Goal: Transaction & Acquisition: Purchase product/service

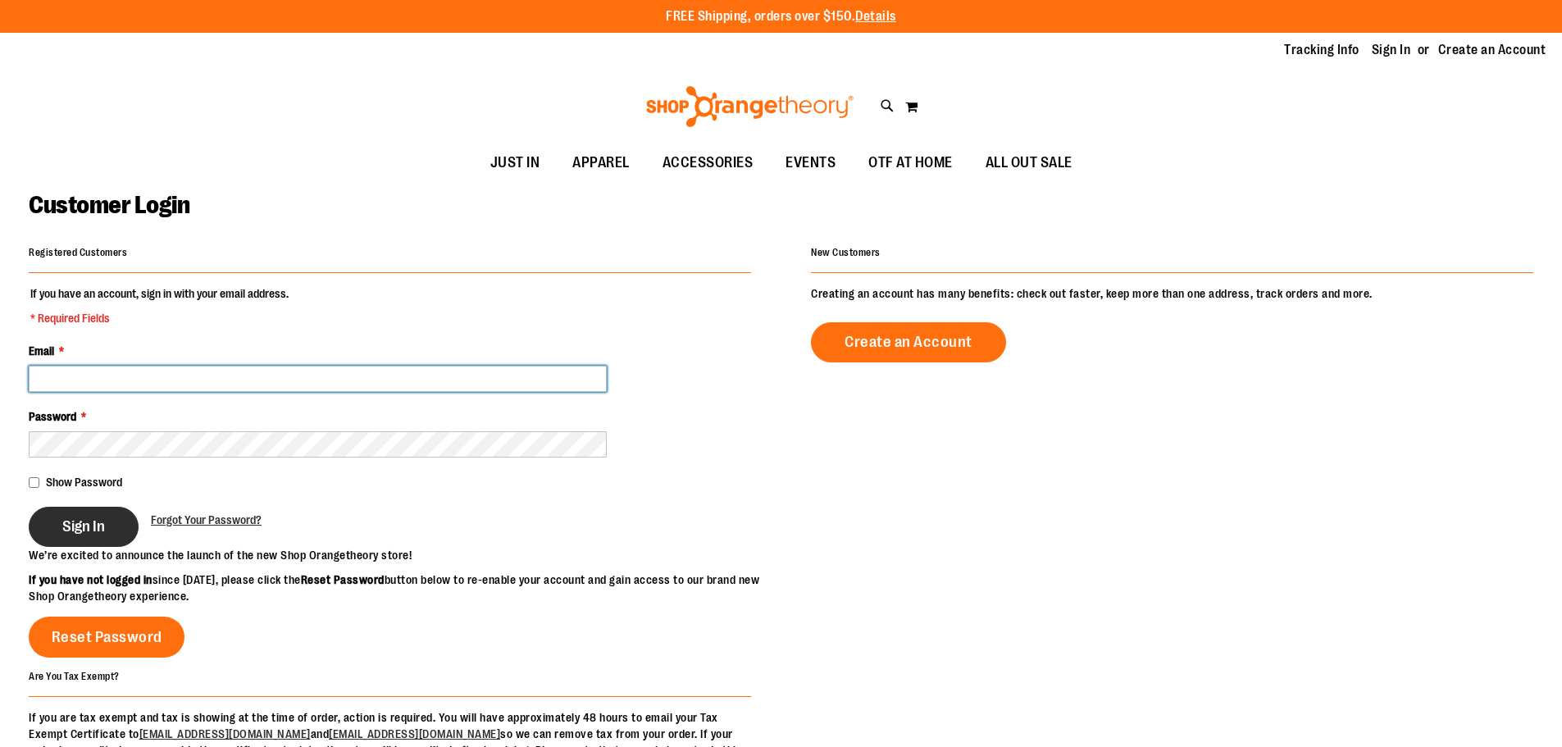
type input "**********"
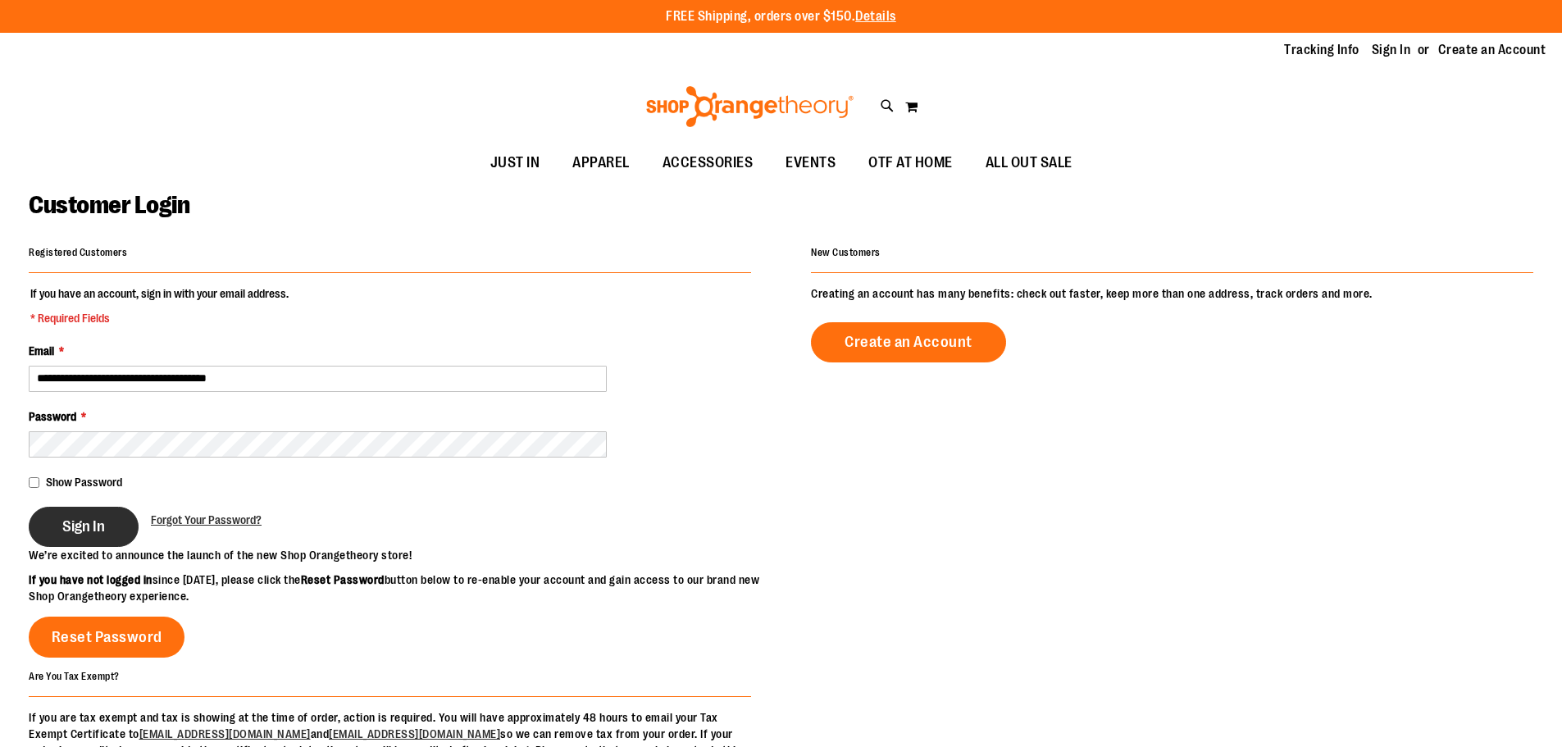
type input "**********"
click at [75, 525] on span "Sign In" at bounding box center [83, 526] width 43 height 18
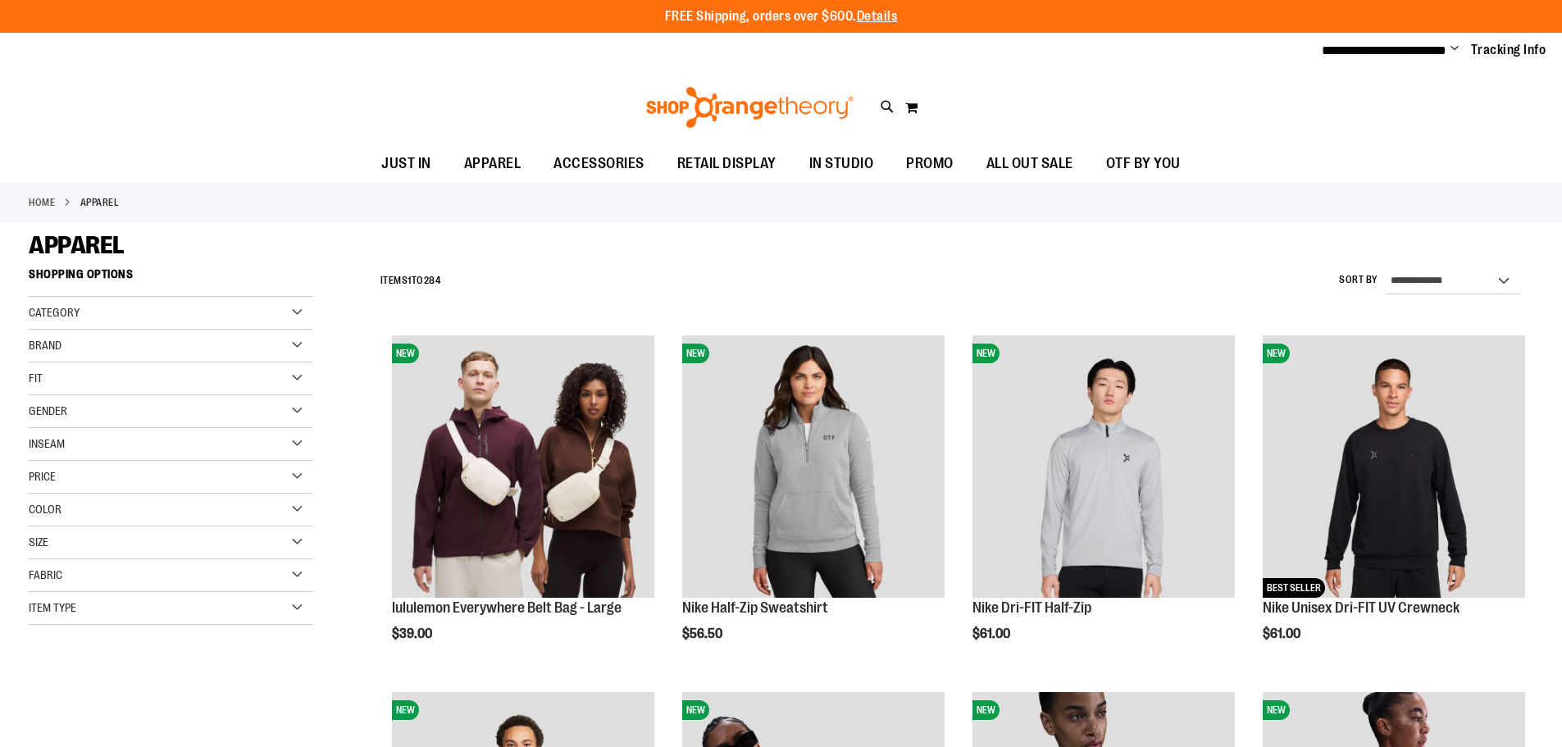
type input "**********"
click at [1425, 281] on select "**********" at bounding box center [1453, 281] width 134 height 26
select select "**********"
click at [1386, 268] on select "**********" at bounding box center [1453, 281] width 134 height 26
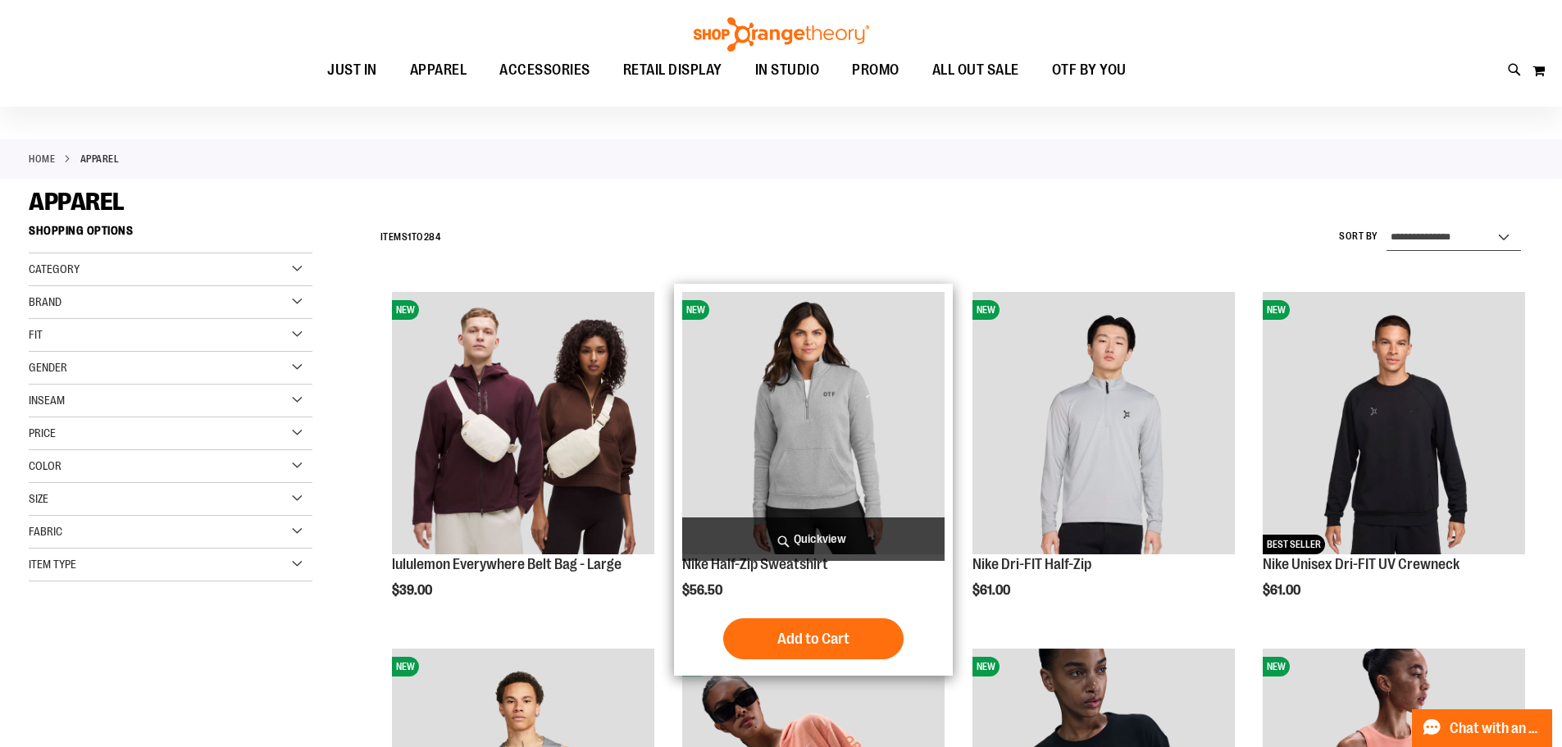
scroll to position [13, 0]
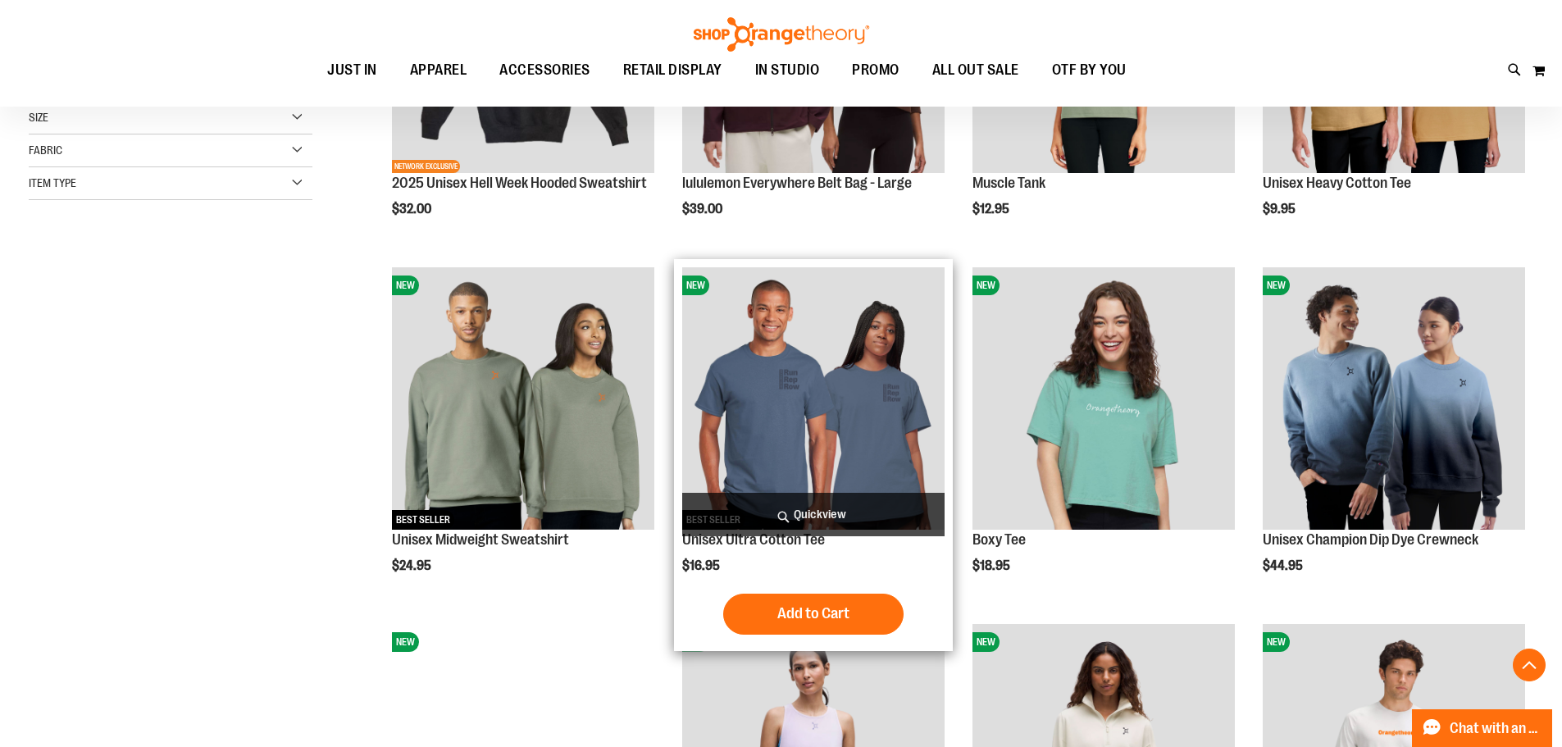
scroll to position [505, 0]
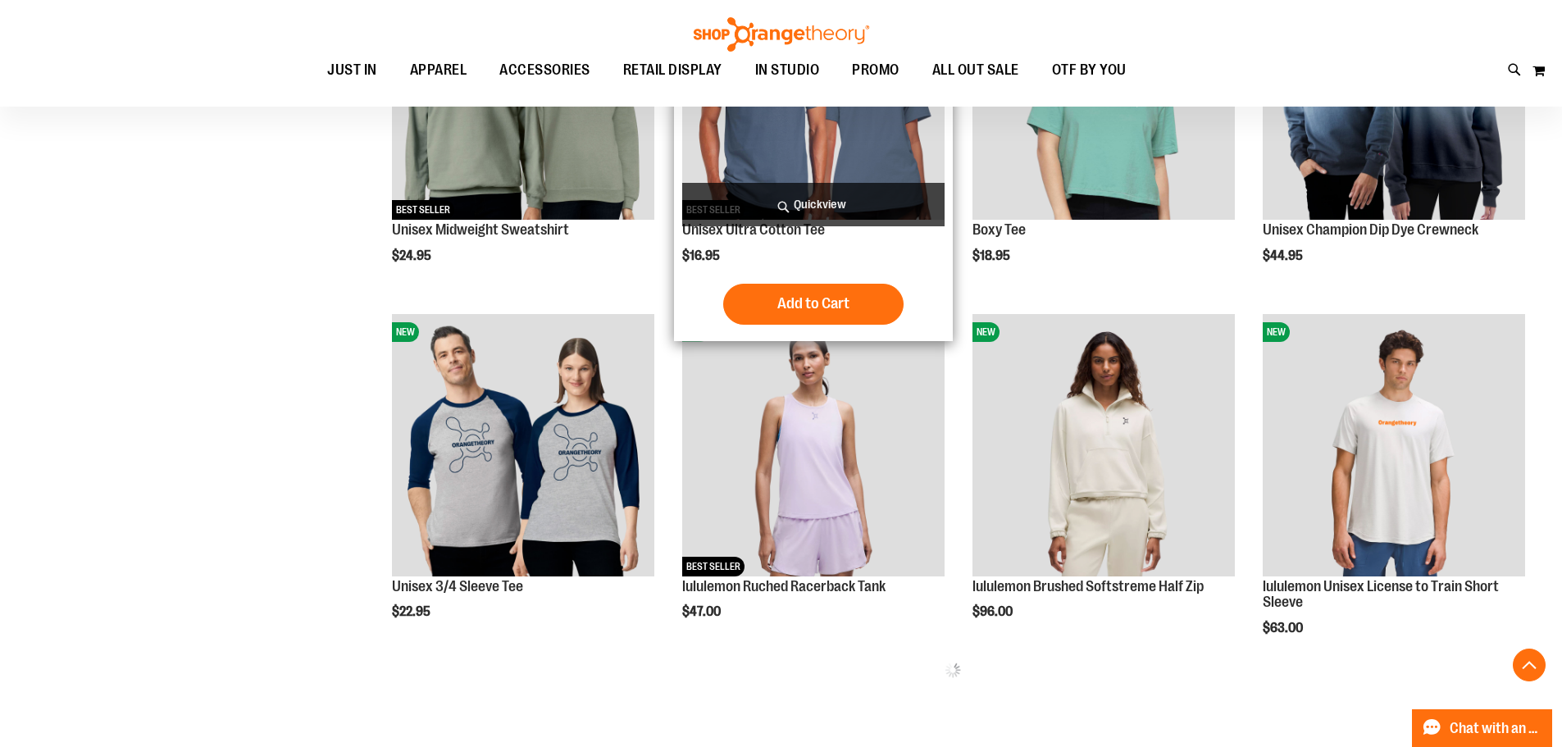
scroll to position [751, 0]
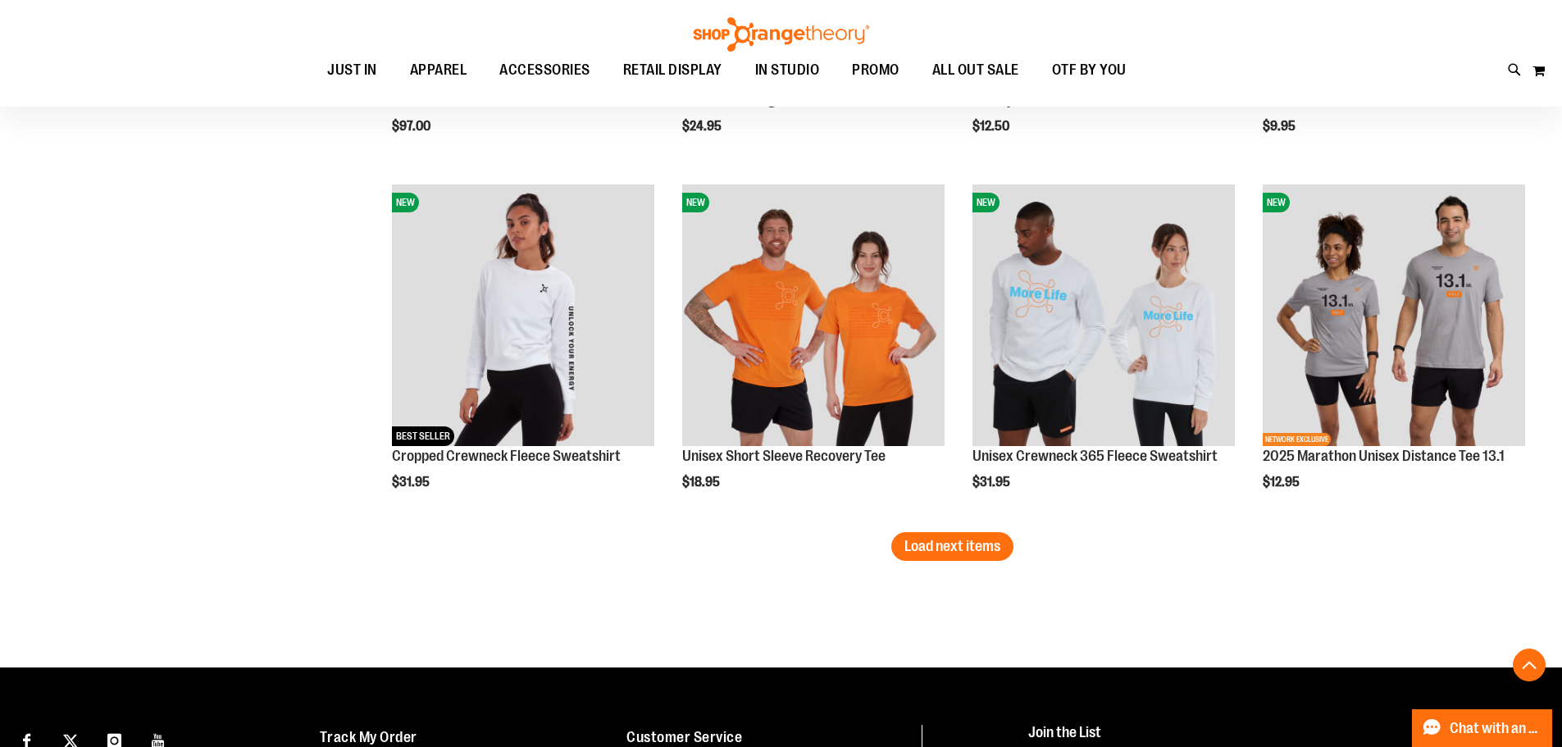
scroll to position [3046, 0]
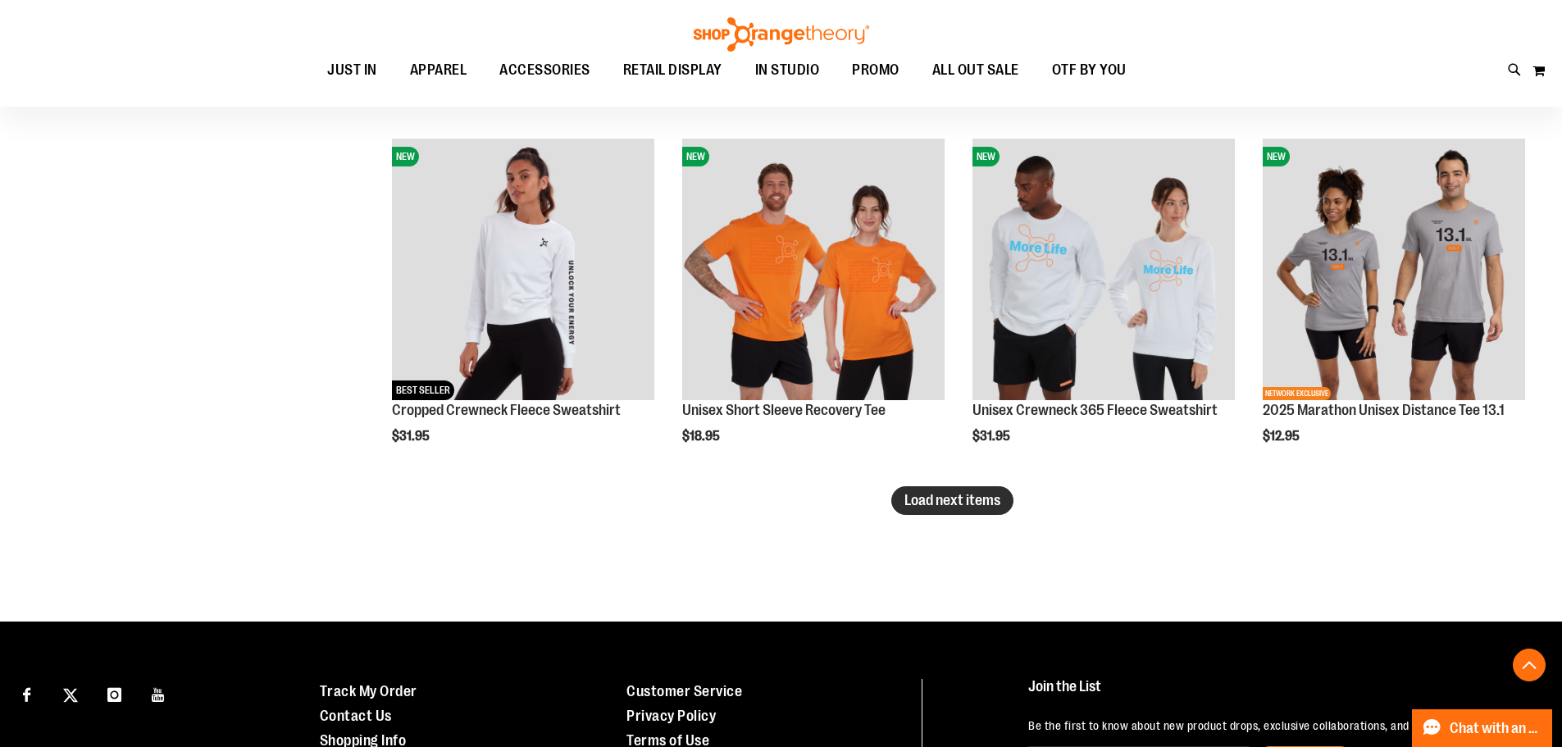
click at [912, 503] on span "Load next items" at bounding box center [952, 500] width 96 height 16
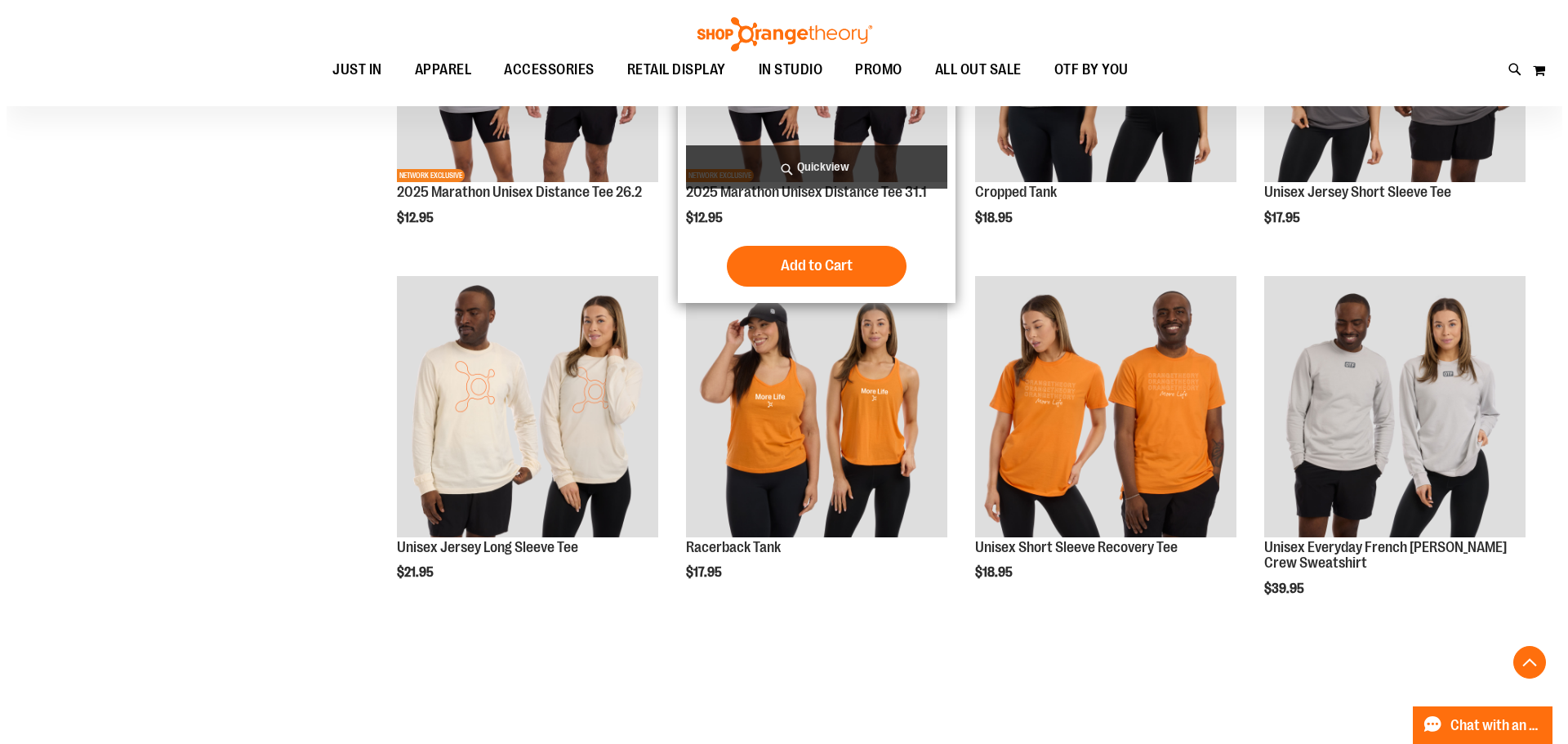
scroll to position [3279, 0]
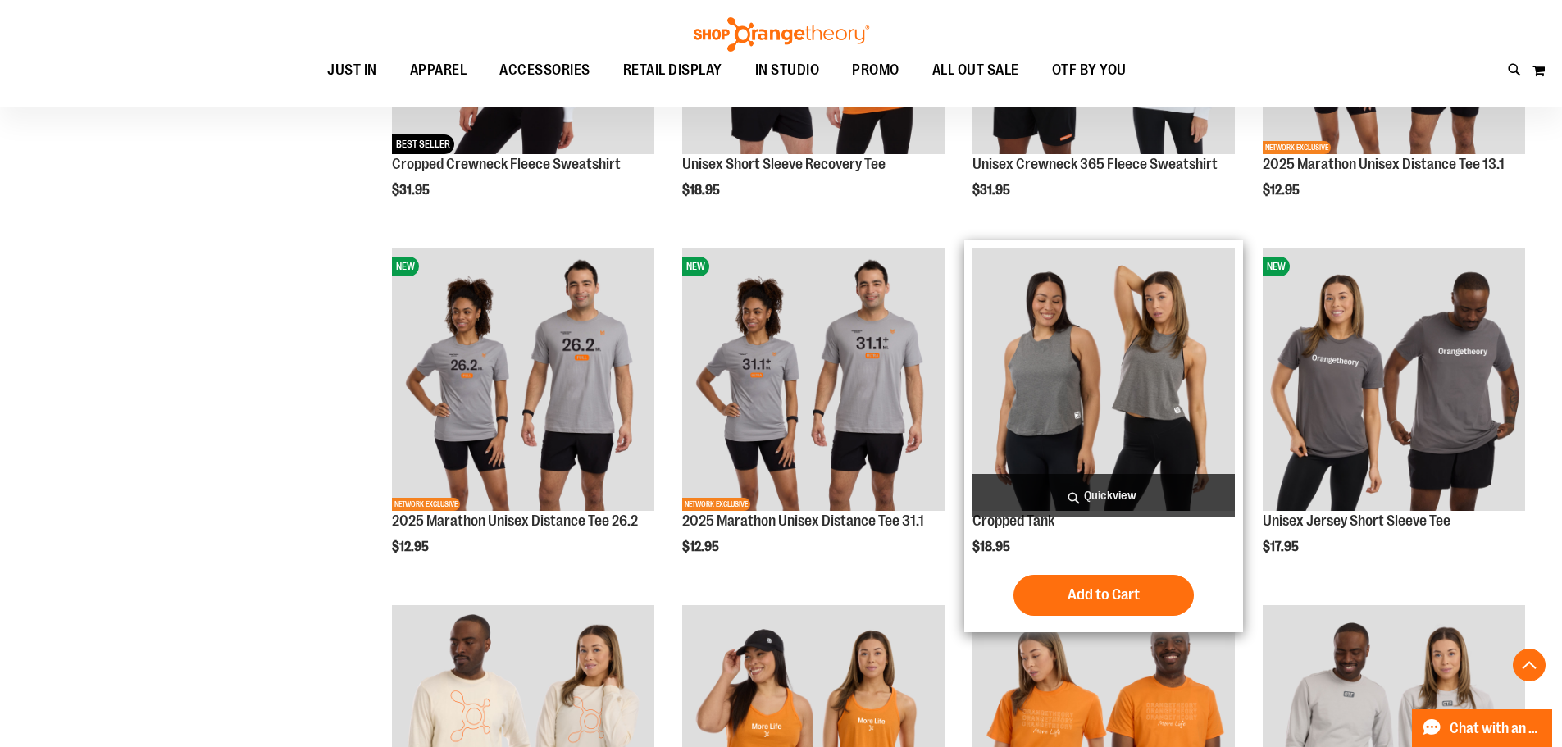
click at [1141, 502] on span "Quickview" at bounding box center [1103, 495] width 262 height 43
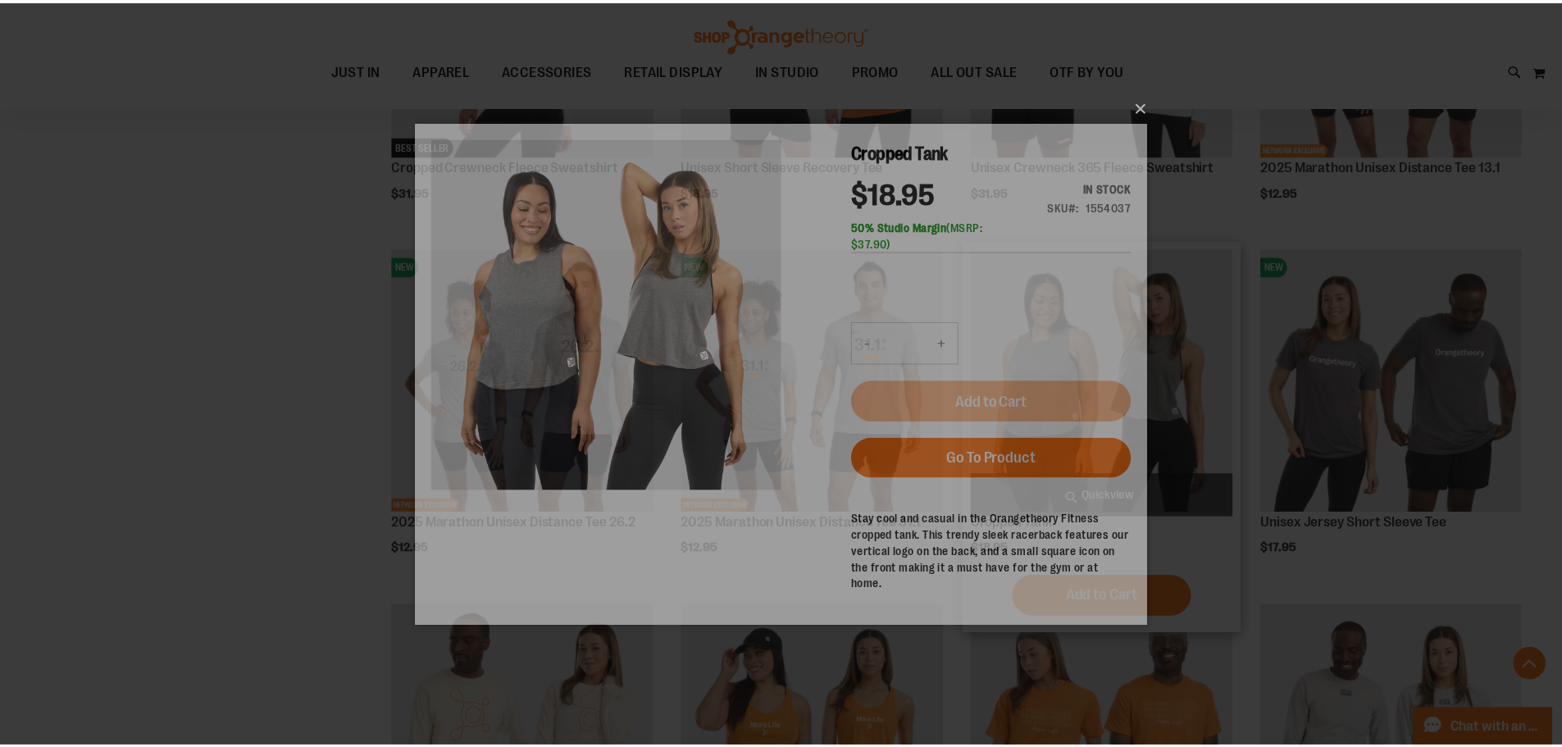
scroll to position [0, 0]
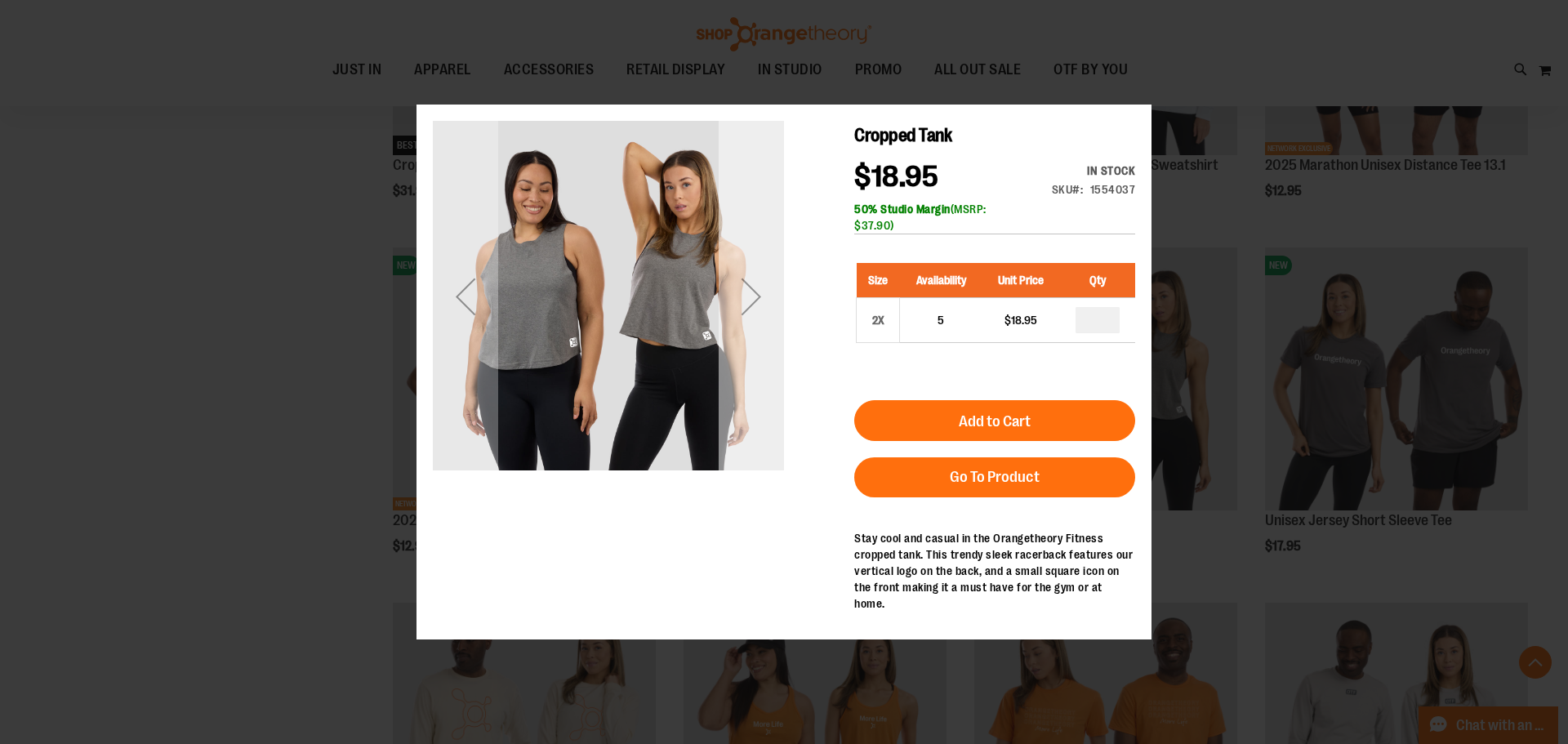
click at [752, 347] on div "Next" at bounding box center [751, 296] width 66 height 352
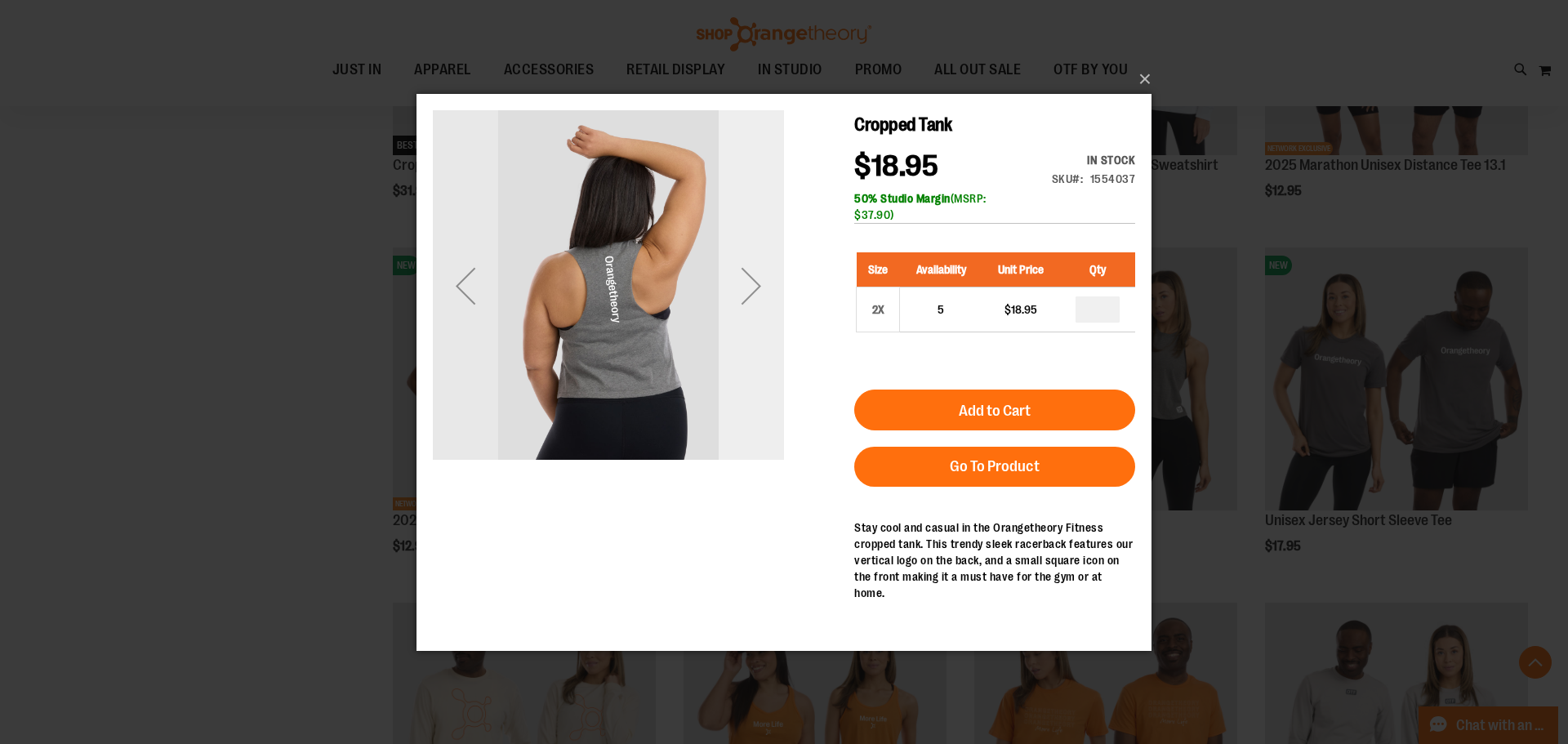
click at [752, 340] on div "Next" at bounding box center [751, 285] width 66 height 352
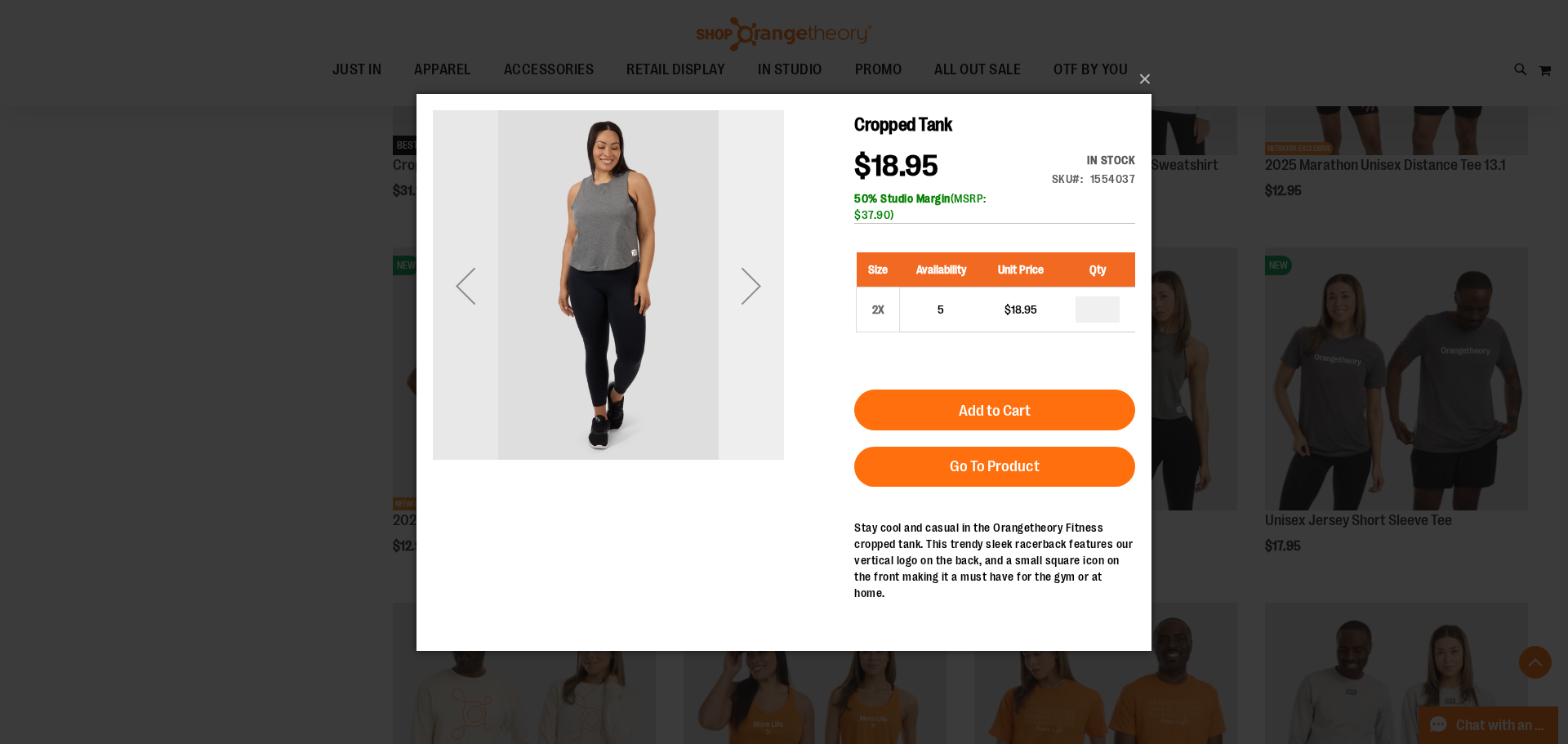
click at [752, 340] on div "Next" at bounding box center [751, 285] width 66 height 352
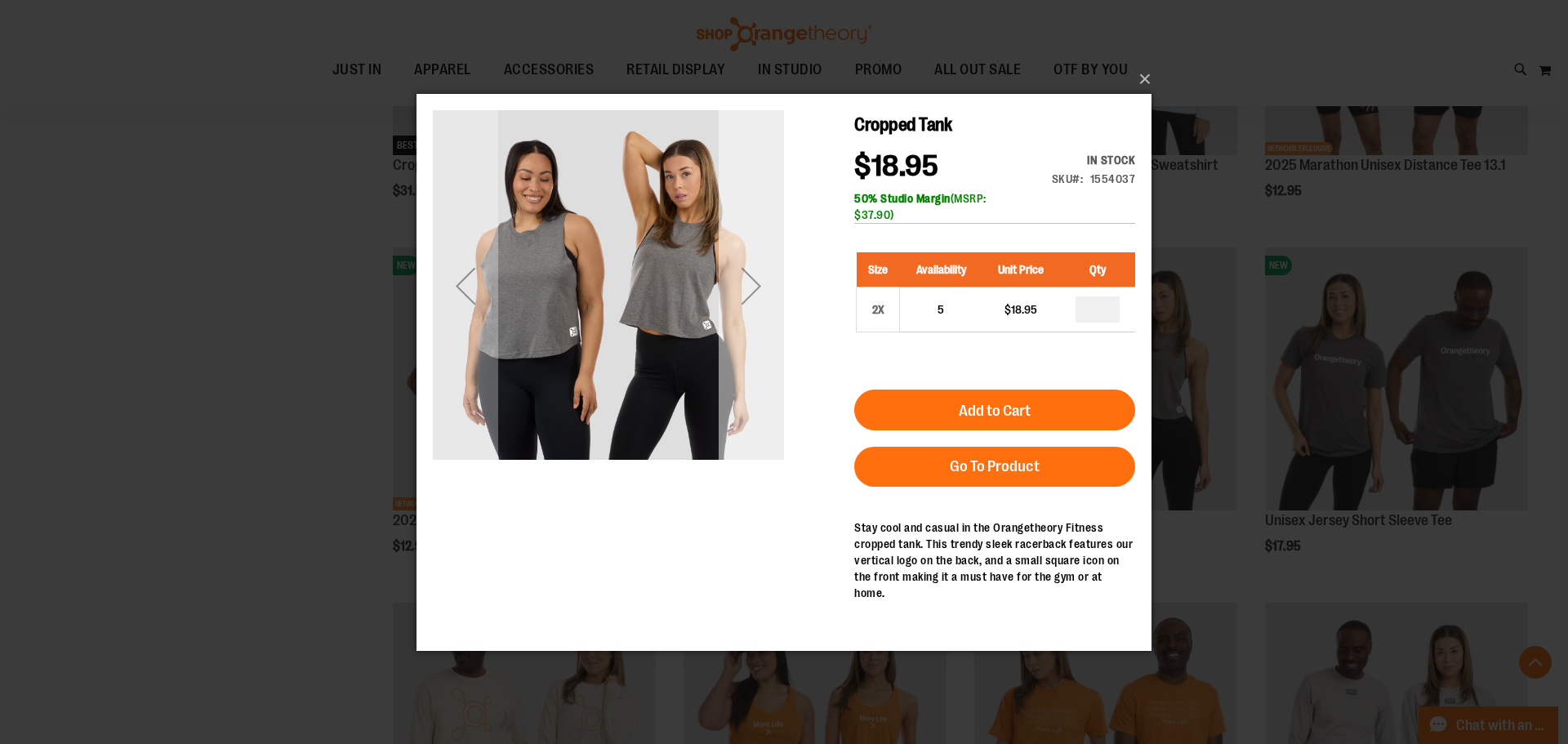
click at [752, 340] on div "Next" at bounding box center [751, 285] width 66 height 352
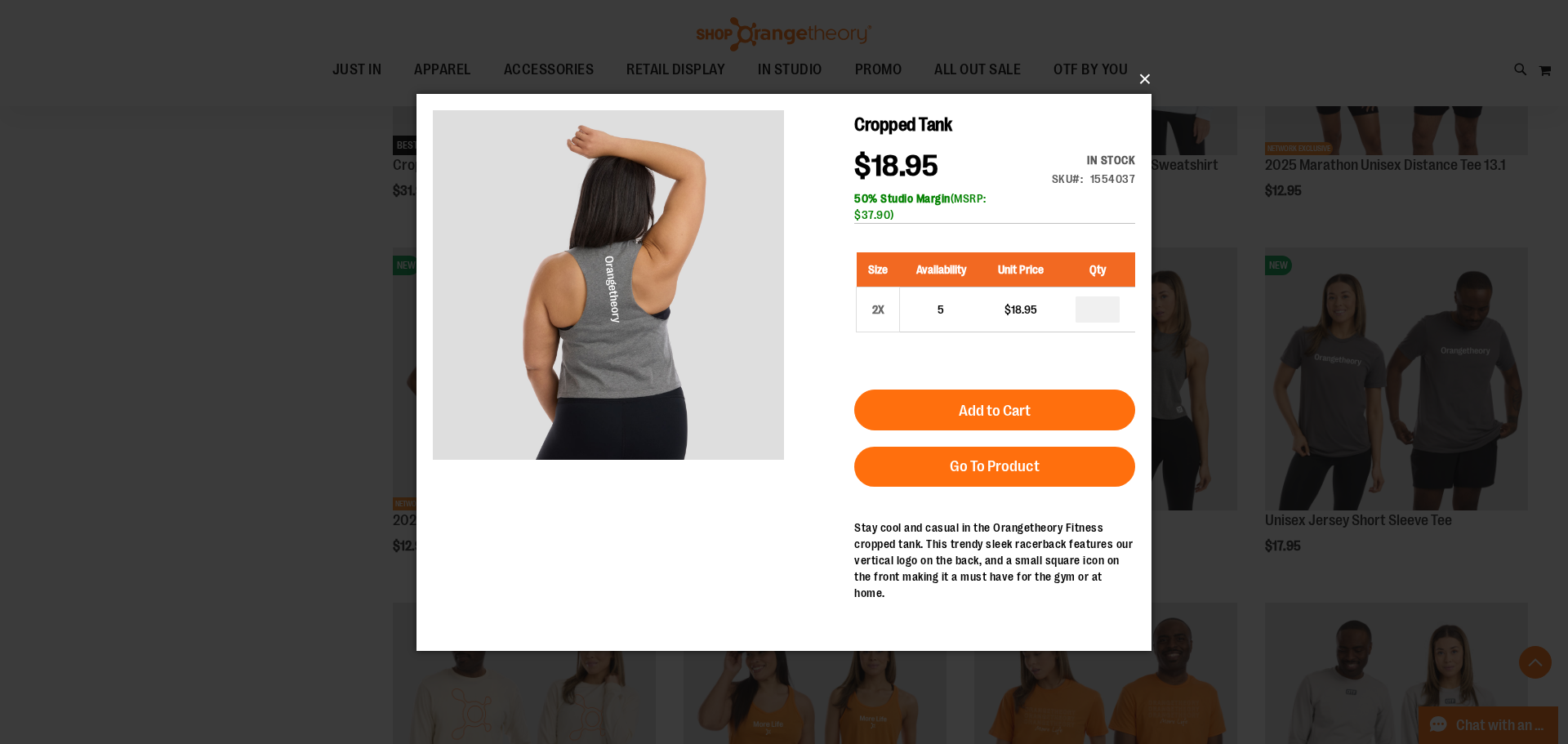
click at [1140, 84] on button "×" at bounding box center [789, 79] width 735 height 36
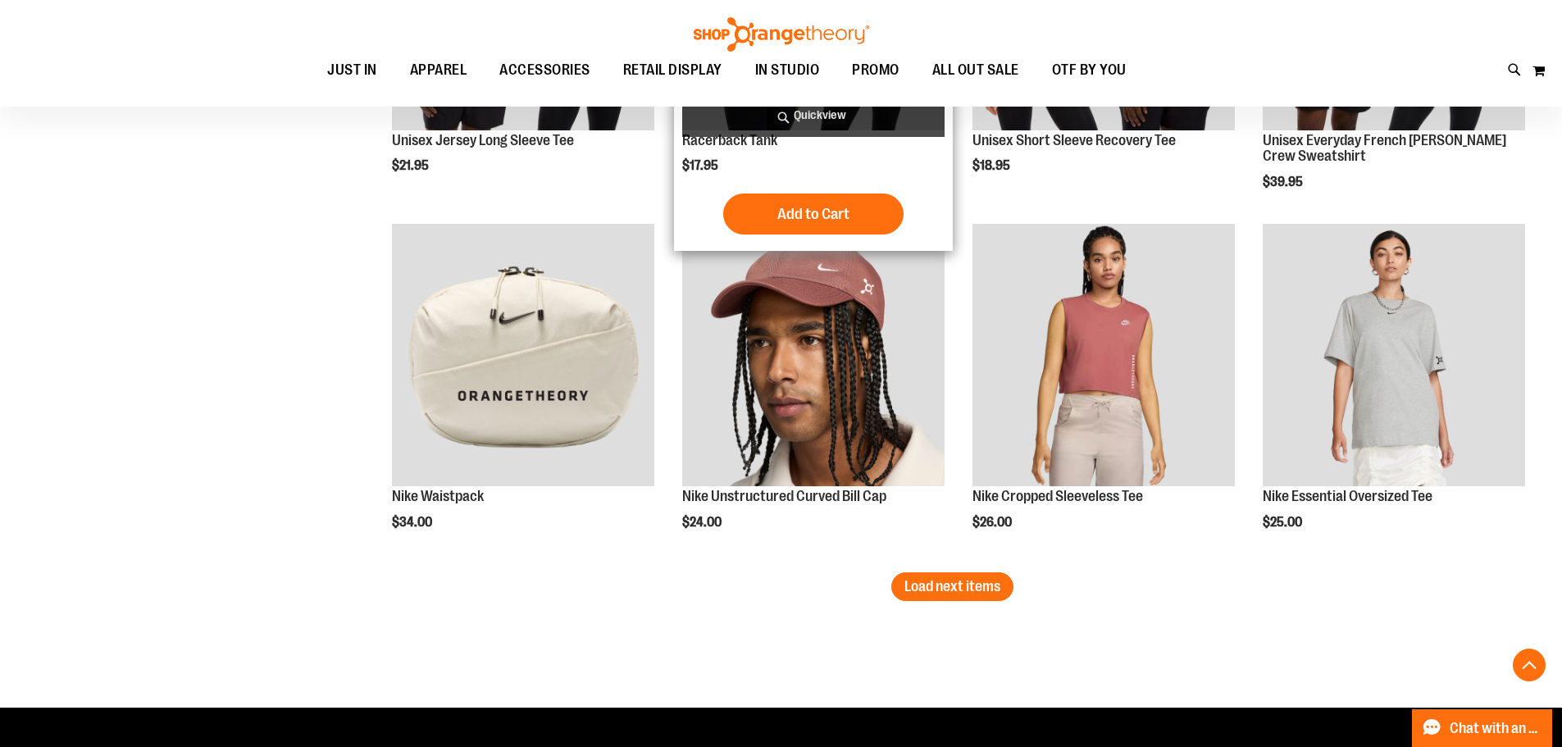
scroll to position [4112, 0]
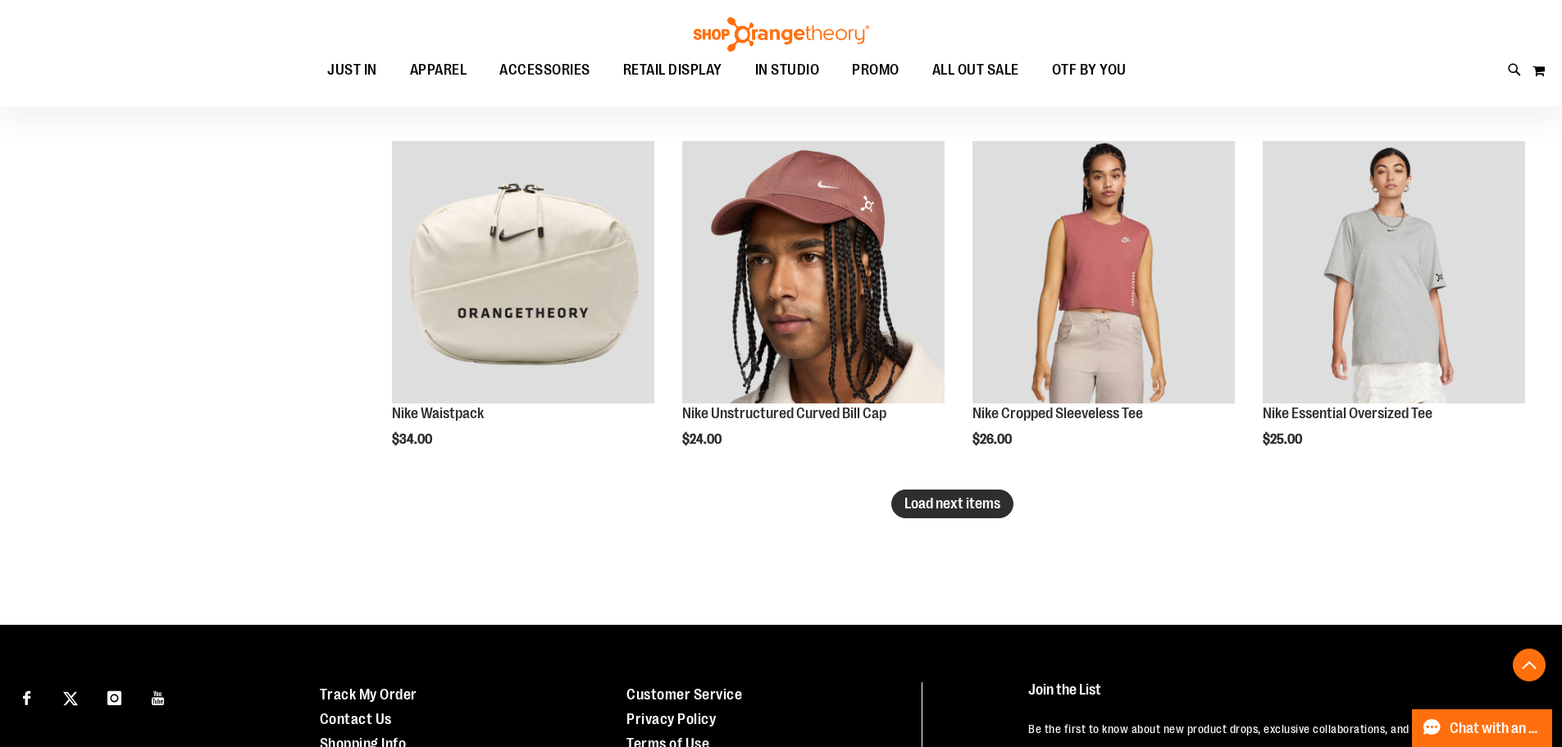
click at [959, 512] on span "Load next items" at bounding box center [952, 503] width 96 height 16
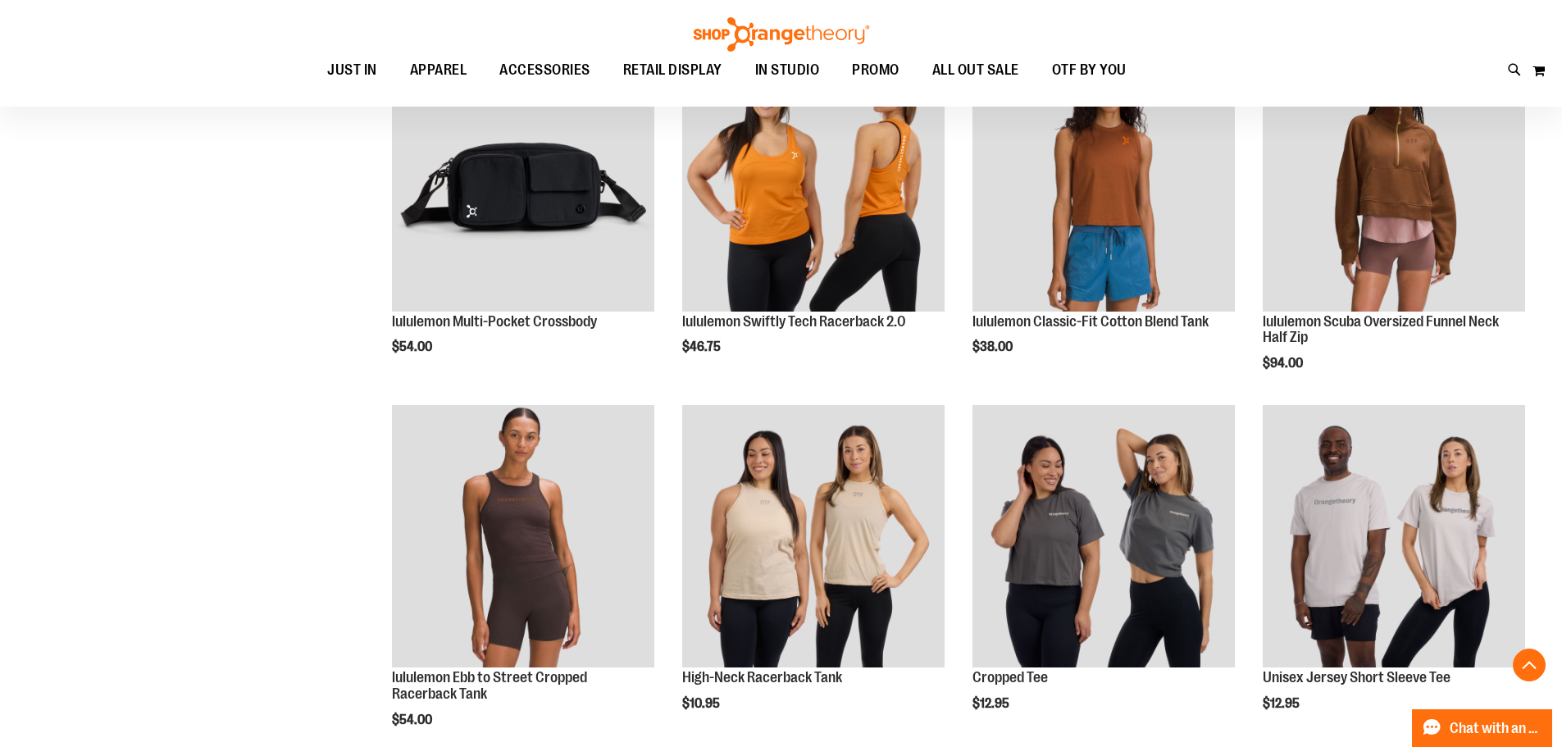
scroll to position [4932, 0]
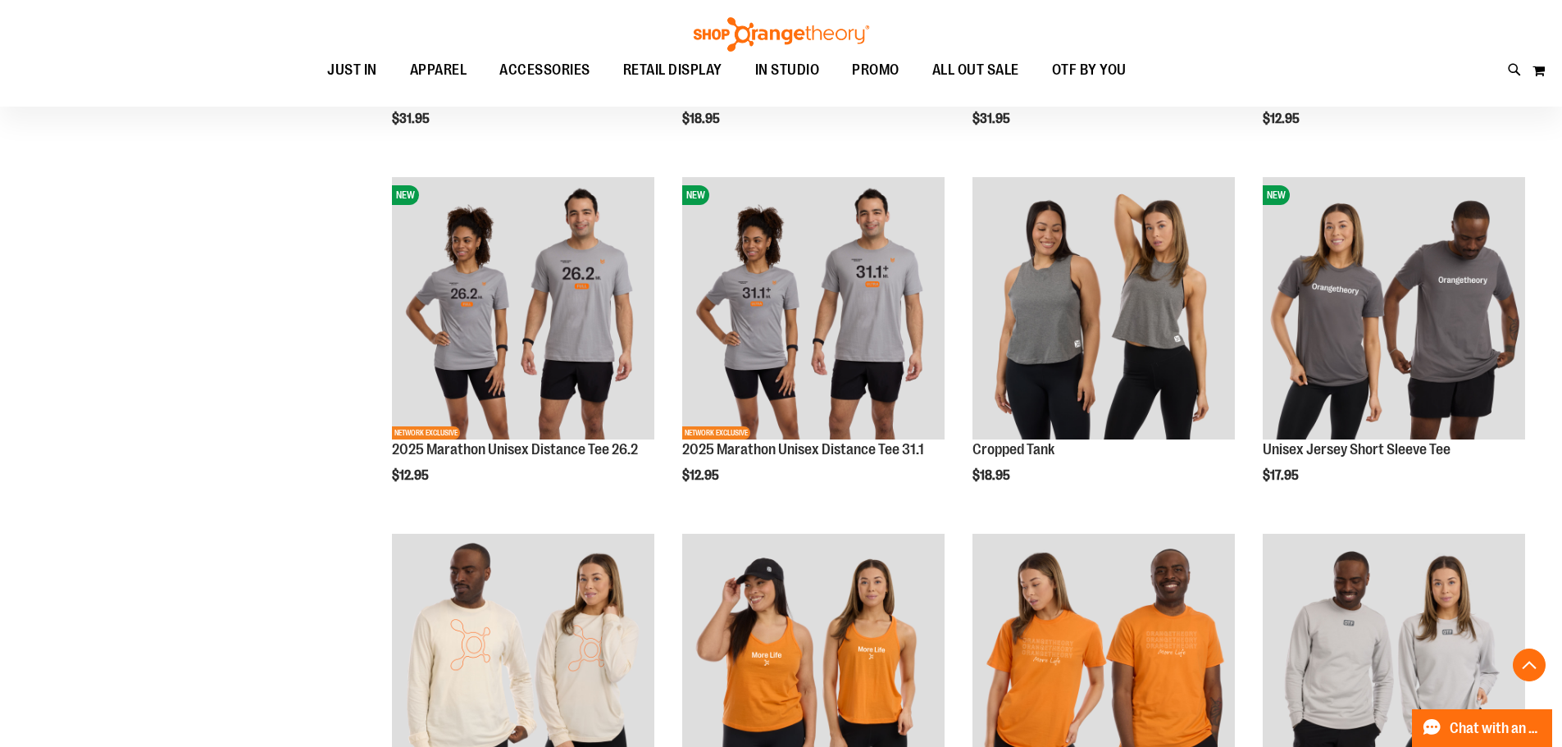
scroll to position [3292, 0]
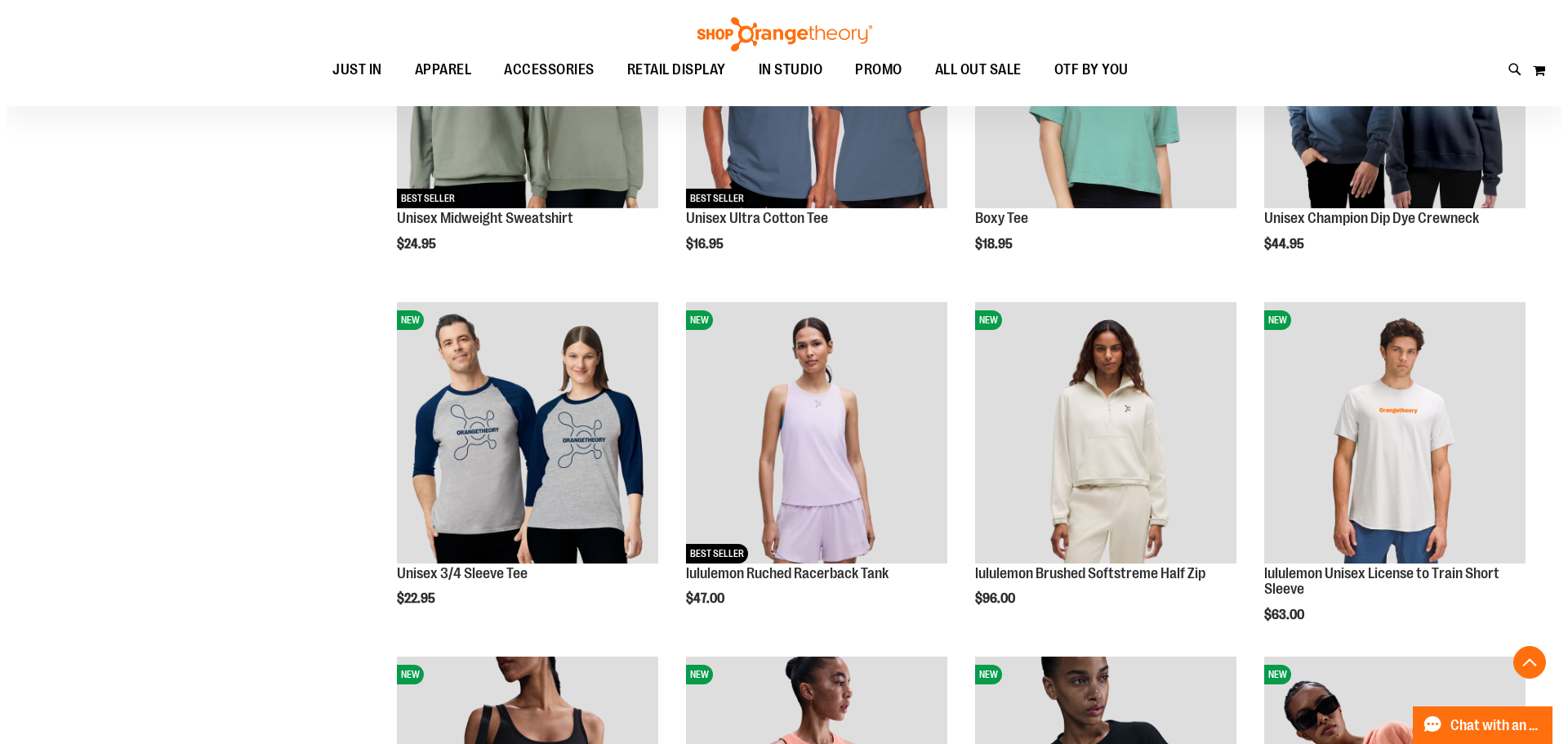
scroll to position [993, 0]
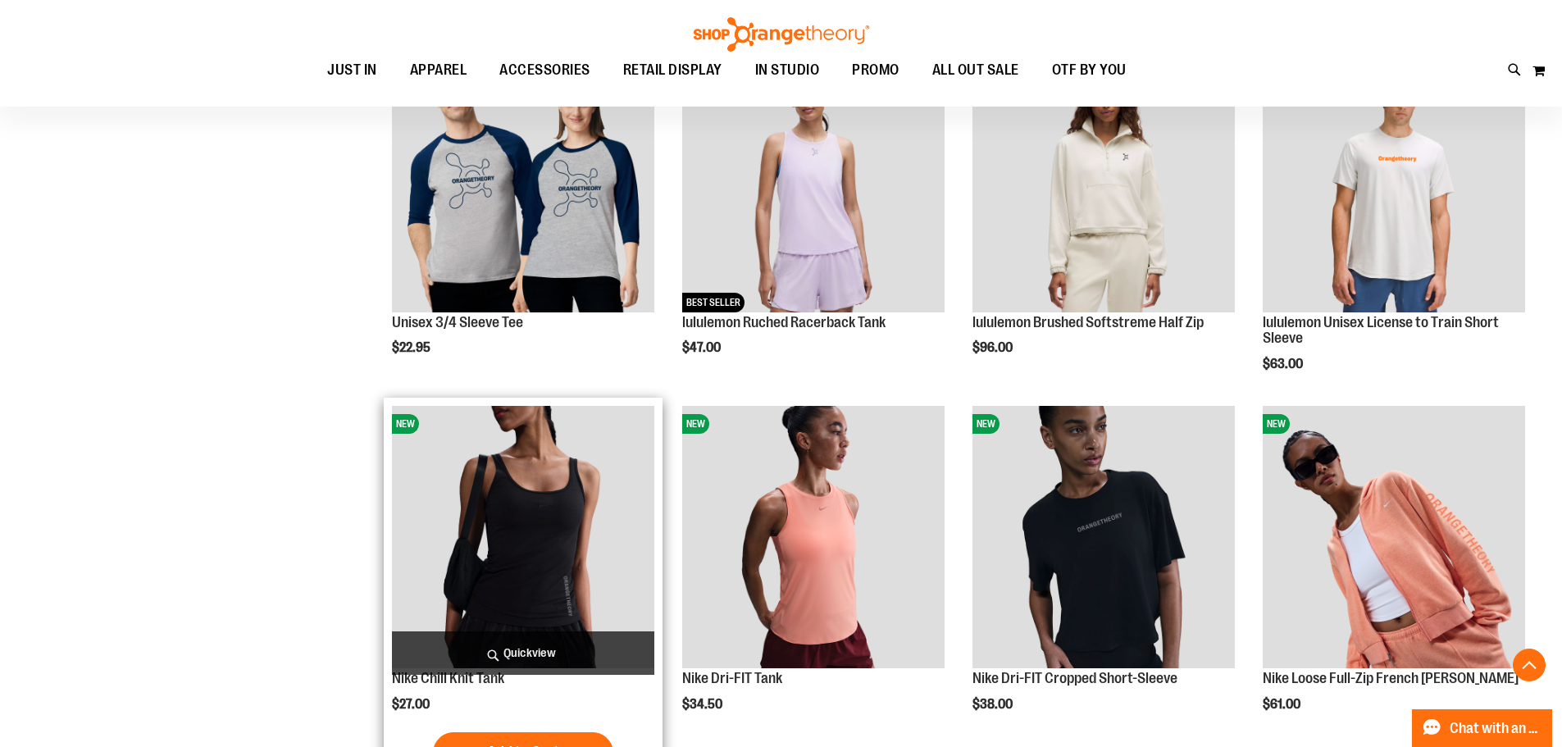
click at [545, 654] on span "Quickview" at bounding box center [523, 652] width 262 height 43
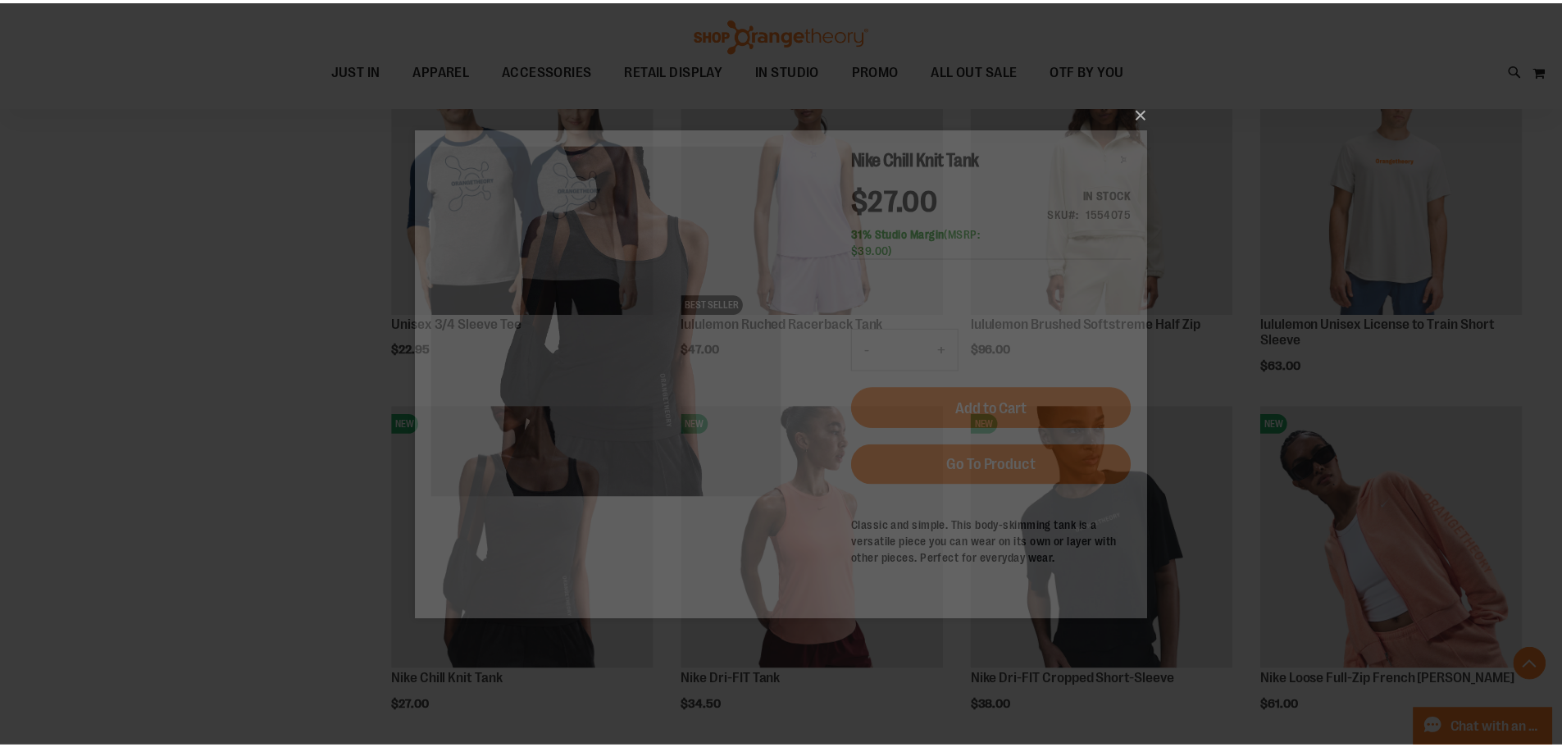
scroll to position [0, 0]
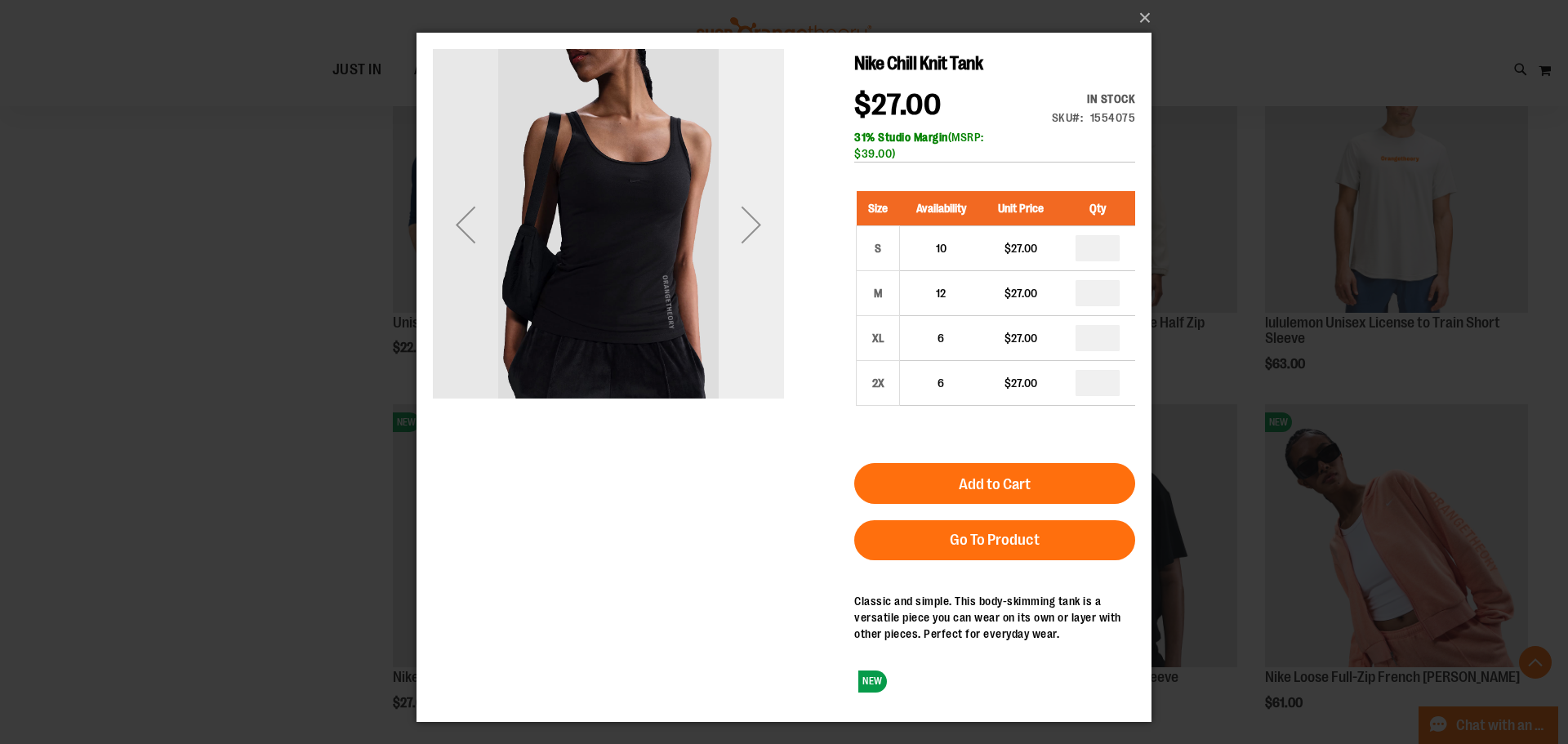
click at [773, 234] on div "Next" at bounding box center [751, 225] width 66 height 66
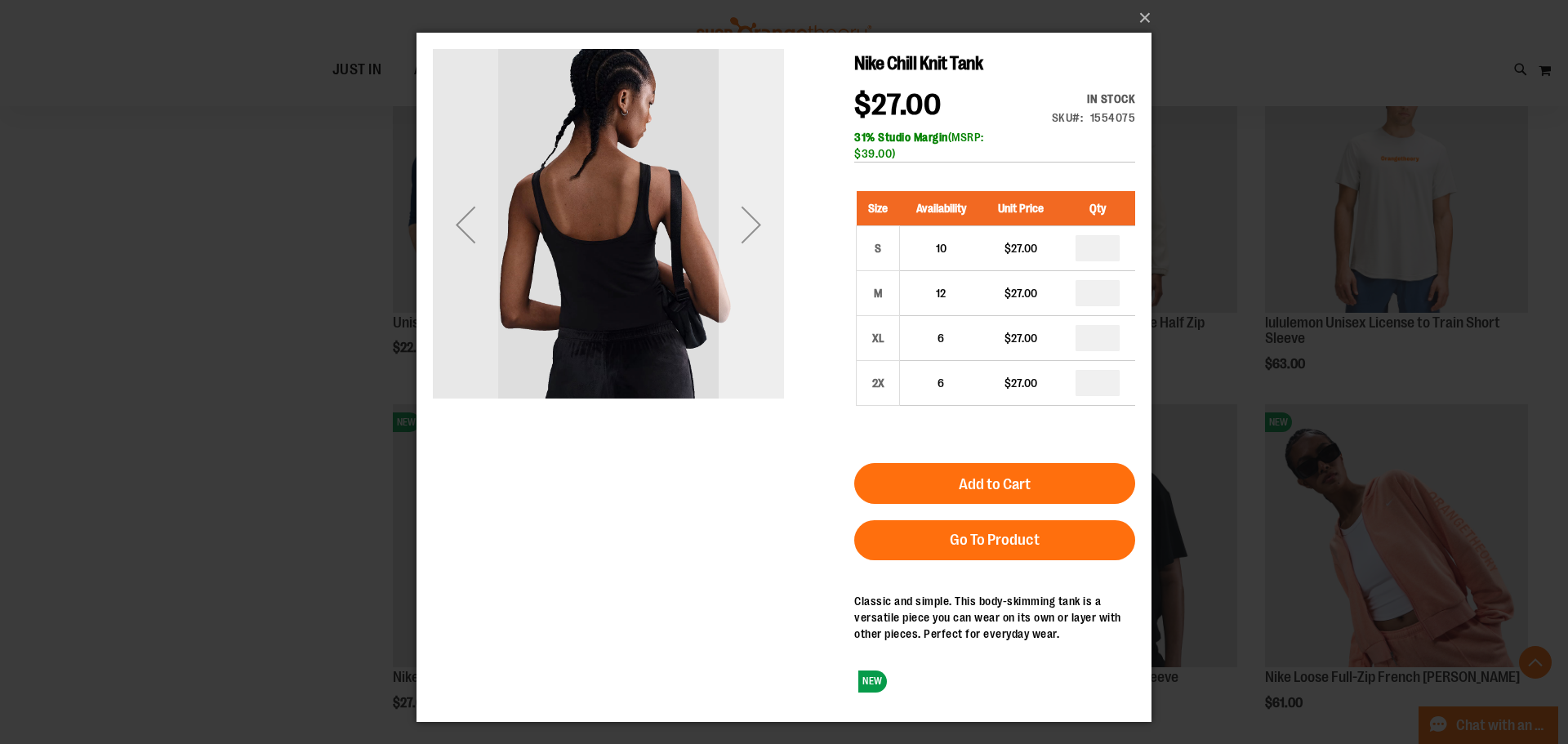
click at [773, 234] on div "Next" at bounding box center [751, 225] width 66 height 66
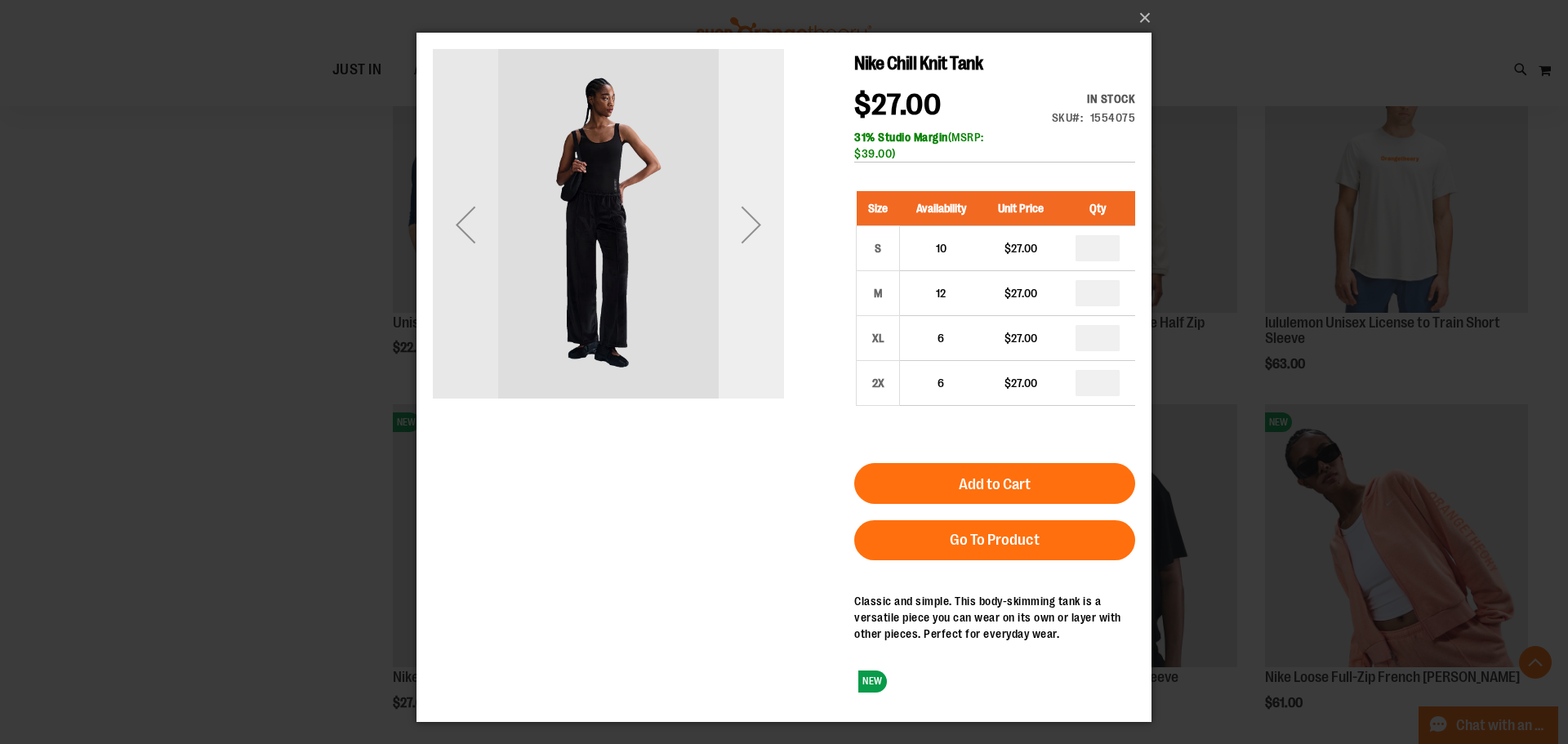
click at [773, 234] on div "Next" at bounding box center [751, 225] width 66 height 66
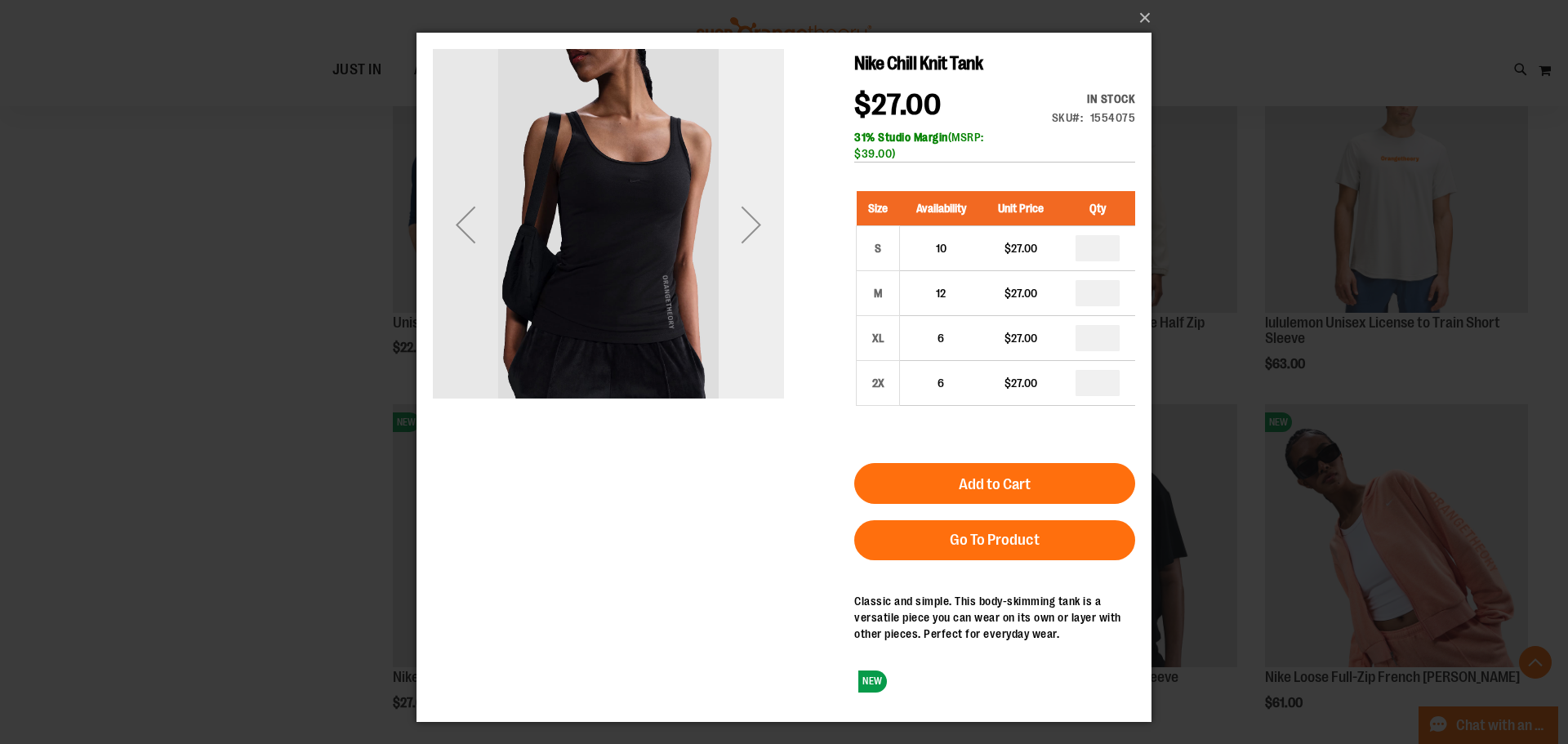
click at [773, 234] on div "Next" at bounding box center [751, 225] width 66 height 66
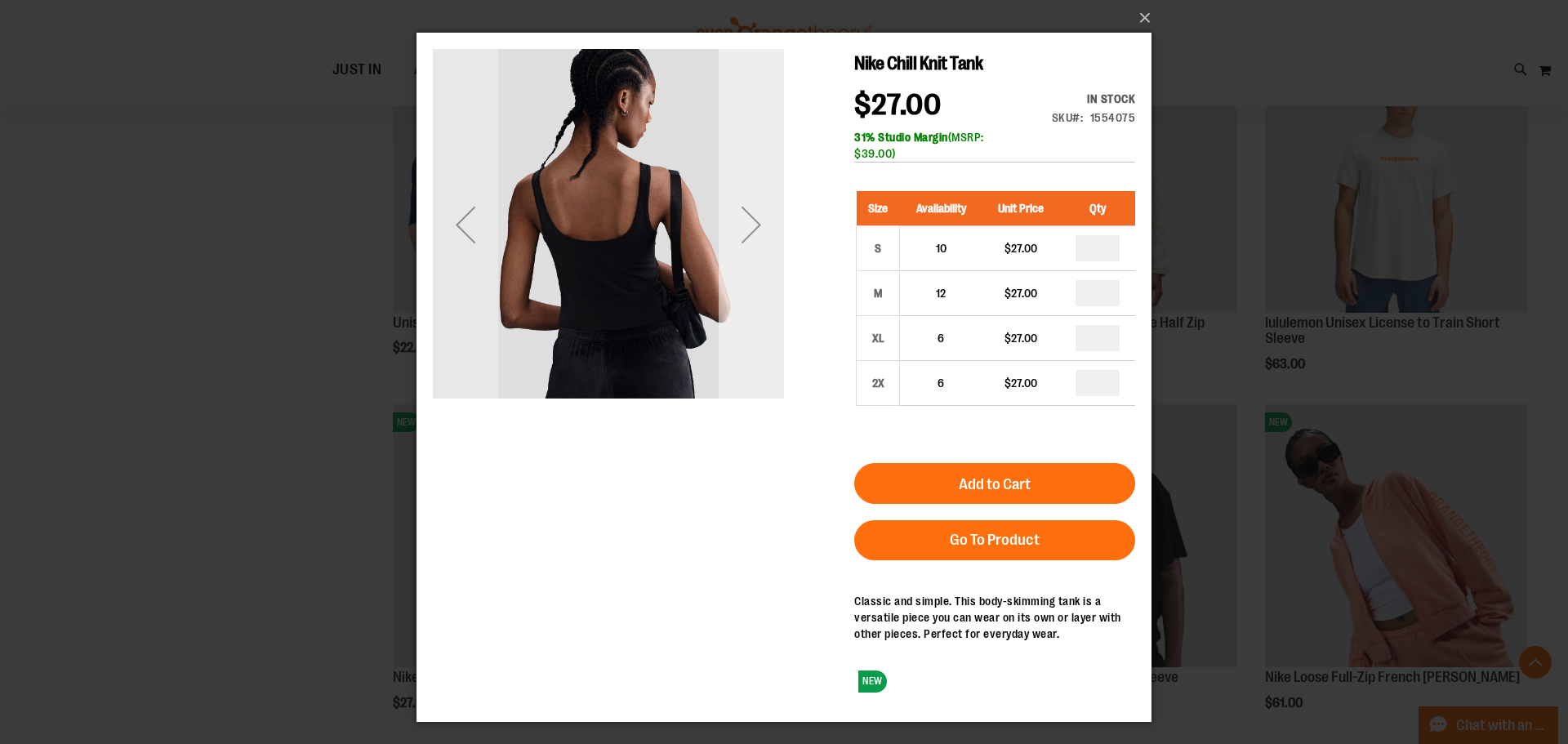
click at [773, 234] on div "Next" at bounding box center [751, 225] width 66 height 66
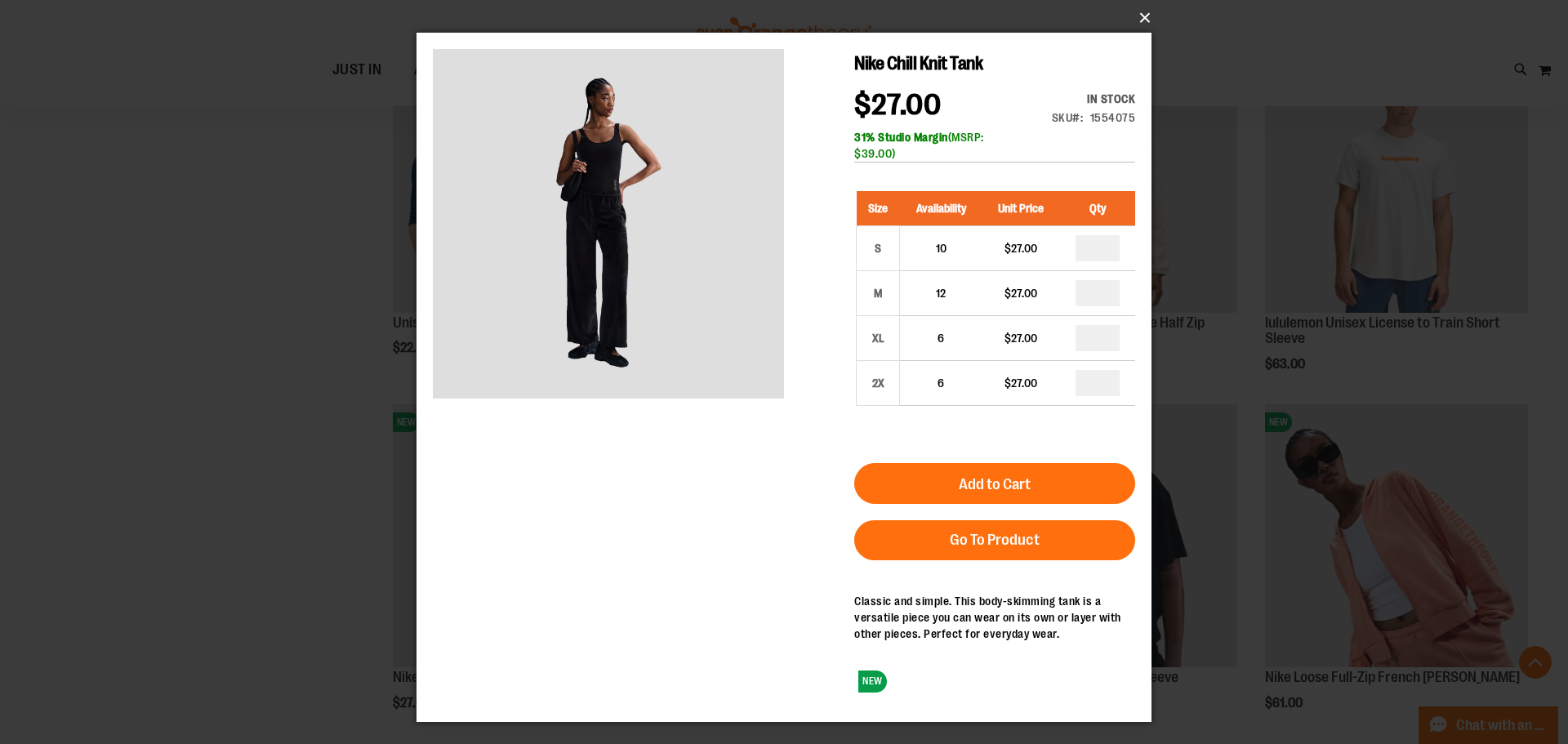
click at [1138, 14] on button "×" at bounding box center [789, 18] width 735 height 36
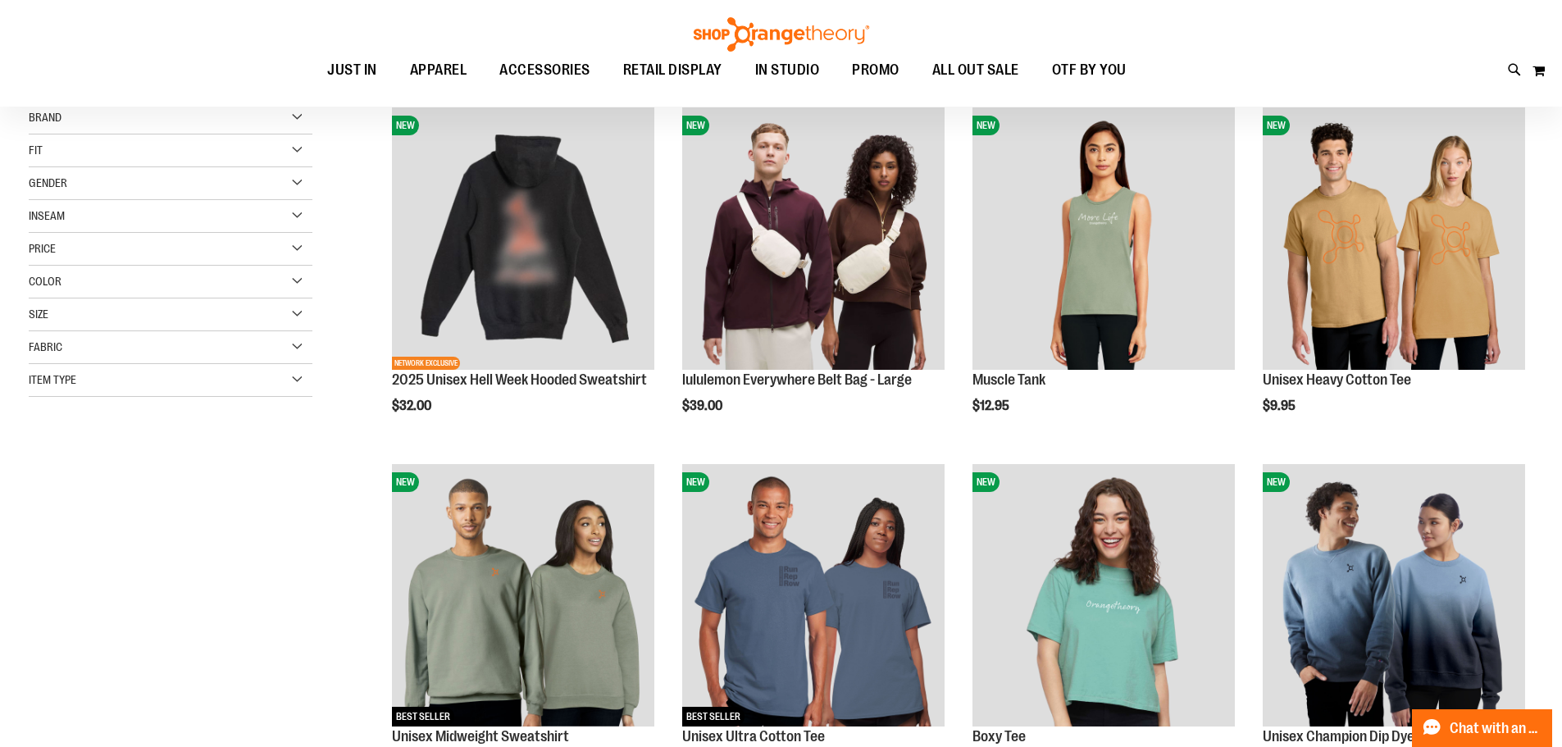
scroll to position [177, 0]
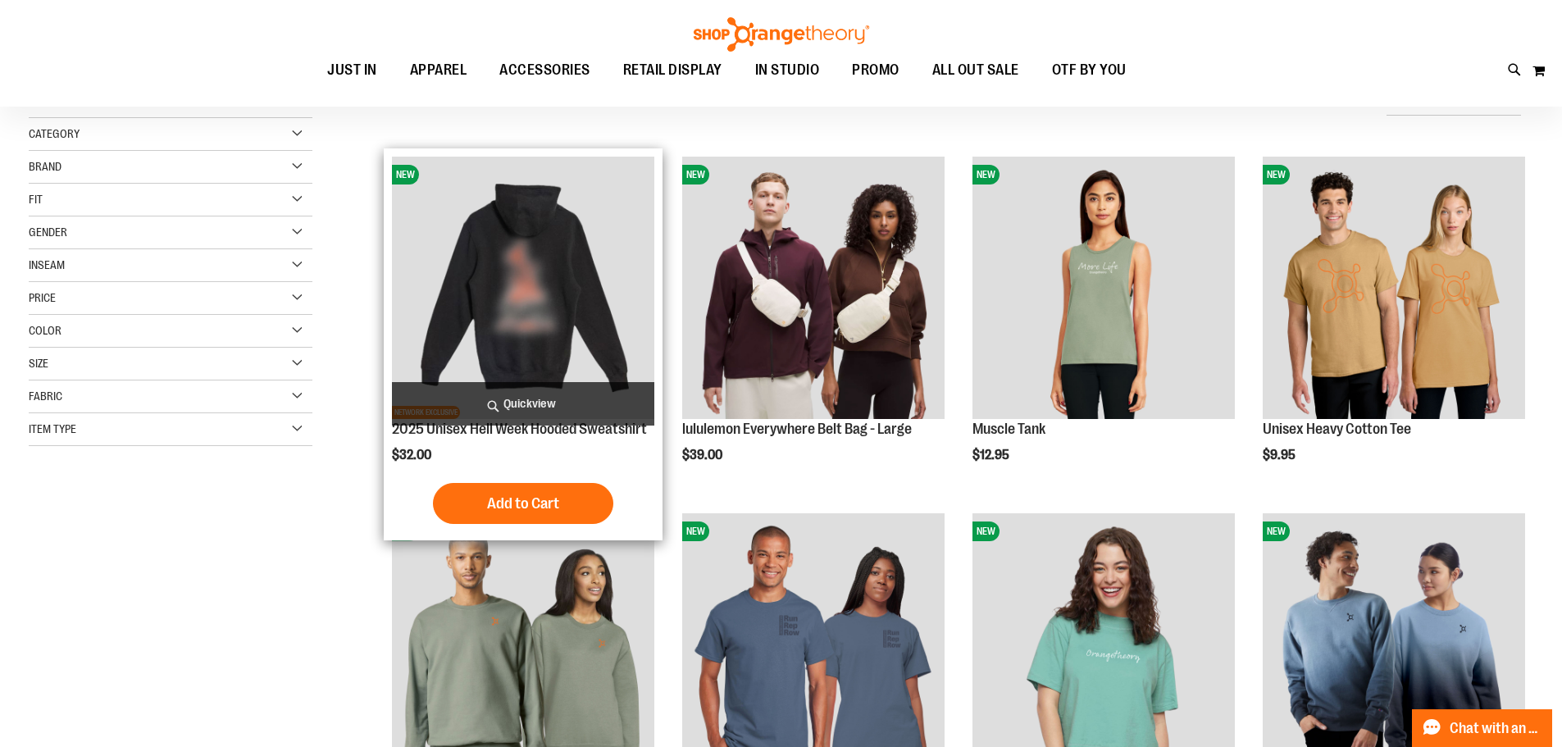
click at [426, 336] on img "product" at bounding box center [523, 288] width 262 height 262
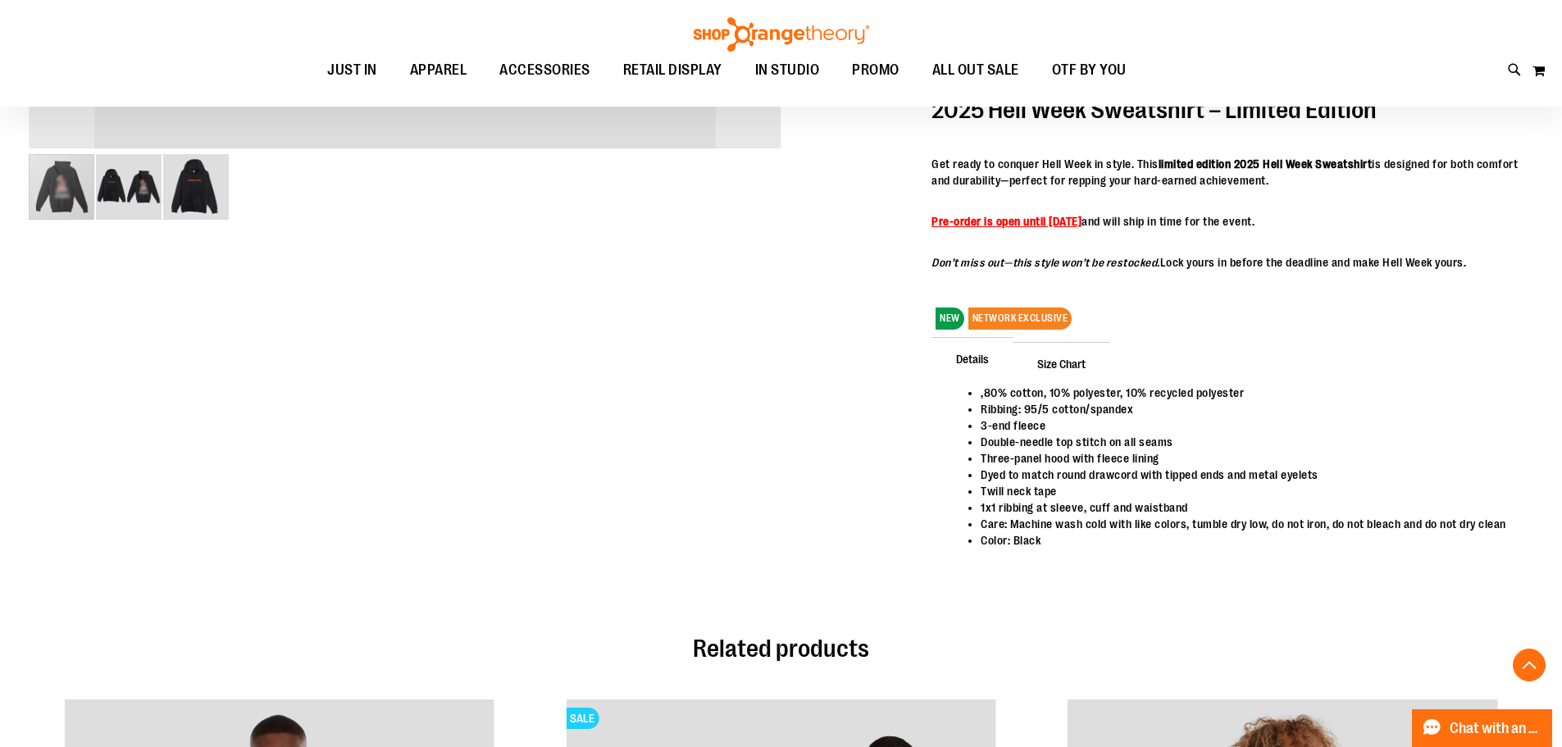
scroll to position [573, 0]
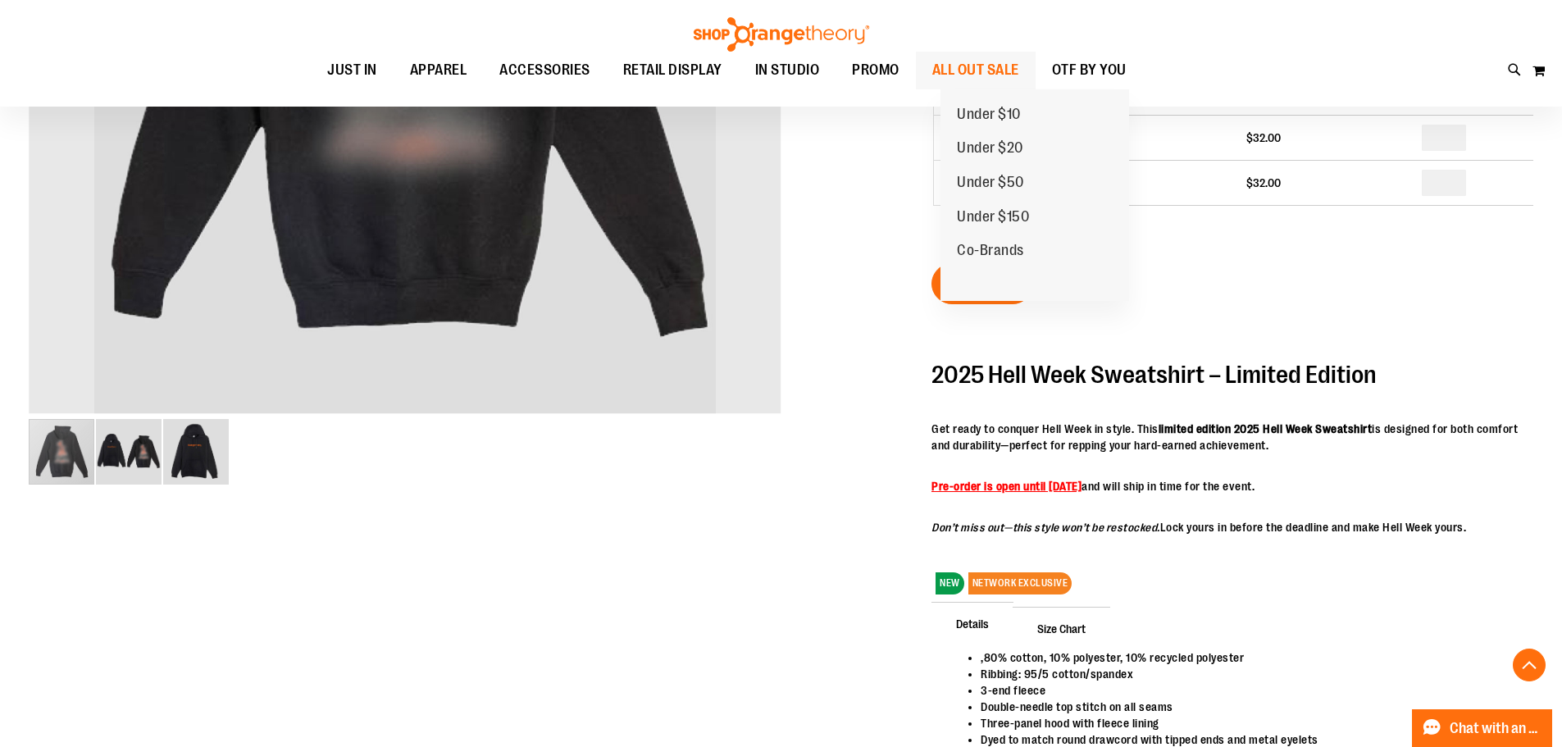
type input "**********"
click at [1006, 66] on span "ALL OUT SALE" at bounding box center [975, 70] width 87 height 37
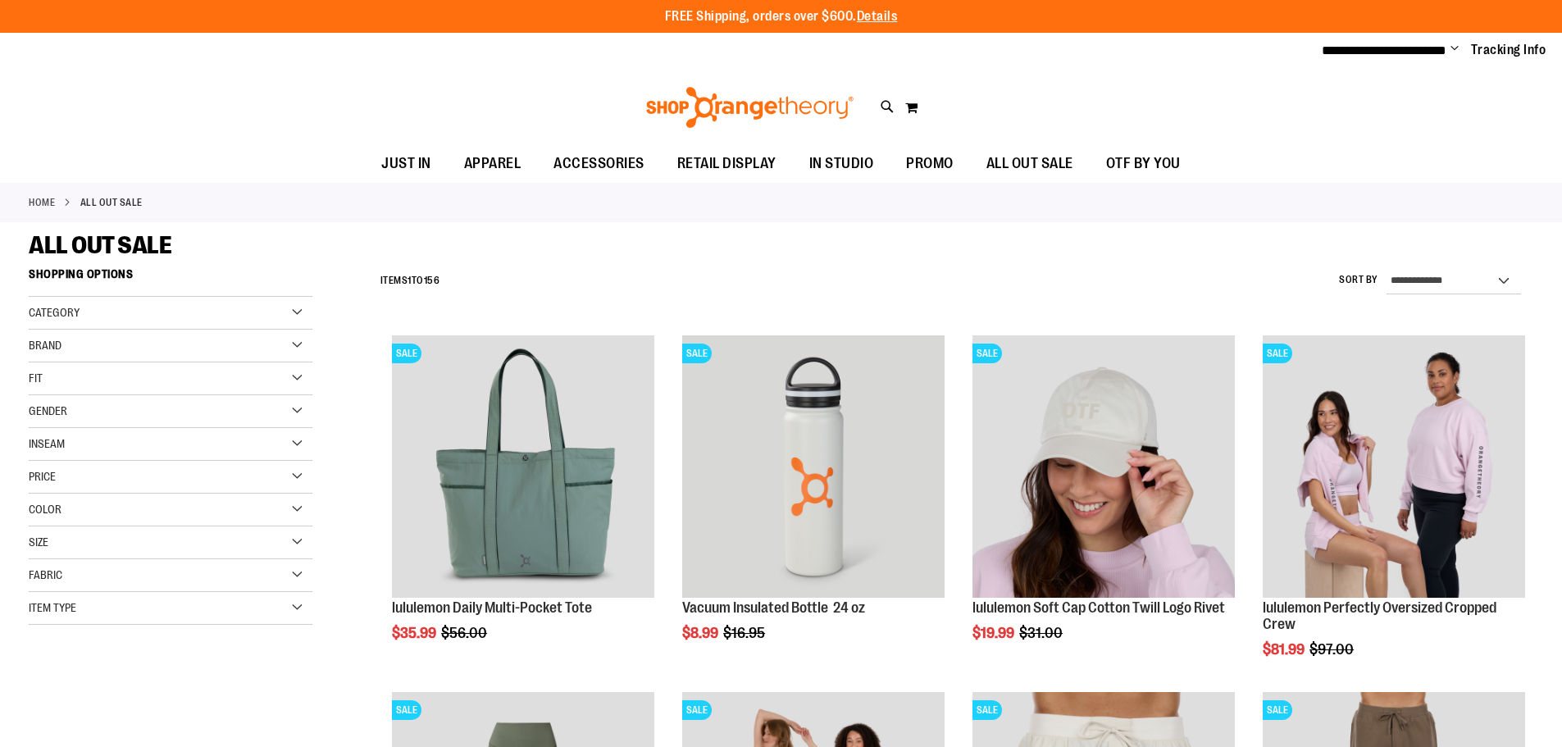
type input "**********"
click at [82, 399] on div "Gender" at bounding box center [171, 411] width 284 height 33
click at [47, 465] on link "Women 70 items" at bounding box center [161, 461] width 272 height 17
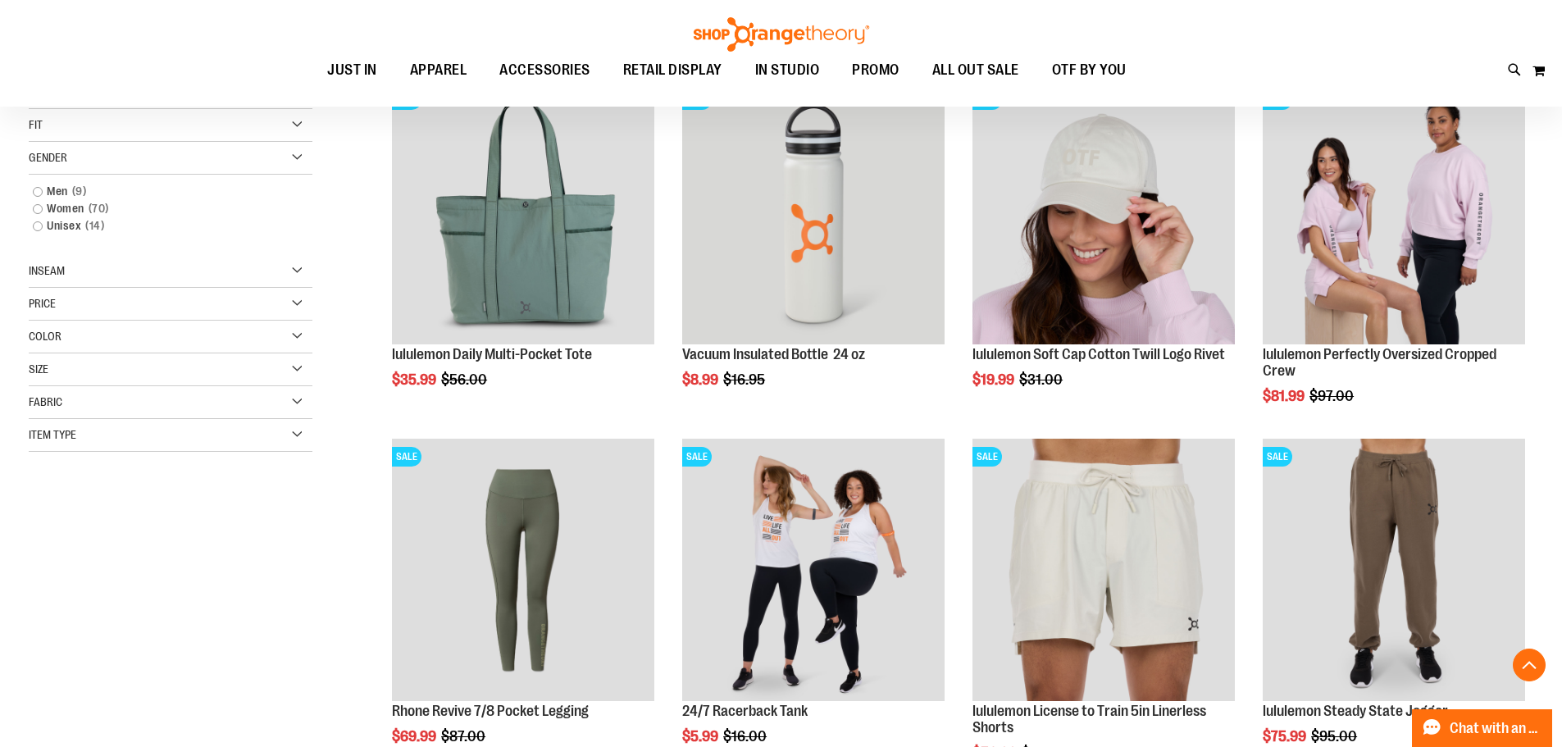
scroll to position [259, 0]
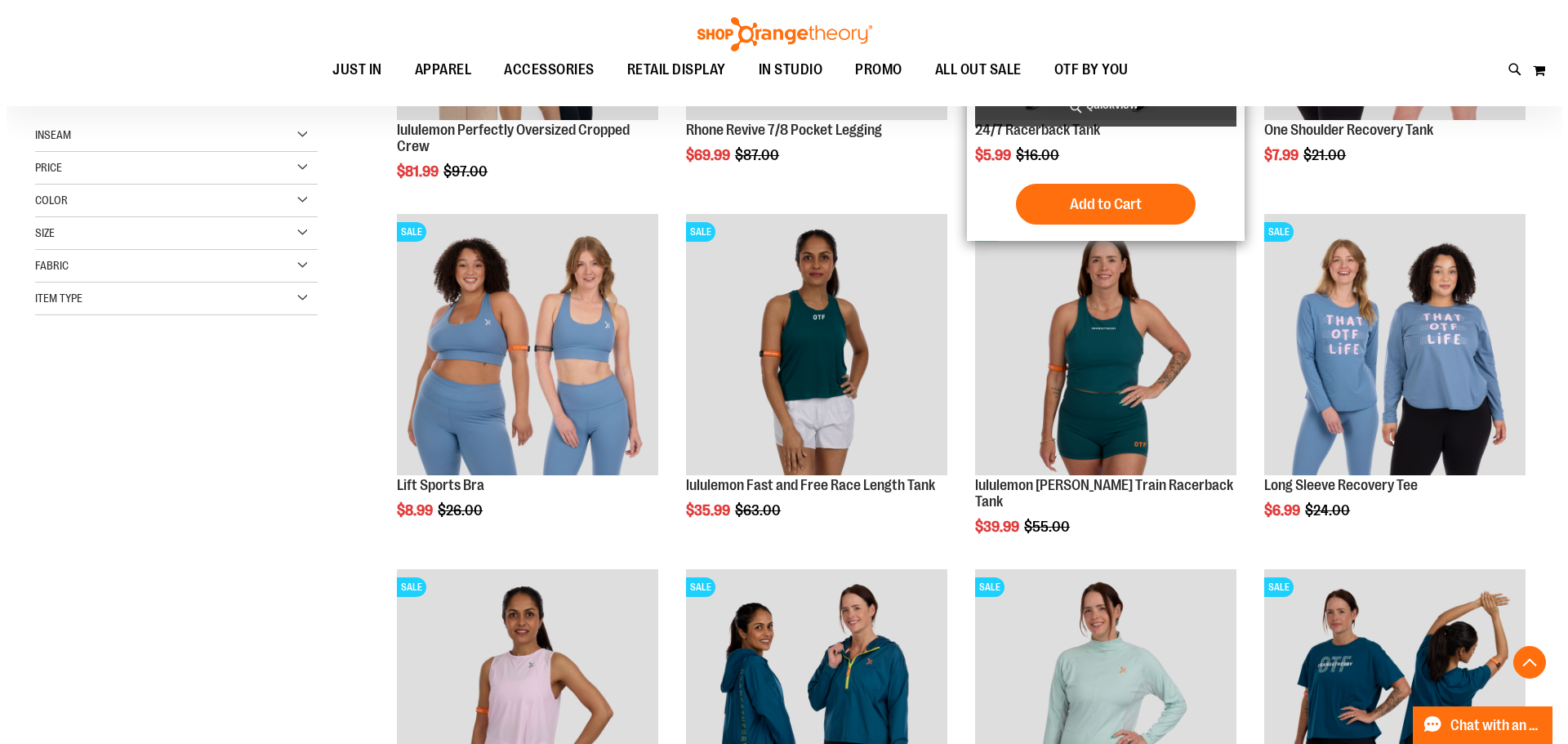
scroll to position [503, 0]
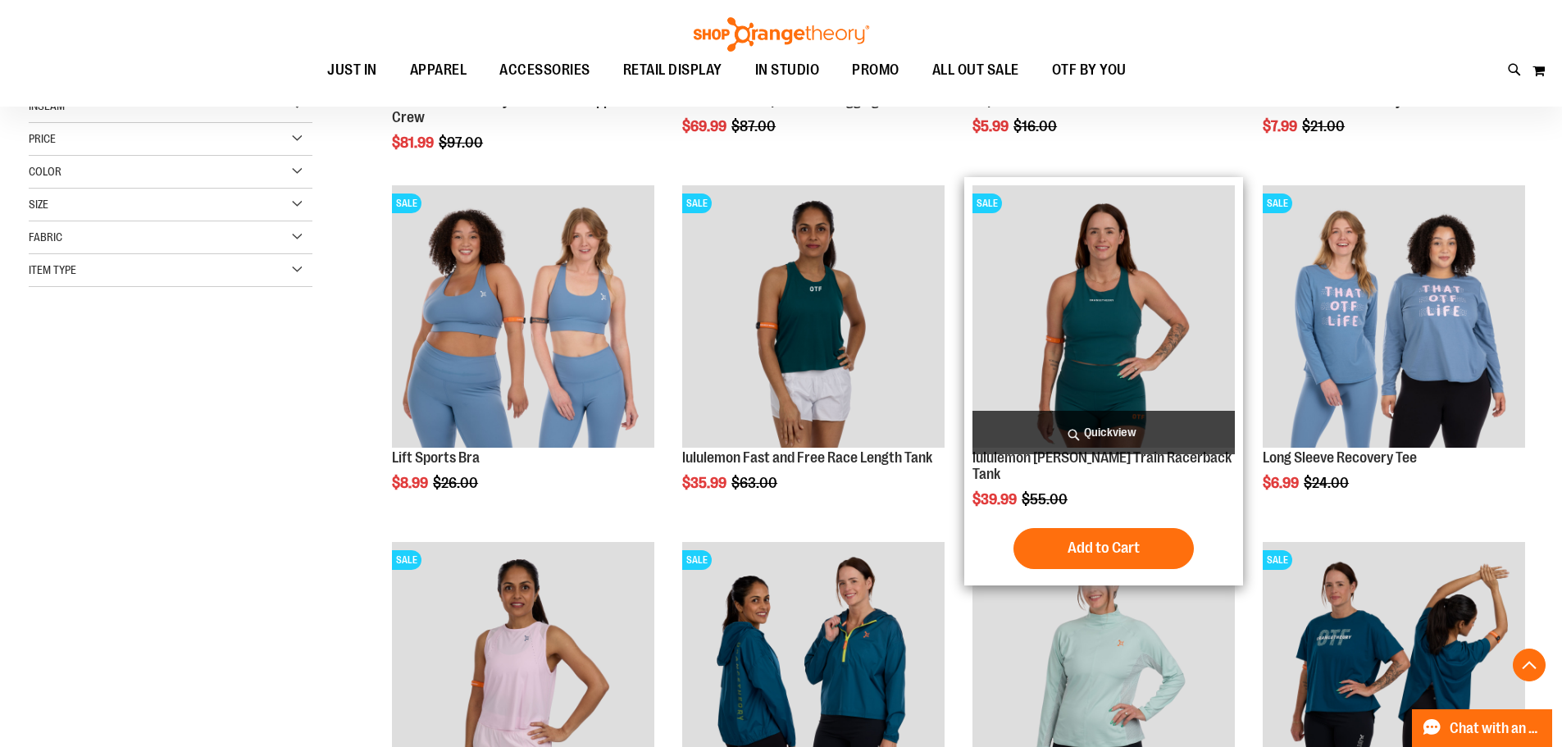
click at [1042, 439] on span "Quickview" at bounding box center [1103, 432] width 262 height 43
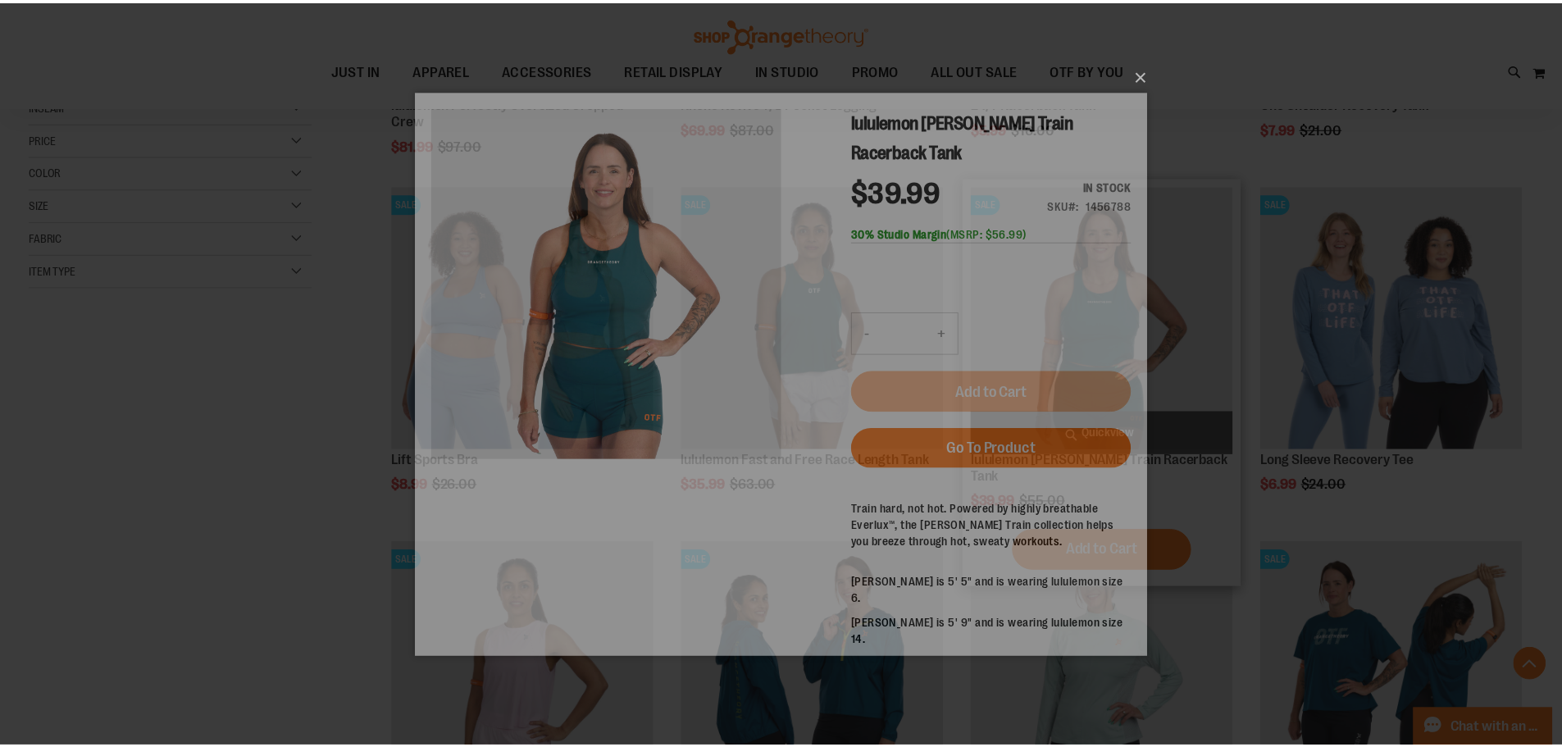
scroll to position [0, 0]
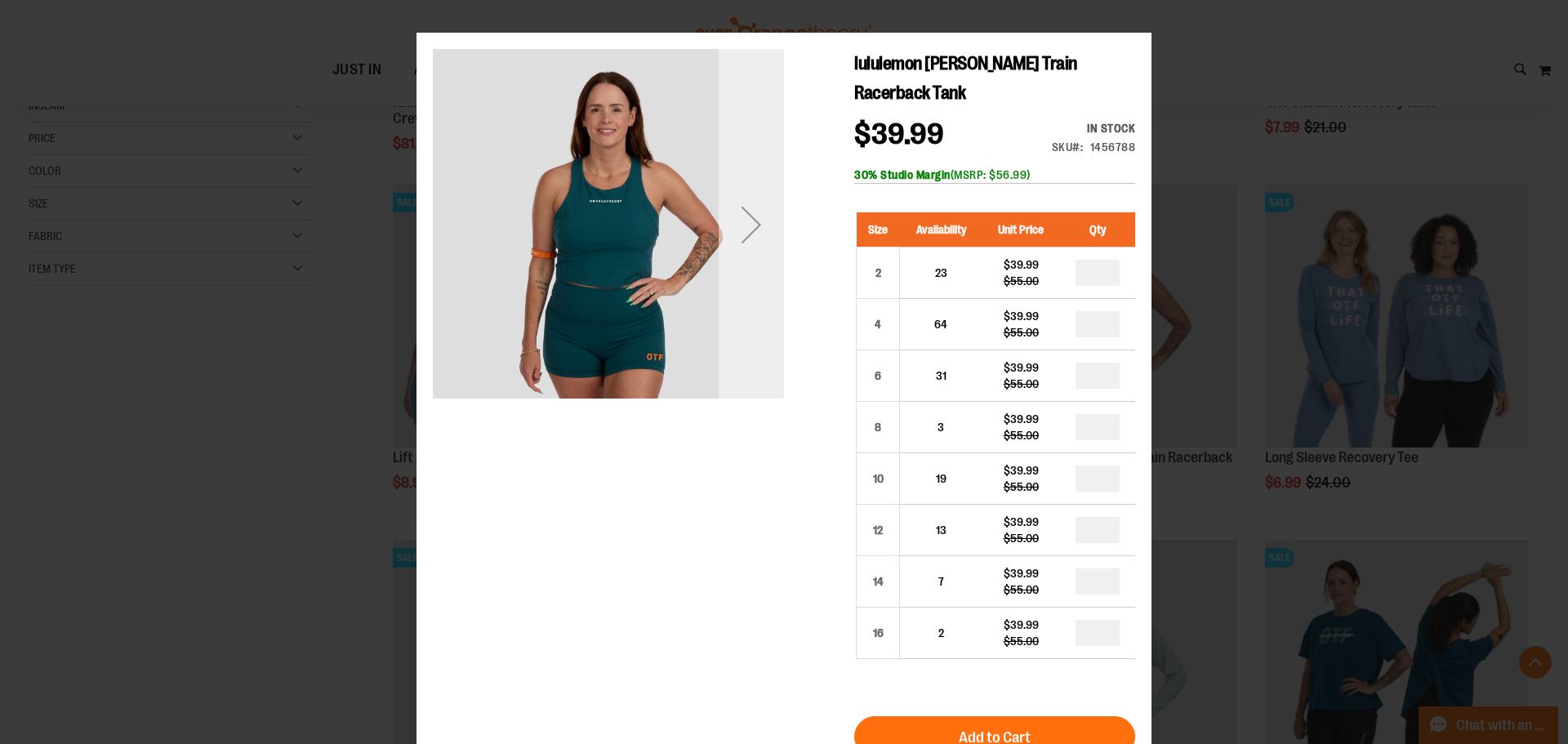
click at [754, 260] on div "Next" at bounding box center [751, 224] width 66 height 352
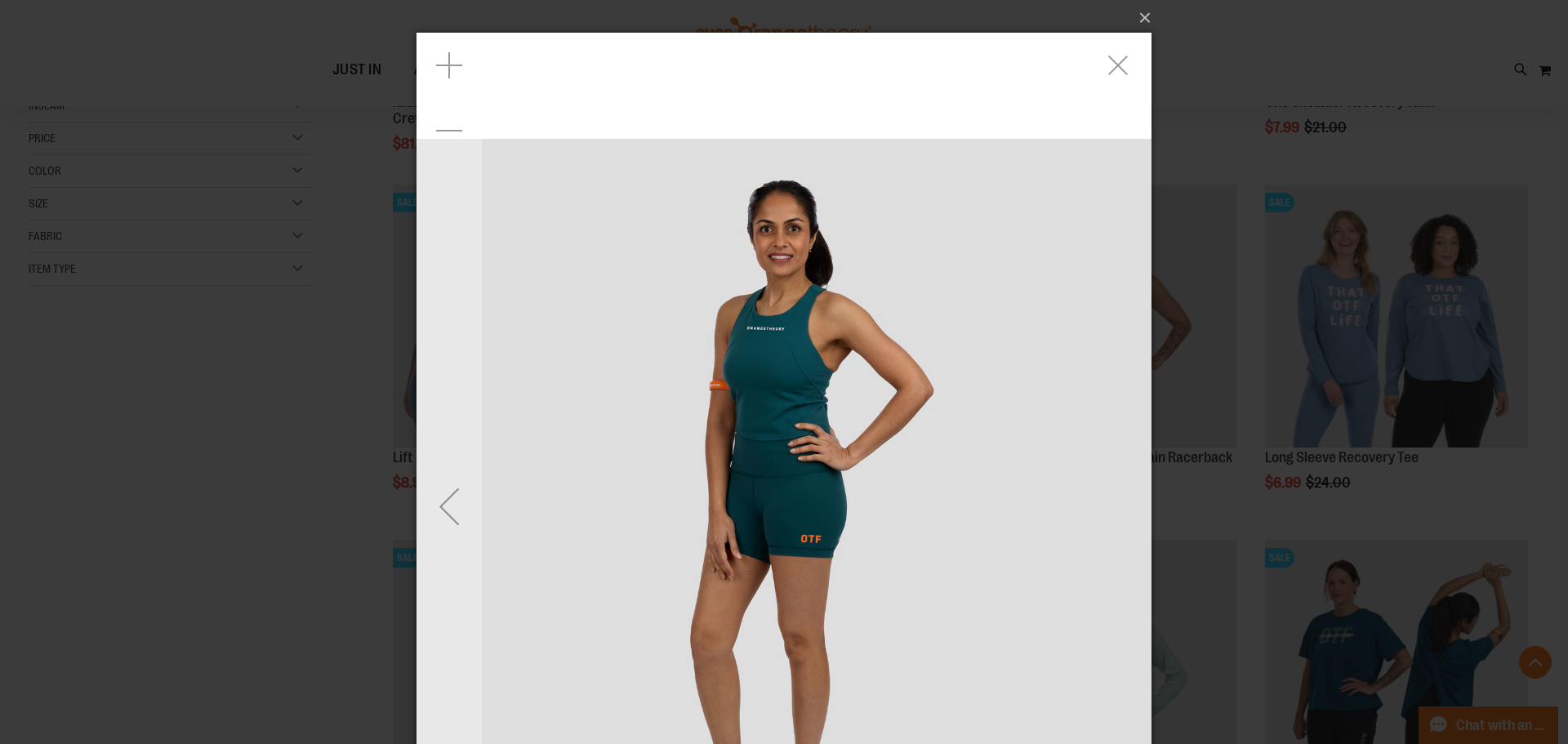
click at [482, 456] on img "carousel" at bounding box center [784, 506] width 735 height 735
click at [450, 514] on div "Previous" at bounding box center [449, 506] width 66 height 66
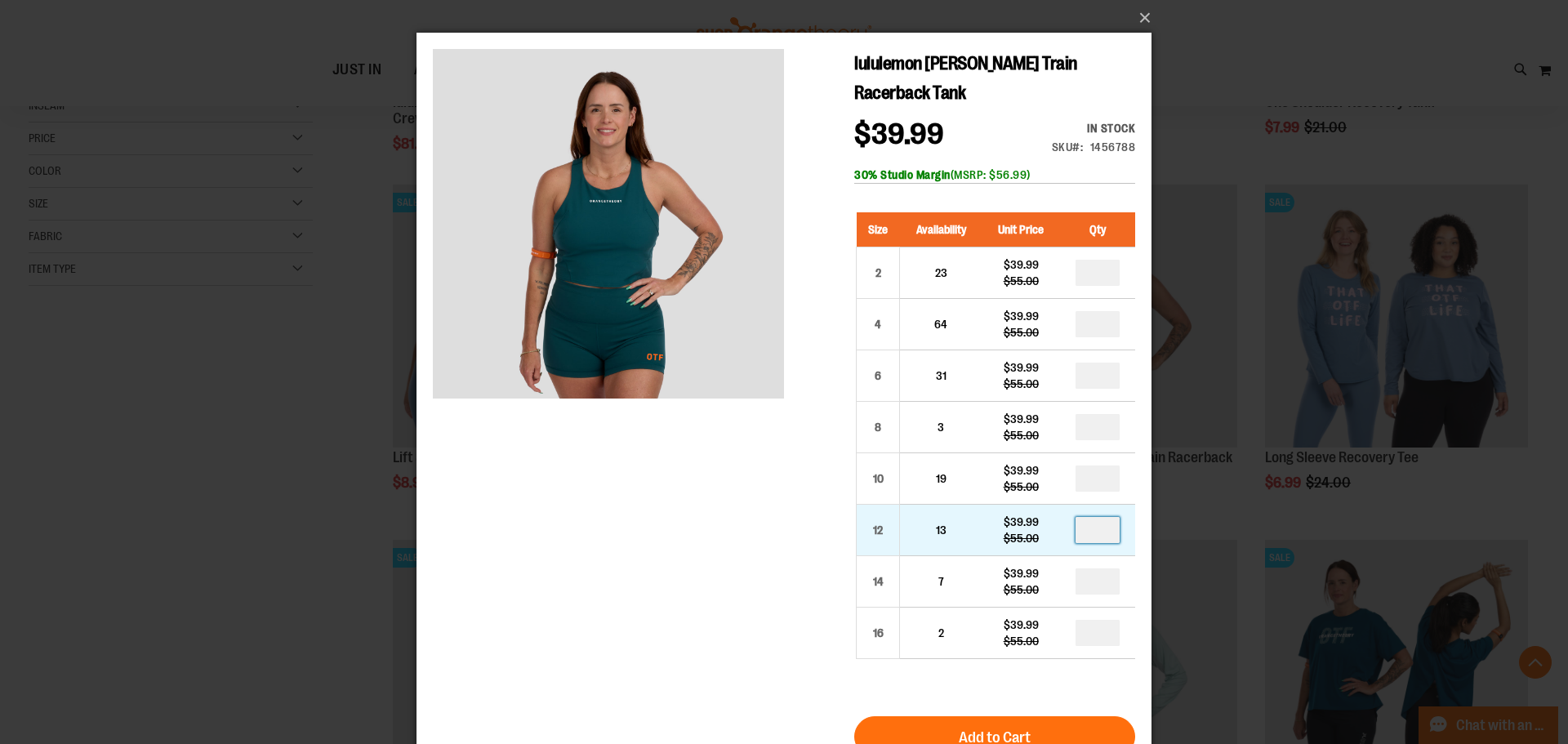
click at [1097, 535] on input "number" at bounding box center [1098, 530] width 44 height 26
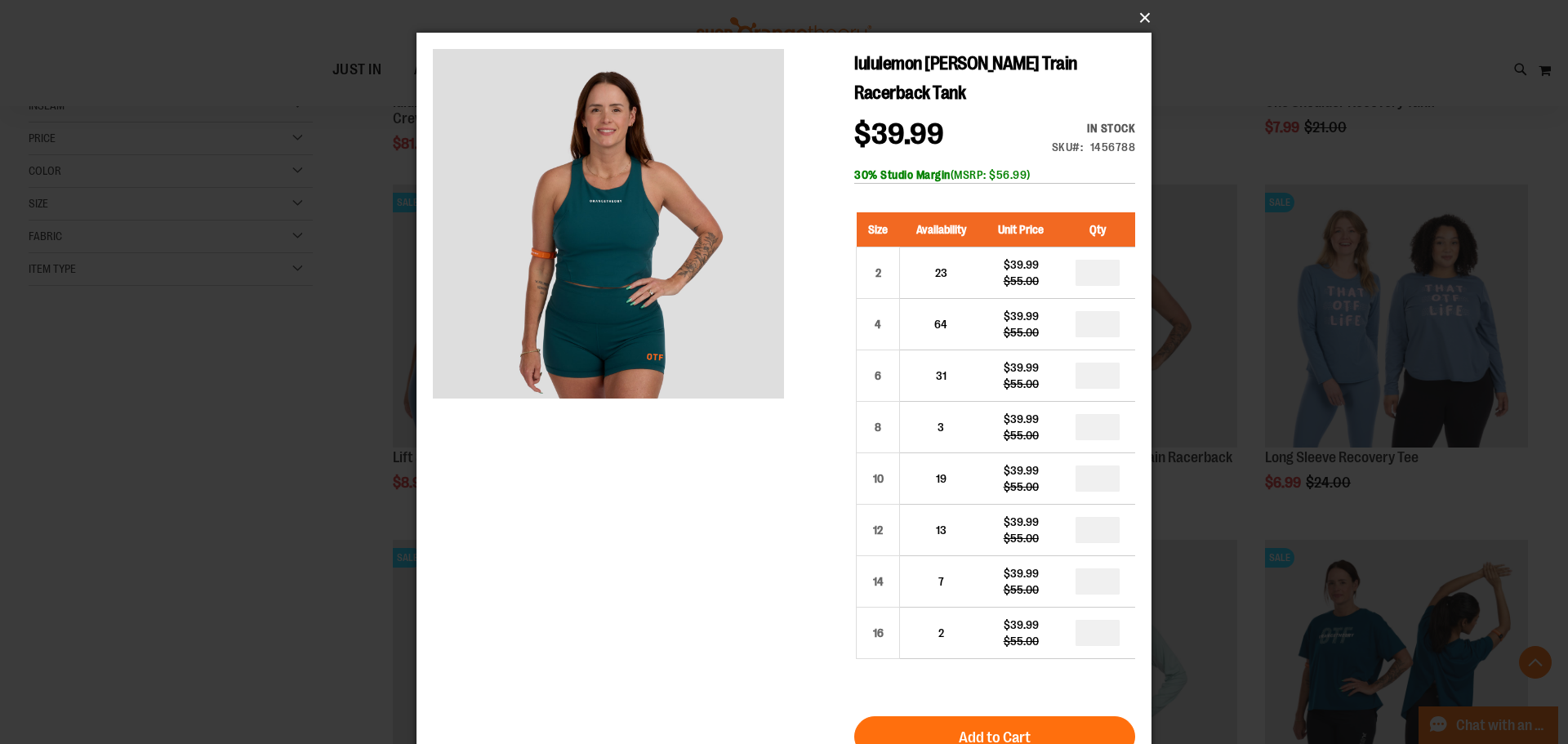
click at [1140, 20] on button "×" at bounding box center [789, 18] width 735 height 36
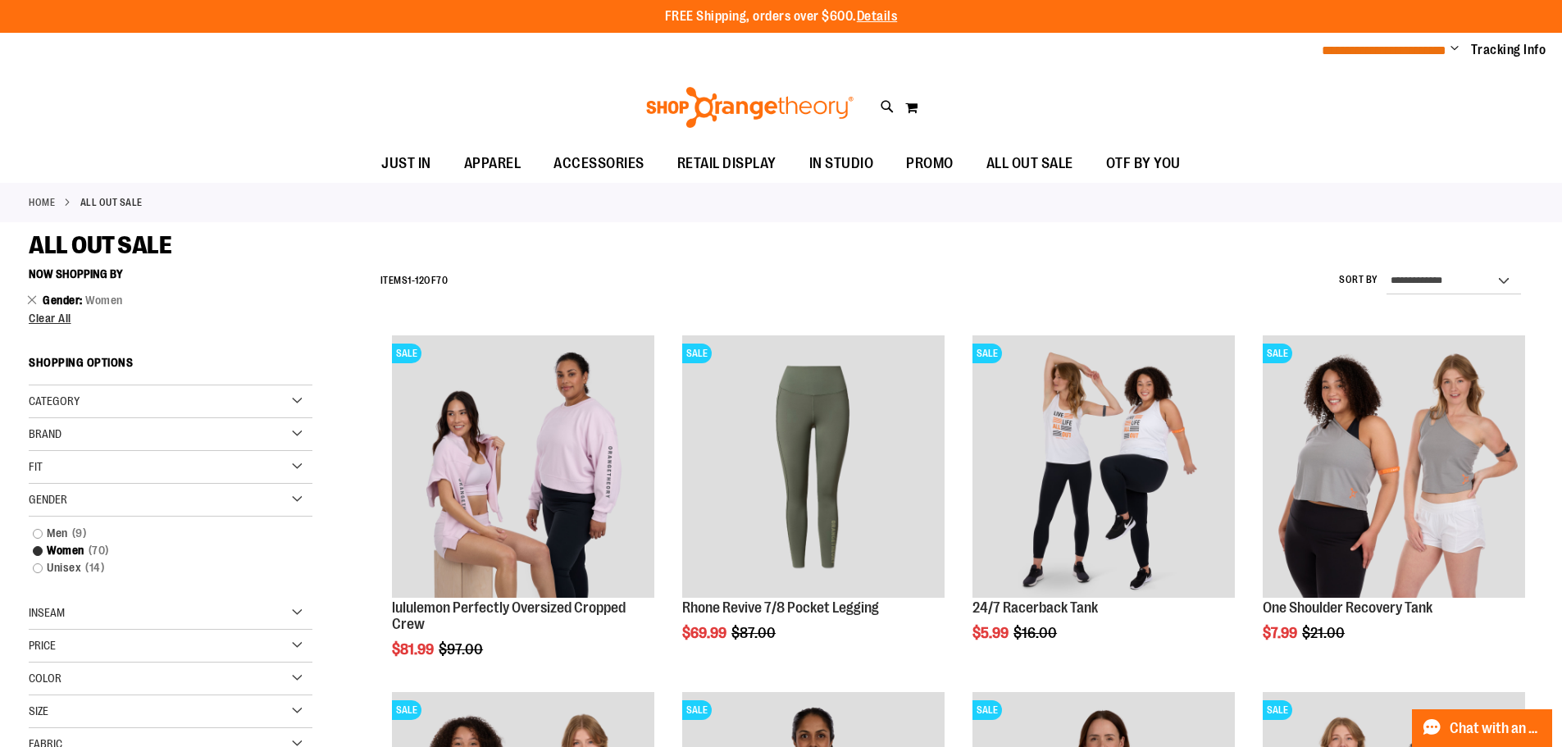
click at [1354, 44] on span "**********" at bounding box center [1383, 50] width 125 height 12
click at [1353, 55] on span "**********" at bounding box center [1383, 50] width 125 height 12
click at [1450, 49] on span "Change" at bounding box center [1454, 50] width 8 height 16
click at [1423, 81] on link "My Account" at bounding box center [1395, 79] width 143 height 31
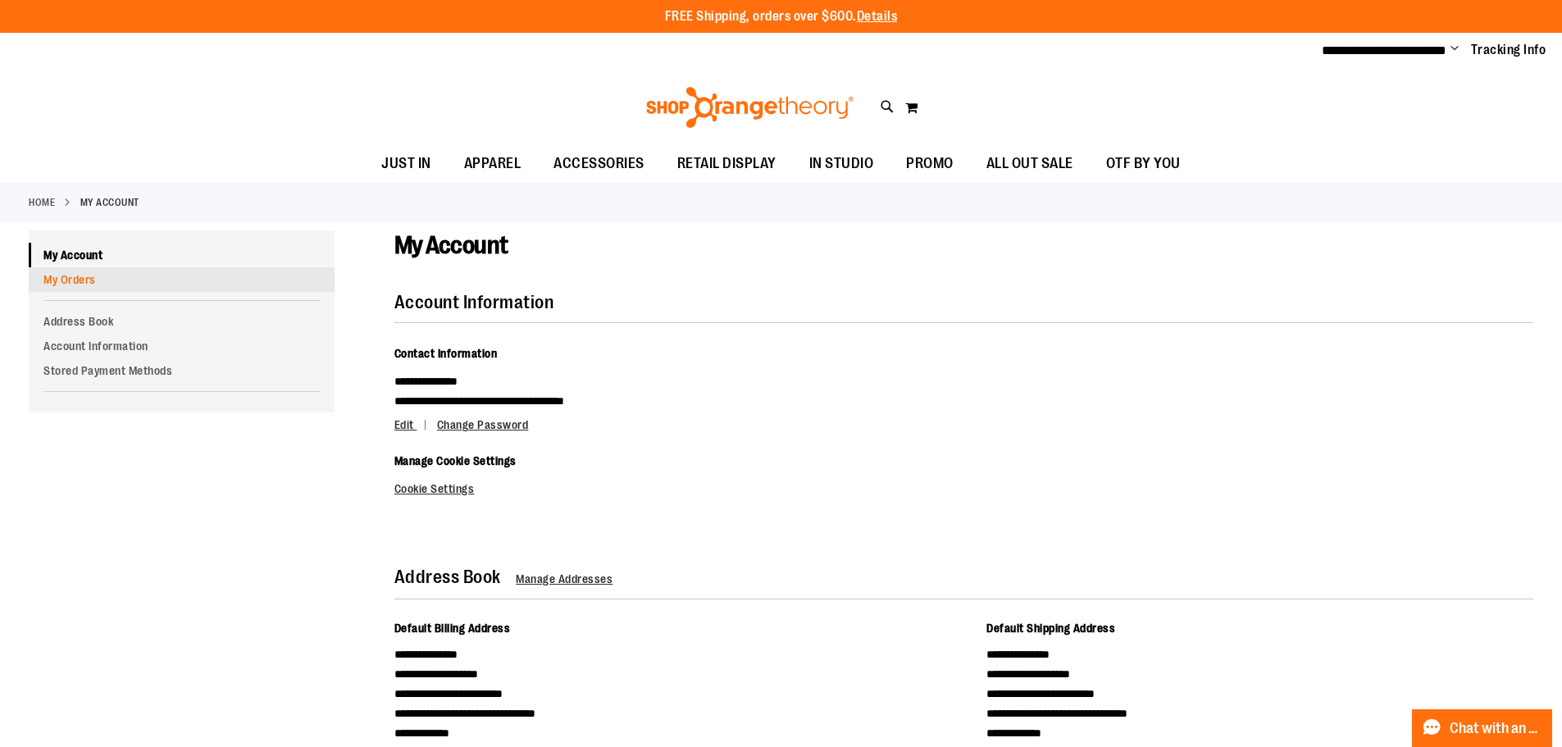
type input "**********"
click at [85, 282] on link "My Orders" at bounding box center [182, 279] width 306 height 25
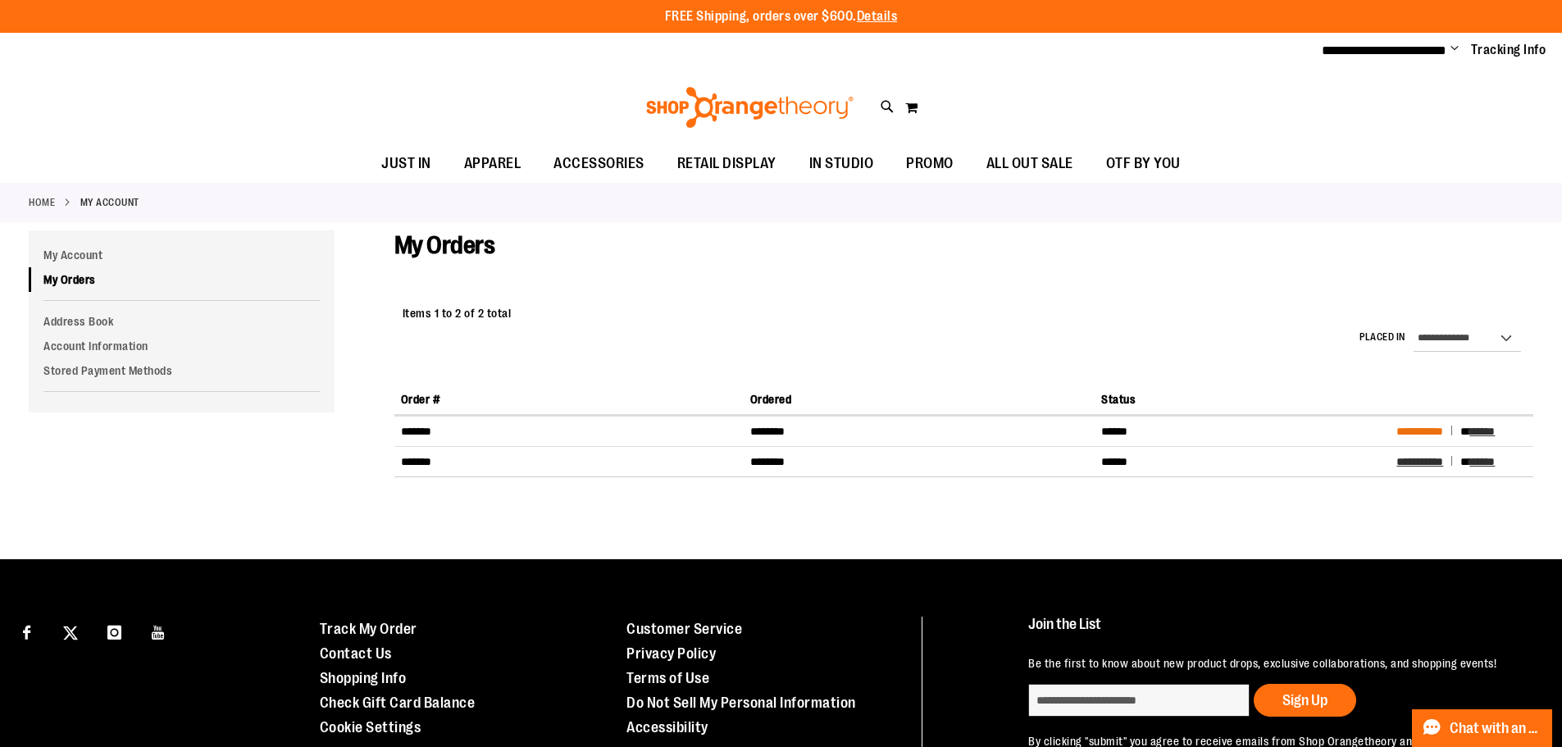
type input "**********"
click at [1416, 425] on span "**********" at bounding box center [1419, 430] width 47 height 11
type input "**********"
click at [1426, 456] on span "**********" at bounding box center [1419, 461] width 47 height 11
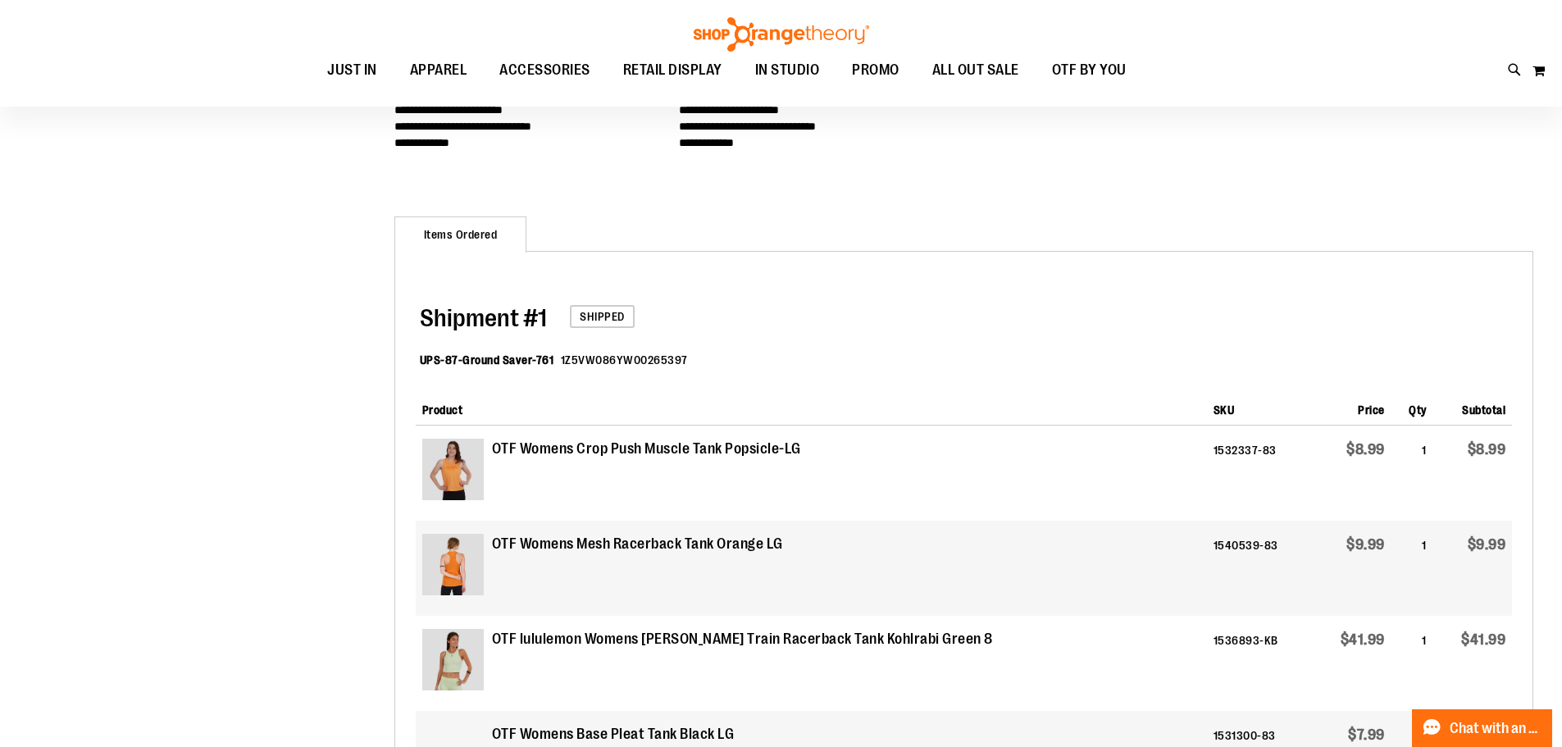
scroll to position [81, 0]
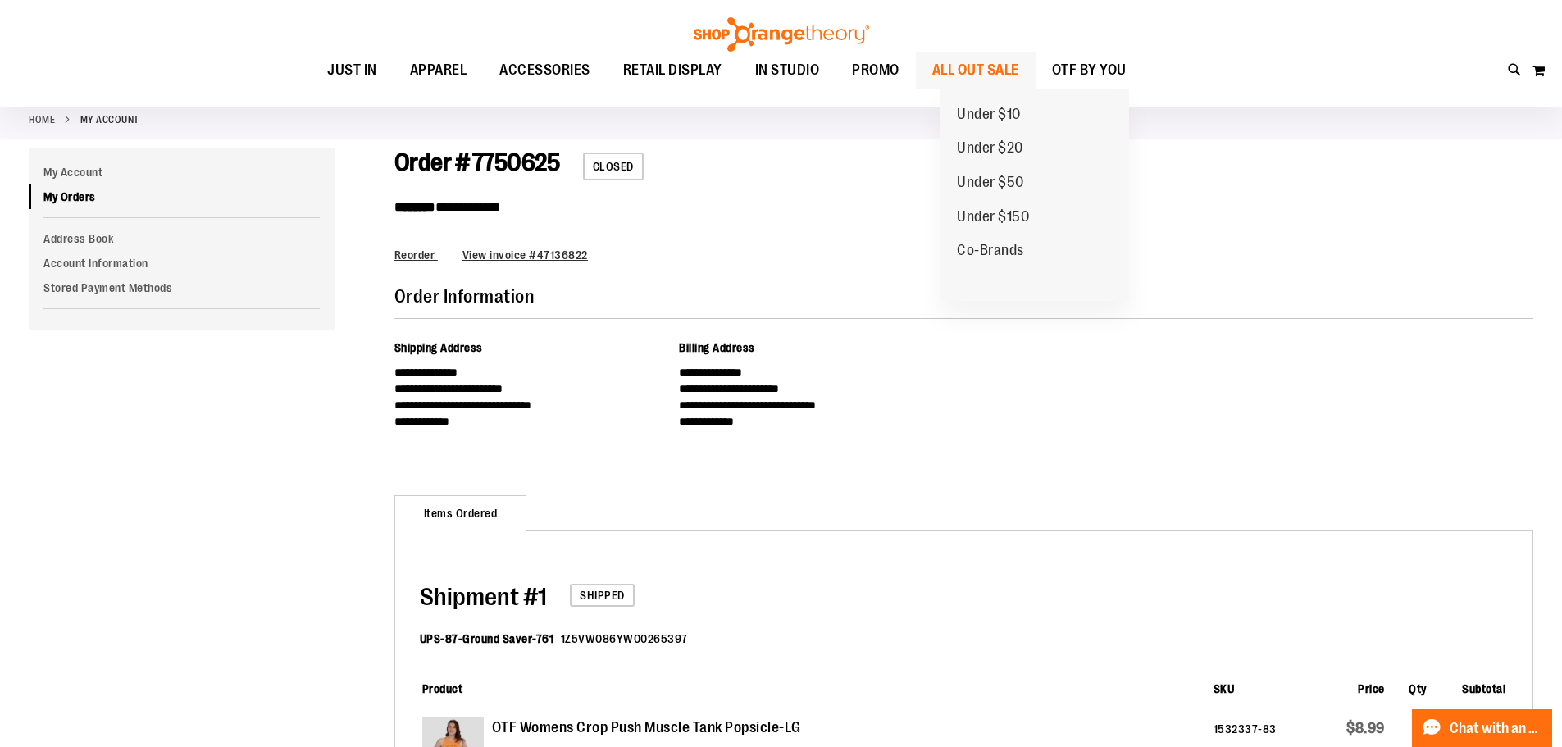
type input "**********"
click at [981, 66] on span "ALL OUT SALE" at bounding box center [975, 70] width 87 height 37
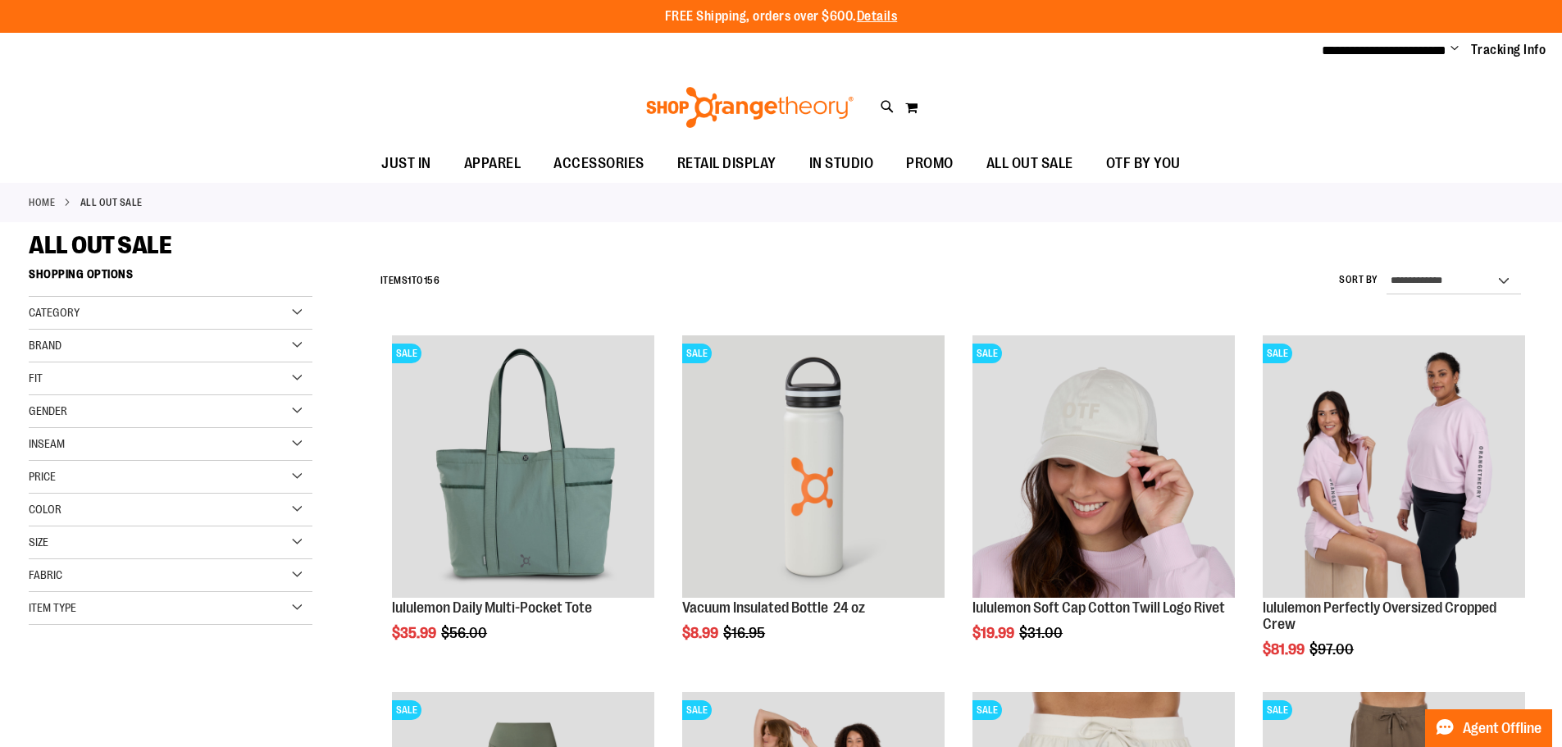
type input "**********"
click at [61, 416] on span "Gender" at bounding box center [48, 410] width 39 height 13
click at [65, 465] on link "Women 70 items" at bounding box center [161, 461] width 272 height 17
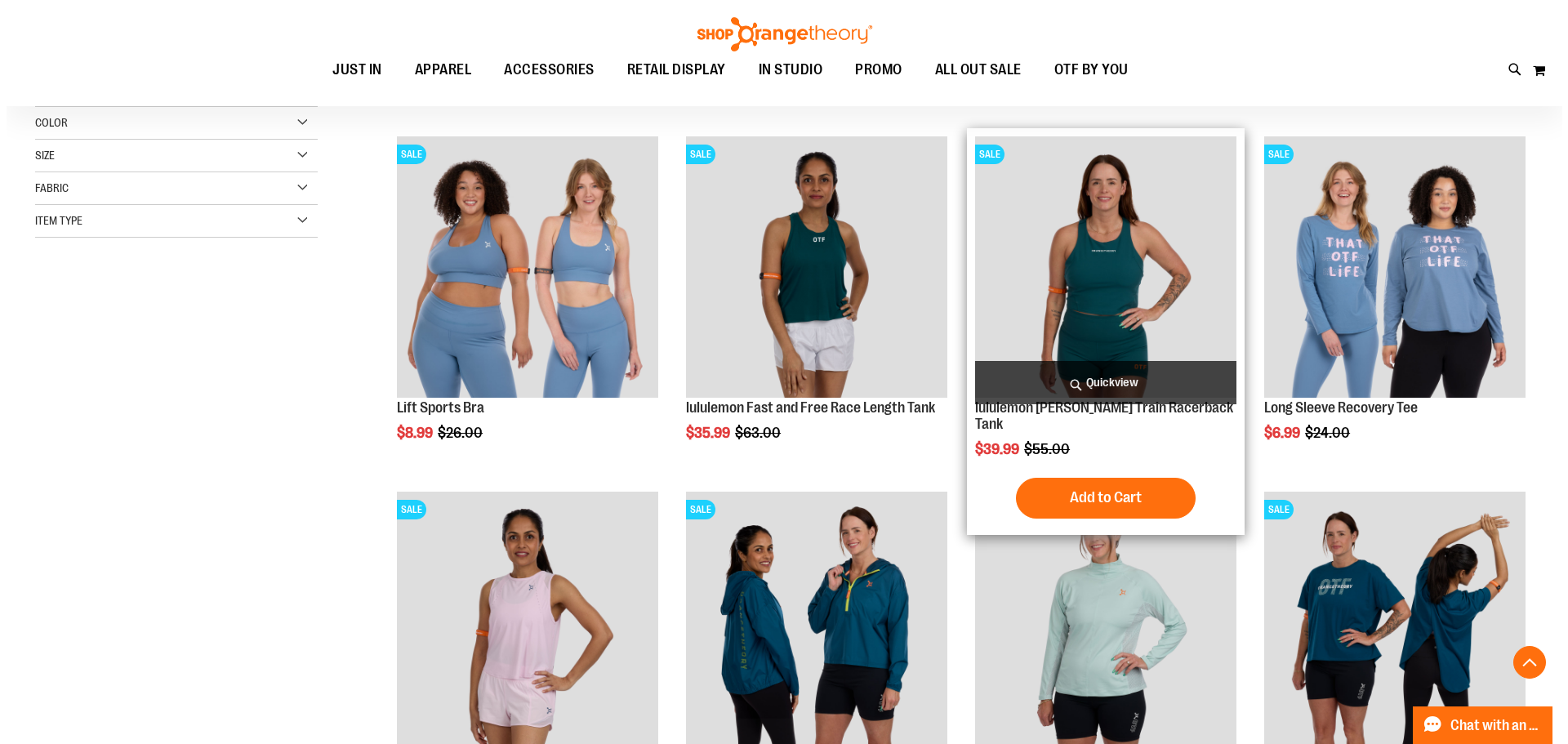
scroll to position [585, 0]
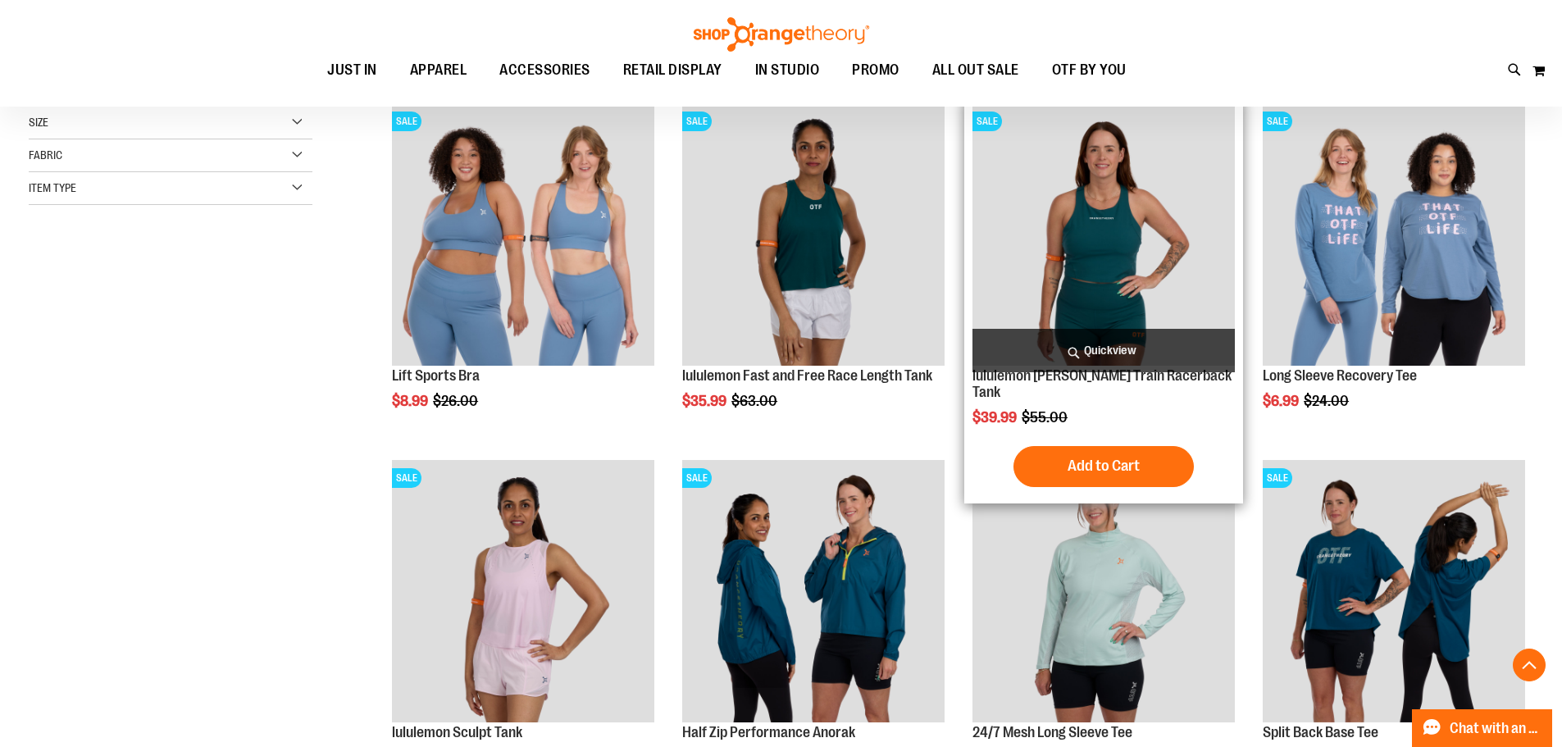
click at [1069, 353] on span "Quickview" at bounding box center [1103, 350] width 262 height 43
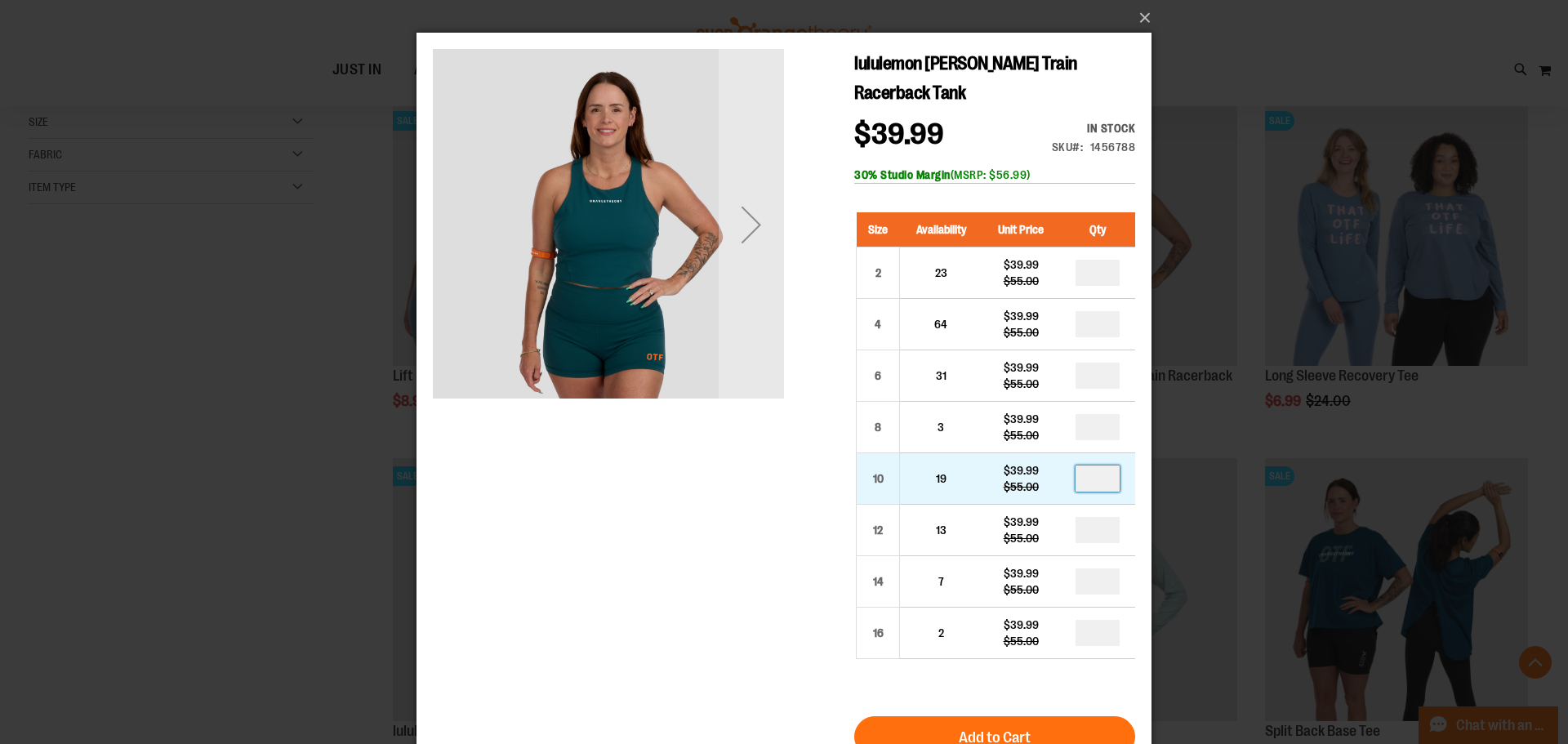
click at [1096, 478] on input "number" at bounding box center [1098, 478] width 44 height 26
type input "*"
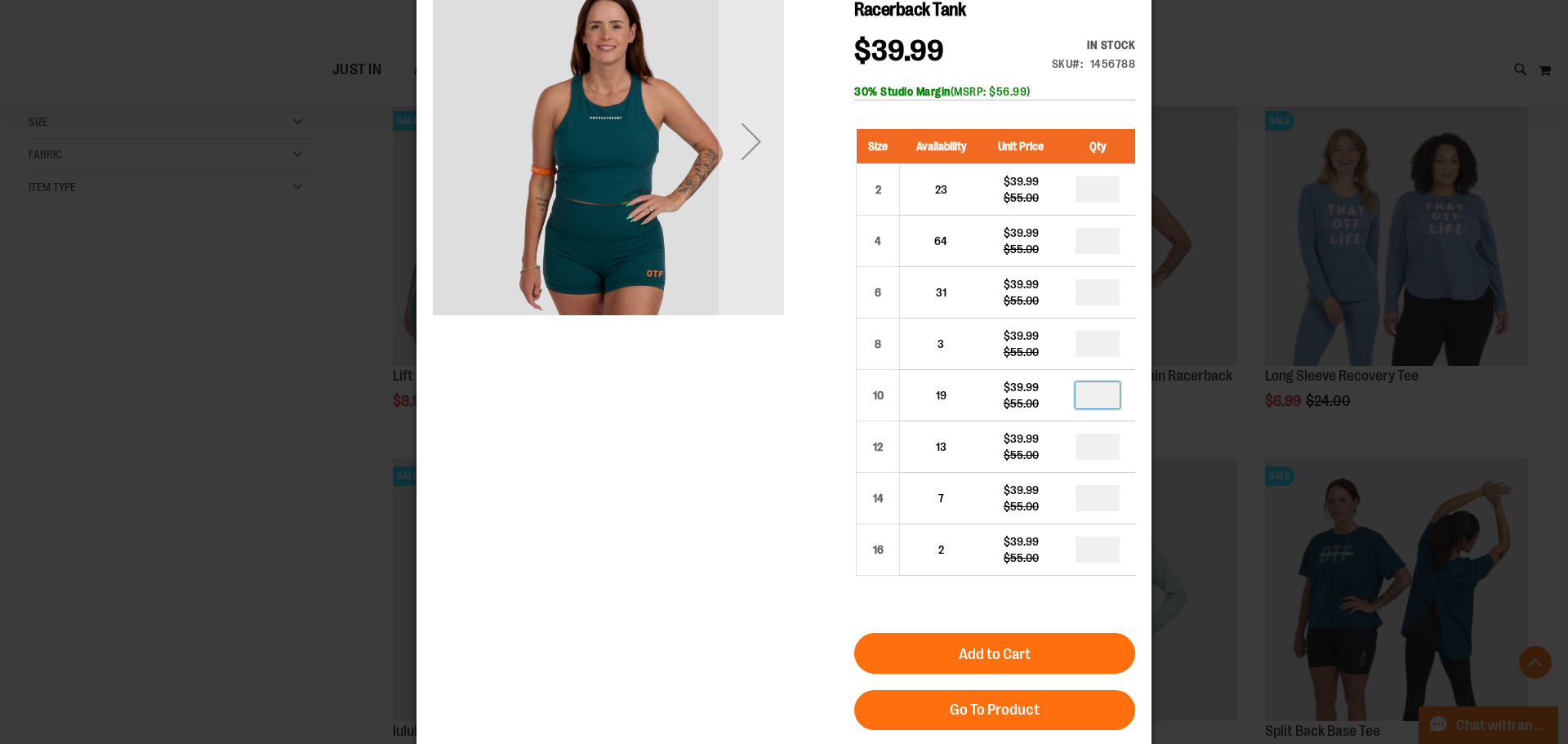
scroll to position [163, 0]
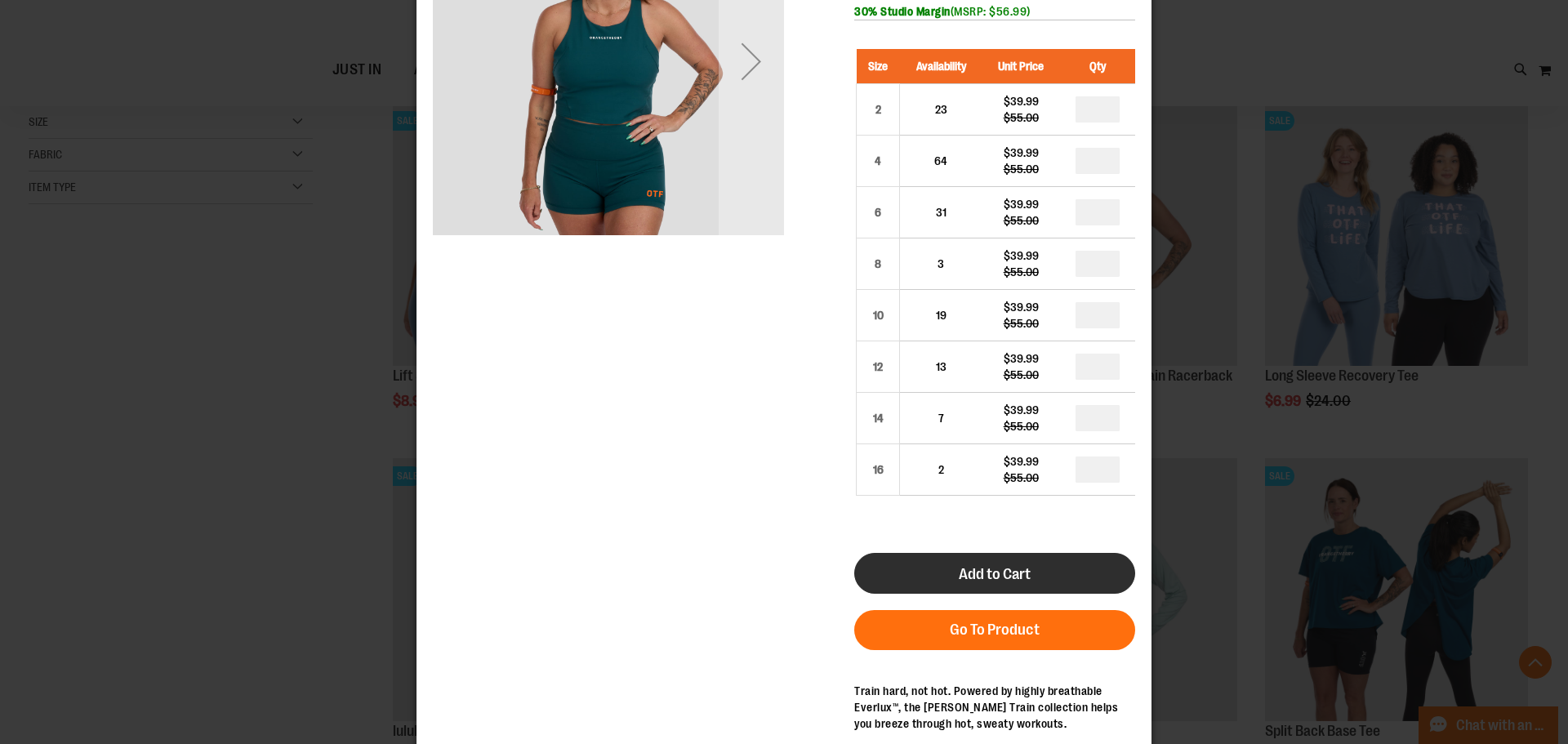
click at [1035, 570] on button "Add to Cart" at bounding box center [994, 573] width 281 height 41
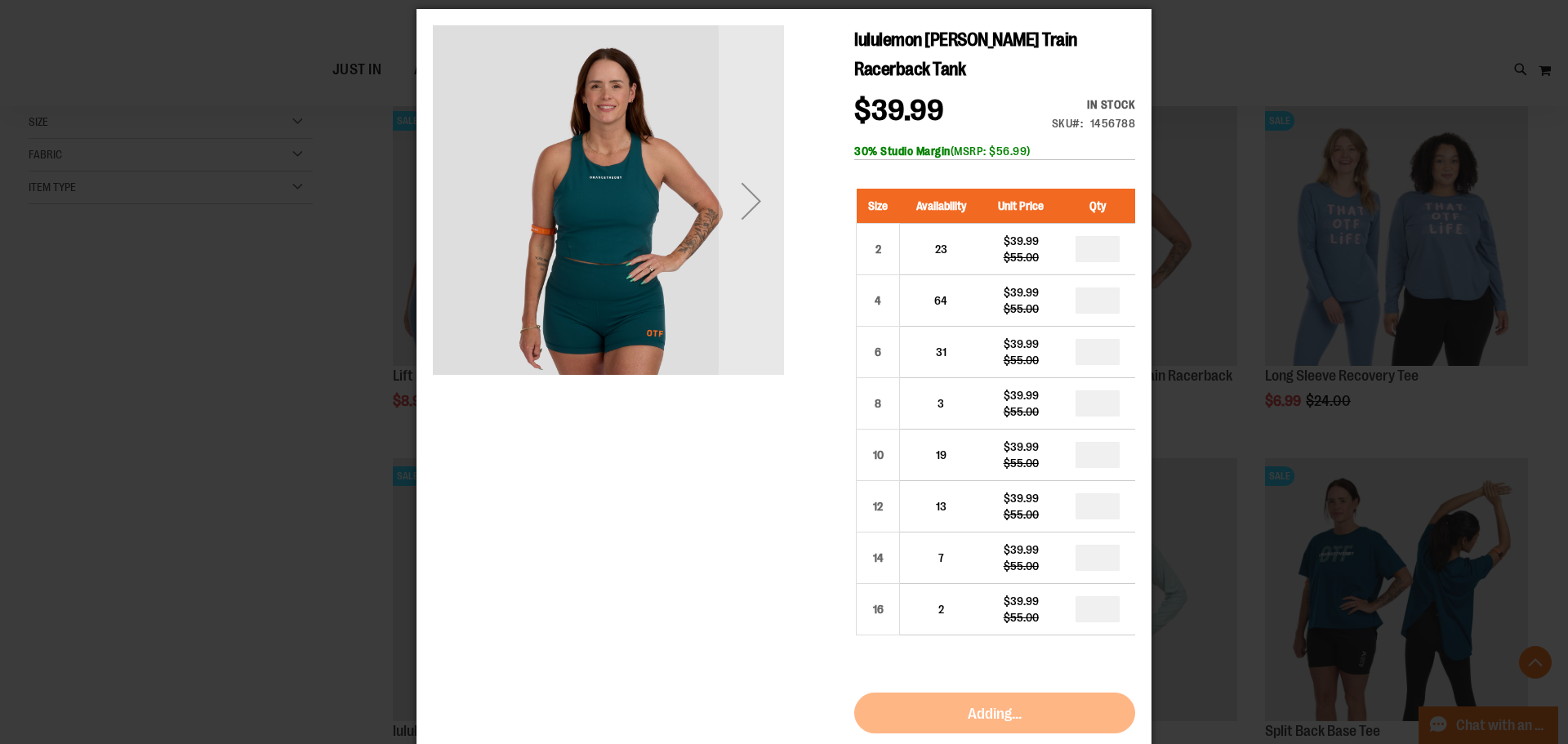
scroll to position [0, 0]
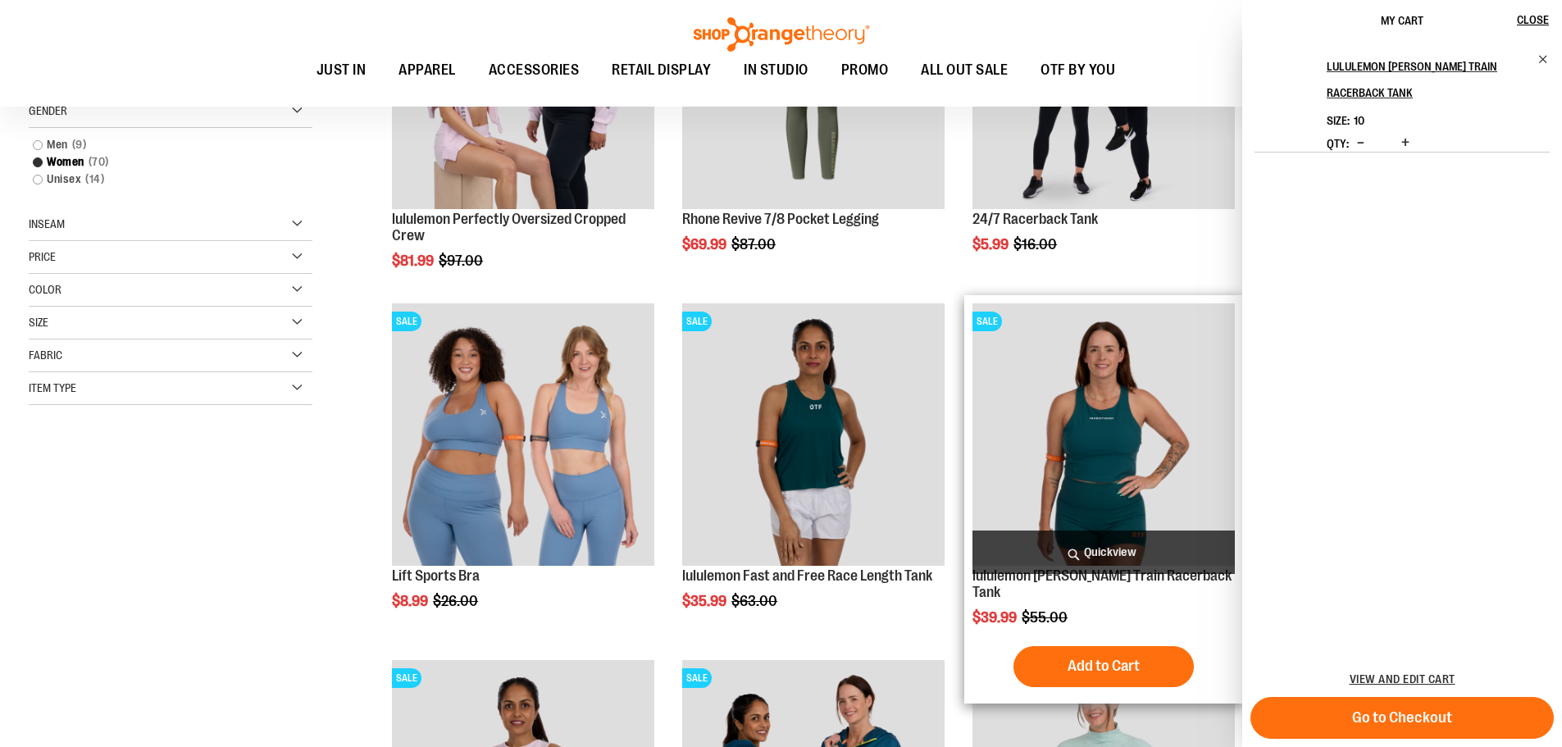
scroll to position [409, 0]
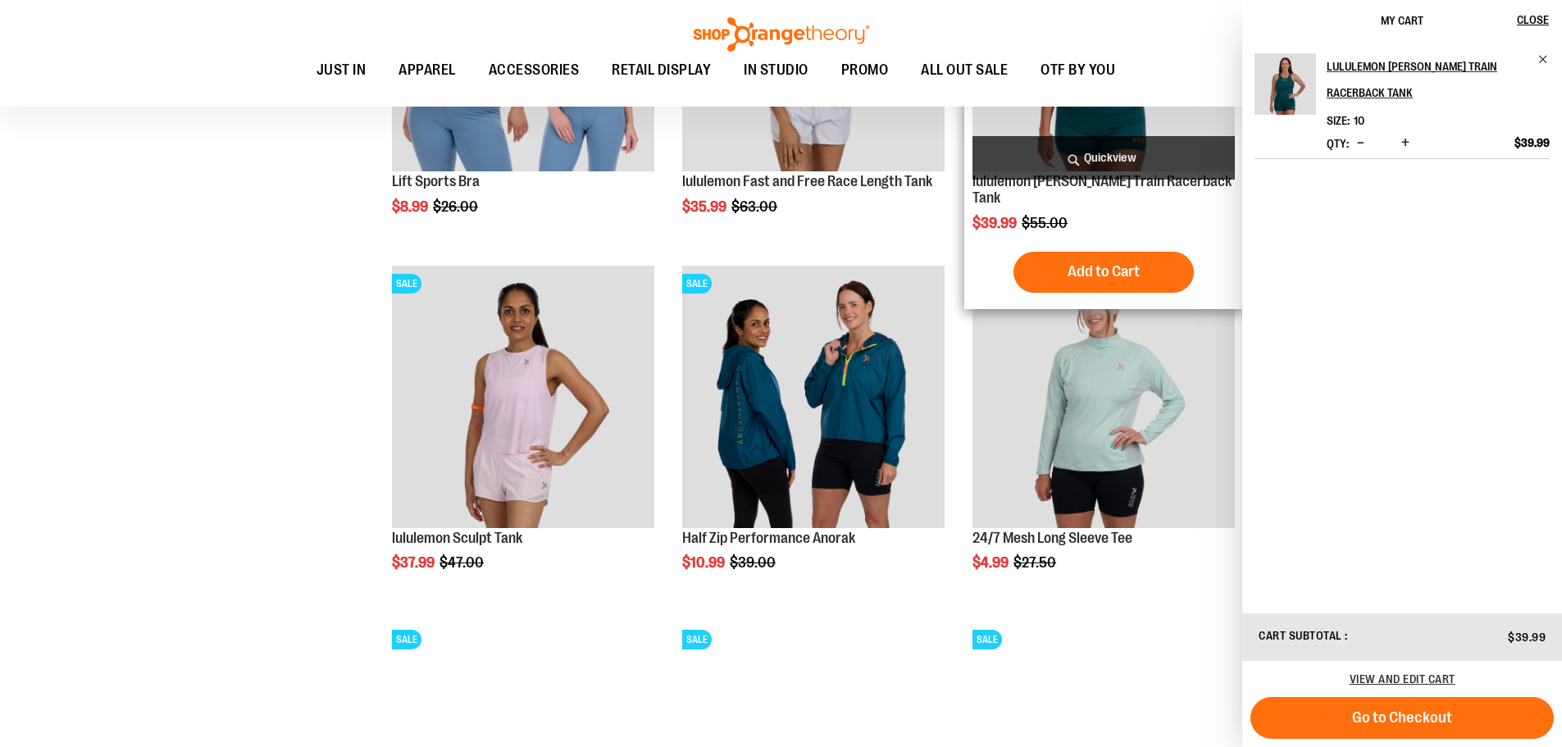
scroll to position [819, 0]
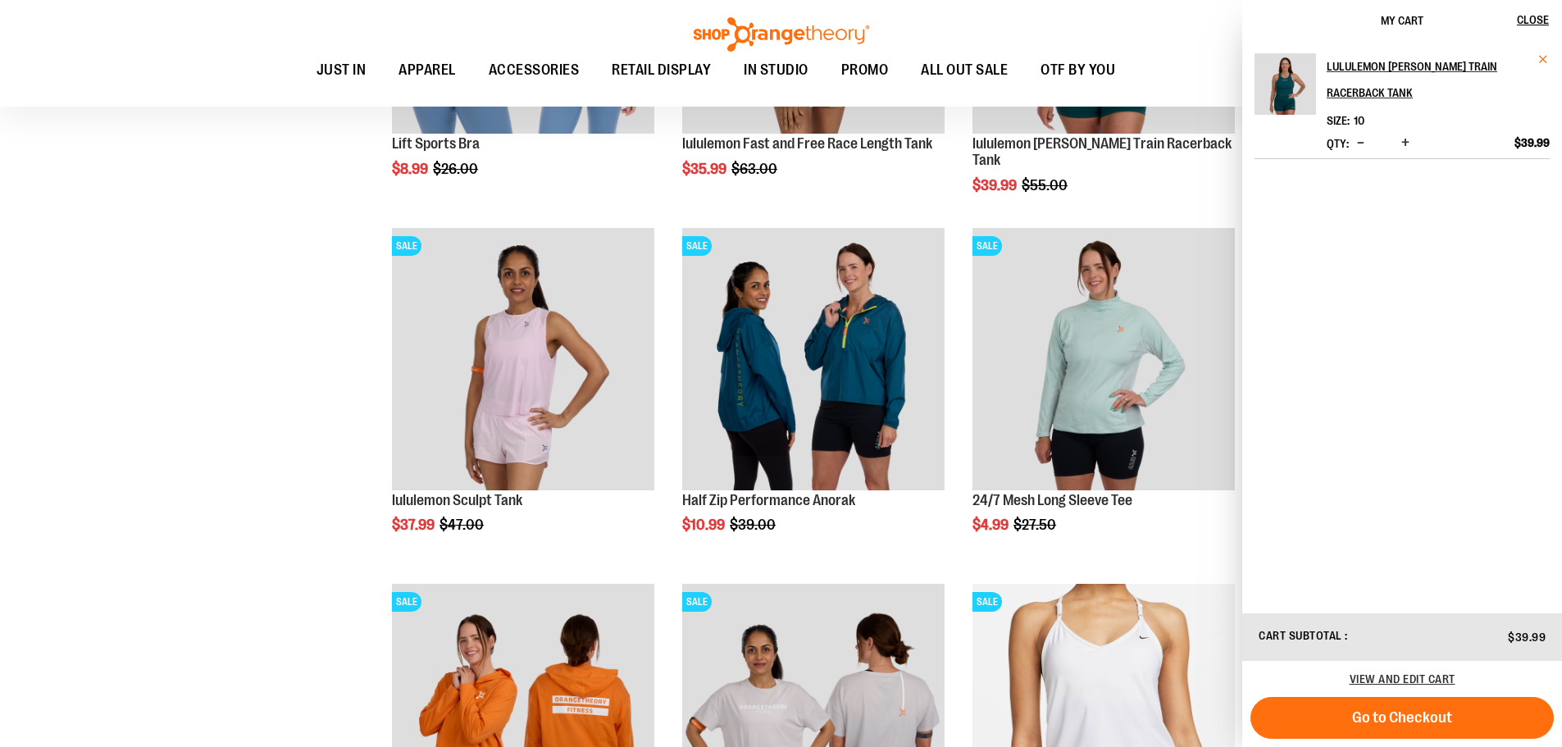
click at [1546, 60] on span "Remove item" at bounding box center [1543, 59] width 12 height 12
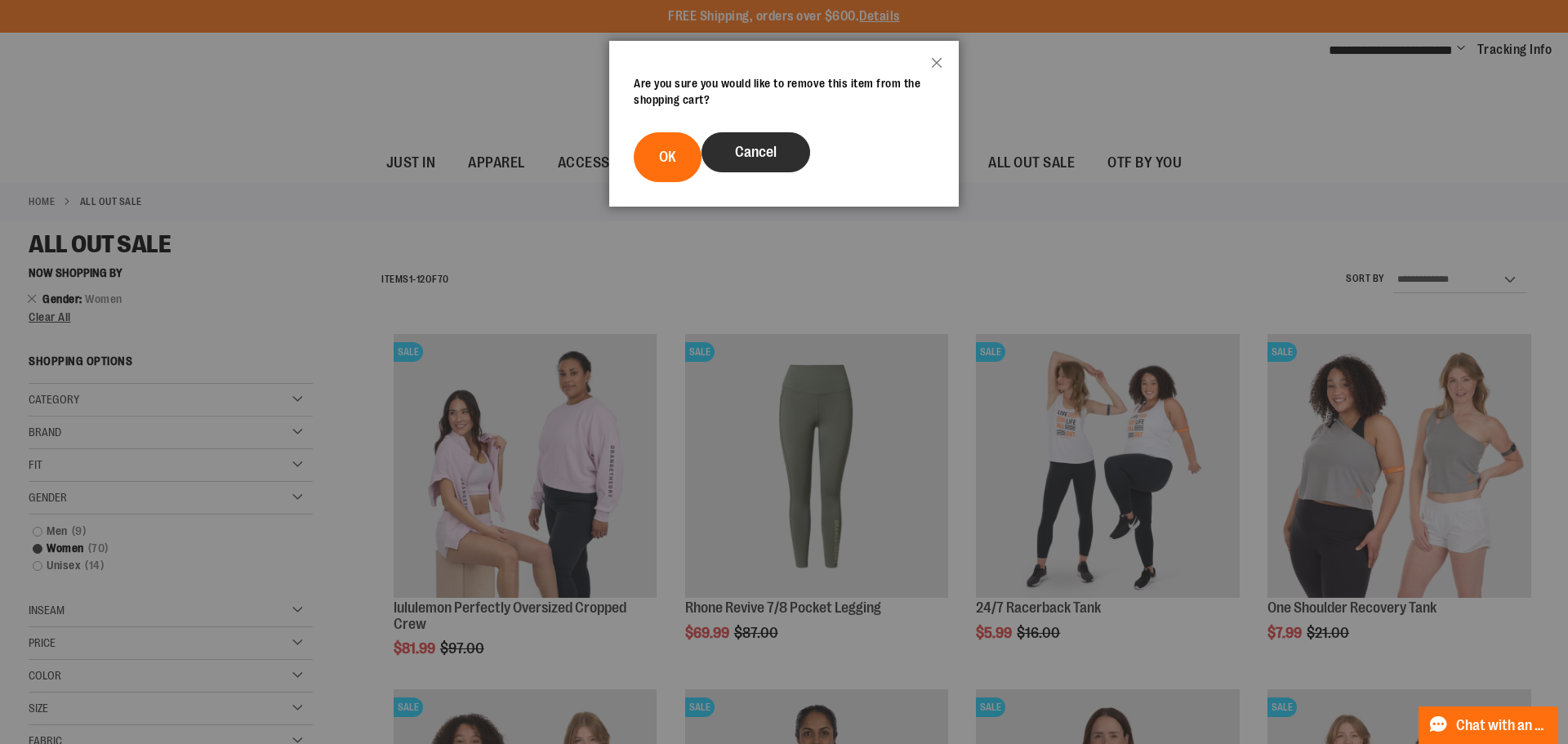
click at [763, 144] on span "Cancel" at bounding box center [756, 151] width 42 height 16
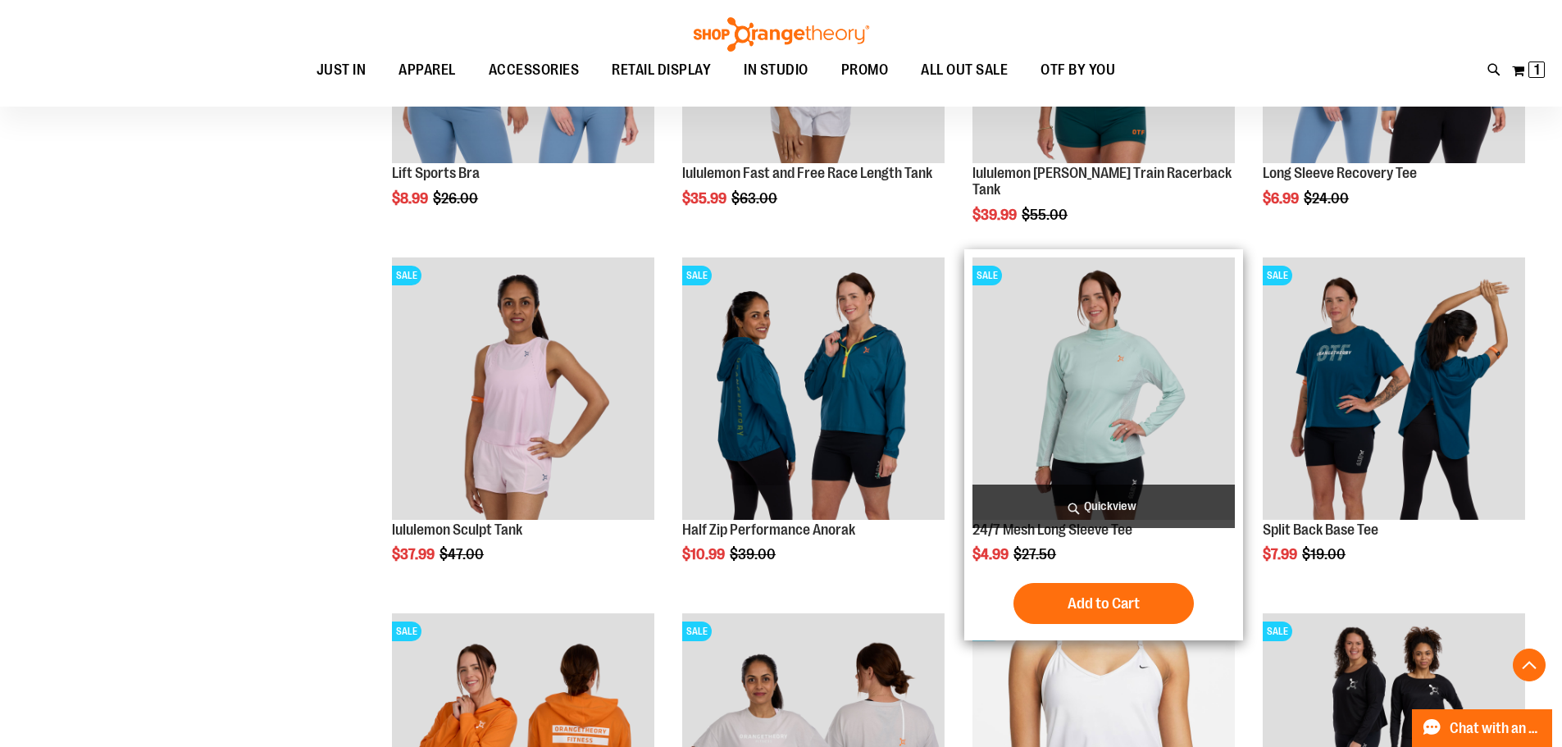
scroll to position [819, 0]
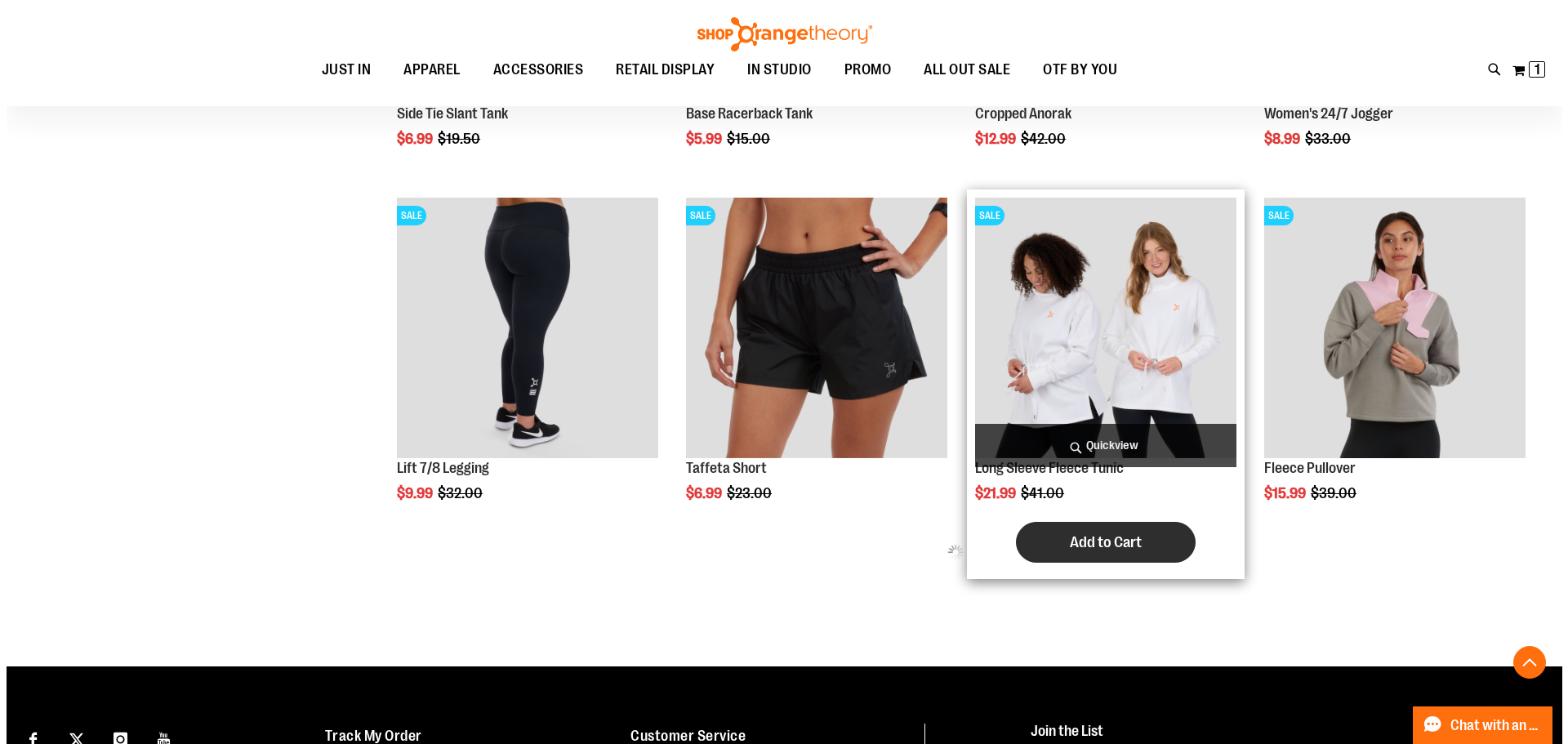
scroll to position [1959, 0]
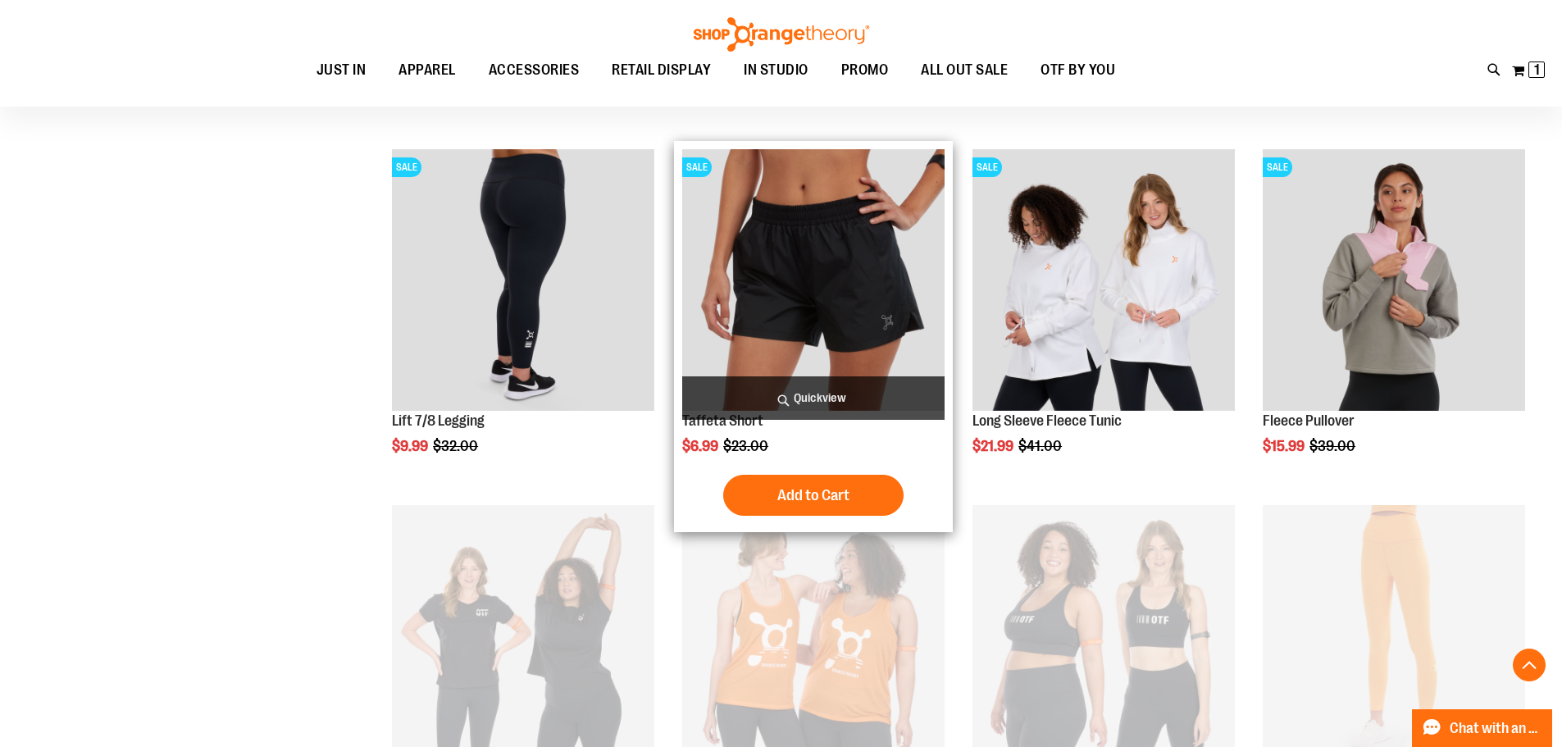
click at [806, 396] on span "Quickview" at bounding box center [813, 397] width 262 height 43
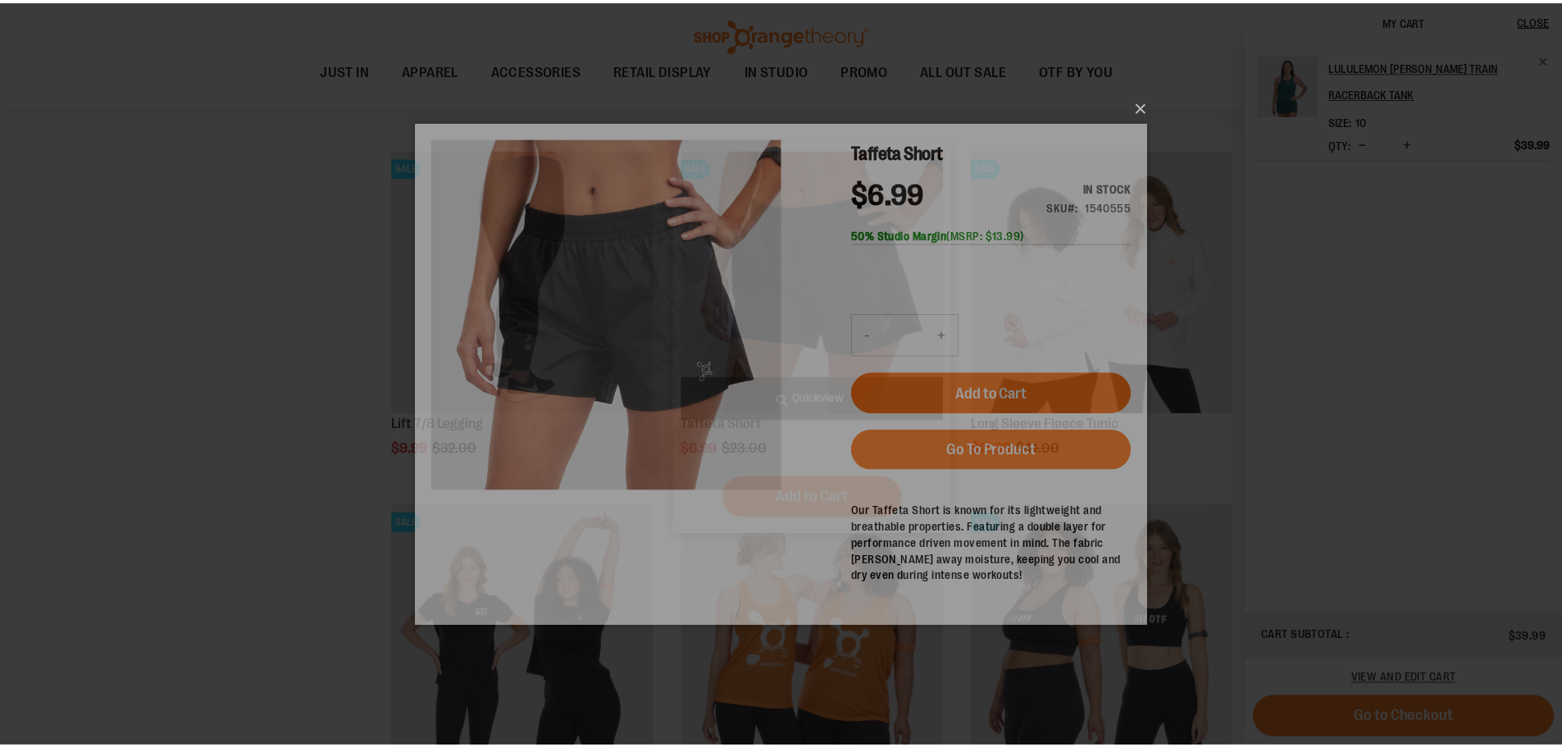
scroll to position [0, 0]
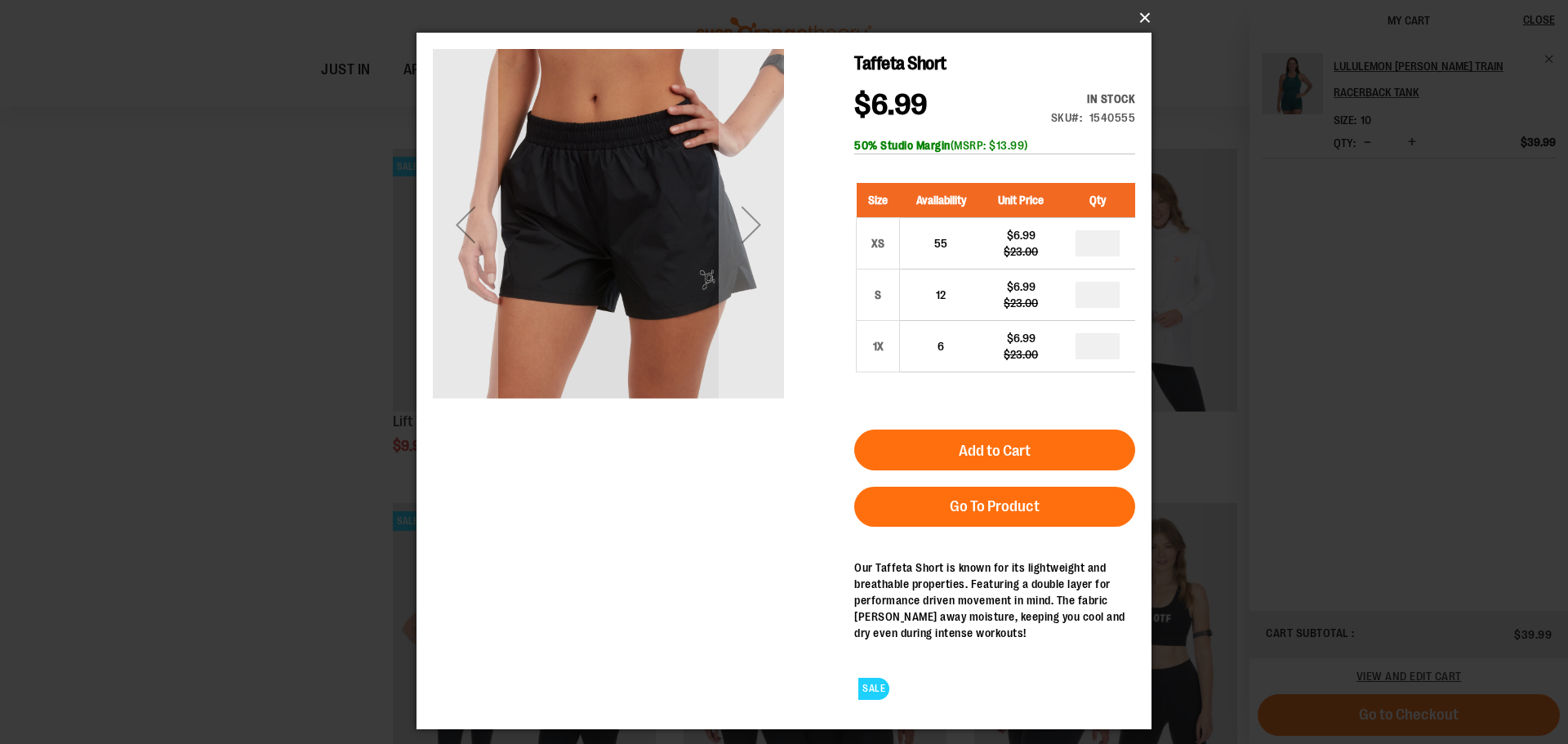
click at [1144, 26] on button "×" at bounding box center [789, 18] width 735 height 36
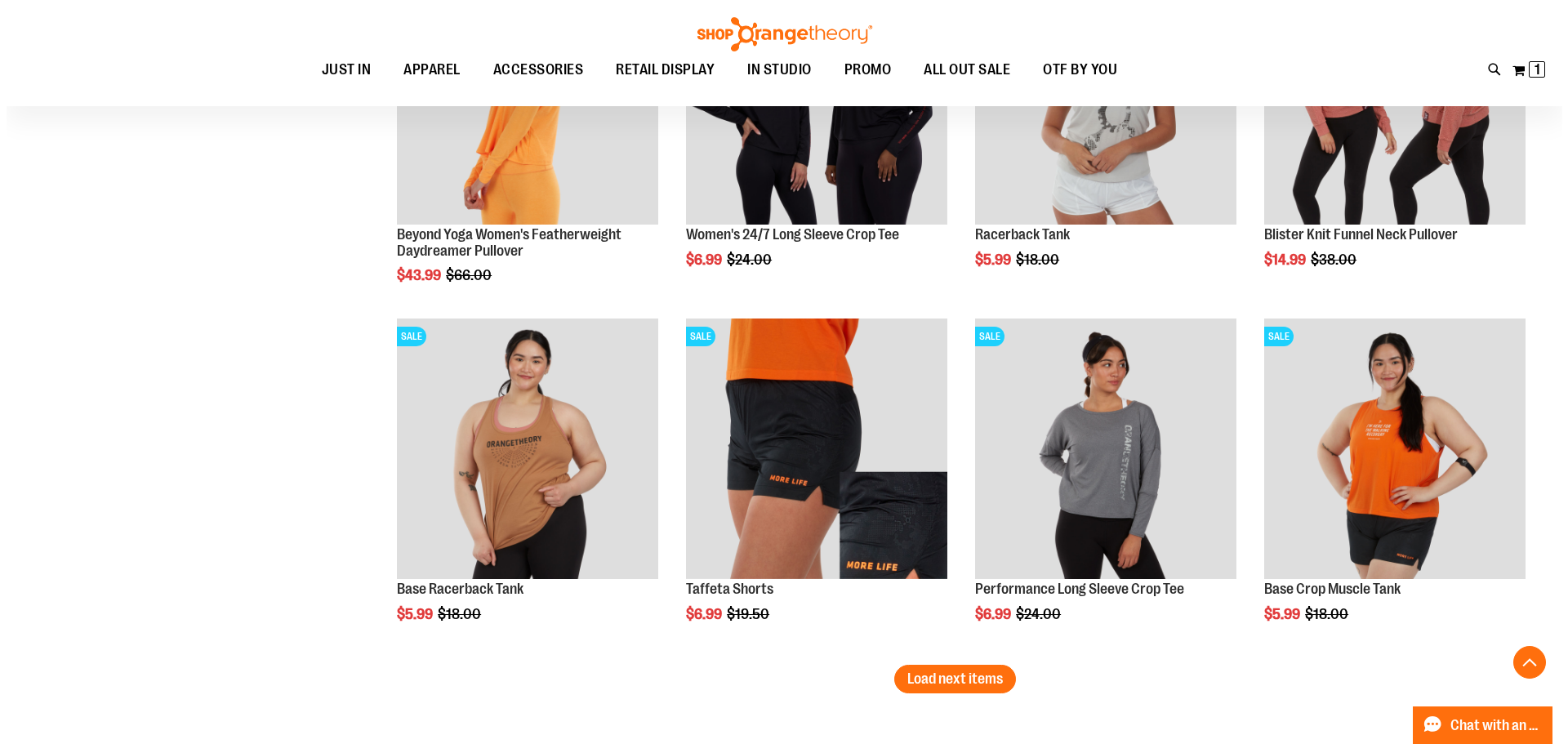
scroll to position [2856, 0]
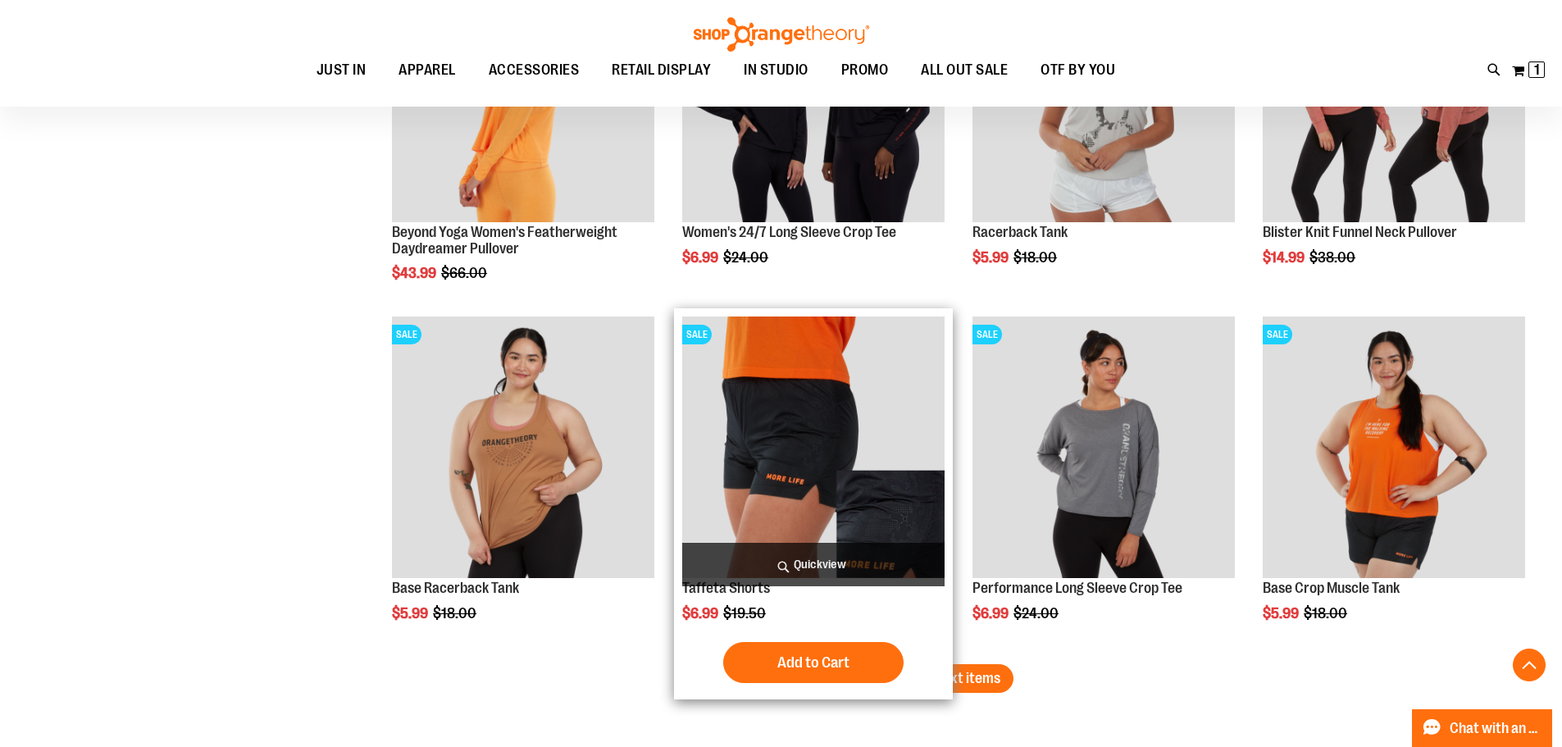
click at [822, 564] on span "Quickview" at bounding box center [813, 564] width 262 height 43
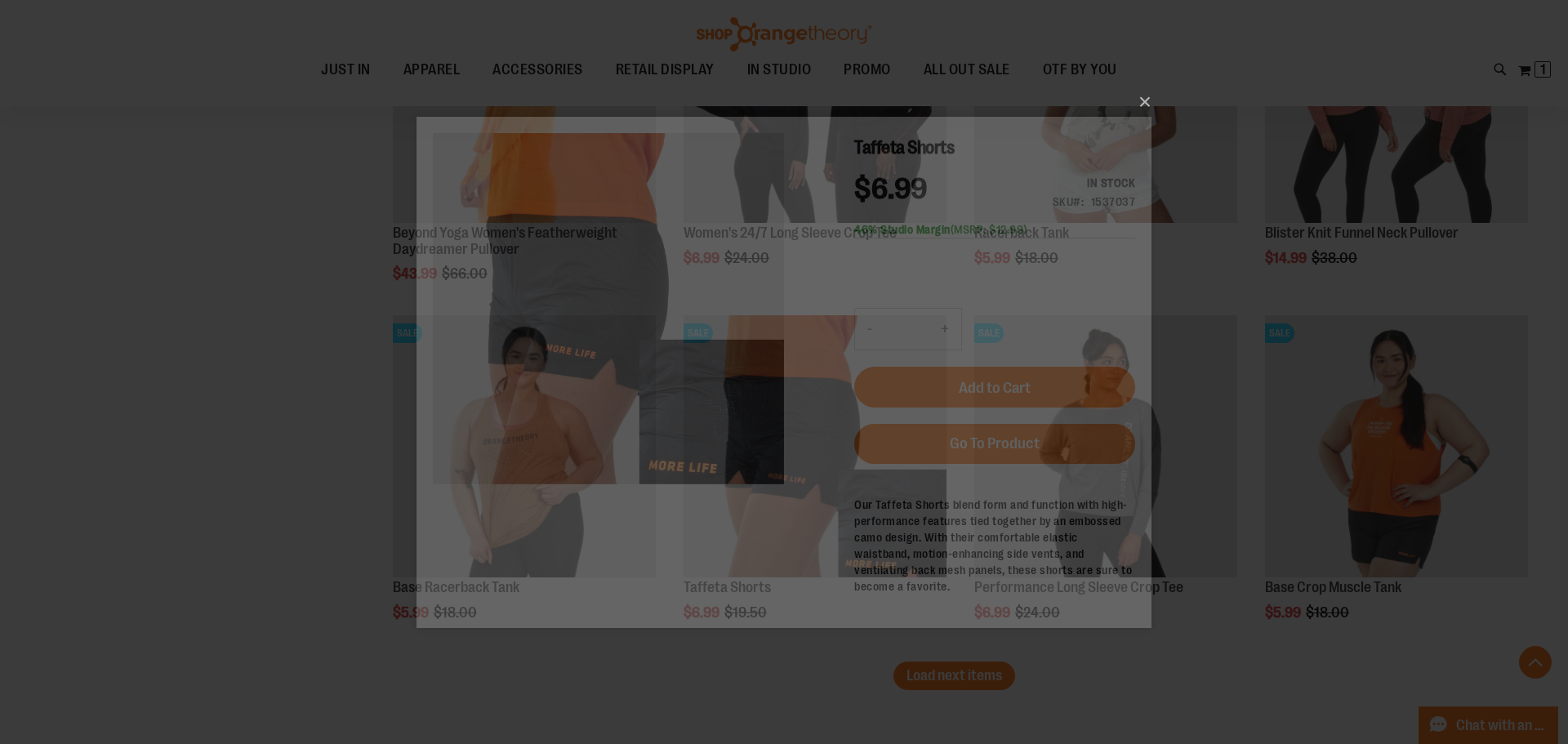
scroll to position [0, 0]
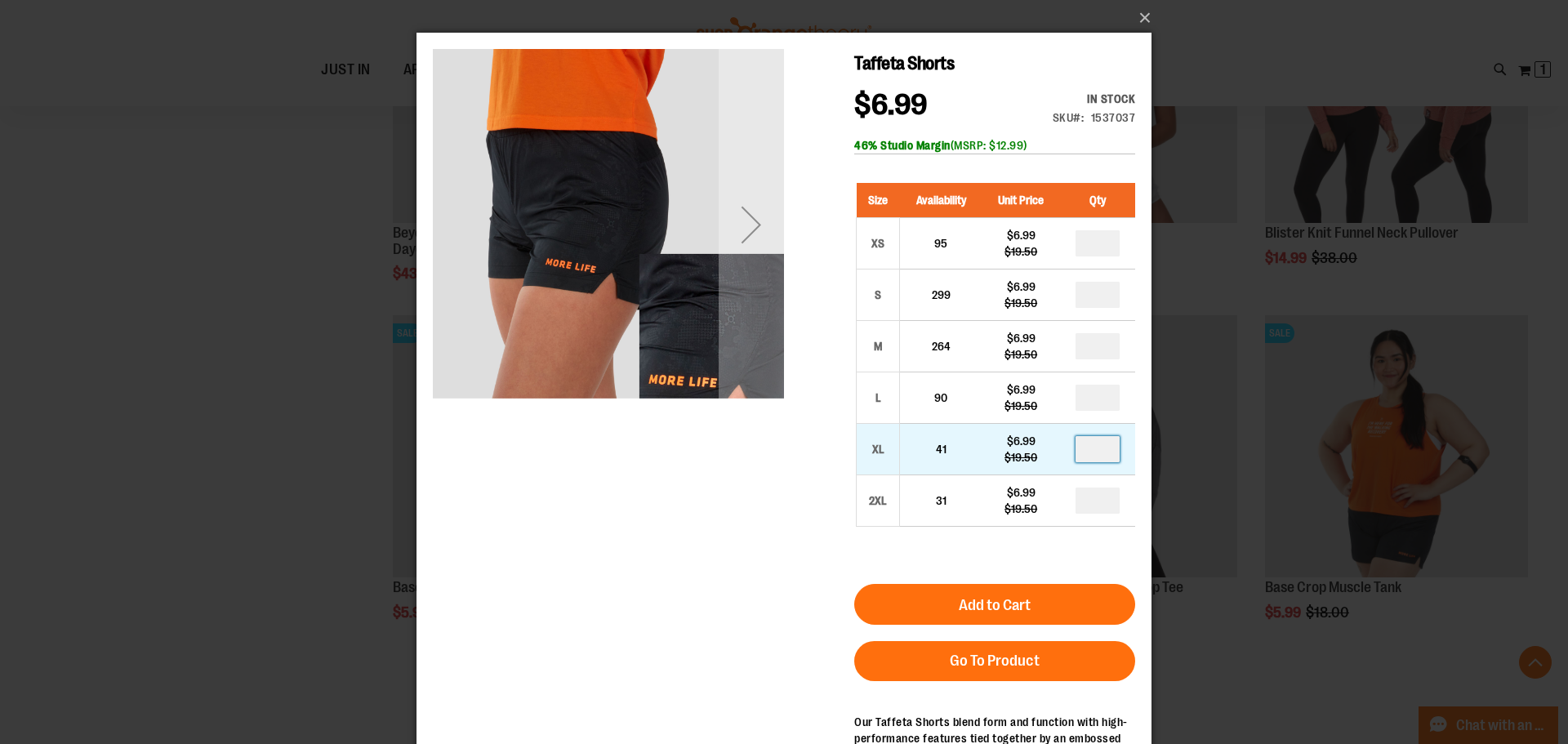
click at [1101, 441] on input "number" at bounding box center [1098, 449] width 44 height 26
type input "*"
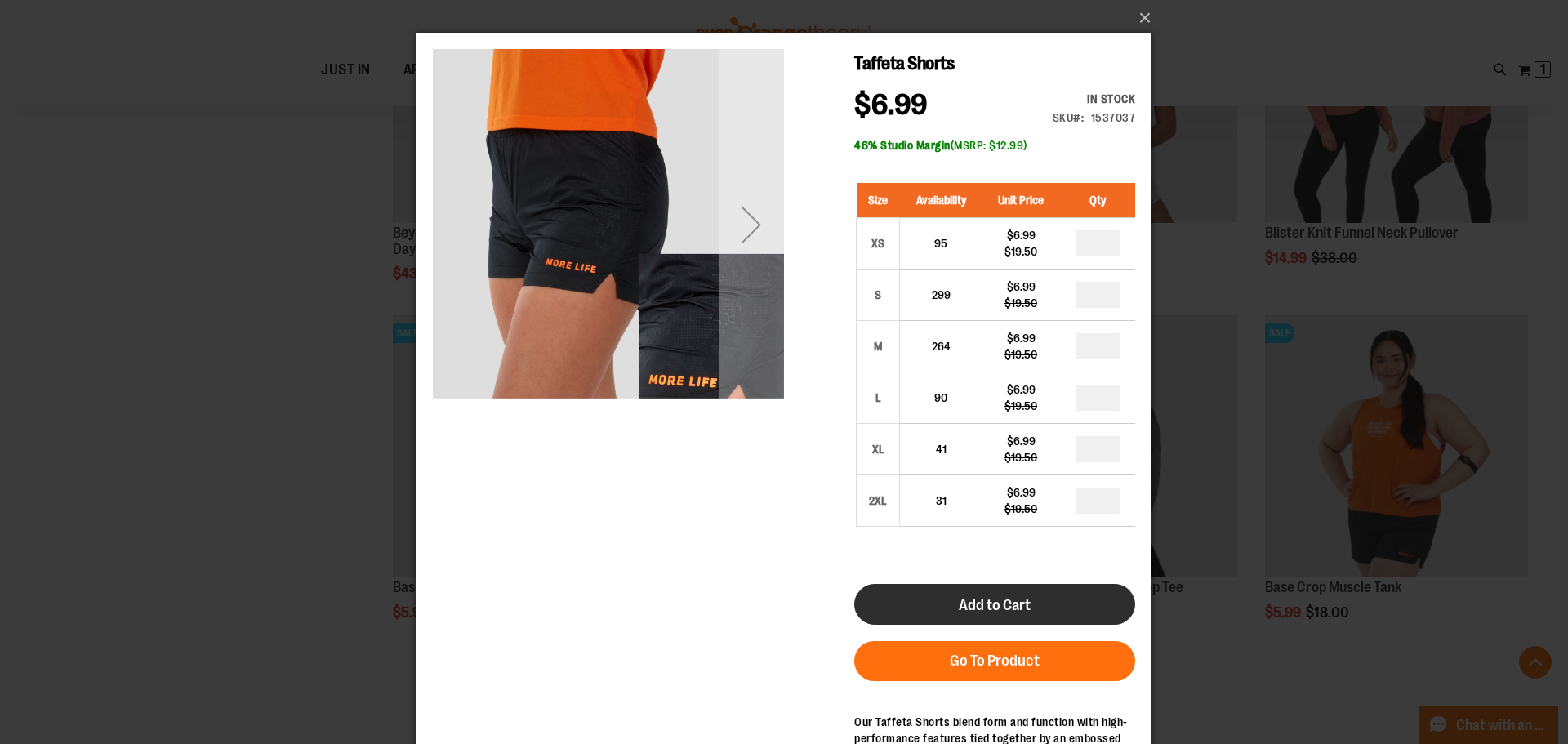
click at [994, 615] on button "Add to Cart" at bounding box center [994, 604] width 281 height 41
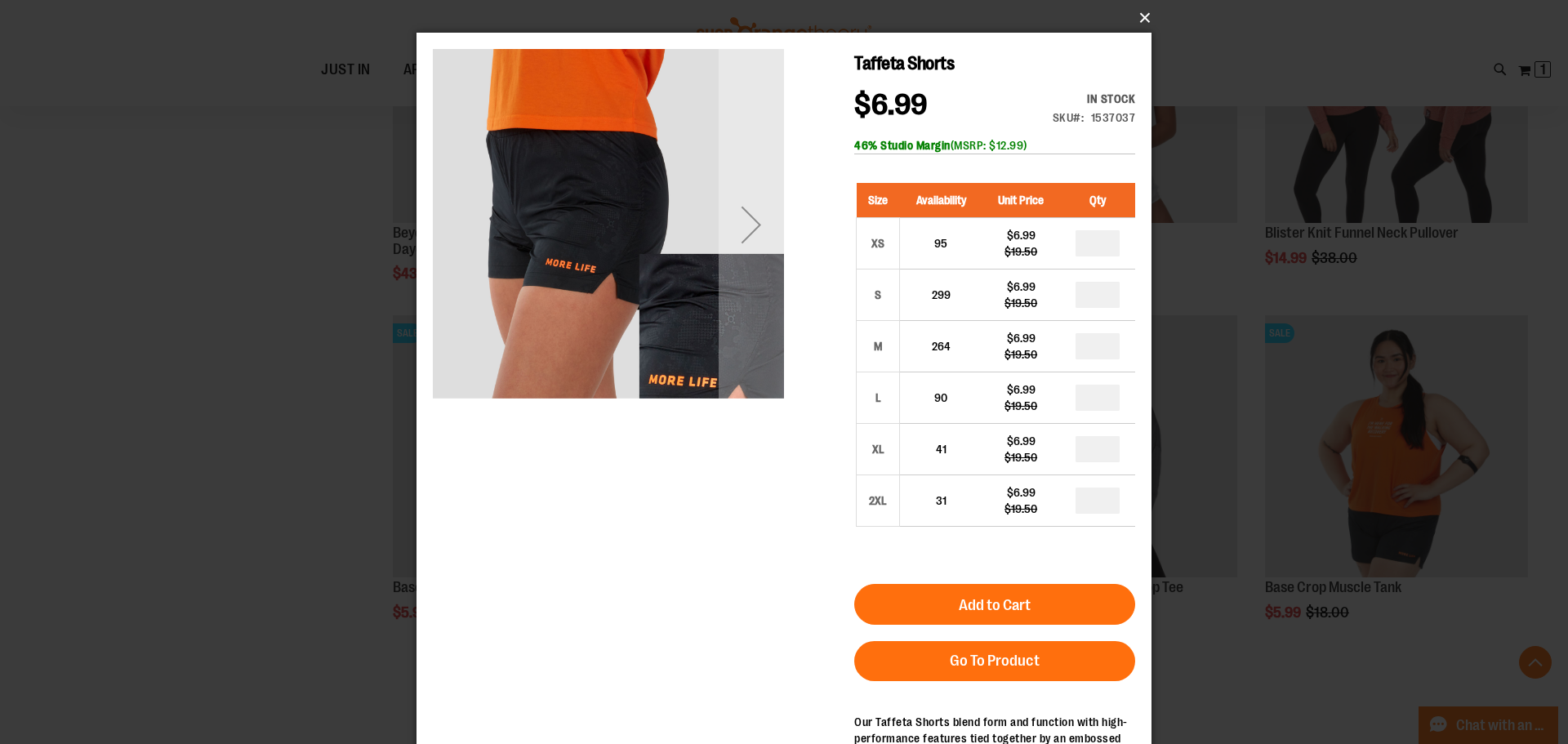
click at [1145, 20] on button "×" at bounding box center [789, 18] width 735 height 36
click at [1142, 11] on button "×" at bounding box center [789, 18] width 735 height 36
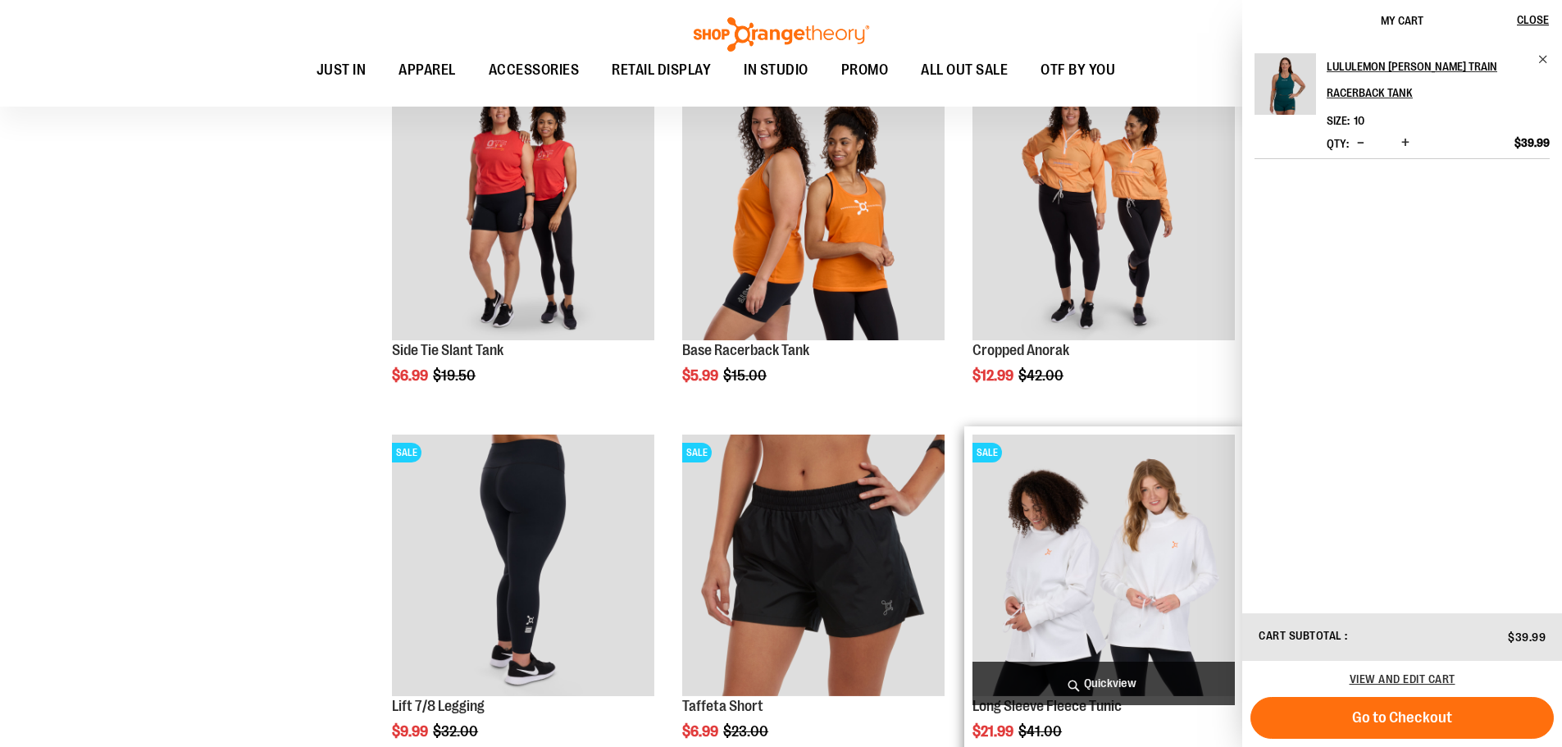
scroll to position [2049, 0]
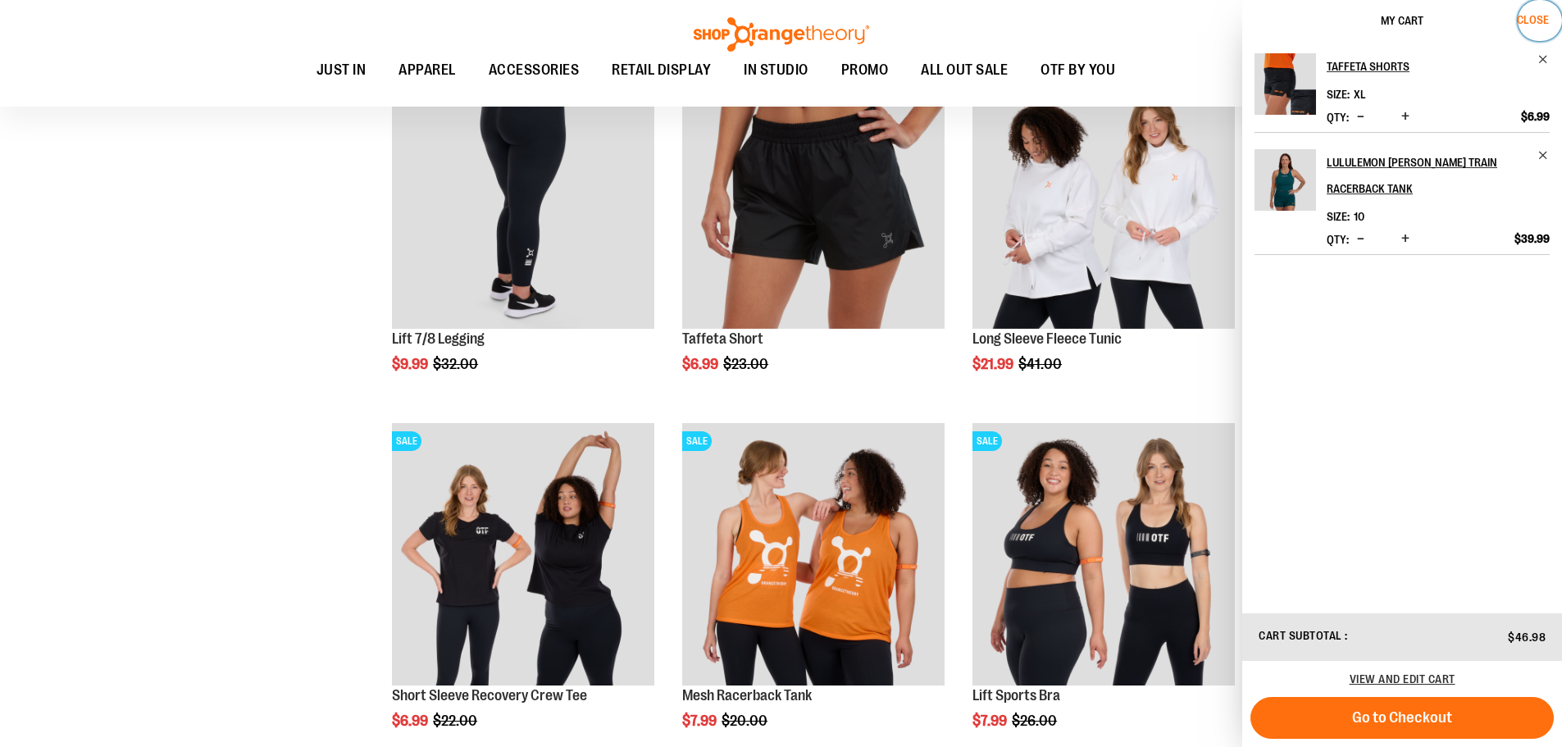
click at [1531, 18] on span "Close" at bounding box center [1533, 19] width 32 height 13
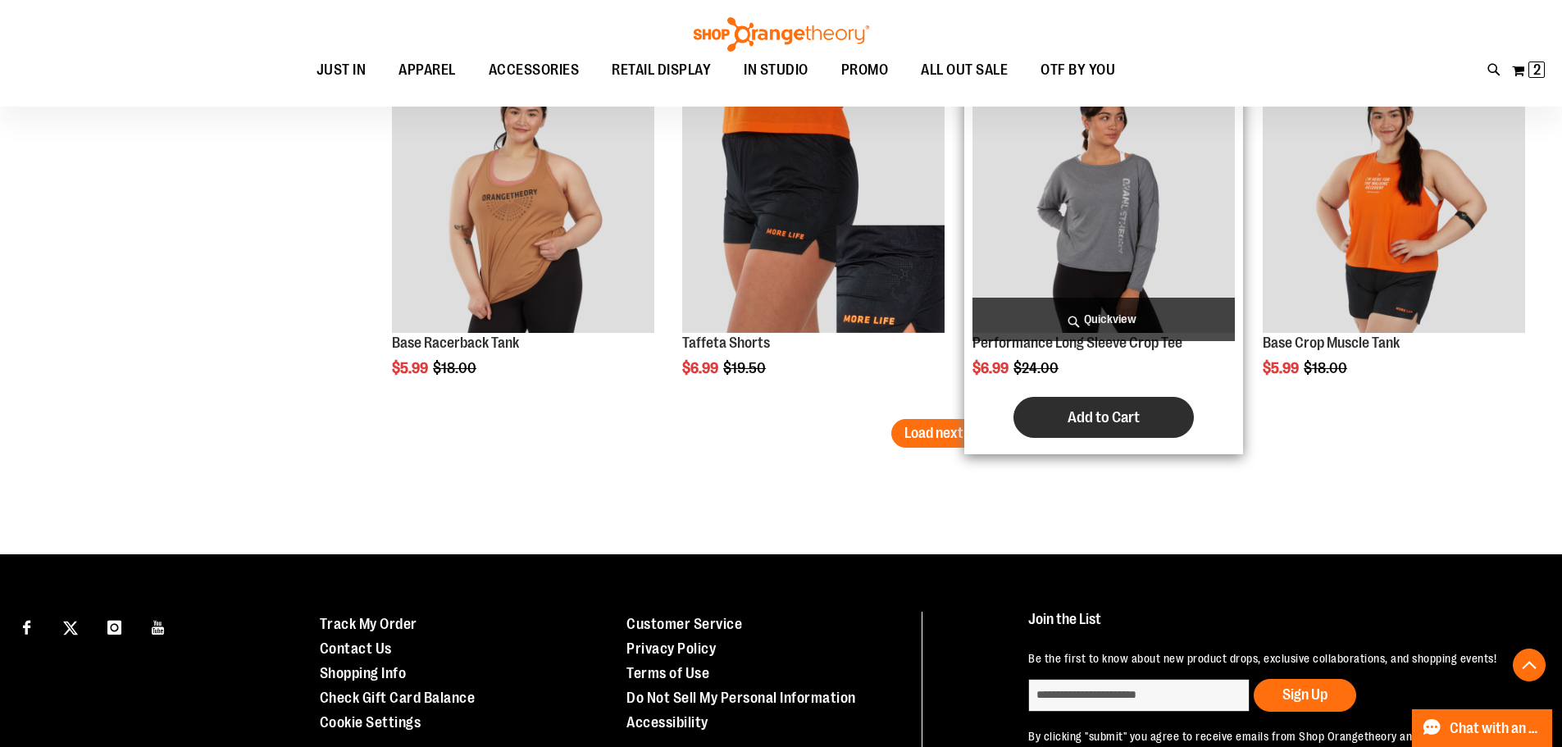
scroll to position [3114, 0]
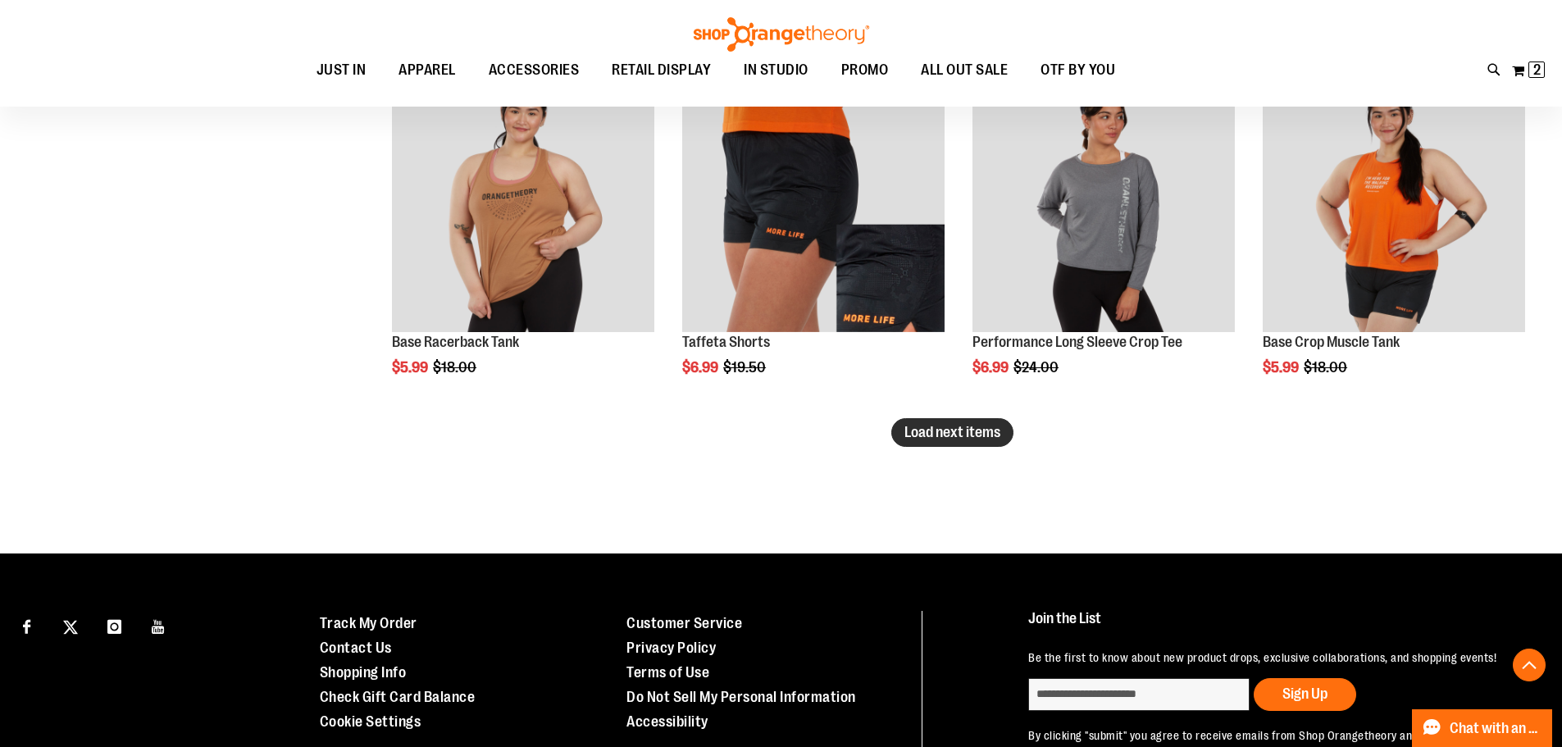
click at [923, 442] on button "Load next items" at bounding box center [952, 432] width 122 height 29
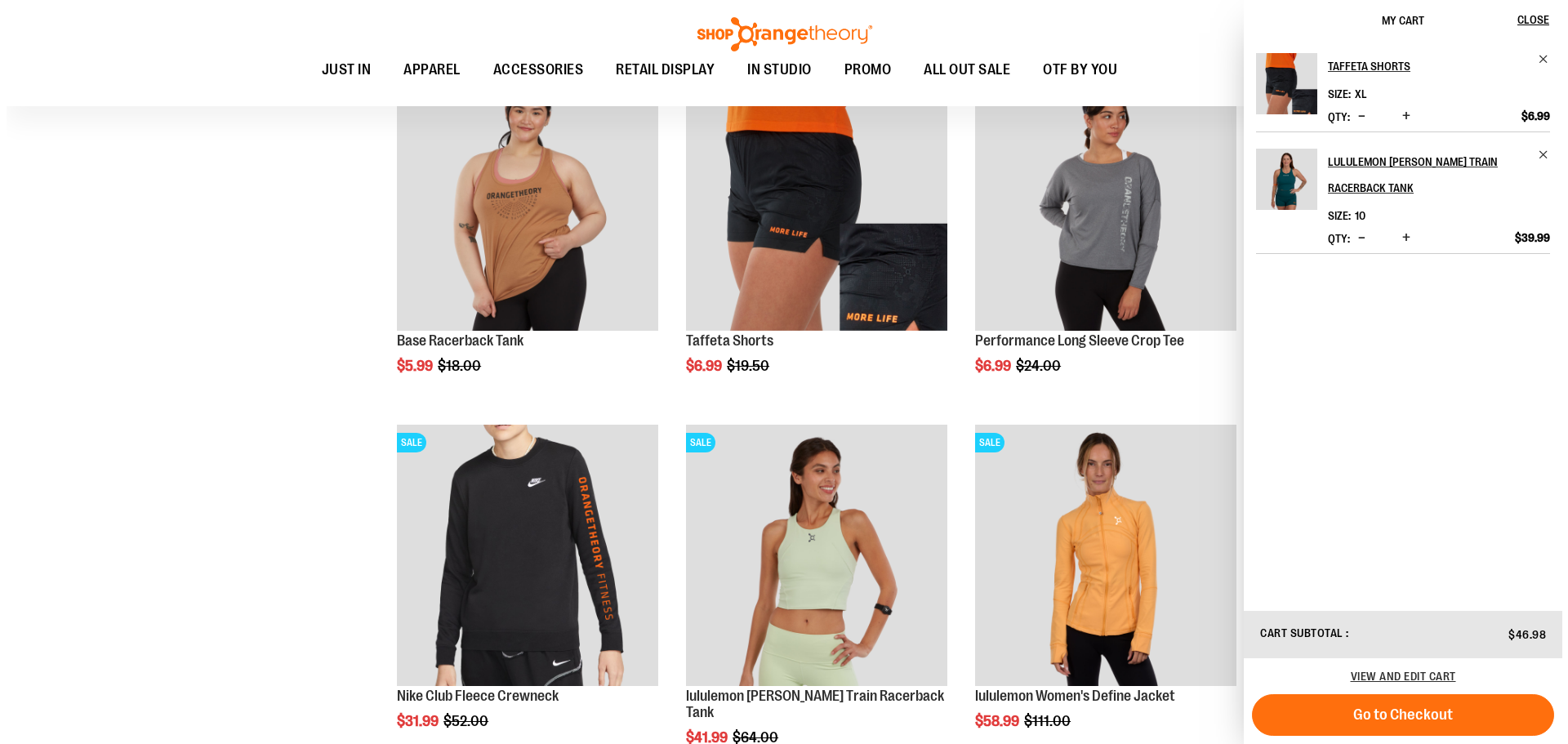
scroll to position [3183, 0]
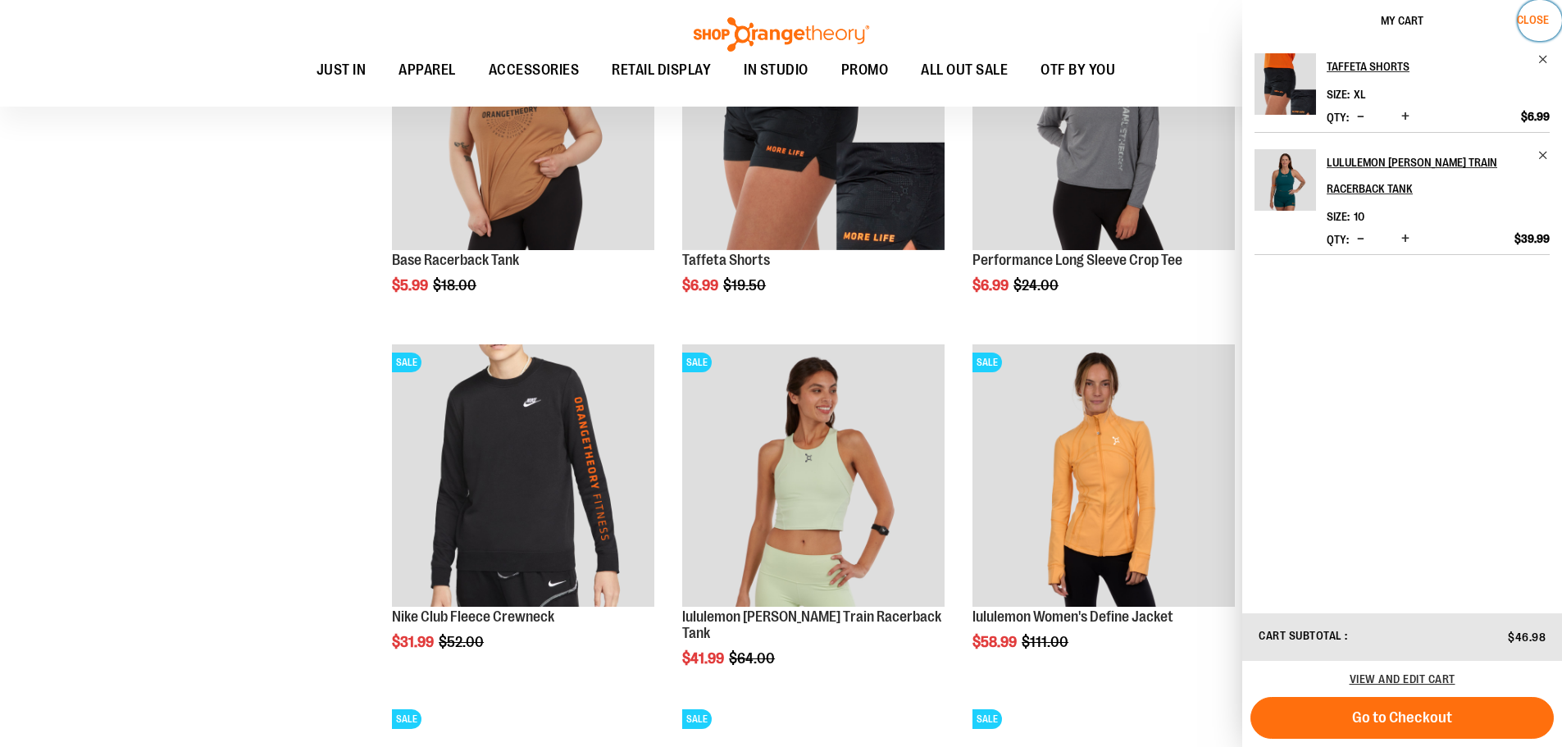
click at [1541, 21] on span "Close" at bounding box center [1533, 19] width 32 height 13
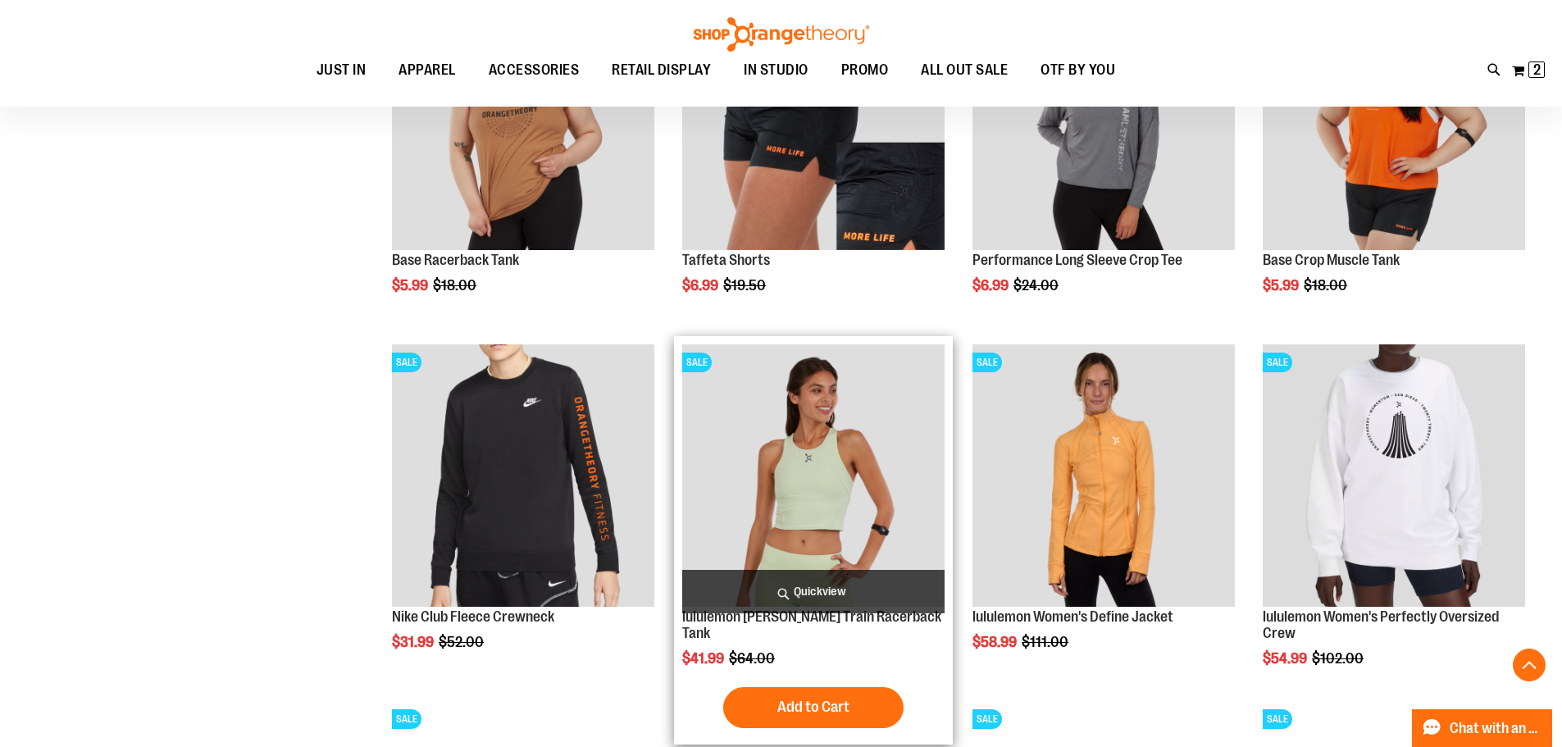
click at [830, 591] on span "Quickview" at bounding box center [813, 591] width 262 height 43
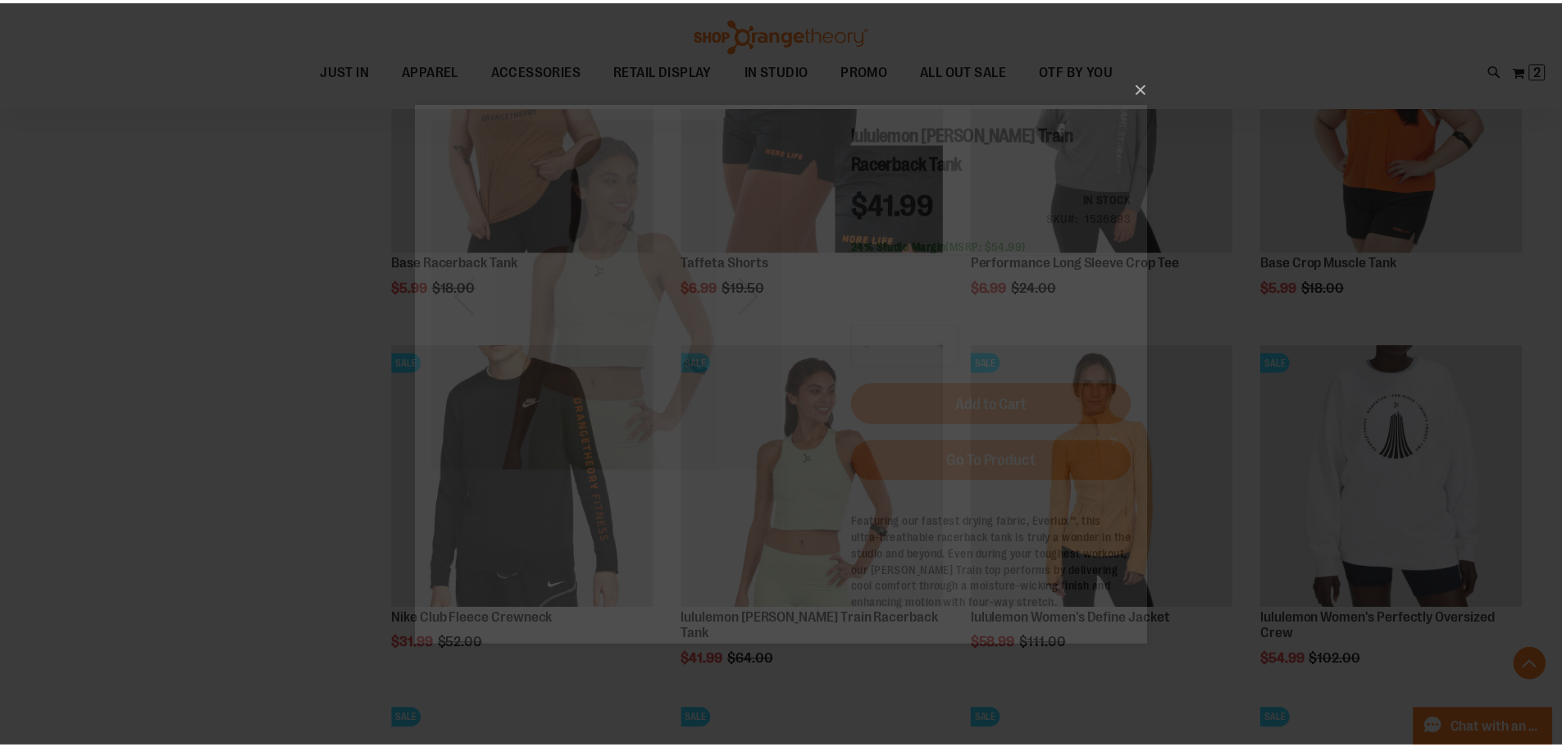
scroll to position [0, 0]
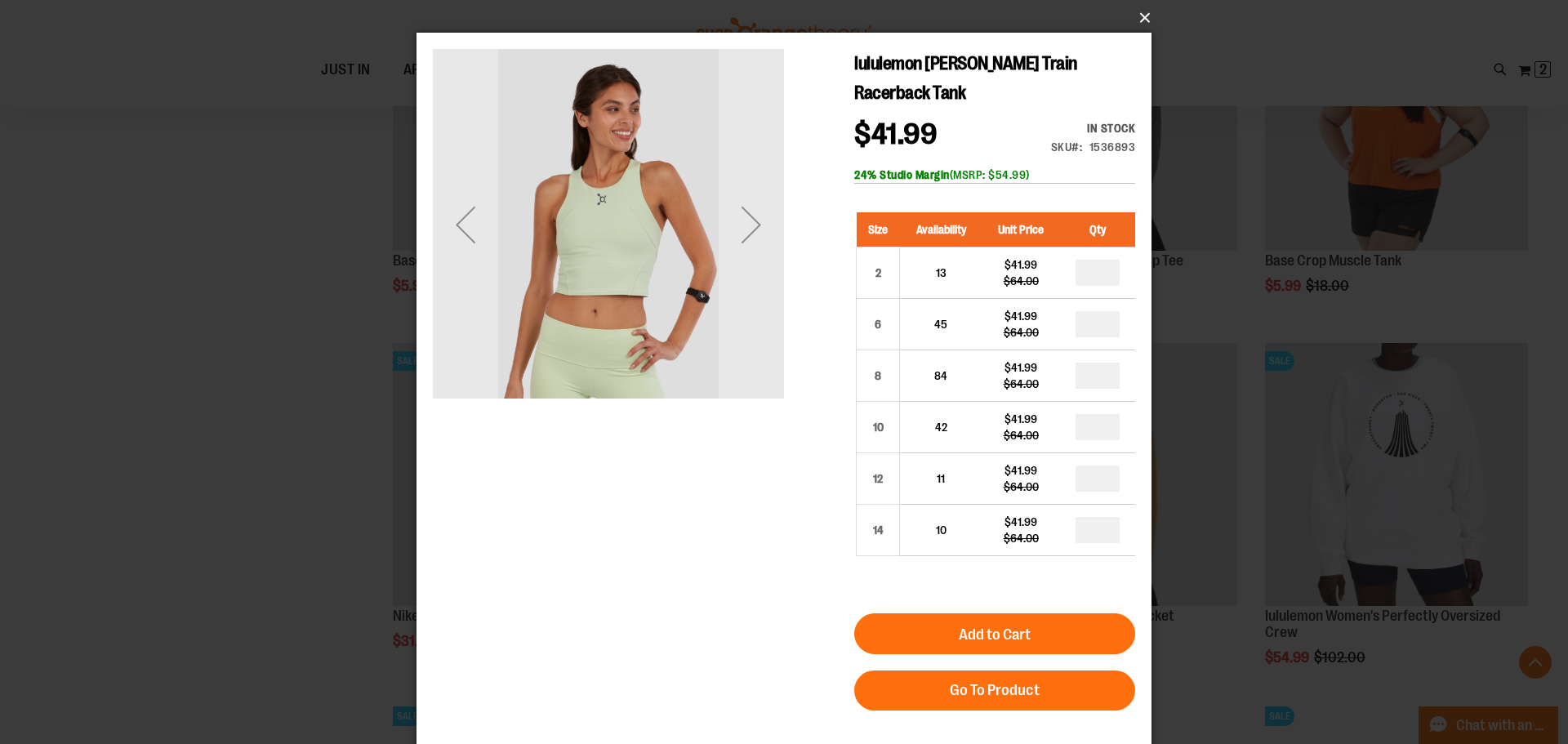
click at [1145, 16] on button "×" at bounding box center [789, 18] width 735 height 36
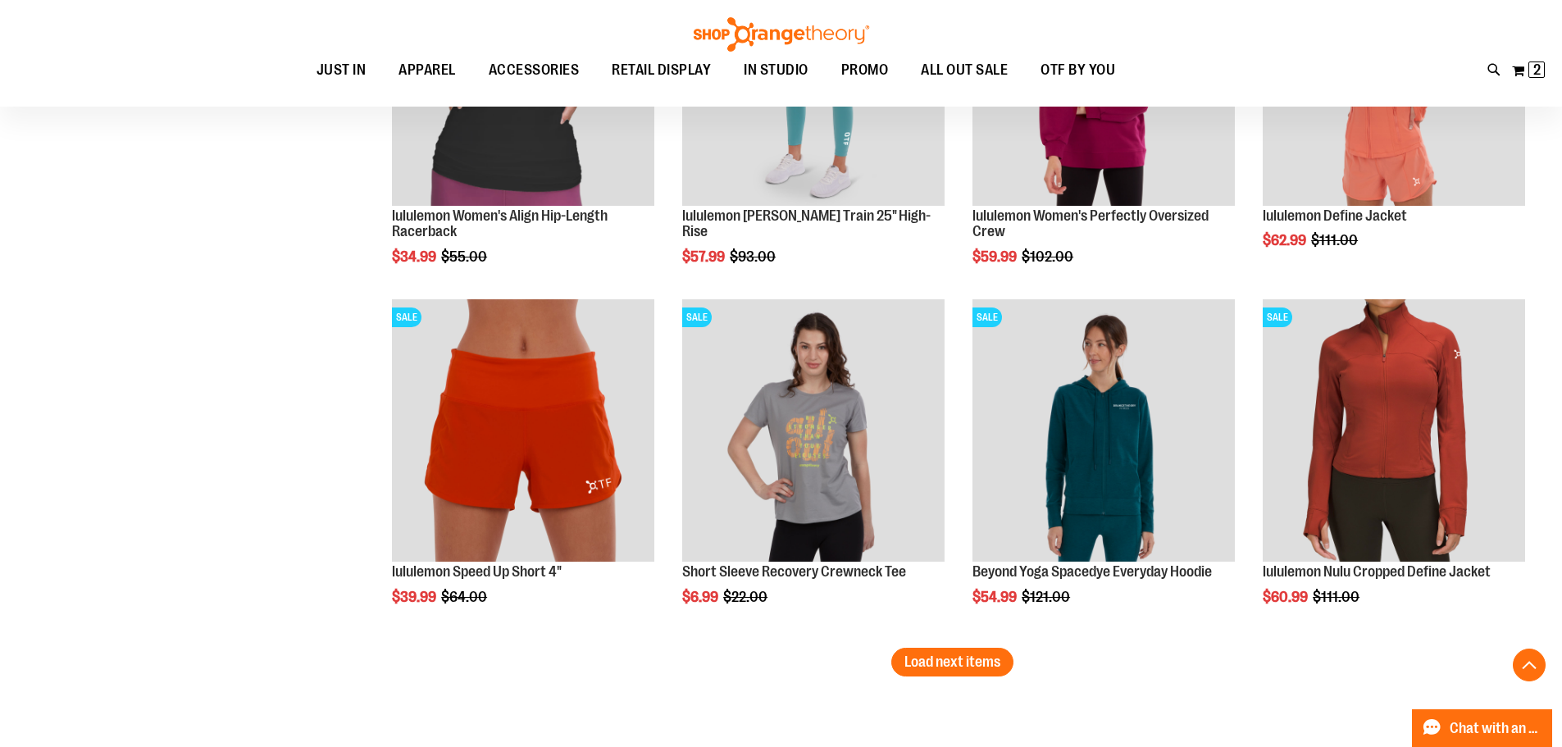
scroll to position [4180, 0]
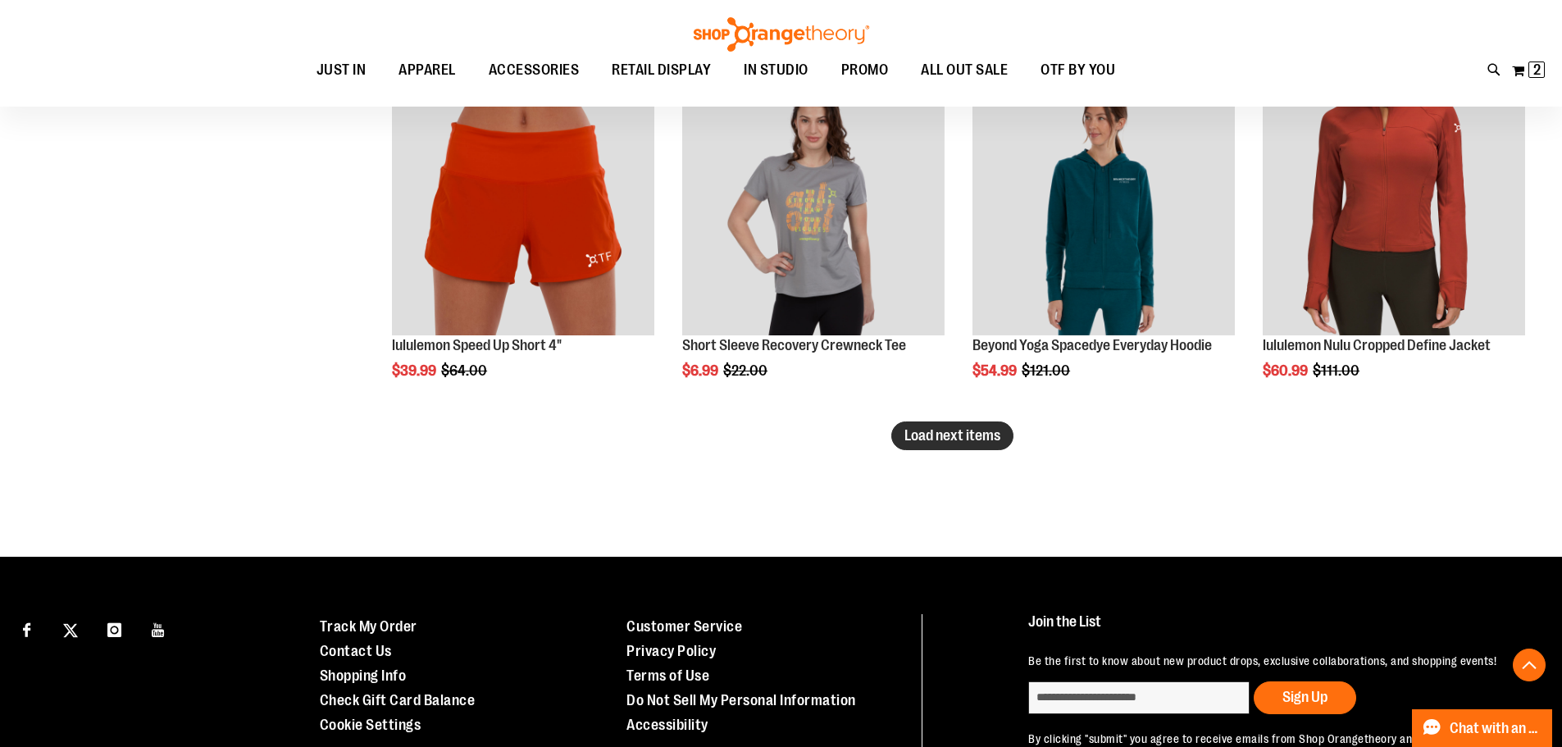
click at [1006, 441] on button "Load next items" at bounding box center [952, 435] width 122 height 29
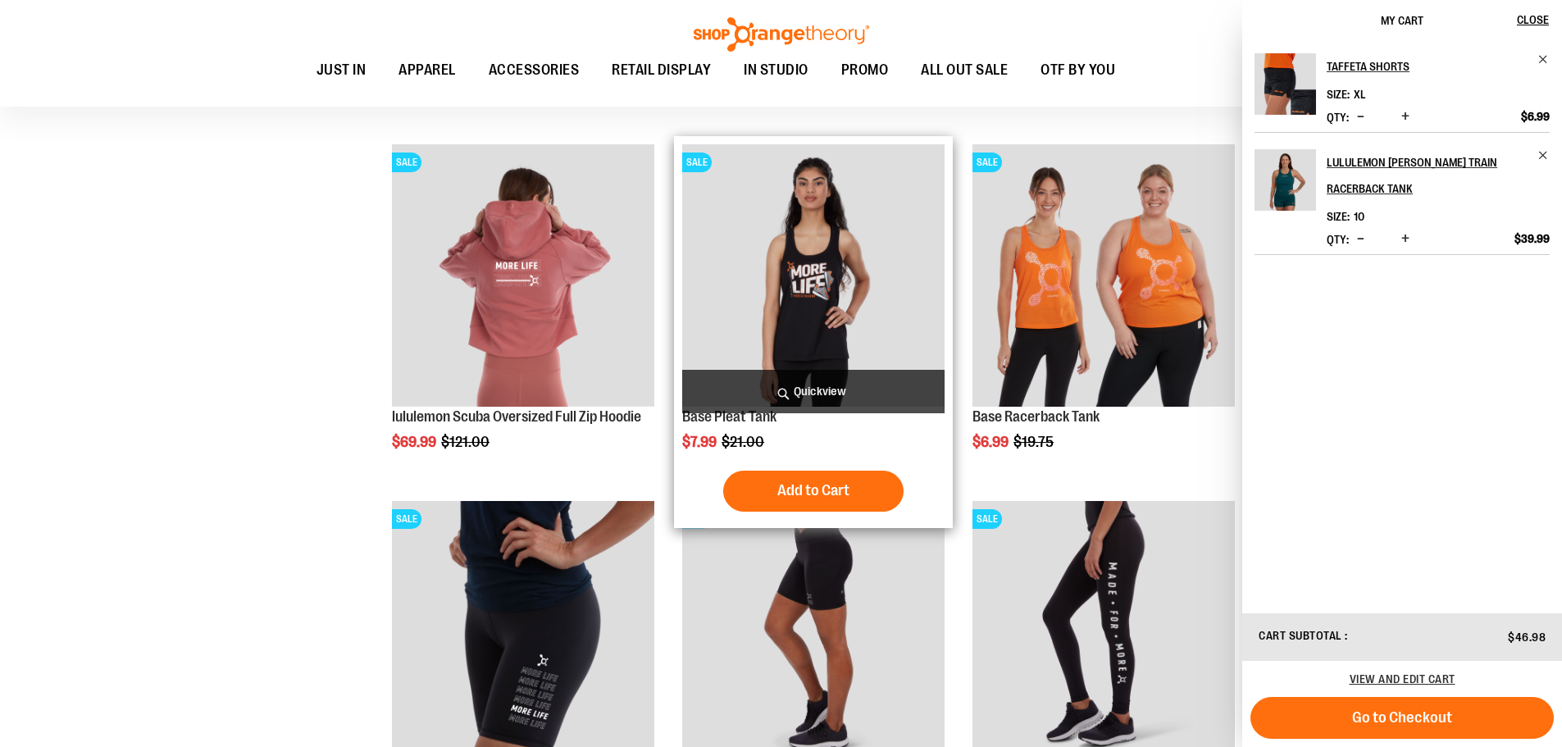
scroll to position [4508, 0]
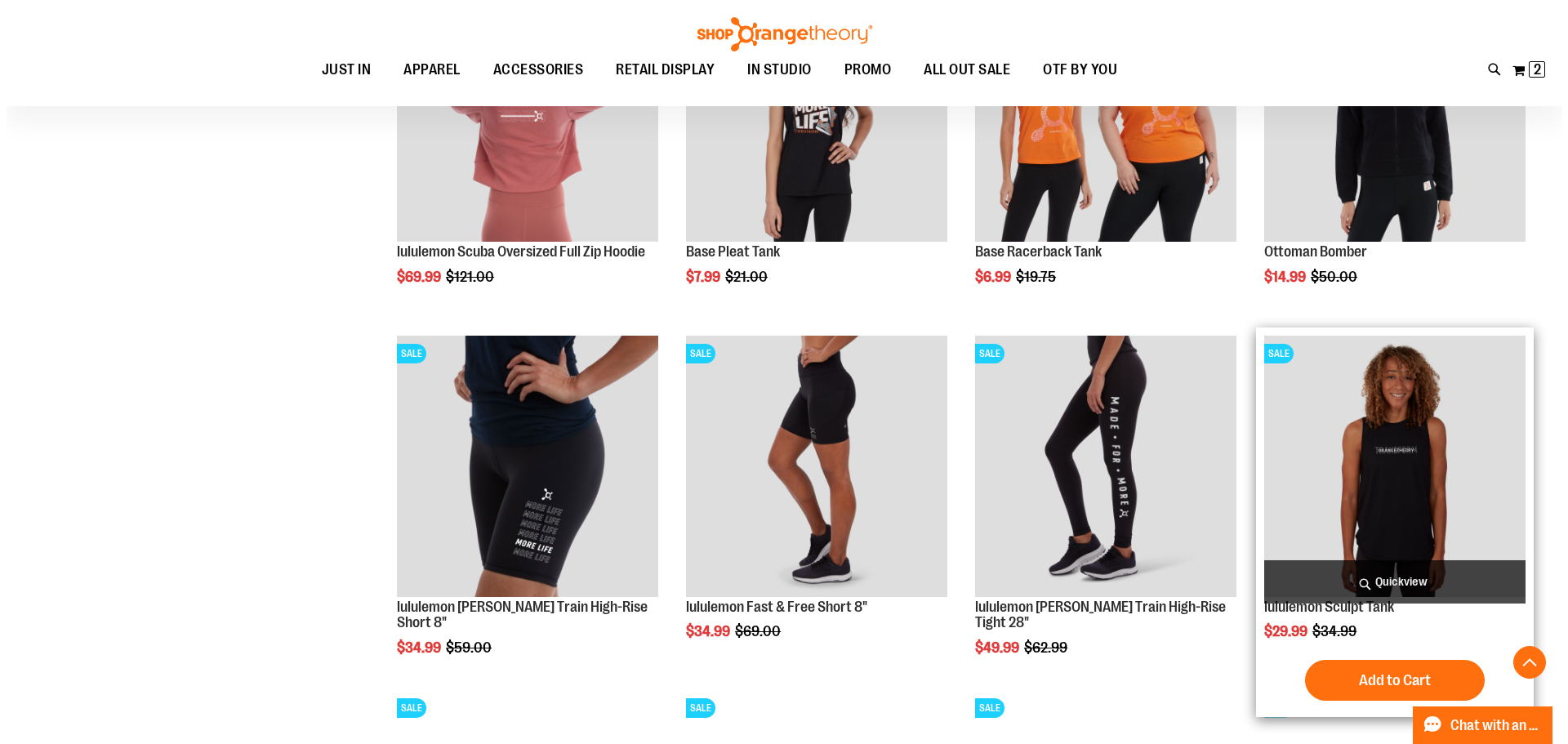
scroll to position [4572, 0]
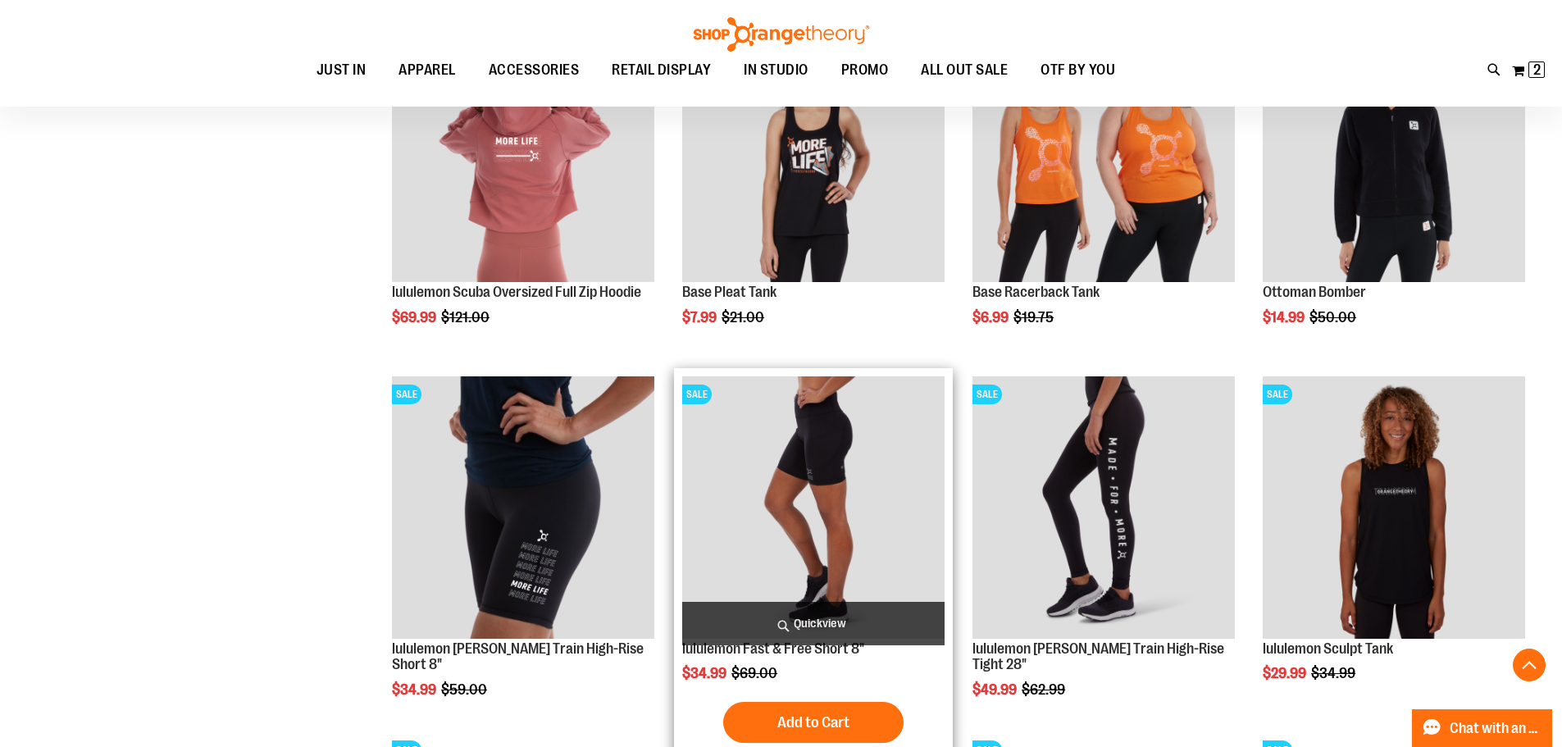
click at [776, 607] on span "Quickview" at bounding box center [813, 623] width 262 height 43
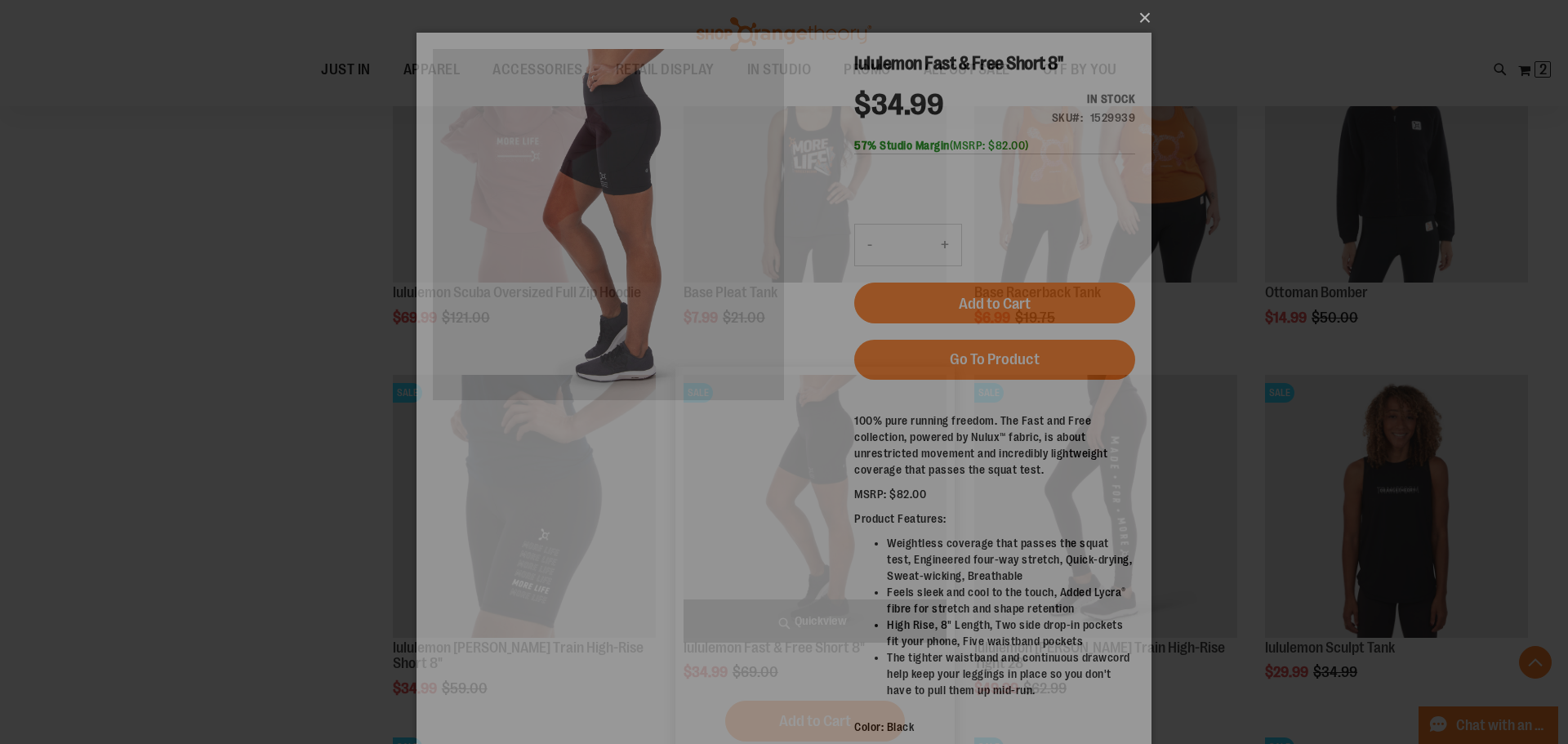
scroll to position [0, 0]
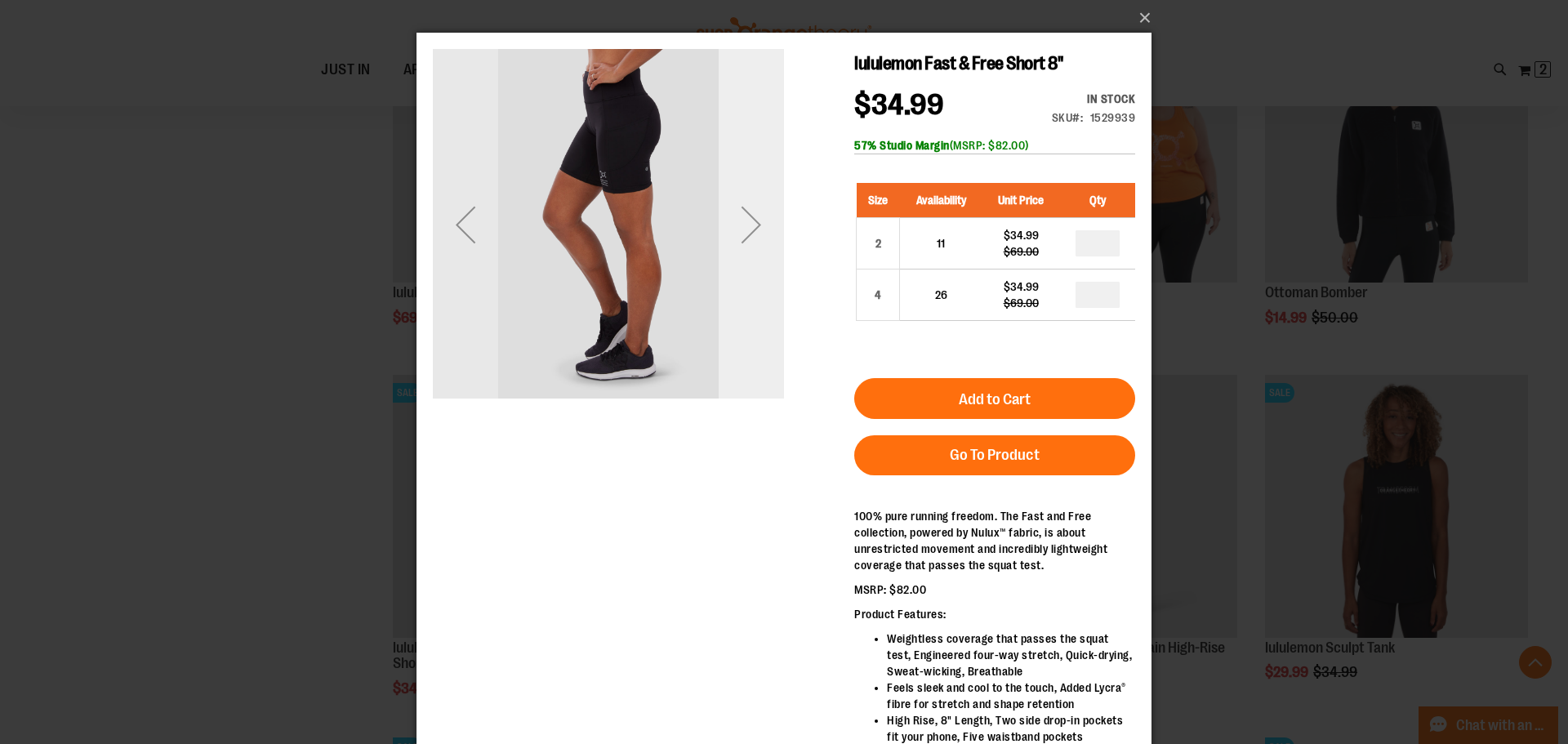
click at [742, 205] on div "Next" at bounding box center [751, 225] width 66 height 66
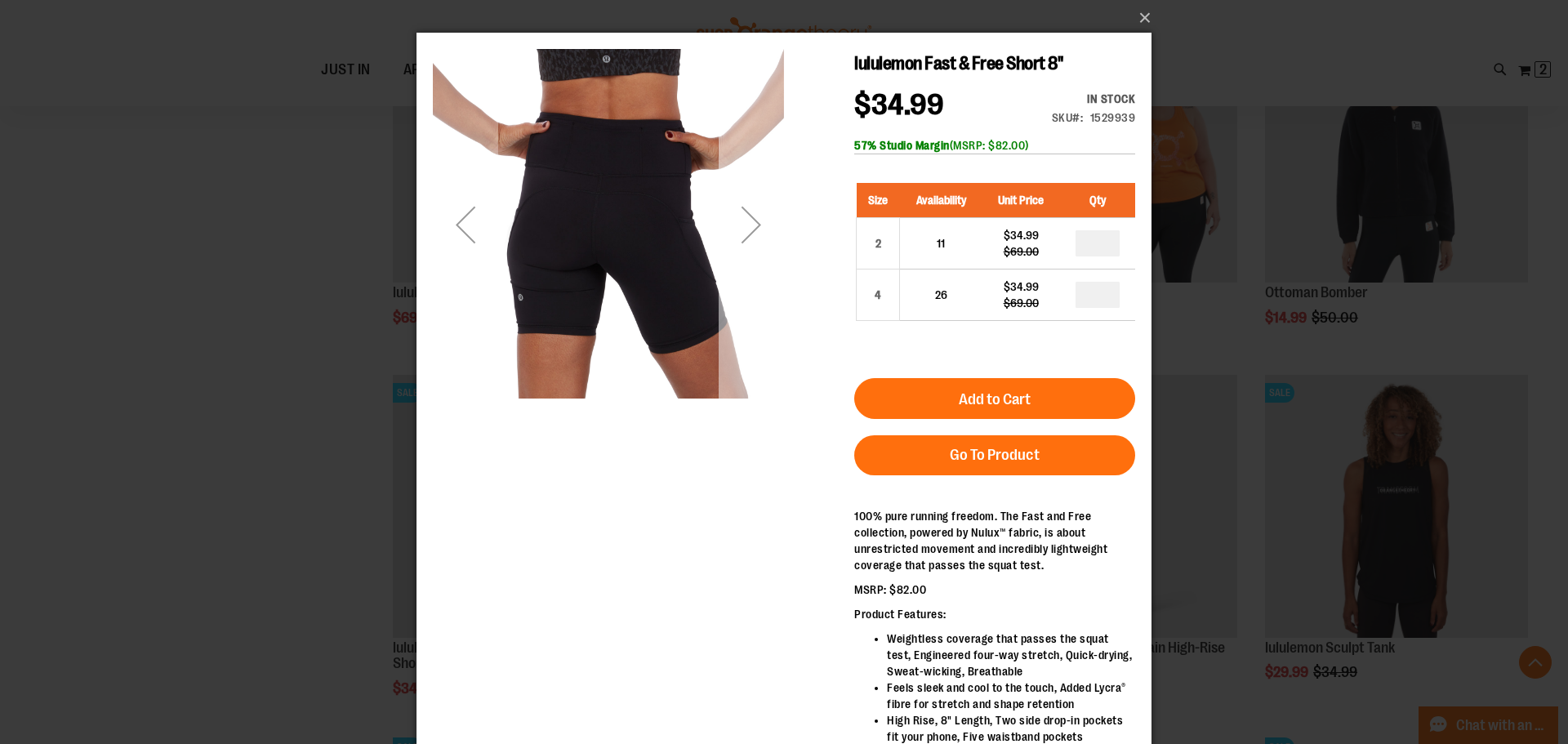
click at [742, 206] on div "Next" at bounding box center [751, 225] width 66 height 66
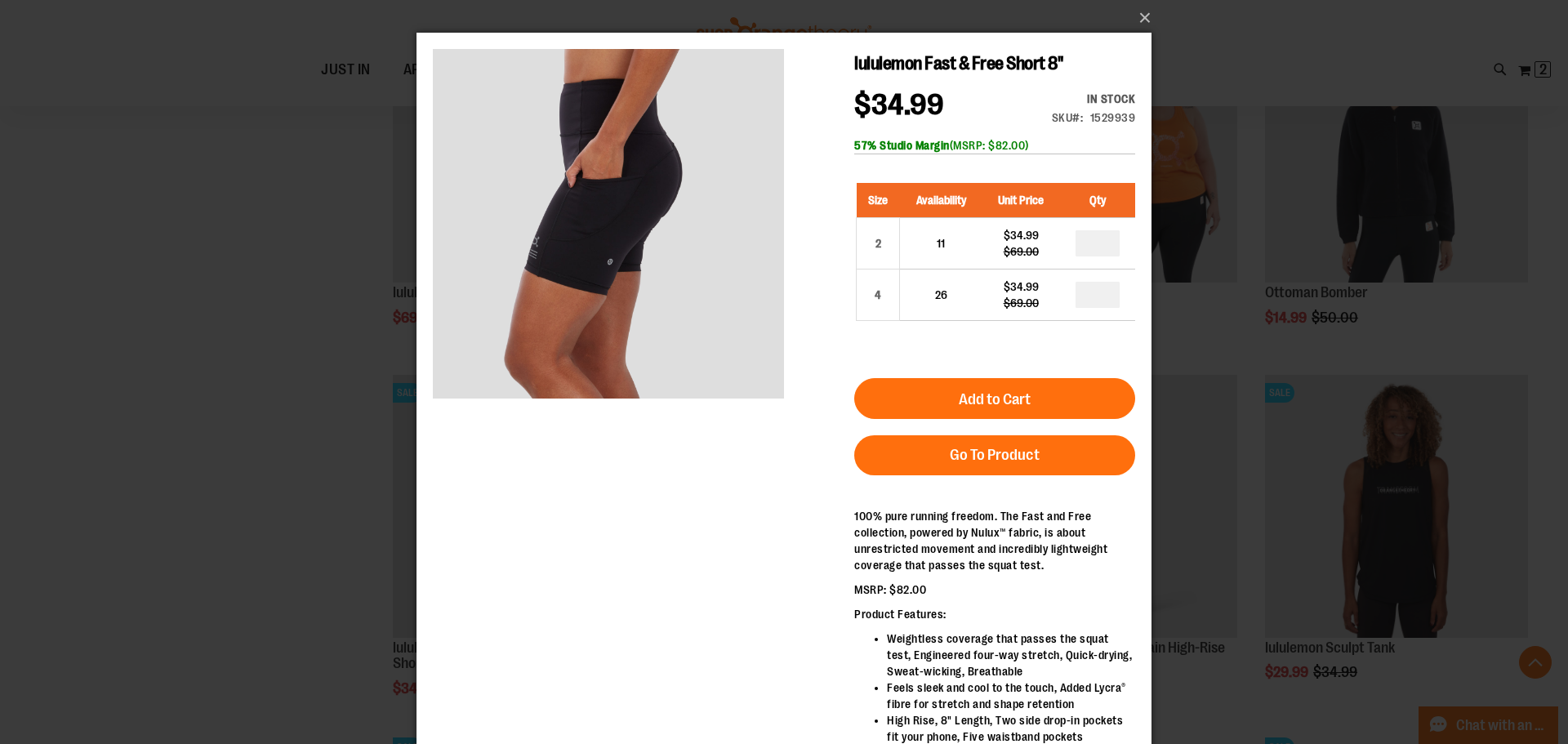
click at [151, 245] on div "×" at bounding box center [784, 372] width 1568 height 744
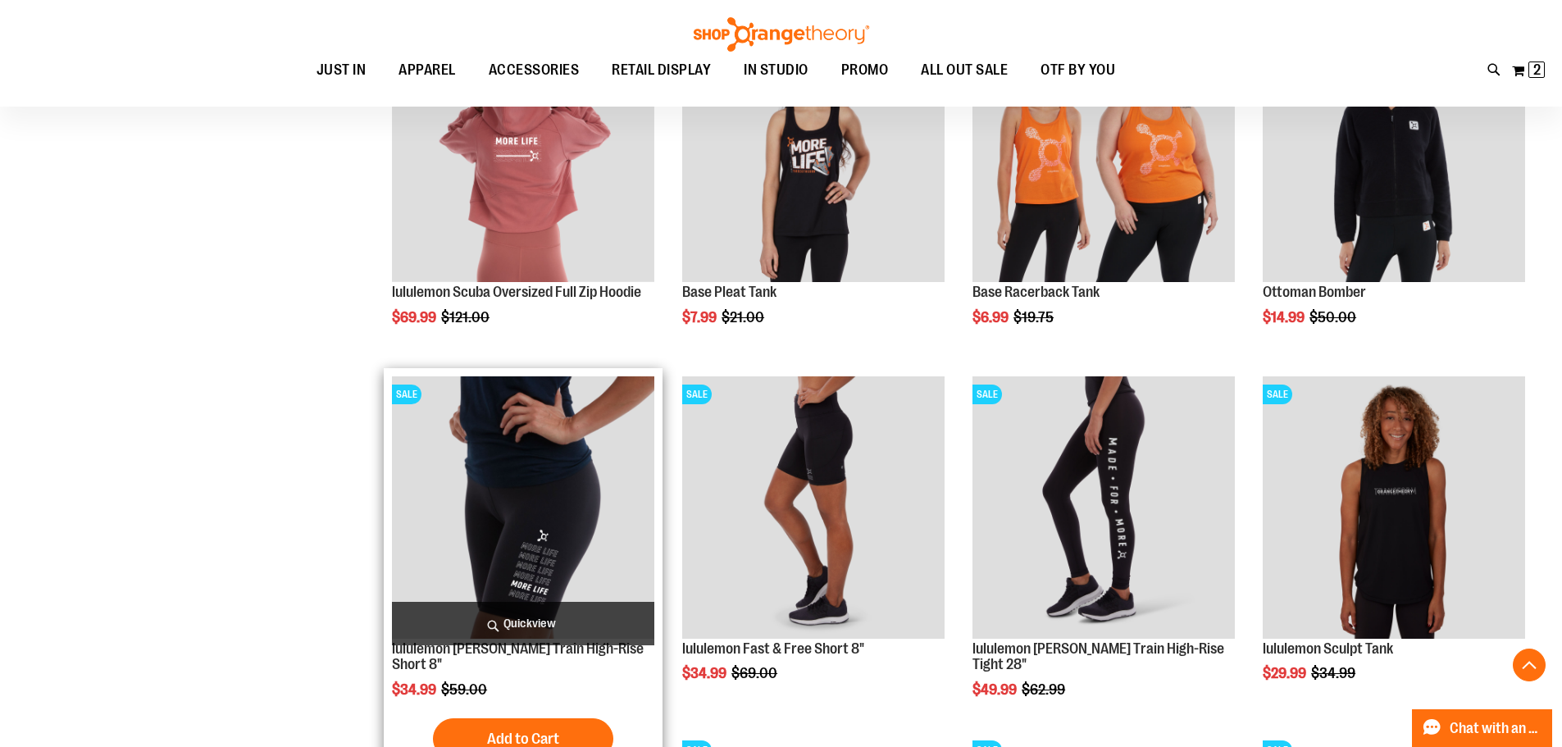
click at [624, 624] on span "Quickview" at bounding box center [523, 623] width 262 height 43
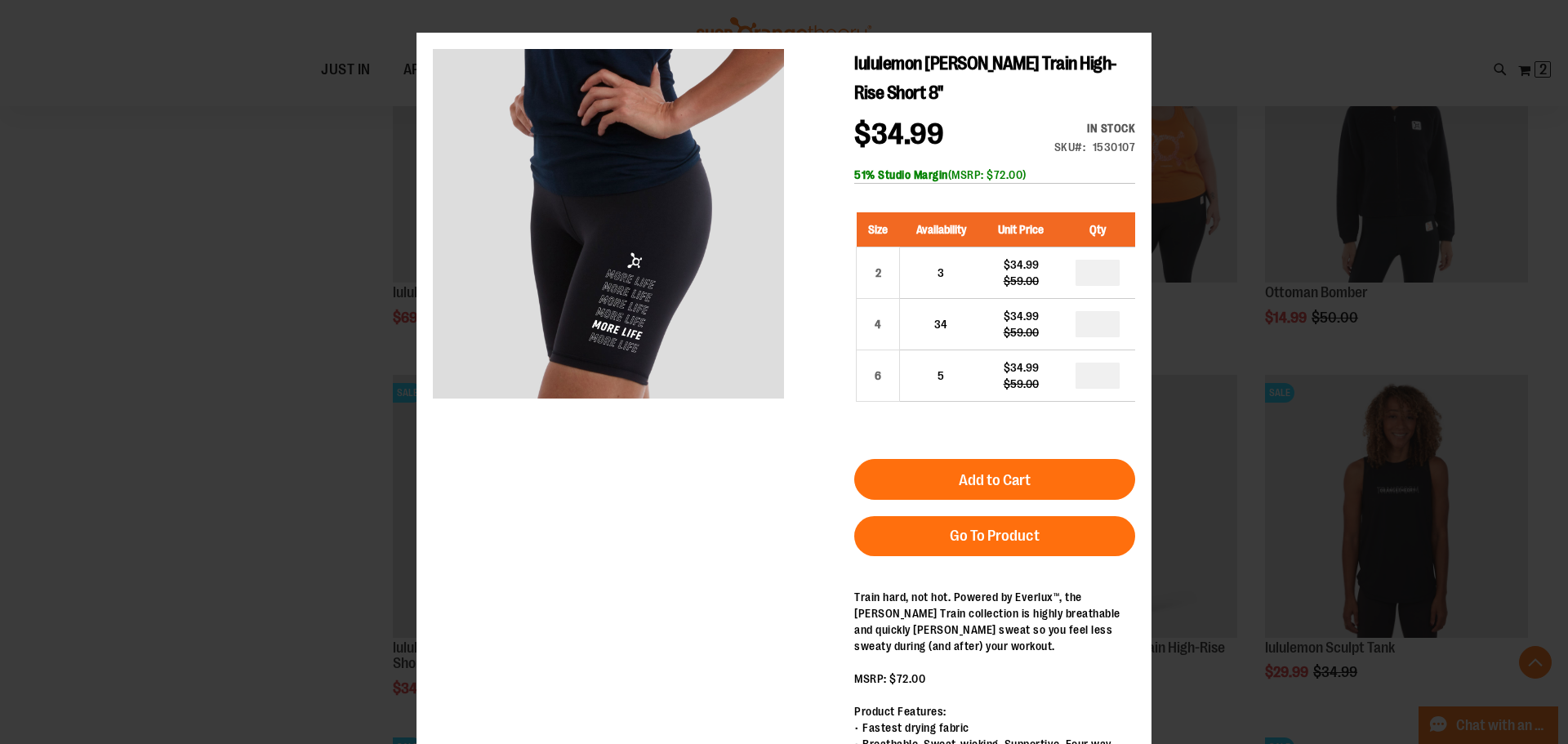
click at [171, 422] on div "×" at bounding box center [784, 372] width 1568 height 744
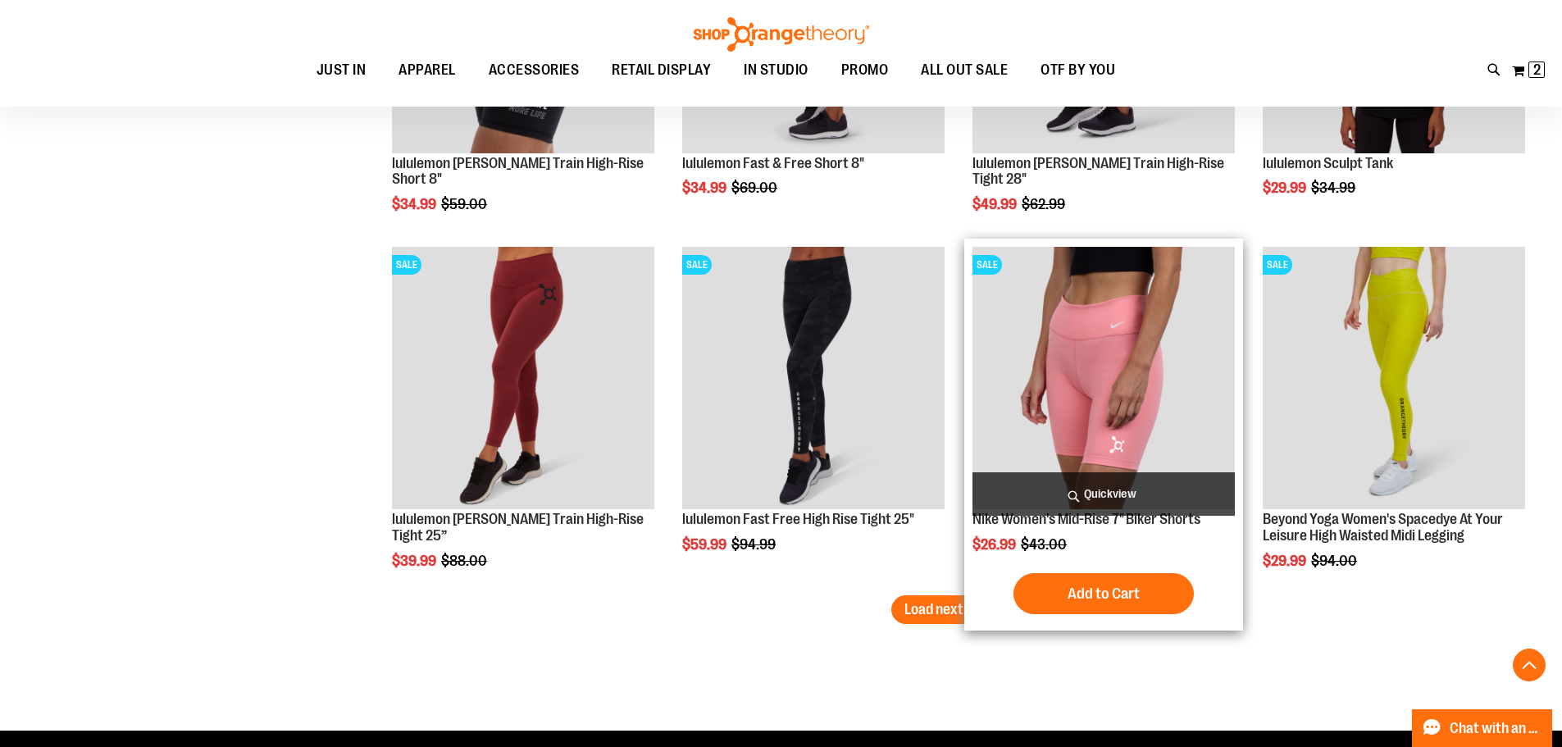
scroll to position [5082, 0]
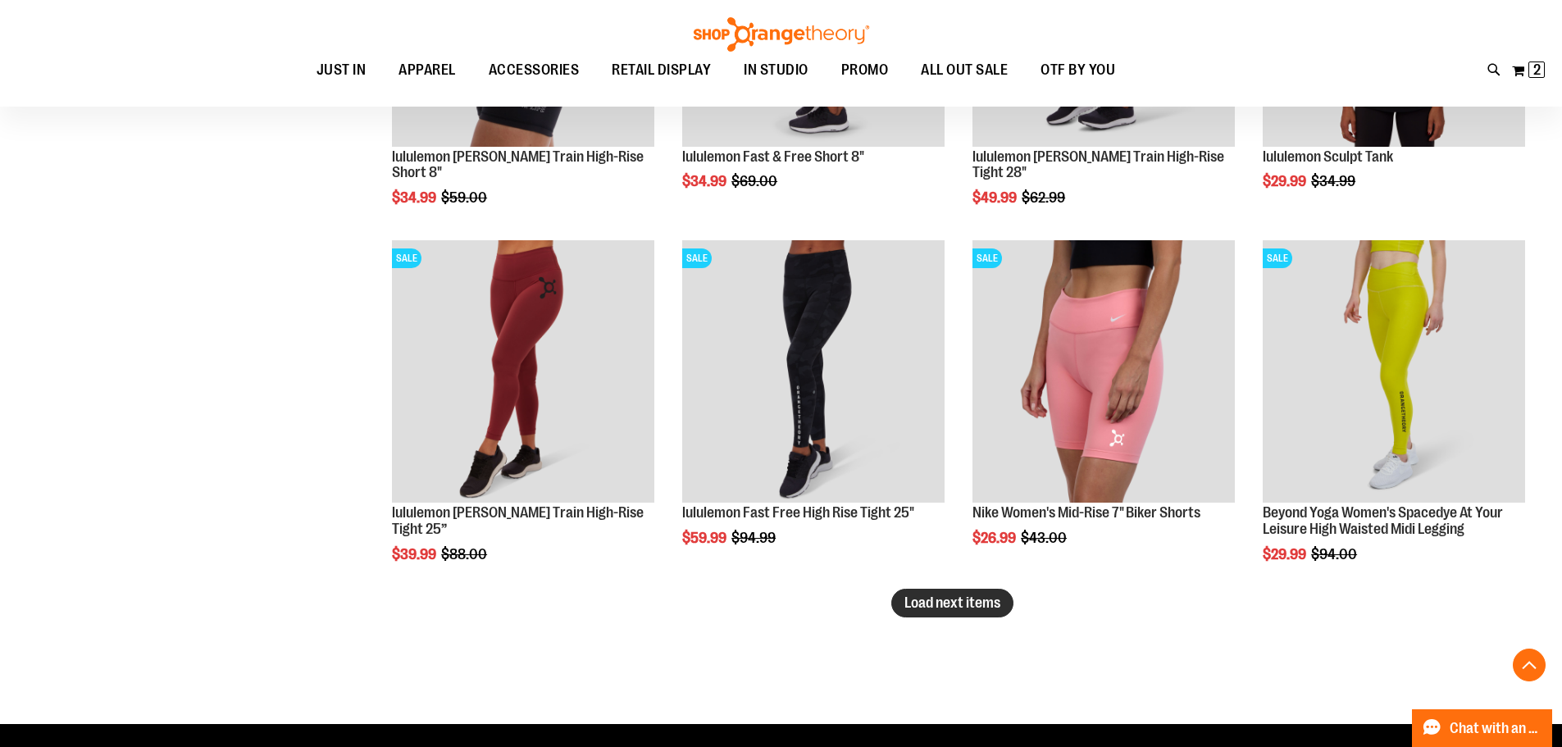
click at [906, 608] on span "Load next items" at bounding box center [952, 602] width 96 height 16
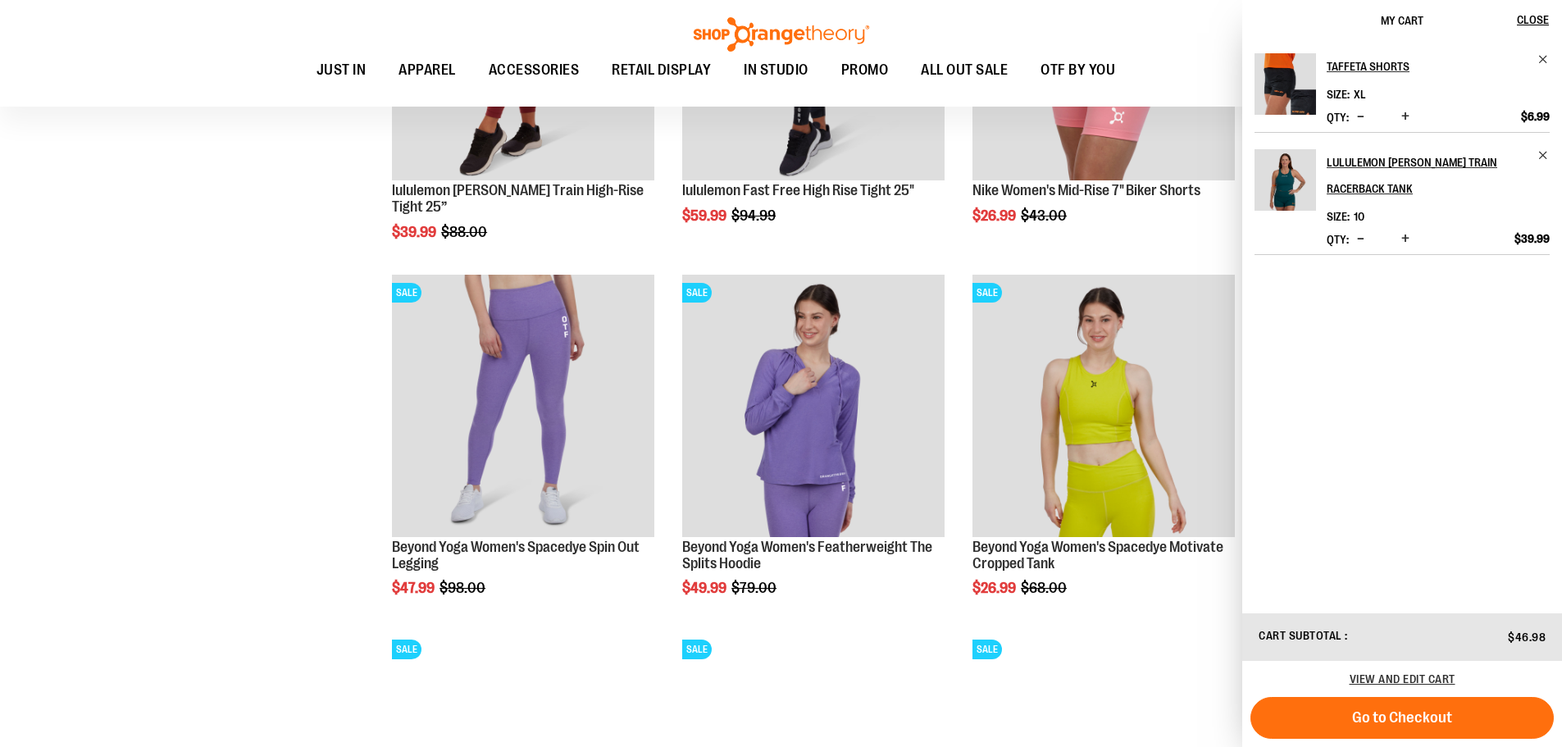
scroll to position [5410, 0]
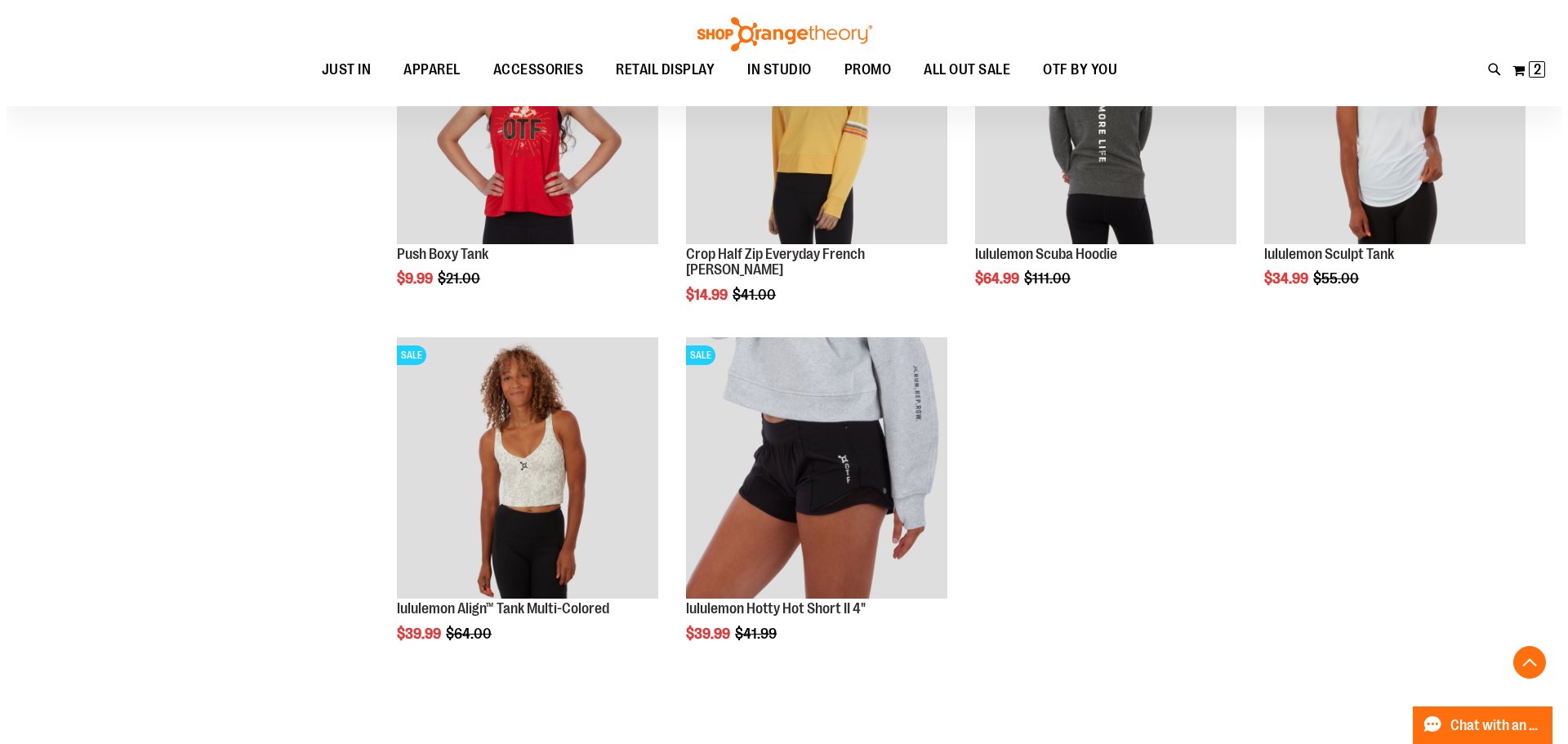
scroll to position [6042, 0]
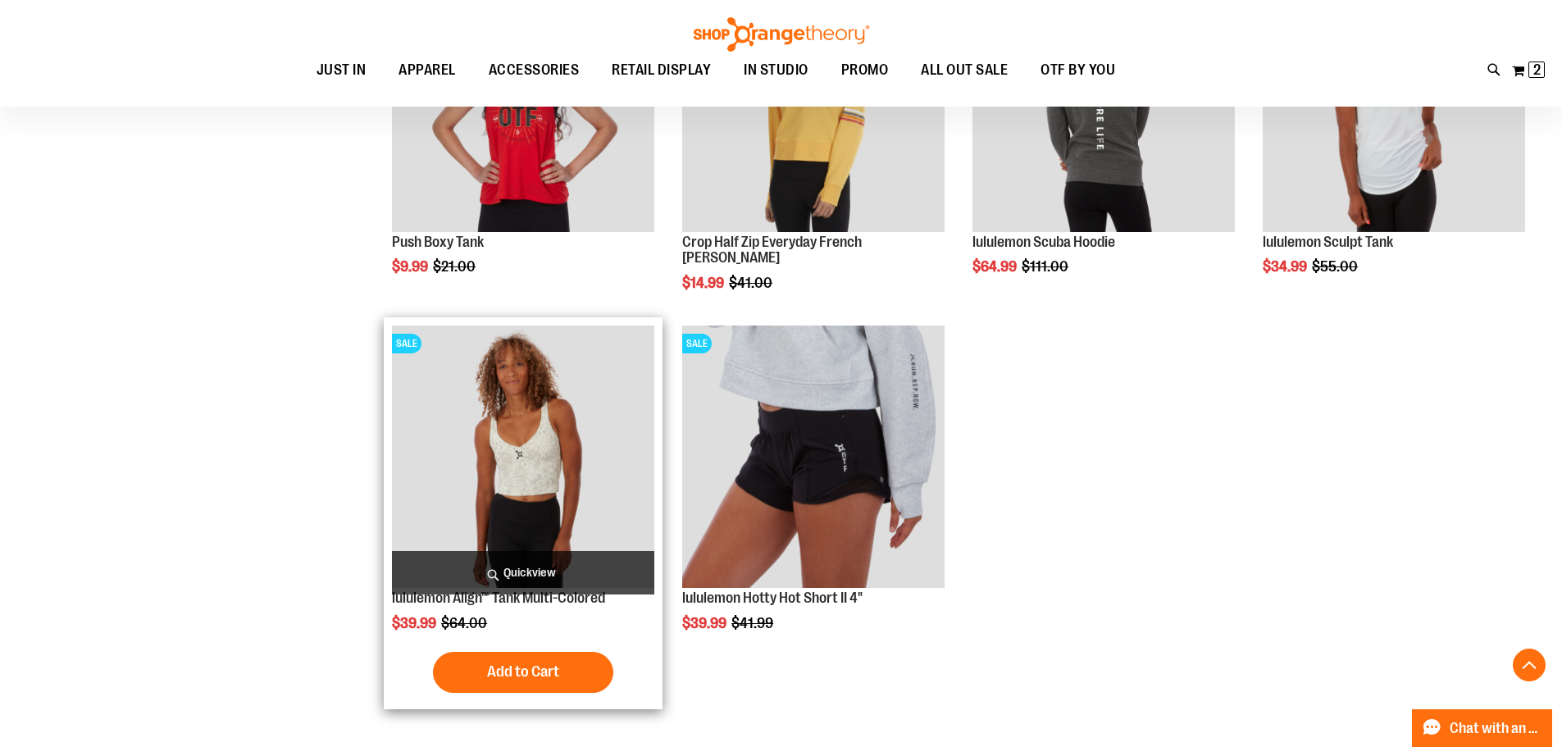
click at [476, 576] on span "Quickview" at bounding box center [523, 572] width 262 height 43
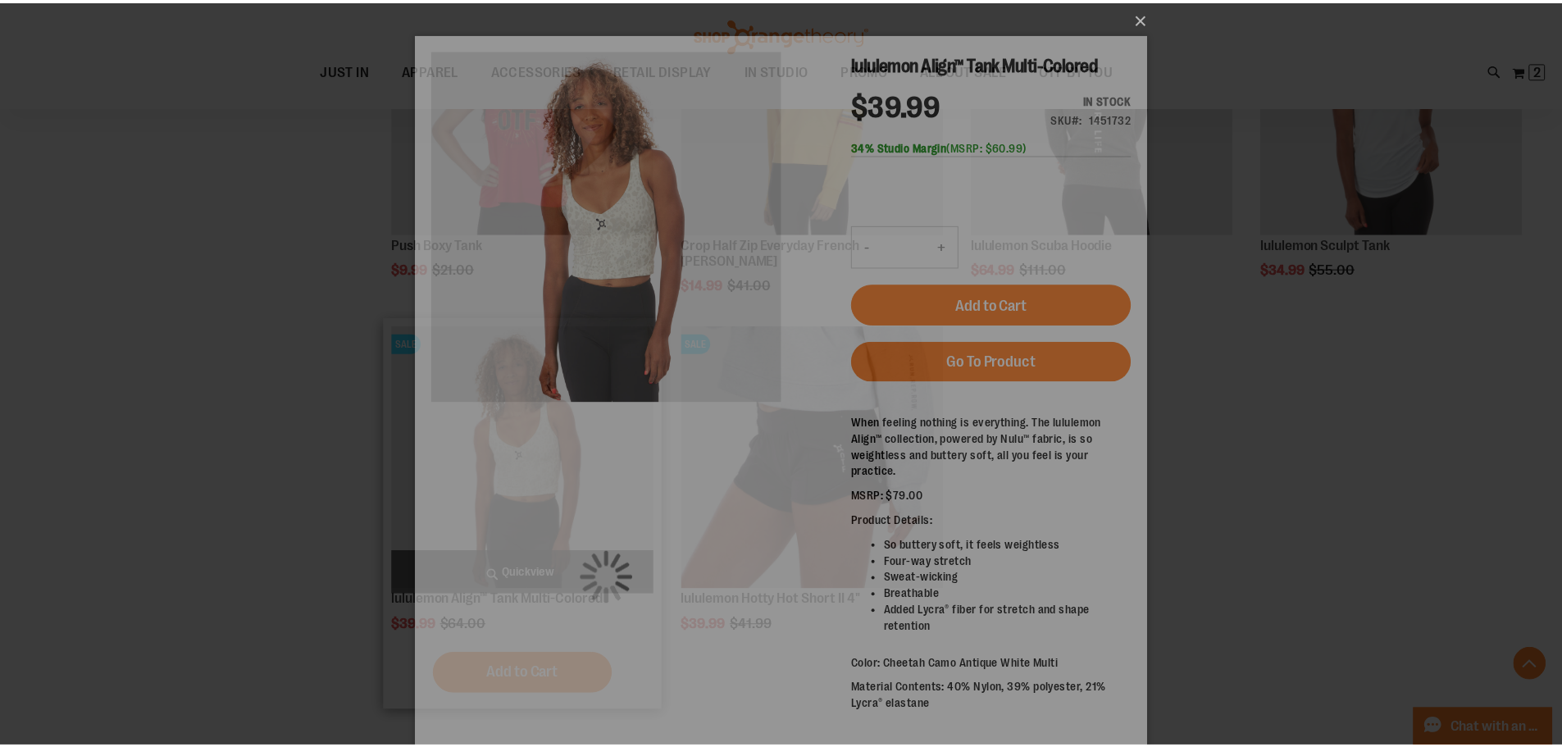
scroll to position [0, 0]
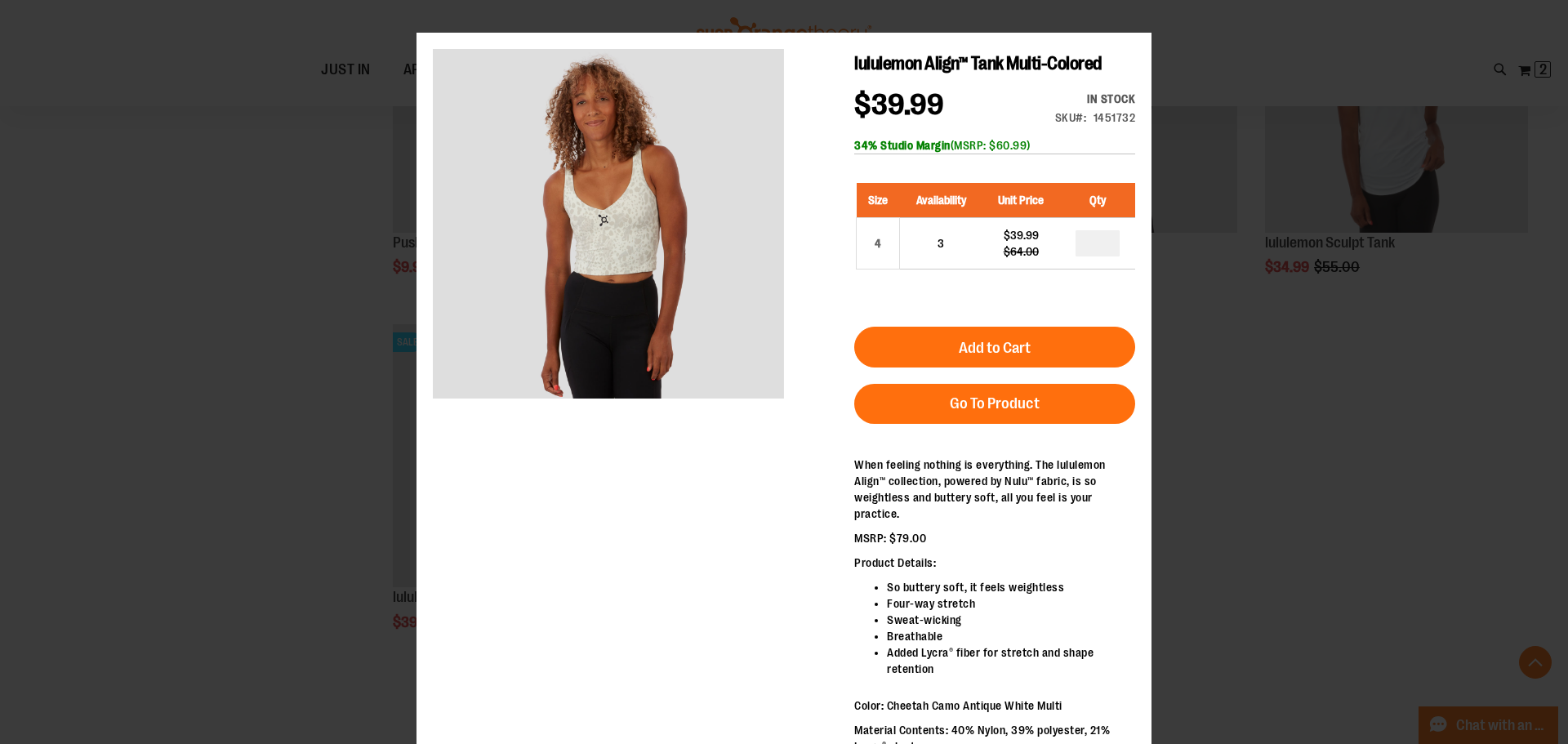
click at [39, 329] on div "×" at bounding box center [784, 372] width 1568 height 744
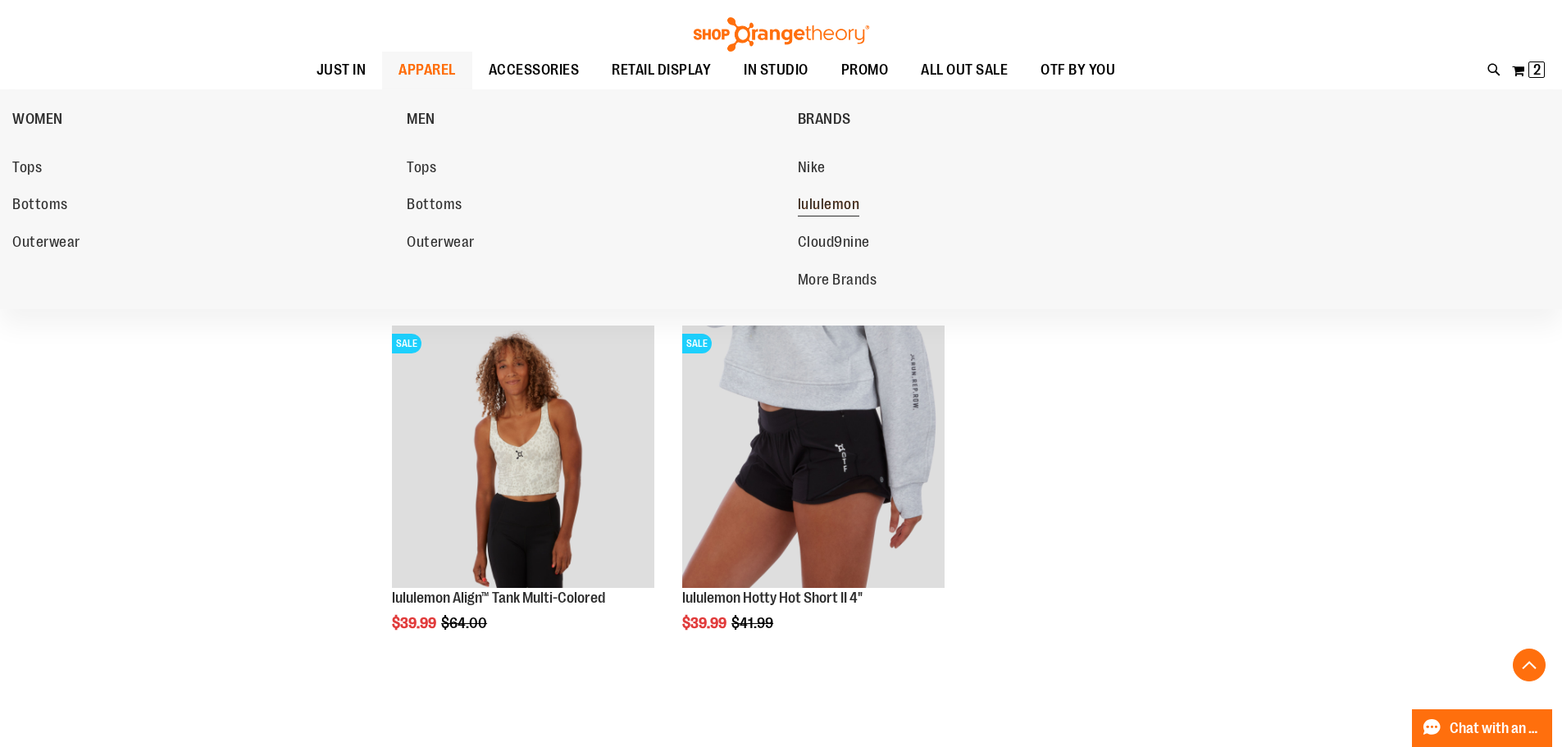
click at [810, 200] on span "lululemon" at bounding box center [829, 206] width 62 height 20
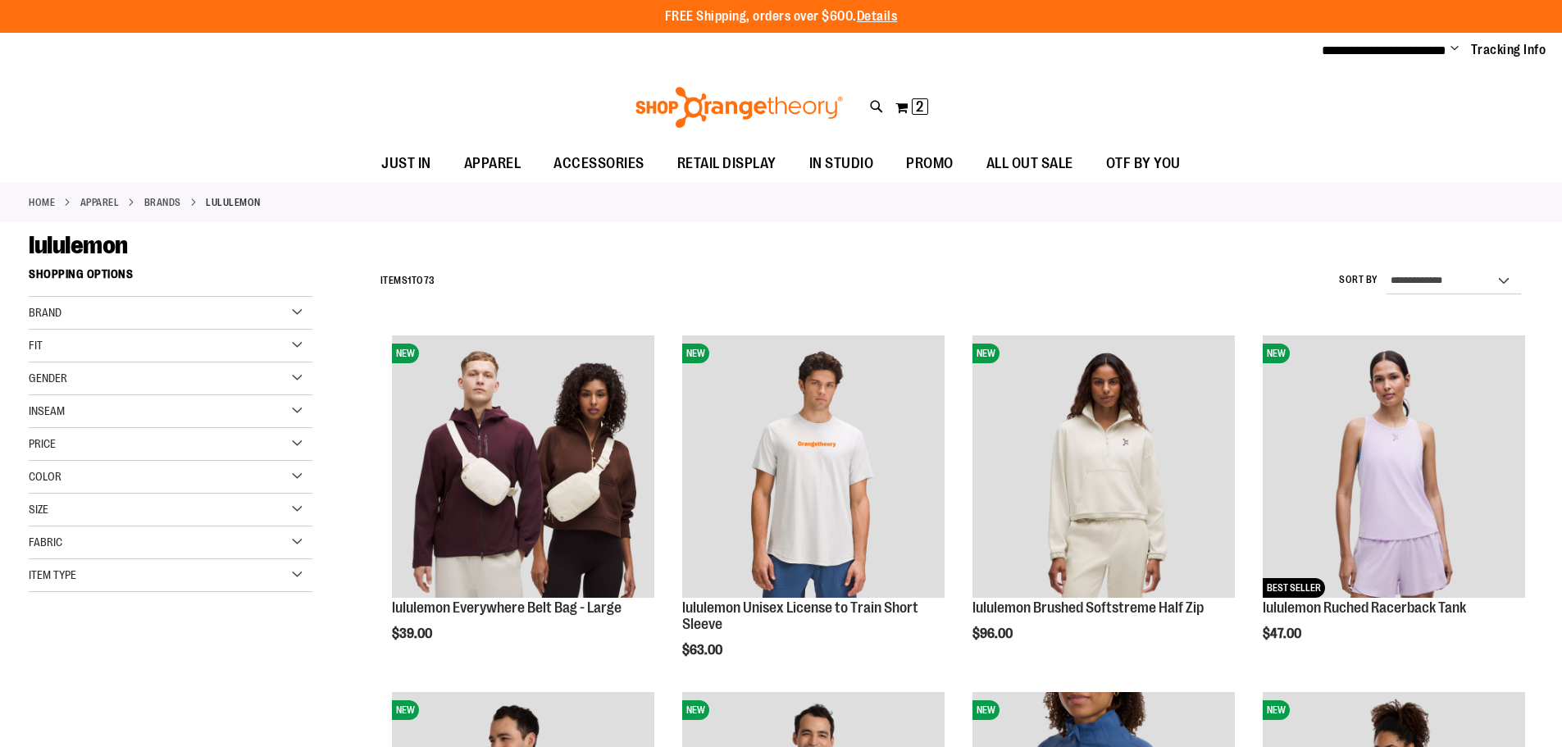
type input "**********"
click at [99, 370] on div "Gender" at bounding box center [171, 378] width 284 height 33
click at [63, 424] on link "Women 53 items" at bounding box center [161, 429] width 272 height 17
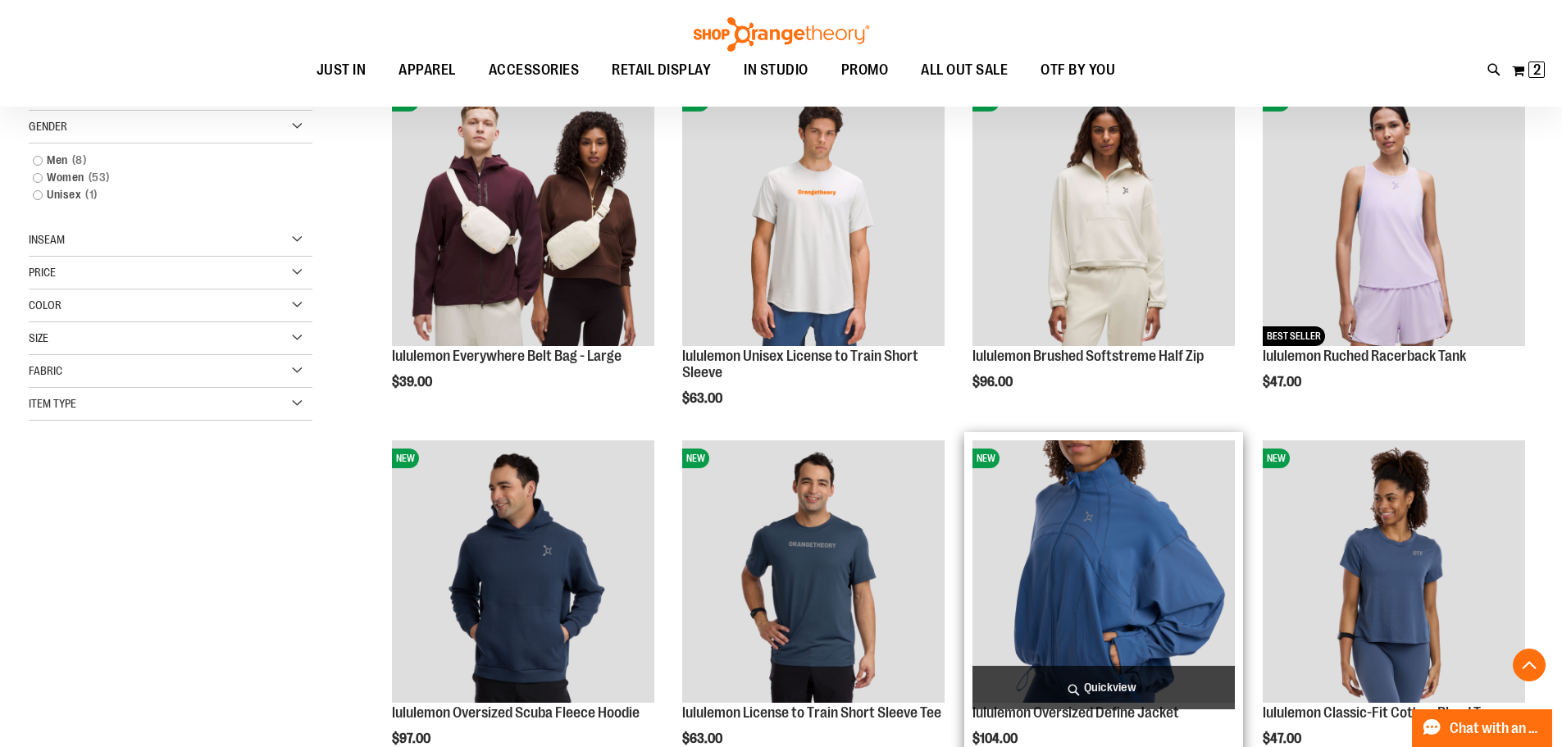
scroll to position [259, 0]
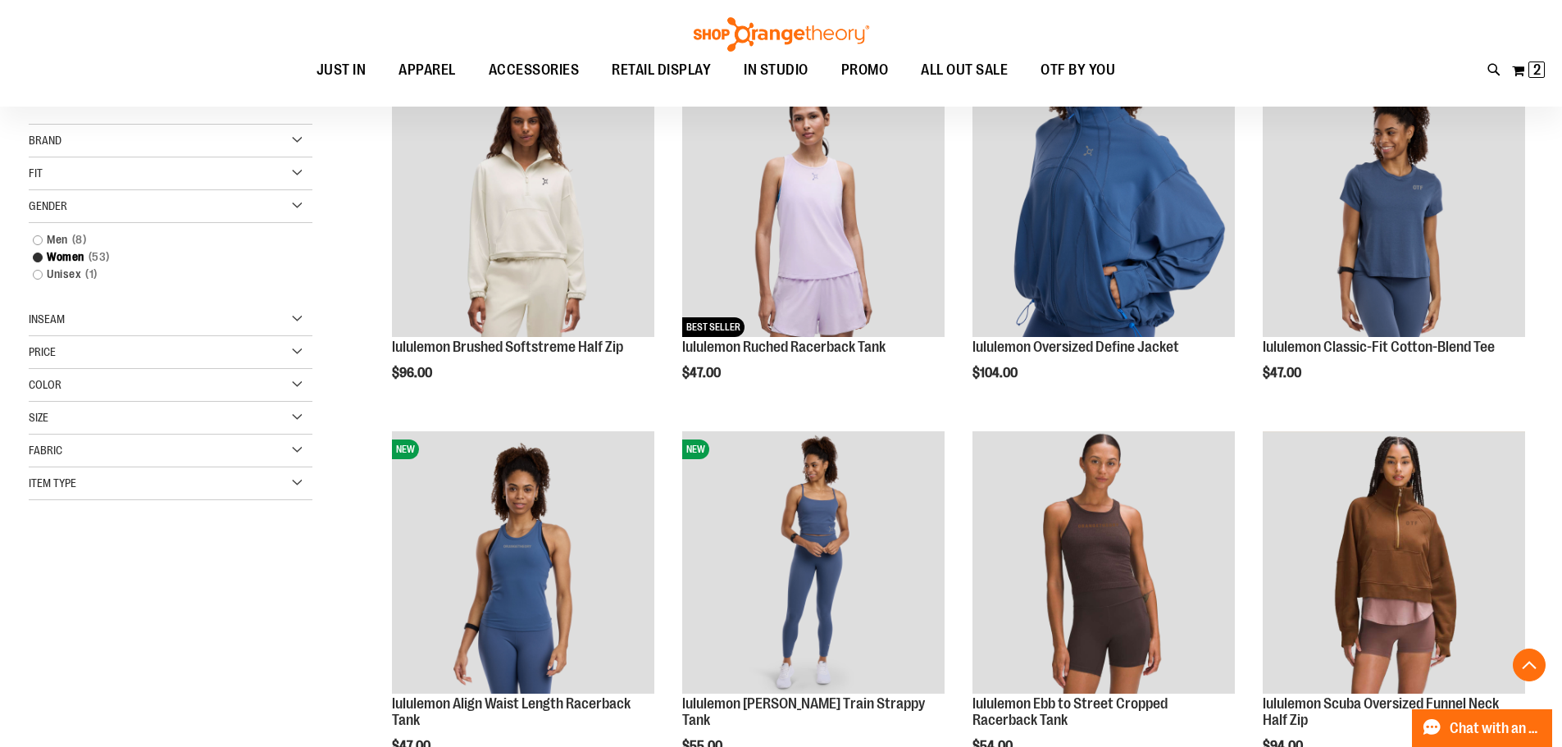
click at [123, 472] on div "Item Type" at bounding box center [171, 483] width 284 height 33
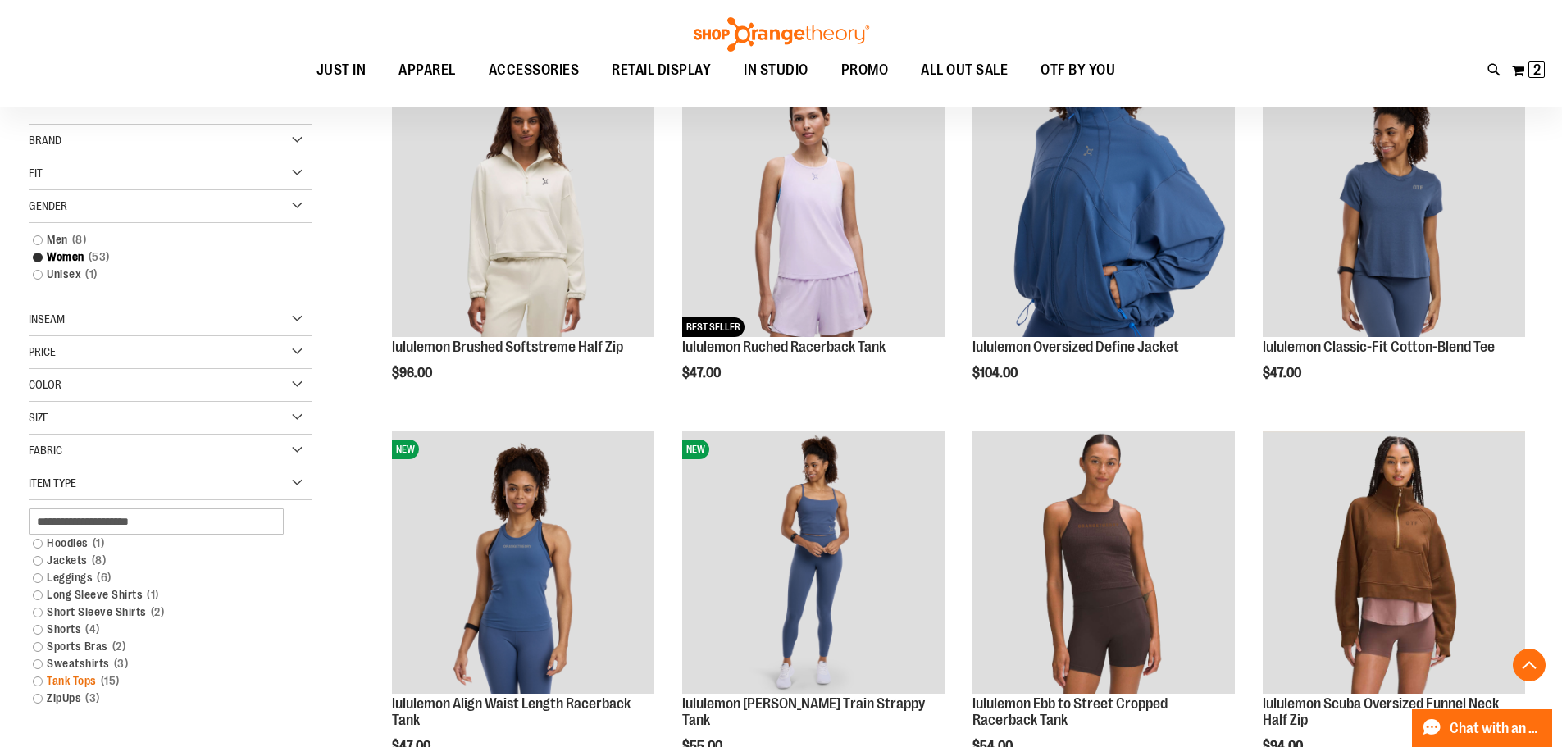
click at [46, 686] on link "Tank Tops 15 items" at bounding box center [161, 680] width 272 height 17
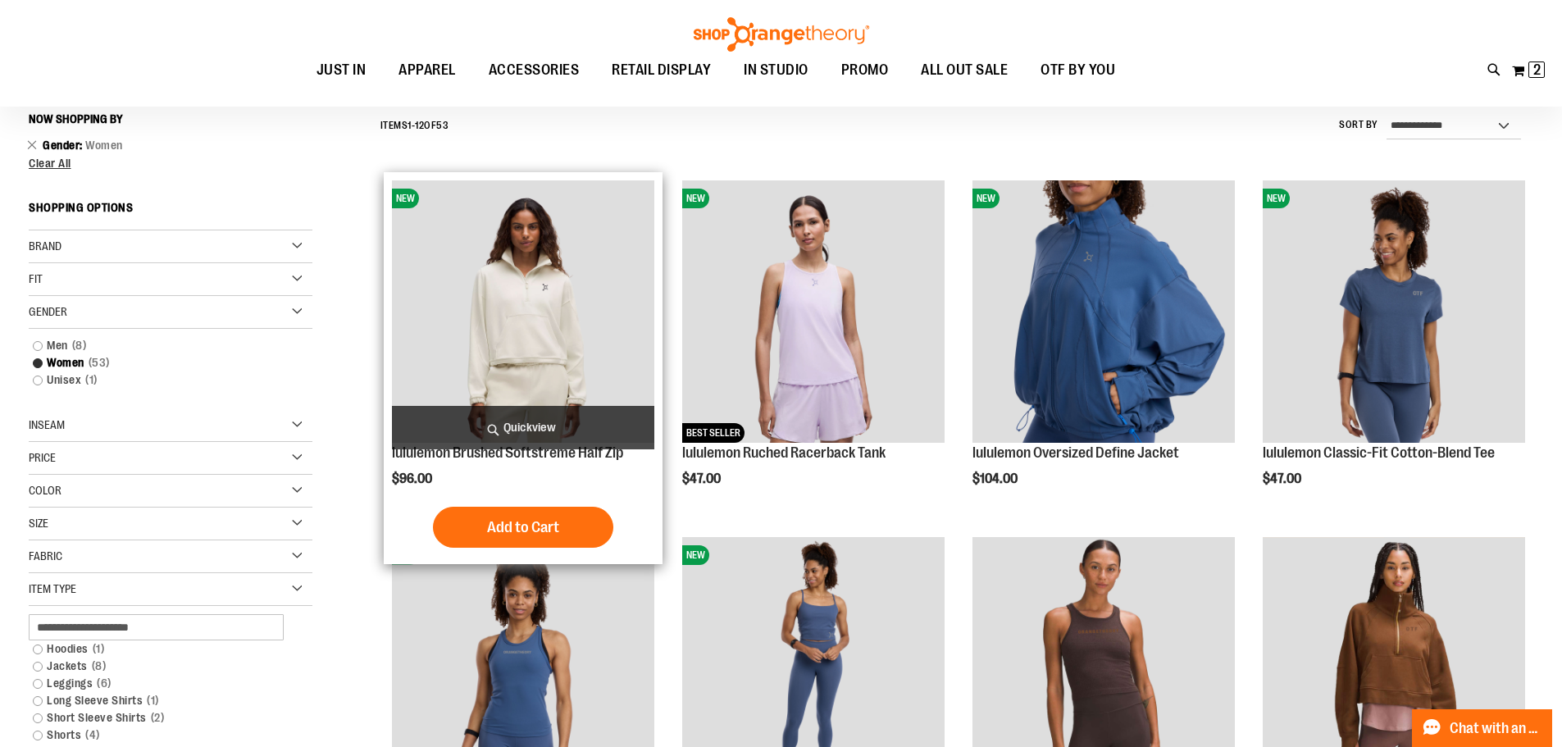
scroll to position [152, 0]
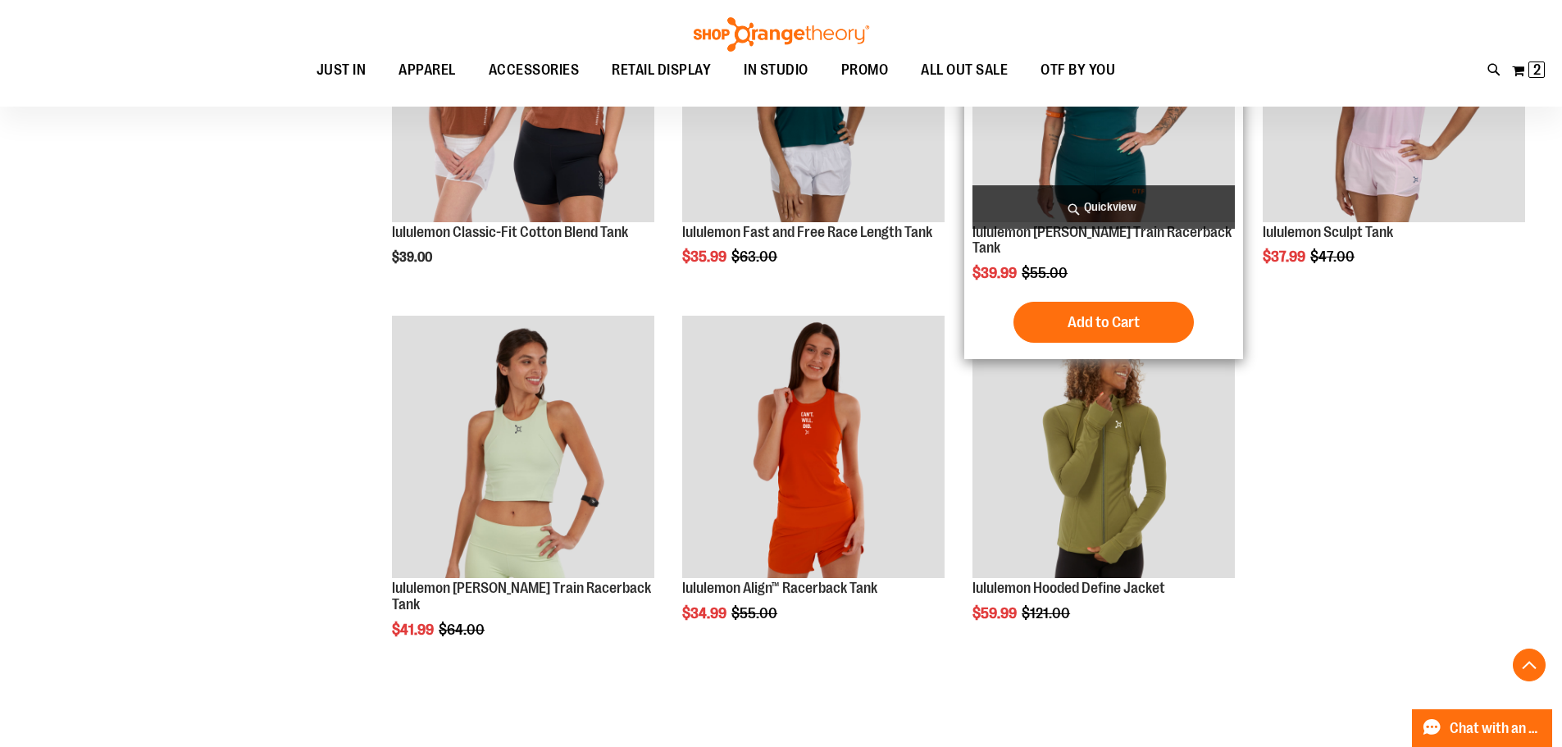
scroll to position [1136, 0]
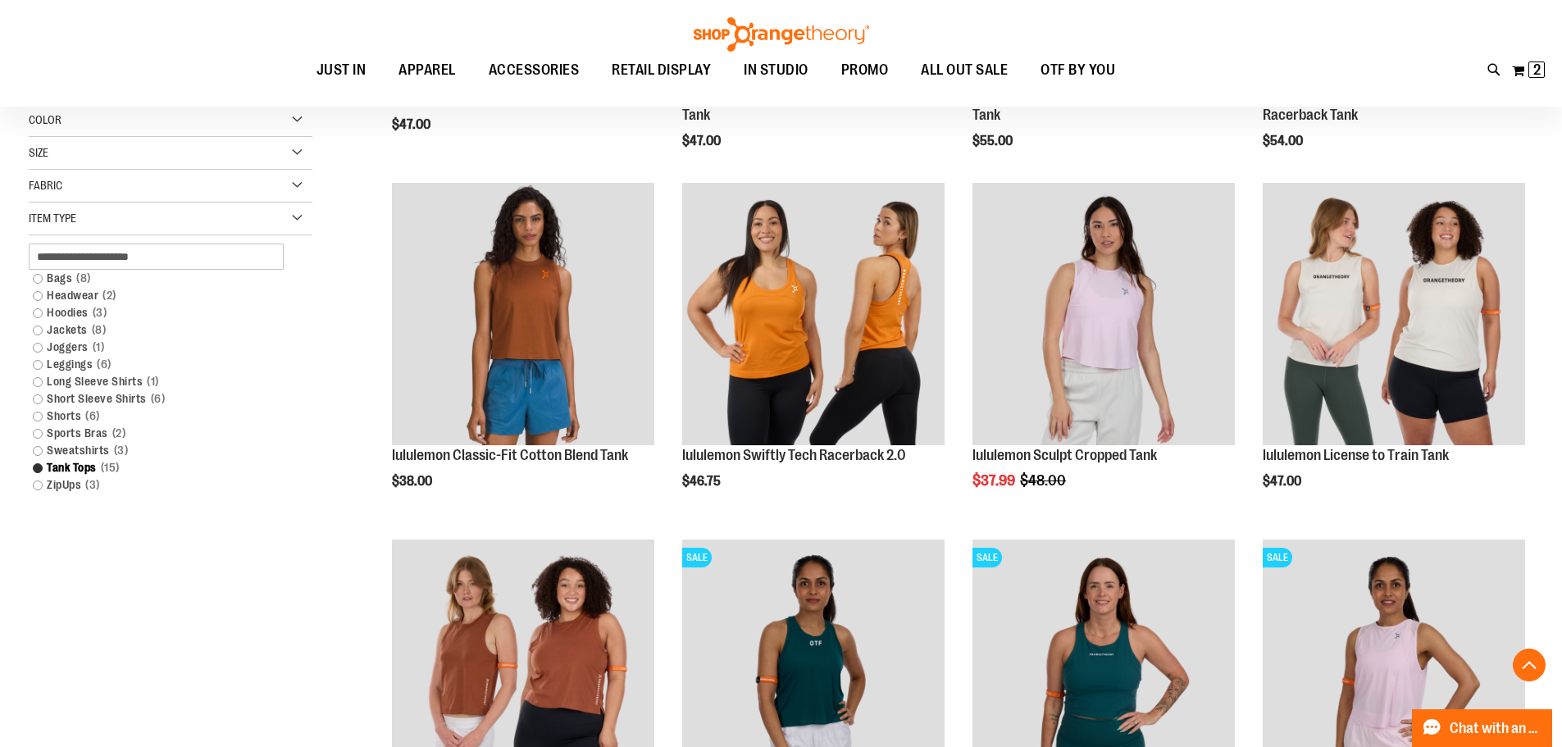
scroll to position [398, 0]
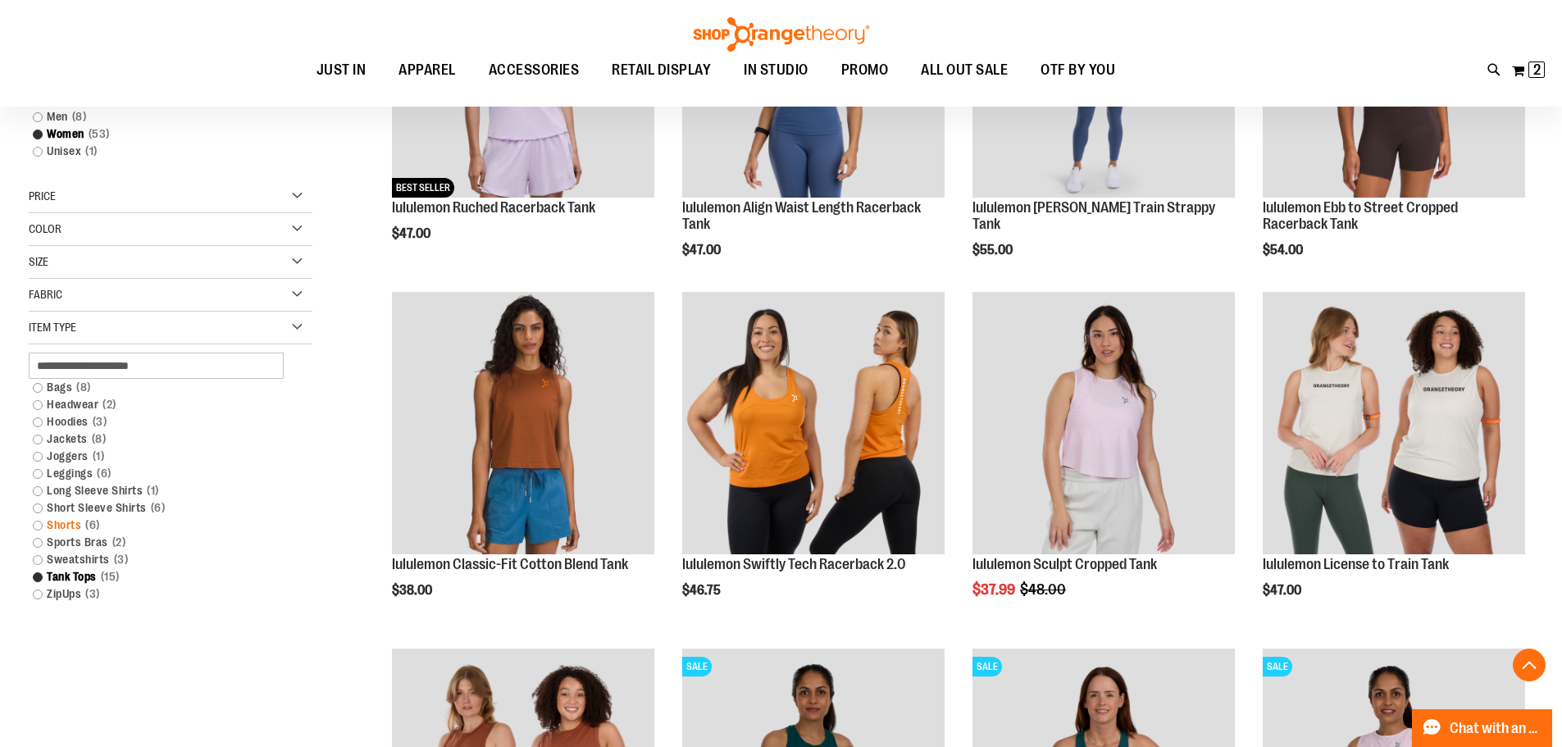
click at [43, 526] on link "Shorts 6 items" at bounding box center [161, 524] width 272 height 17
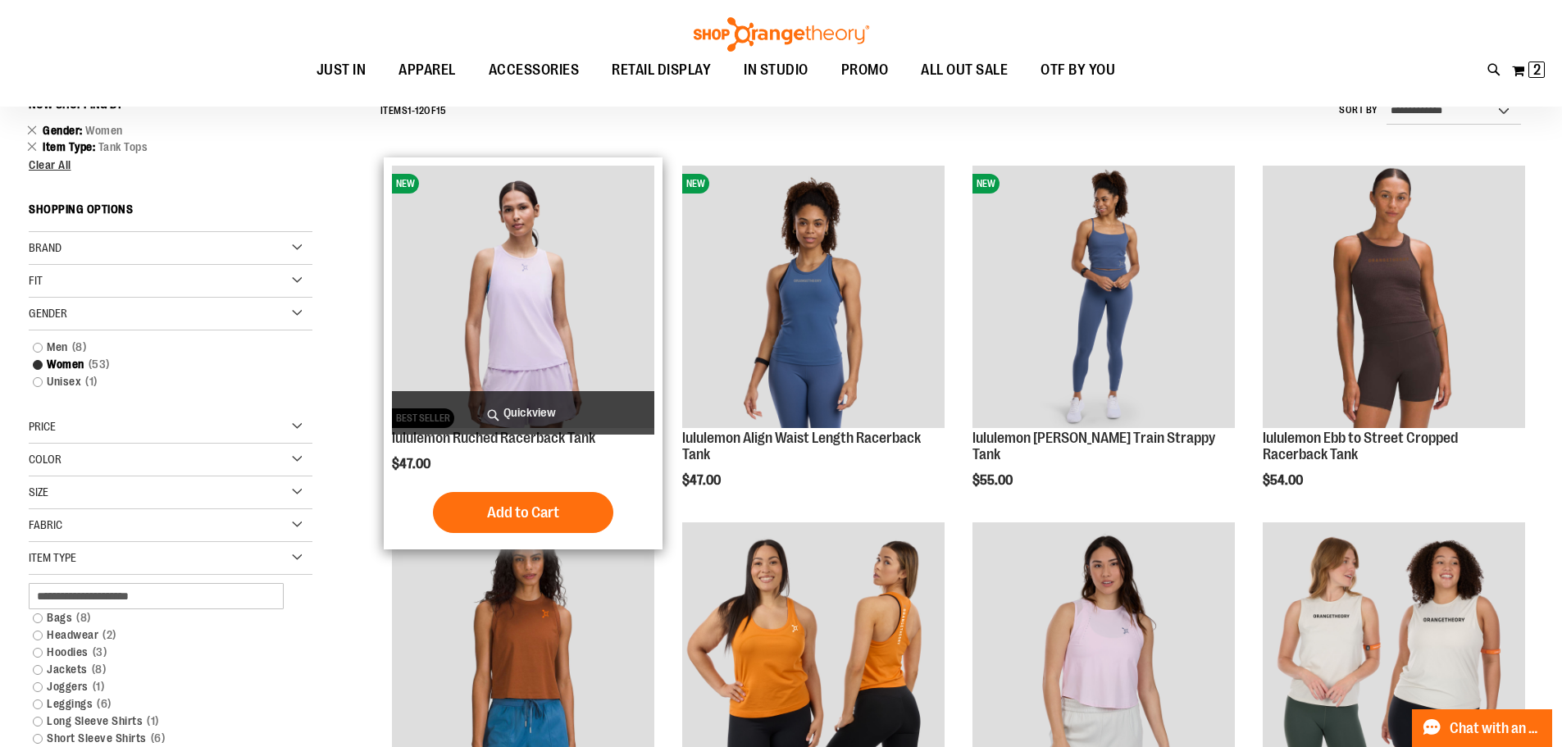
scroll to position [152, 0]
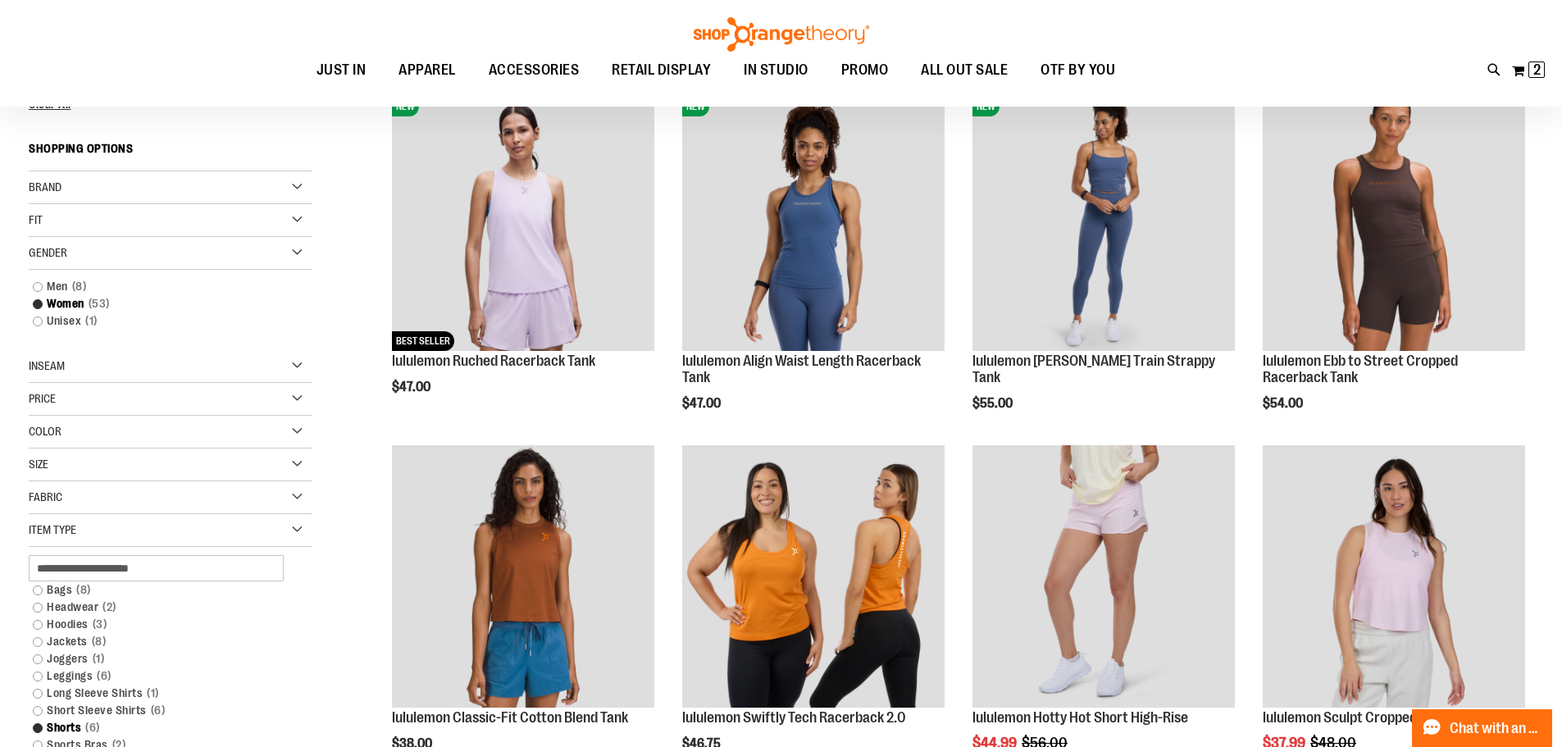
scroll to position [163, 0]
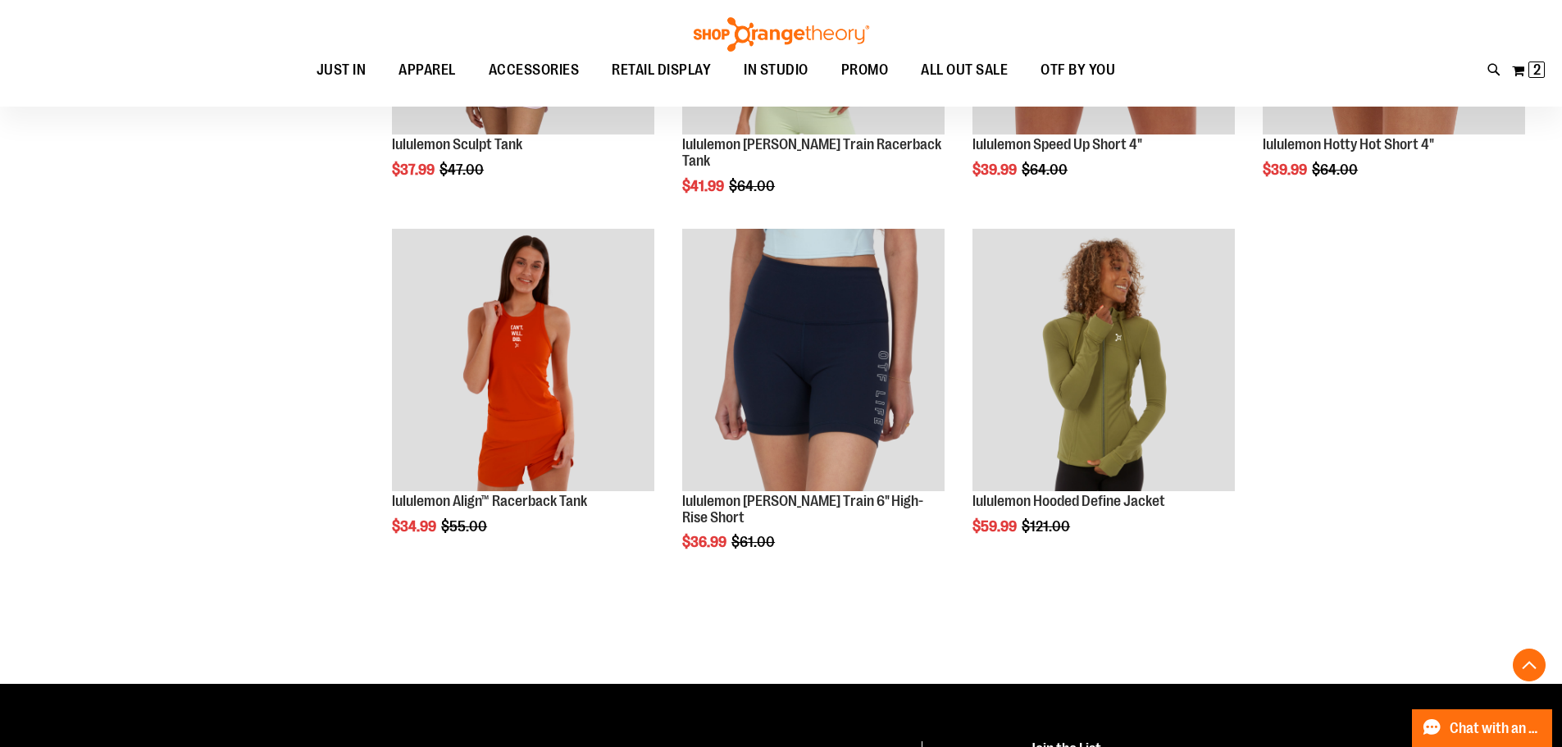
scroll to position [1557, 0]
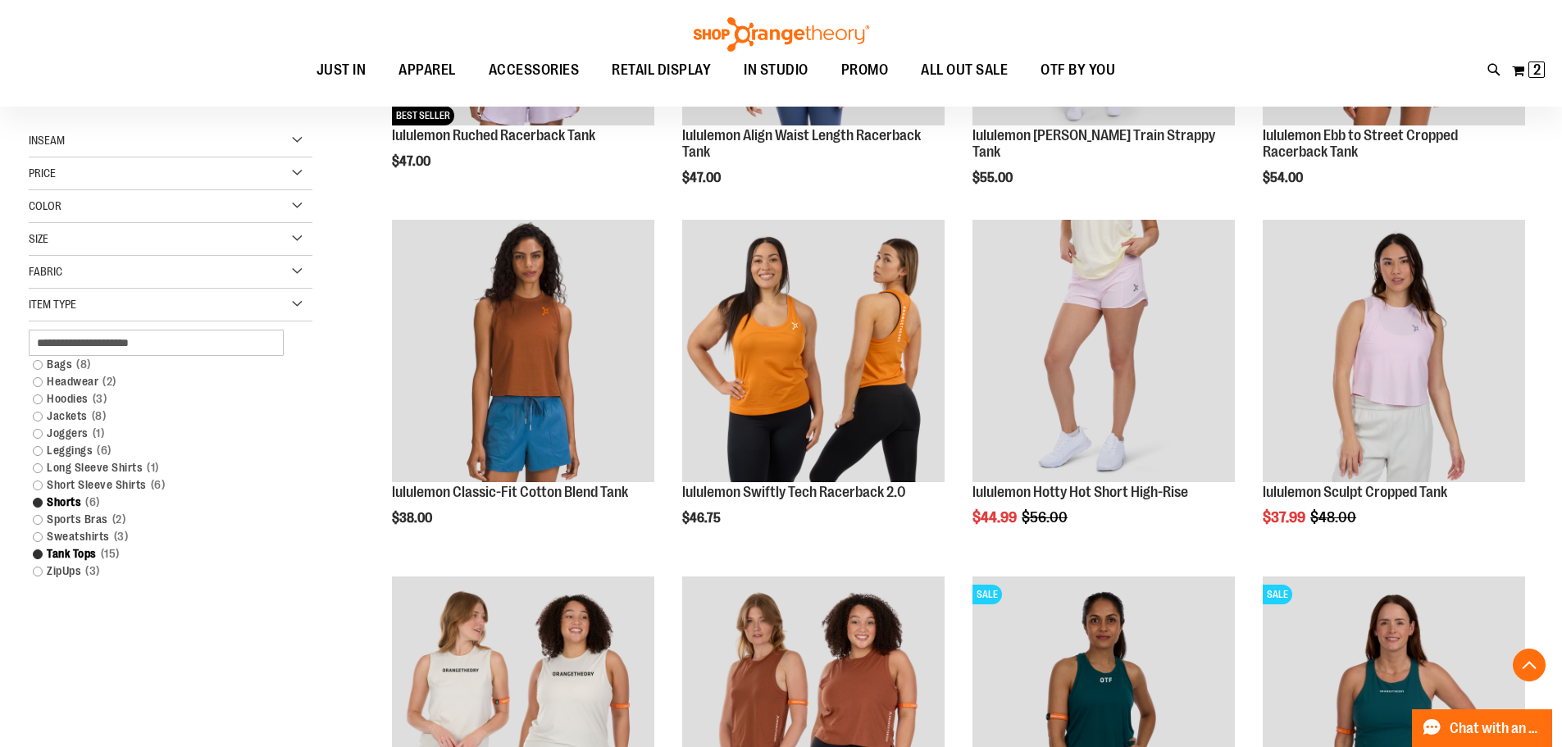
scroll to position [491, 0]
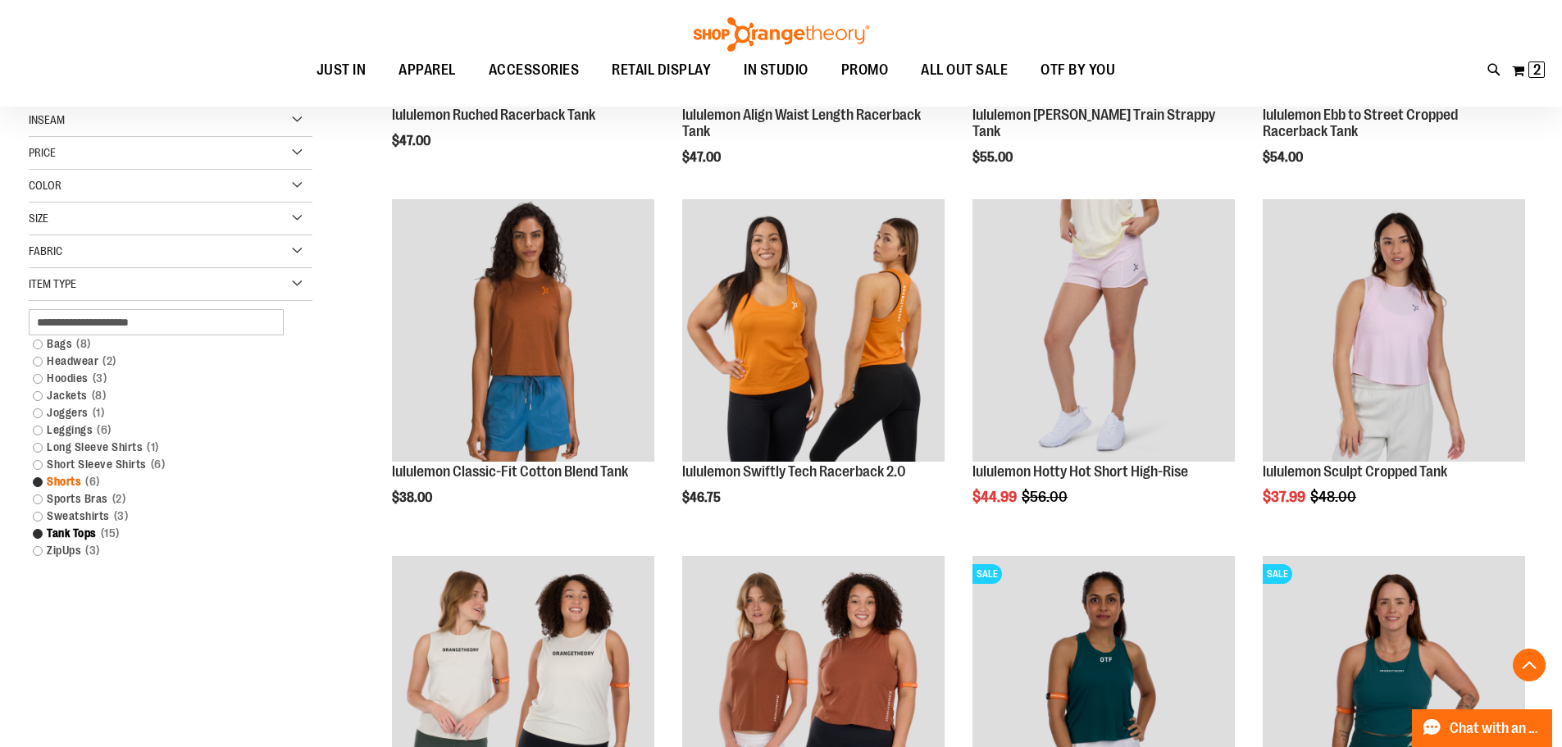
click at [33, 483] on link "Shorts 6 items" at bounding box center [161, 481] width 272 height 17
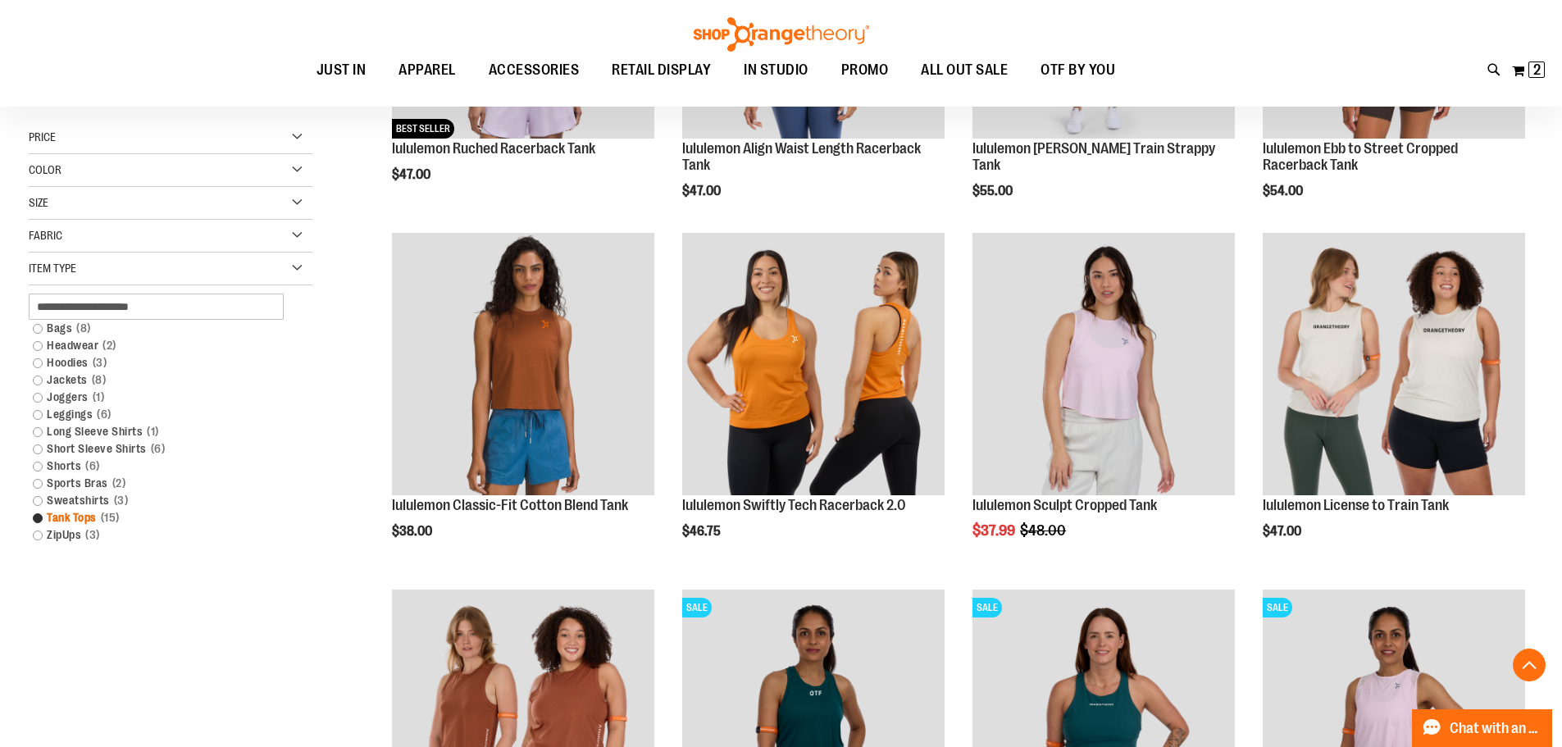
scroll to position [480, 0]
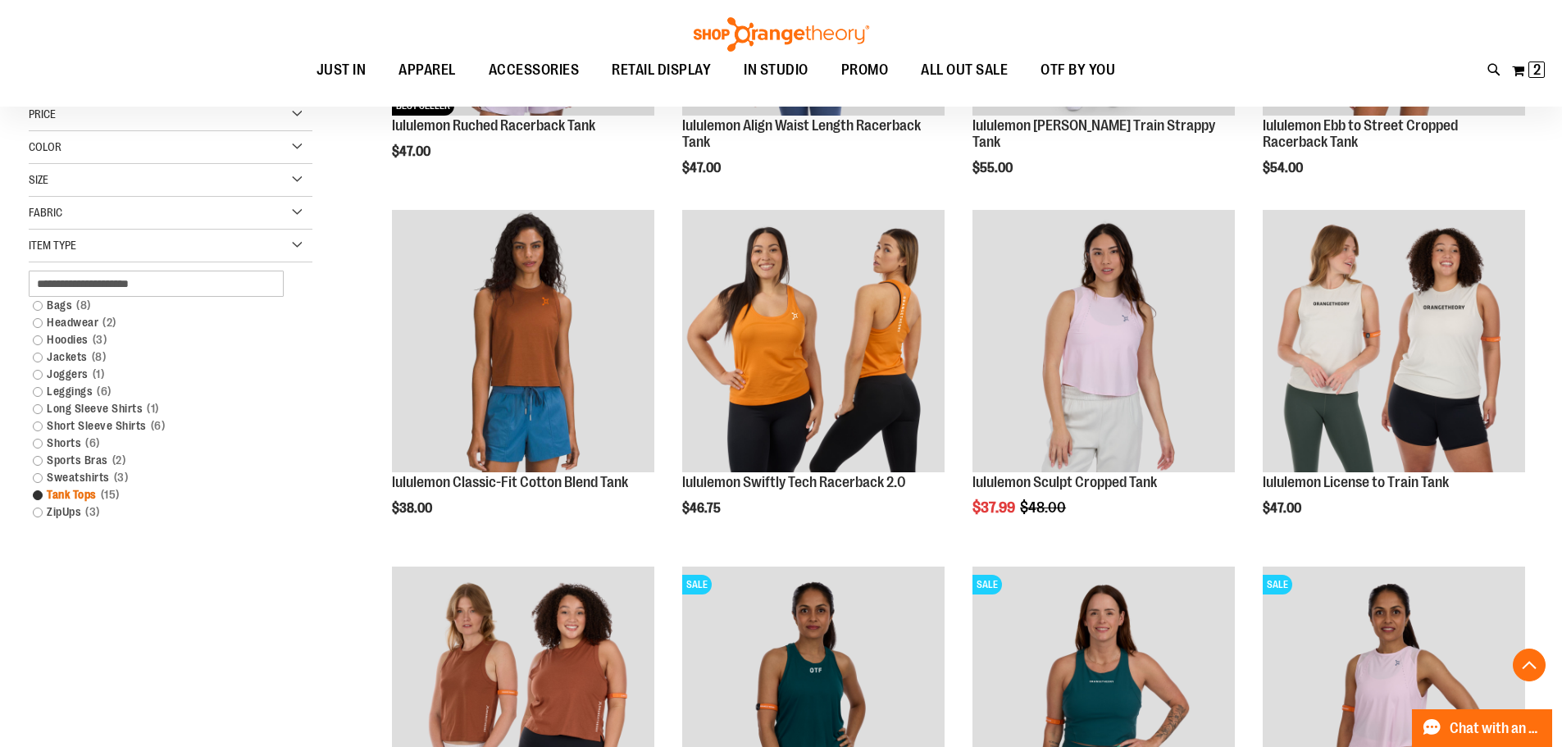
click at [36, 496] on link "Tank Tops 15 items" at bounding box center [161, 494] width 272 height 17
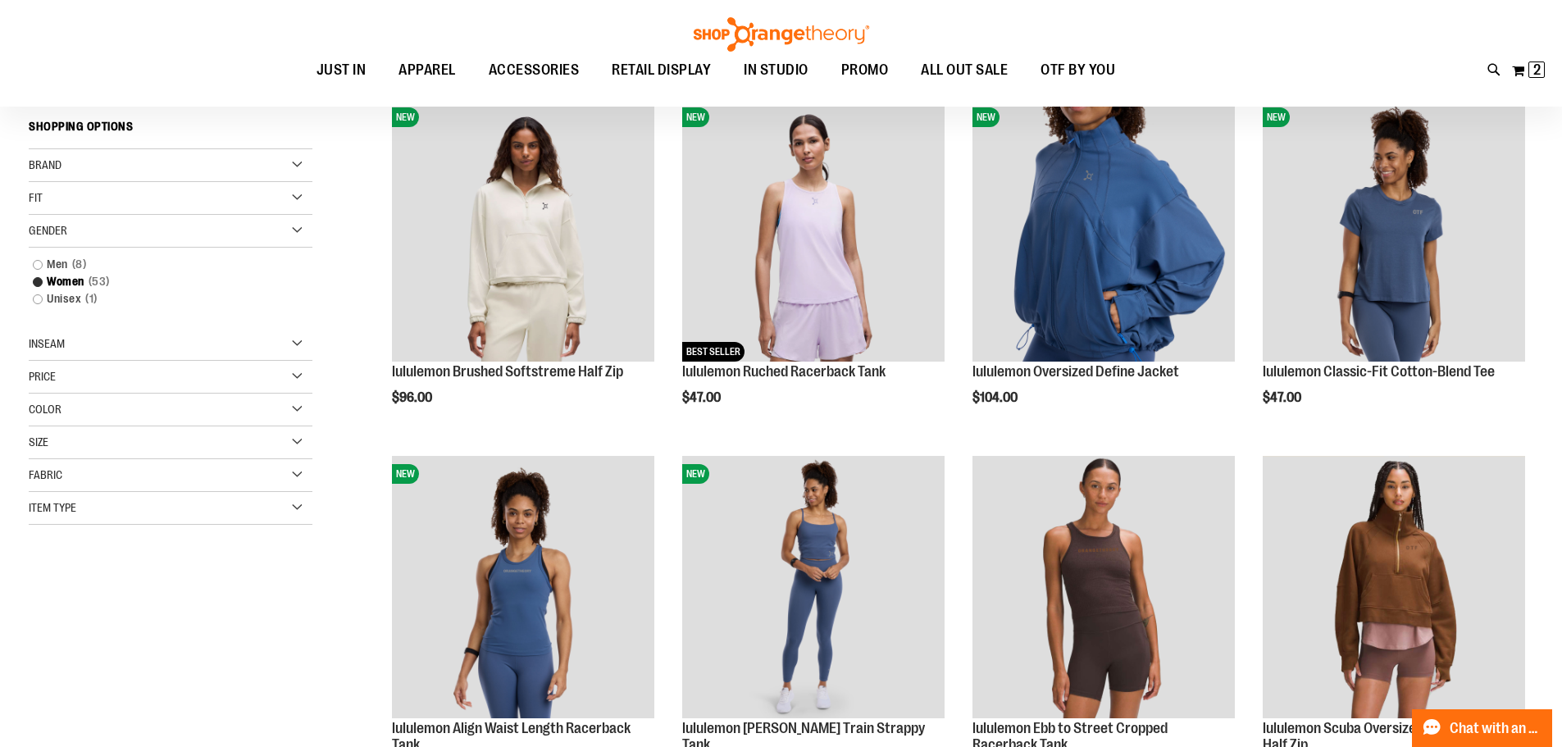
click at [89, 517] on div "Item Type" at bounding box center [171, 508] width 284 height 33
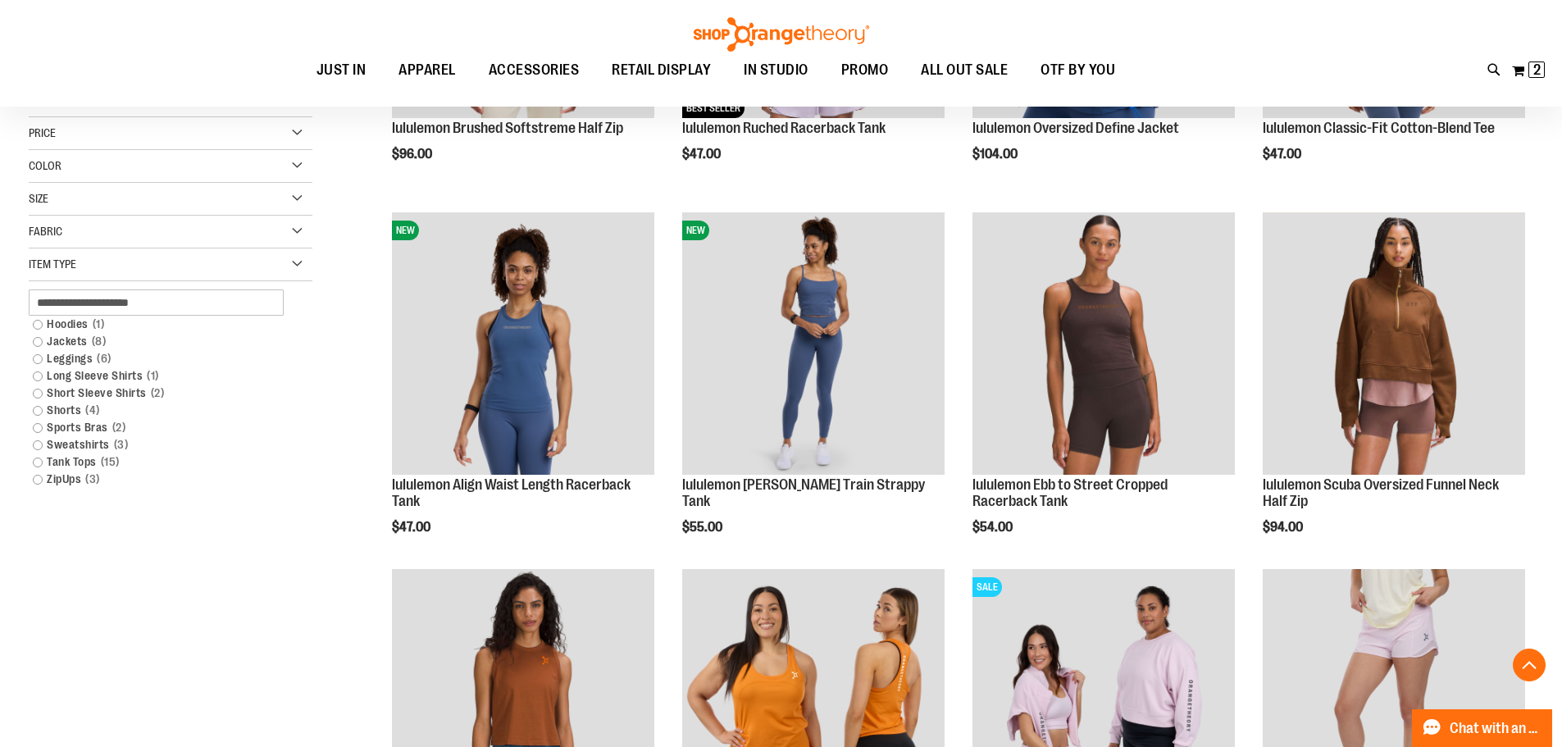
scroll to position [480, 0]
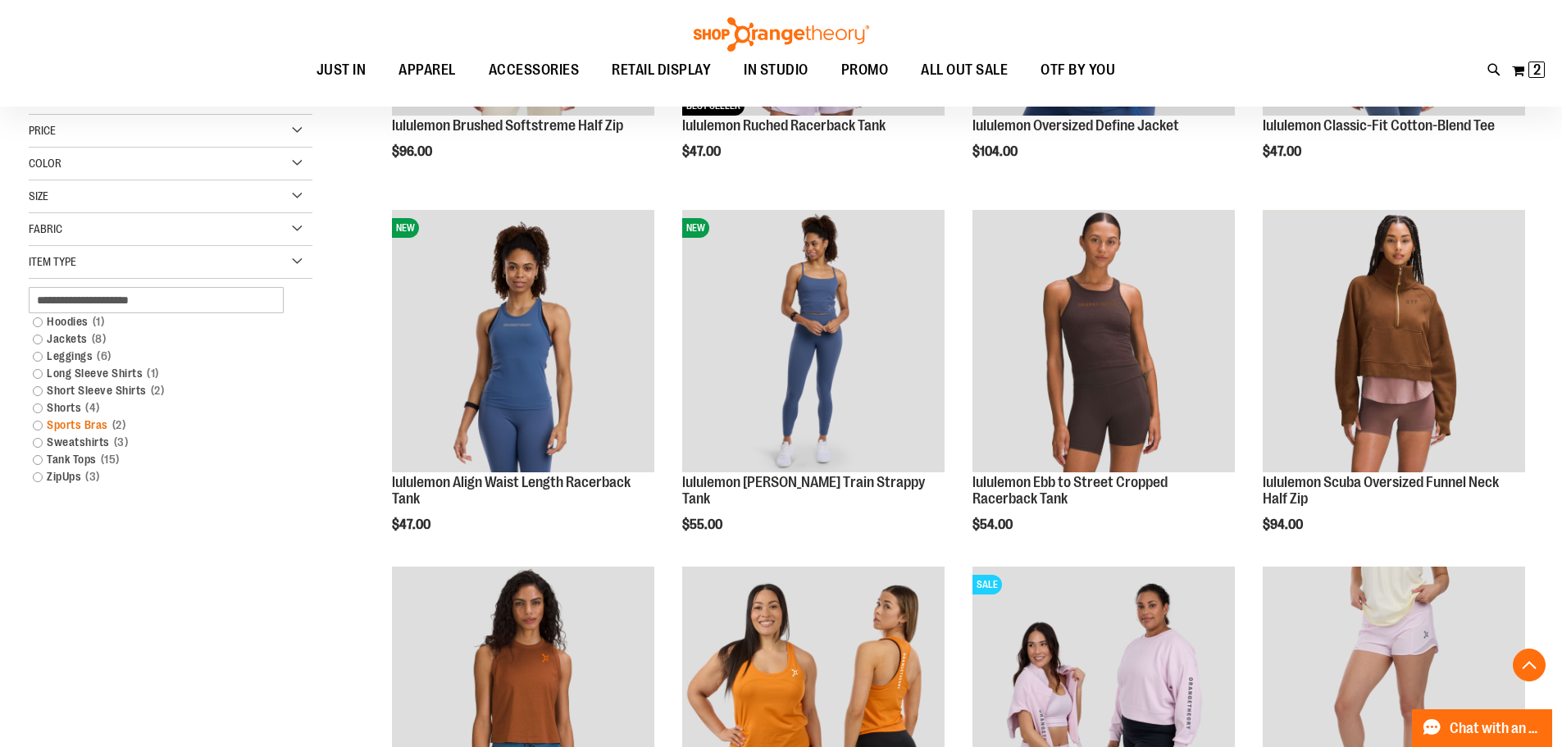
click at [51, 426] on link "Sports Bras 2 items" at bounding box center [161, 424] width 272 height 17
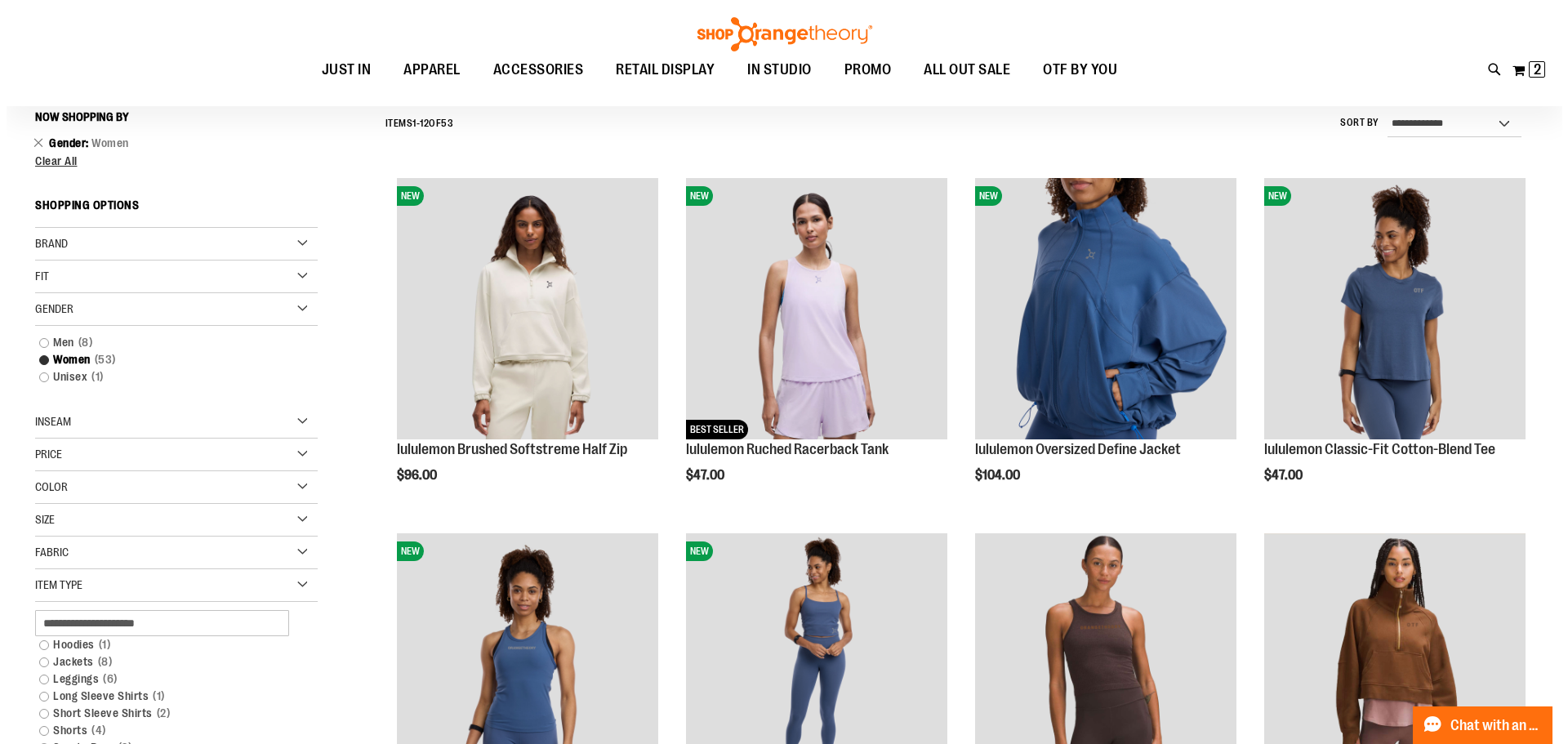
scroll to position [151, 0]
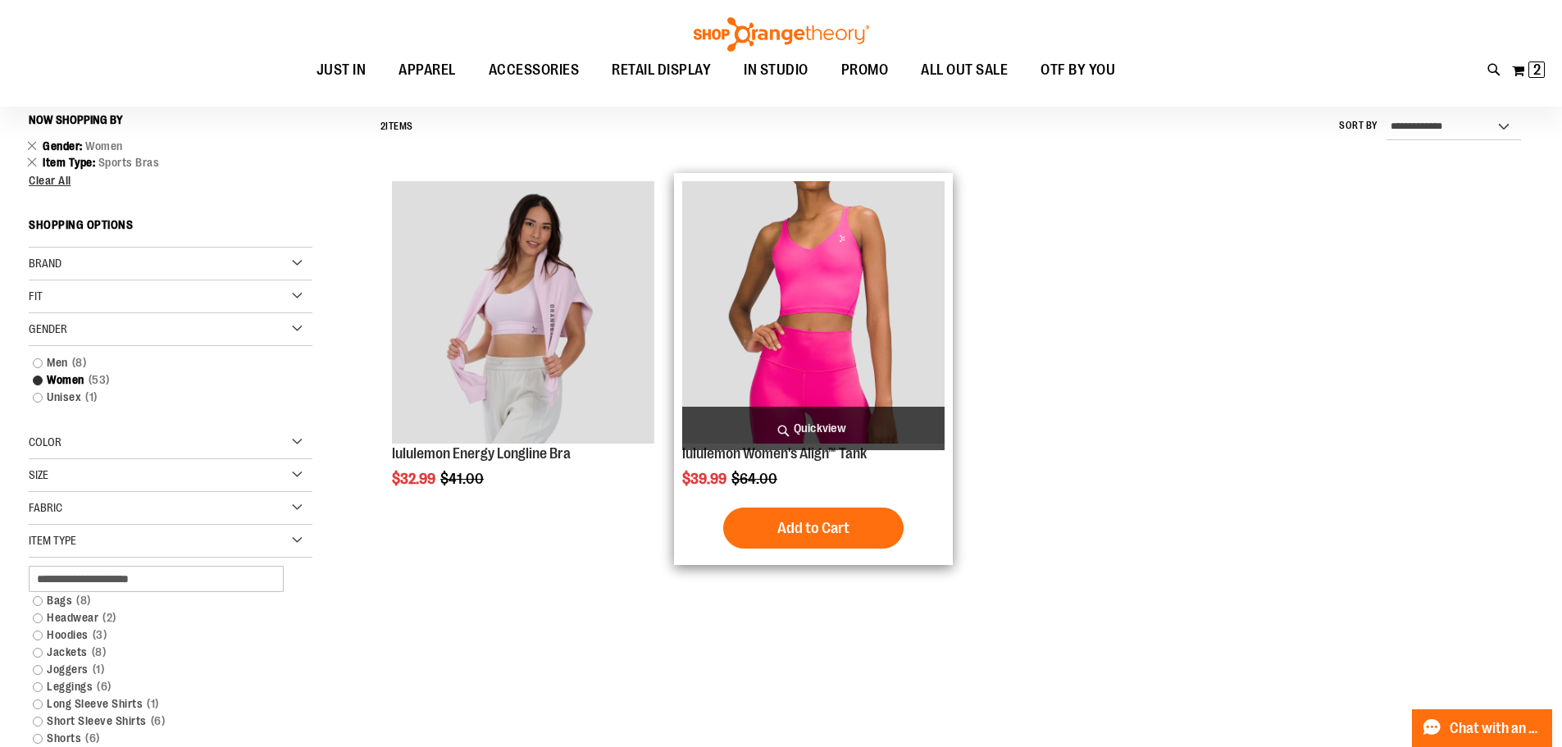
click at [812, 430] on span "Quickview" at bounding box center [813, 428] width 262 height 43
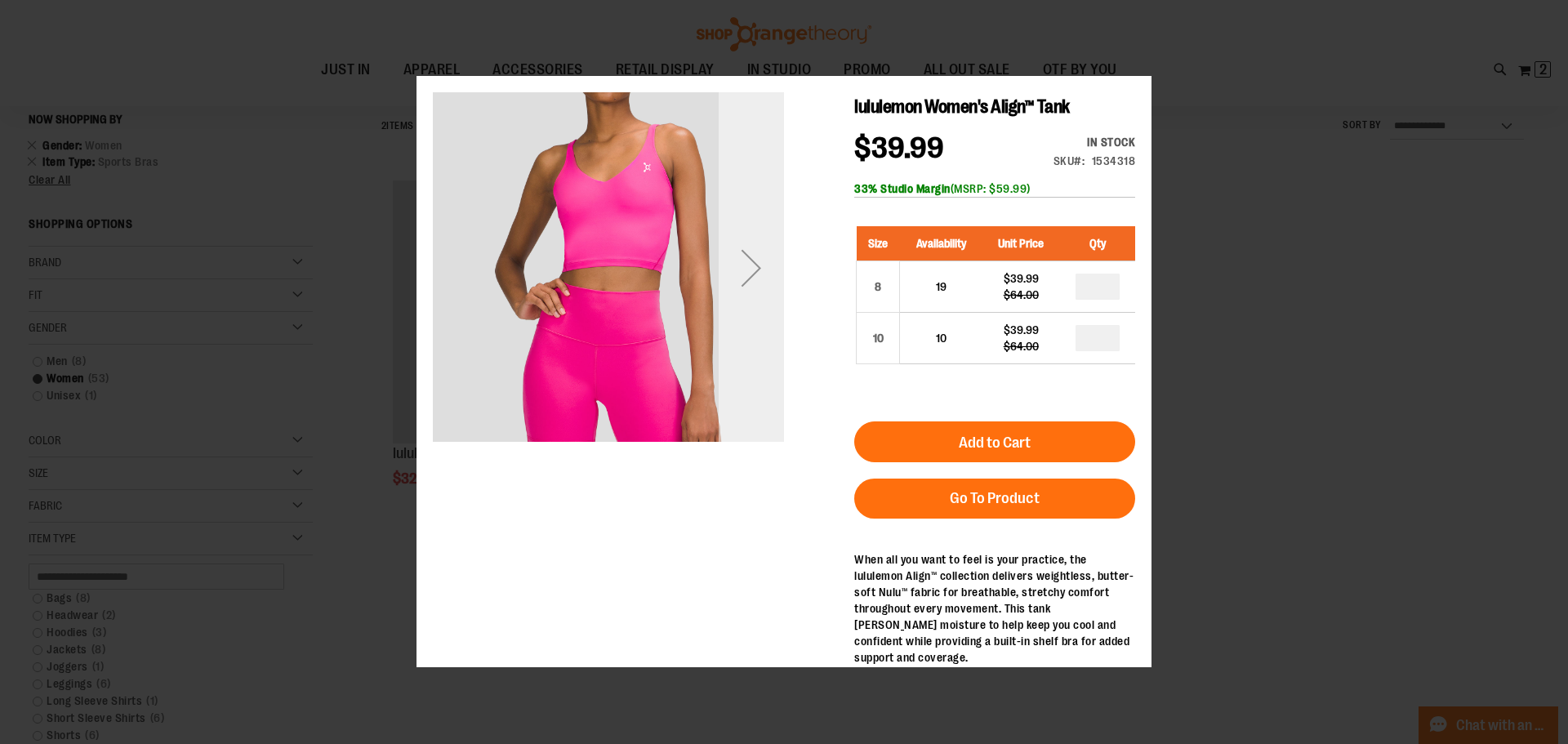
click at [750, 306] on div "Next" at bounding box center [751, 268] width 66 height 352
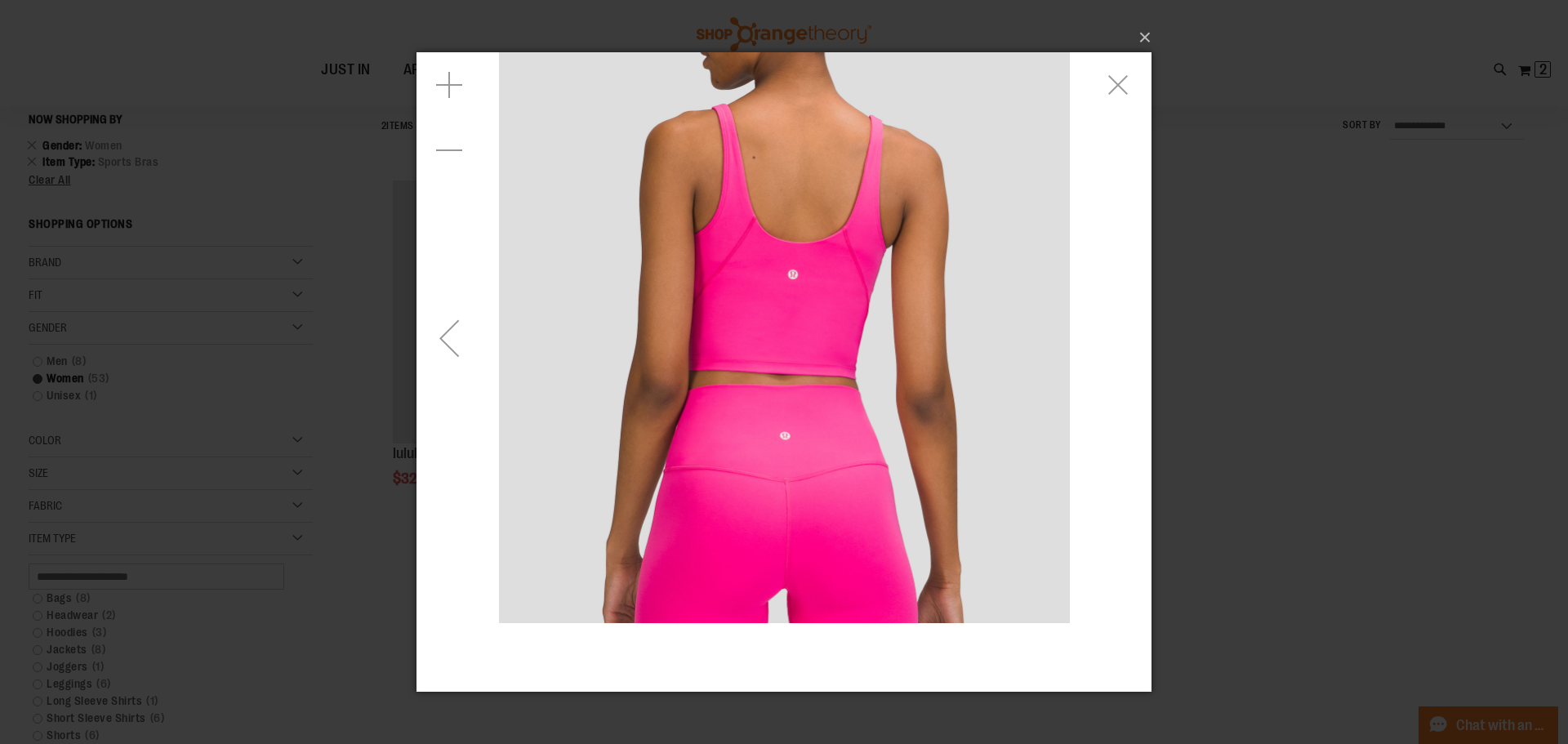
click at [467, 359] on div "Previous" at bounding box center [449, 339] width 66 height 66
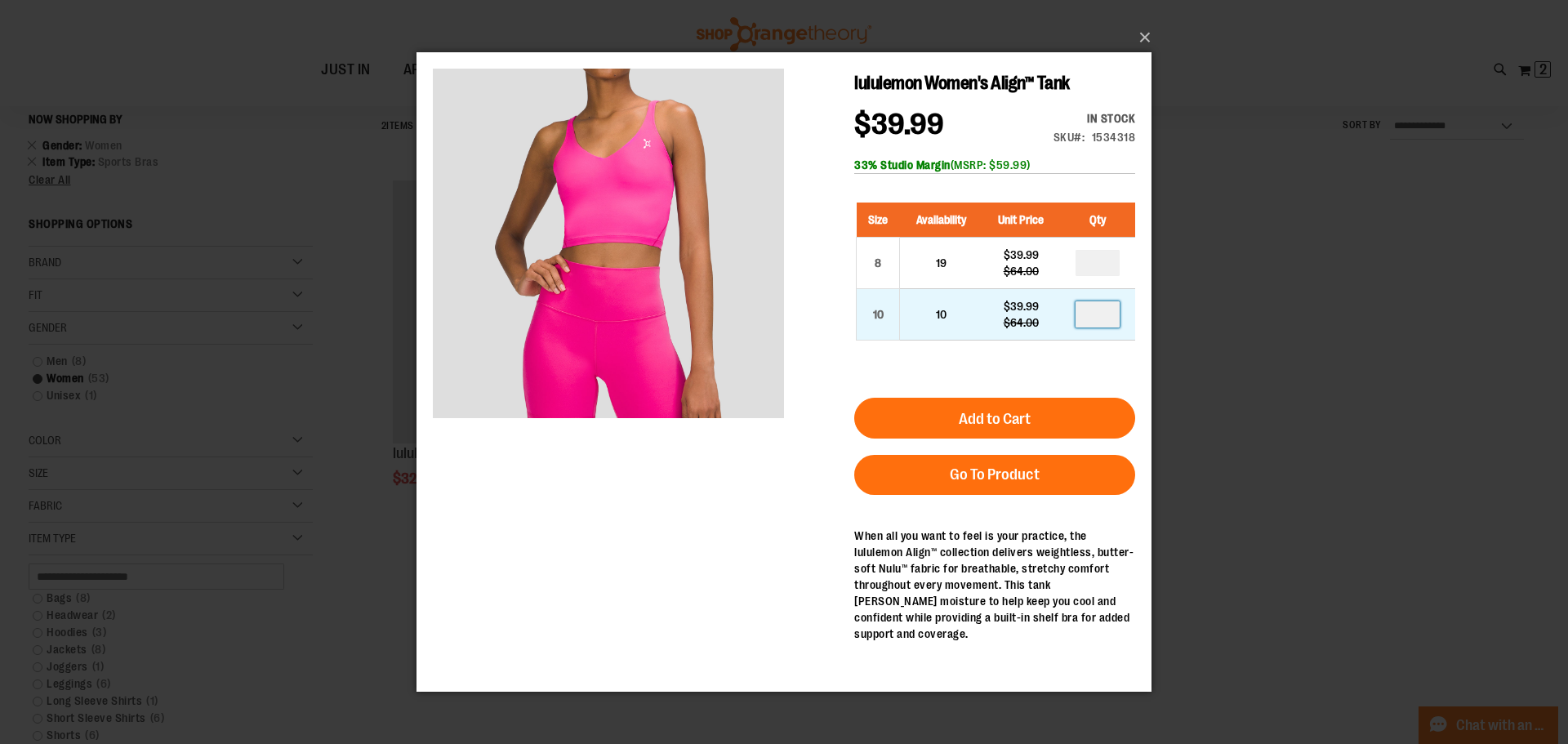
click at [1110, 306] on input "number" at bounding box center [1098, 314] width 44 height 26
type input "*"
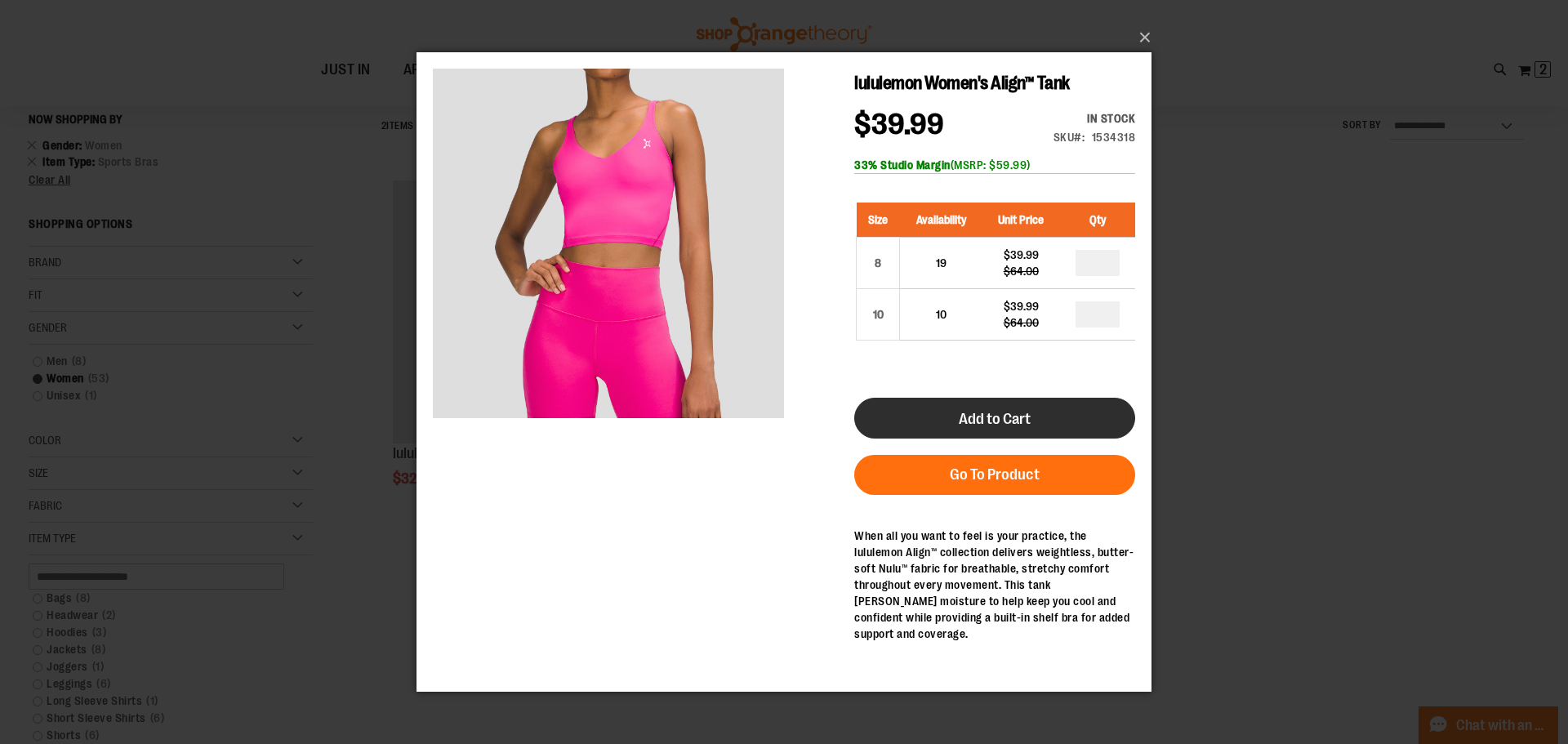
click at [981, 424] on span "Add to Cart" at bounding box center [994, 419] width 72 height 18
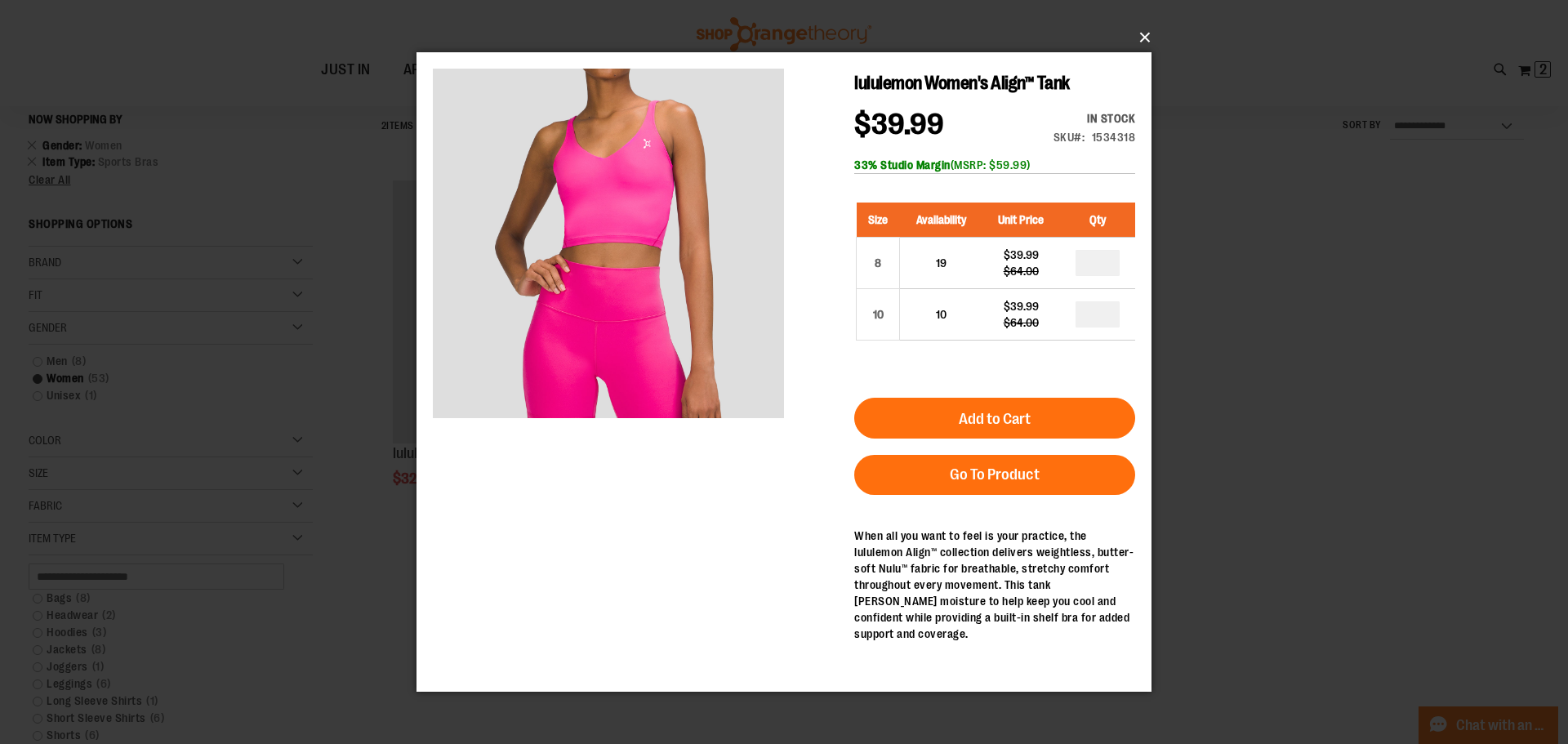
click at [1149, 34] on button "×" at bounding box center [789, 38] width 735 height 36
click at [1145, 34] on button "×" at bounding box center [789, 38] width 735 height 36
click at [1477, 479] on div "×" at bounding box center [784, 372] width 1568 height 744
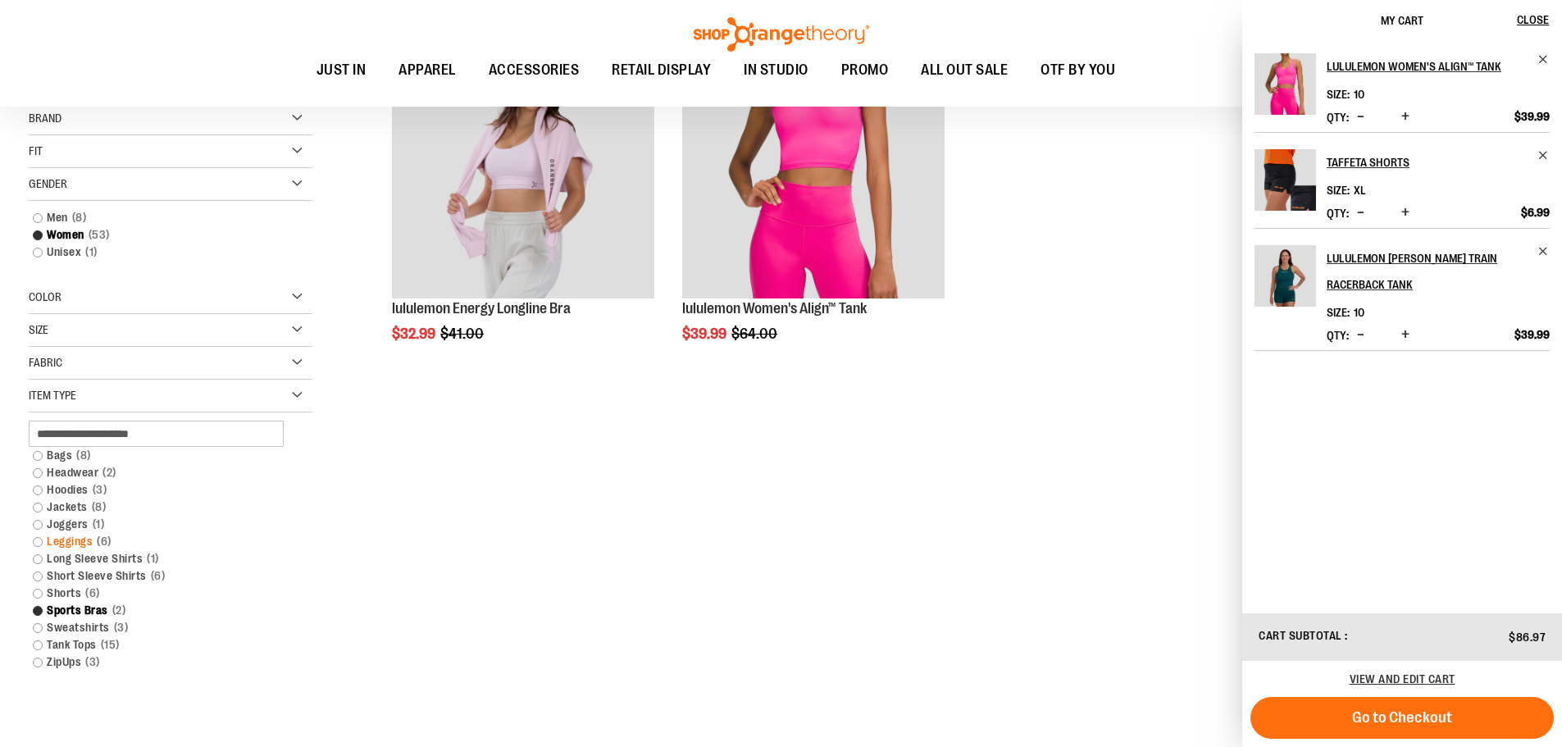
scroll to position [327, 0]
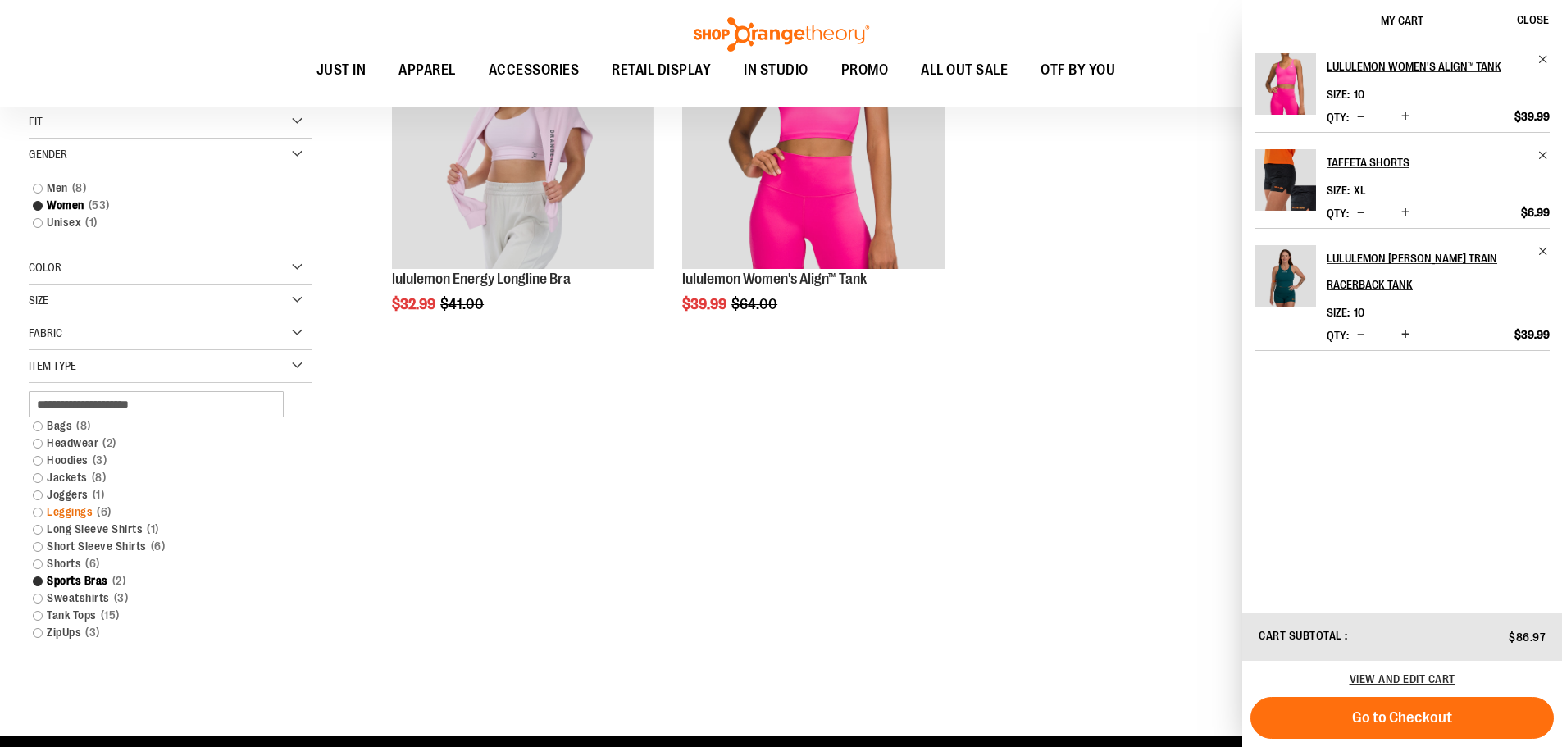
click at [71, 510] on link "Leggings 6 items" at bounding box center [161, 511] width 272 height 17
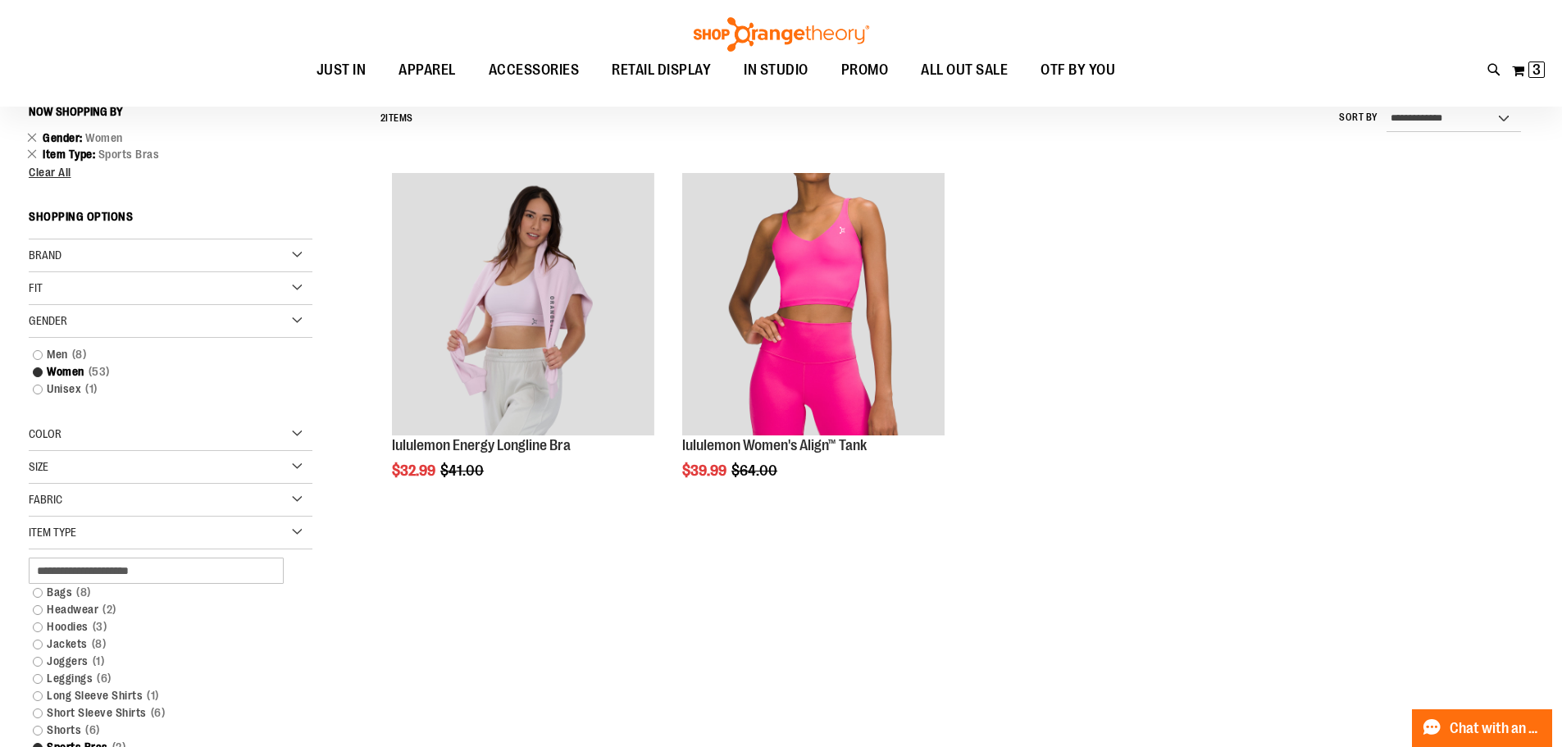
scroll to position [152, 0]
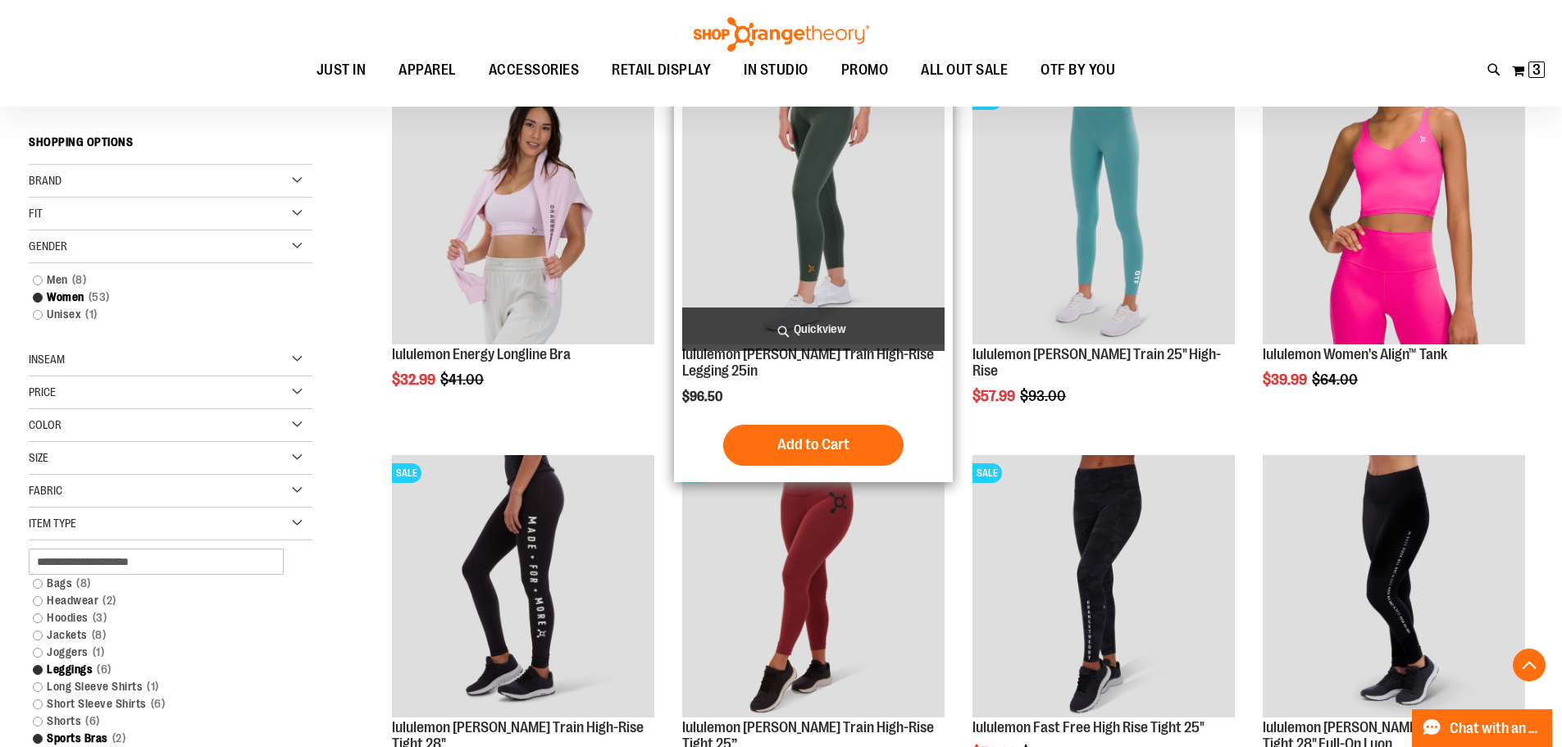
scroll to position [152, 0]
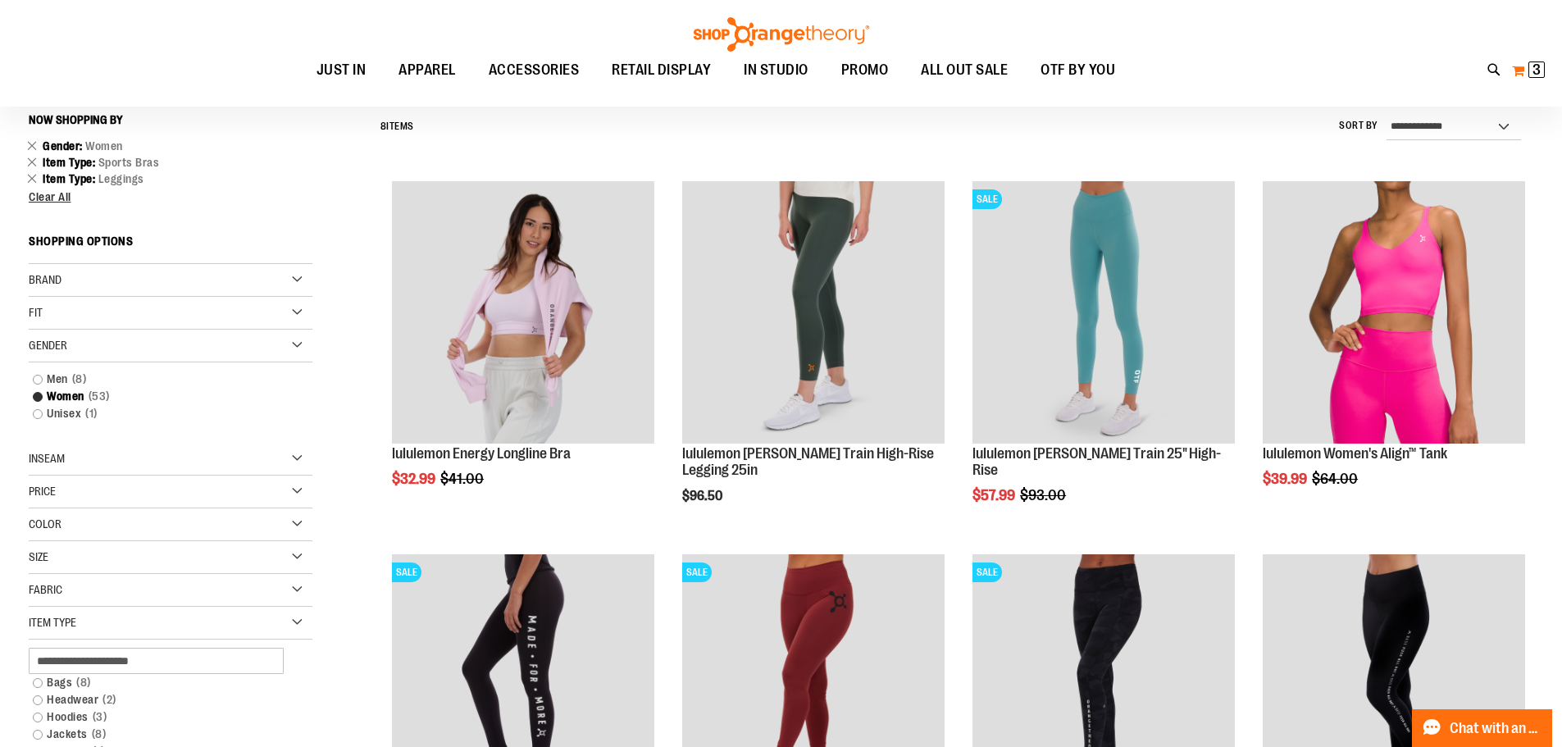
click at [1522, 71] on button "My Cart 3 3 items" at bounding box center [1528, 70] width 34 height 26
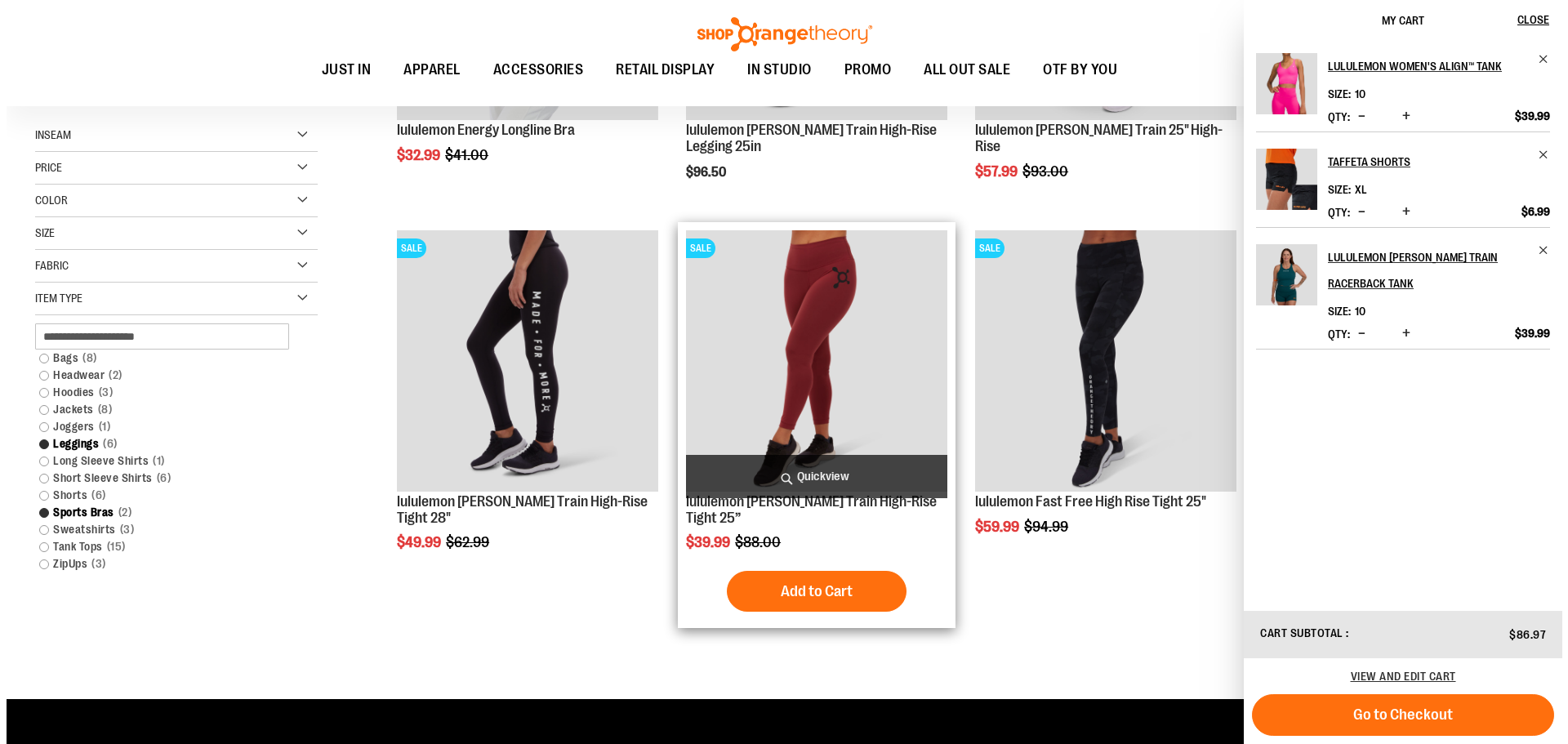
scroll to position [478, 0]
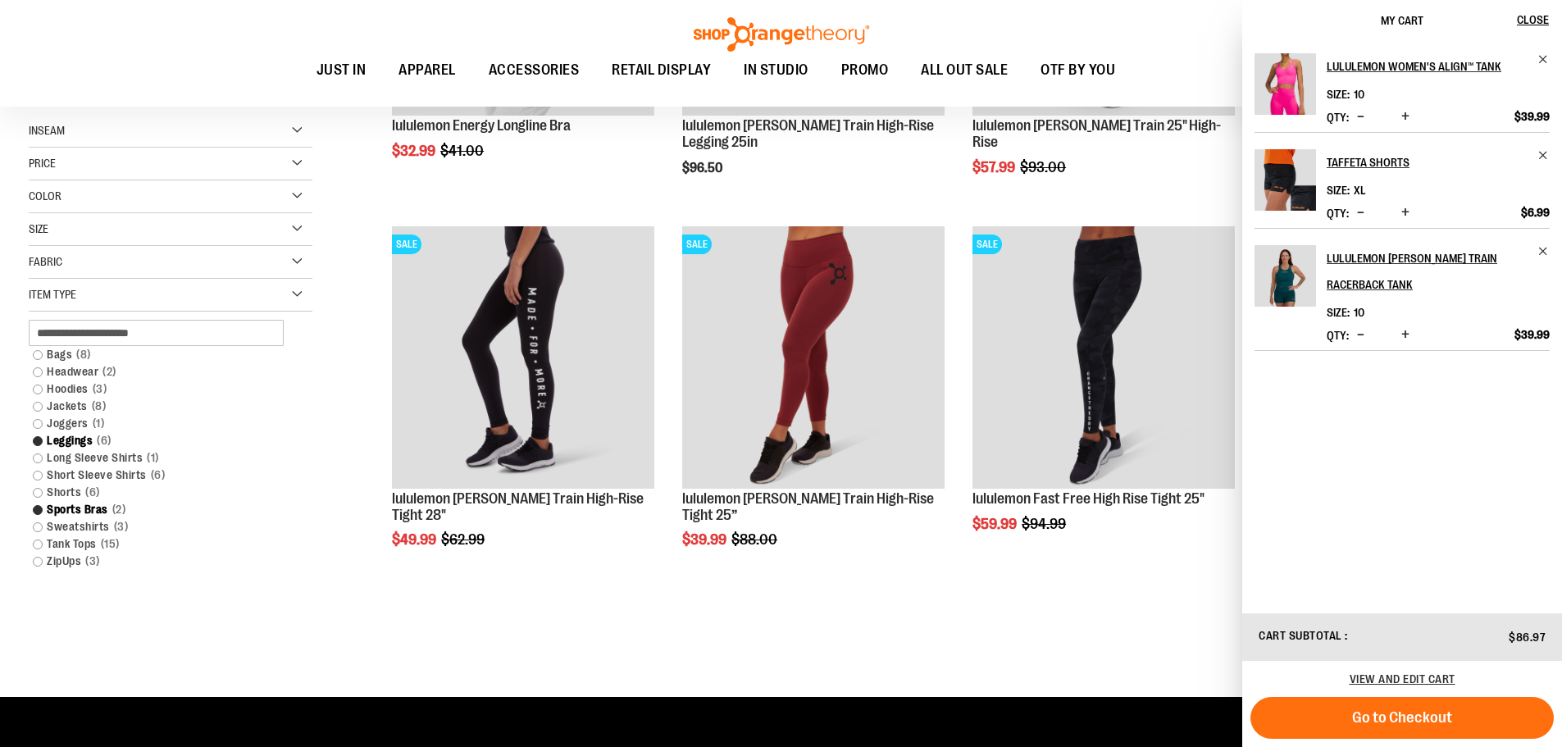
click at [464, 639] on div "**********" at bounding box center [937, 233] width 1191 height 911
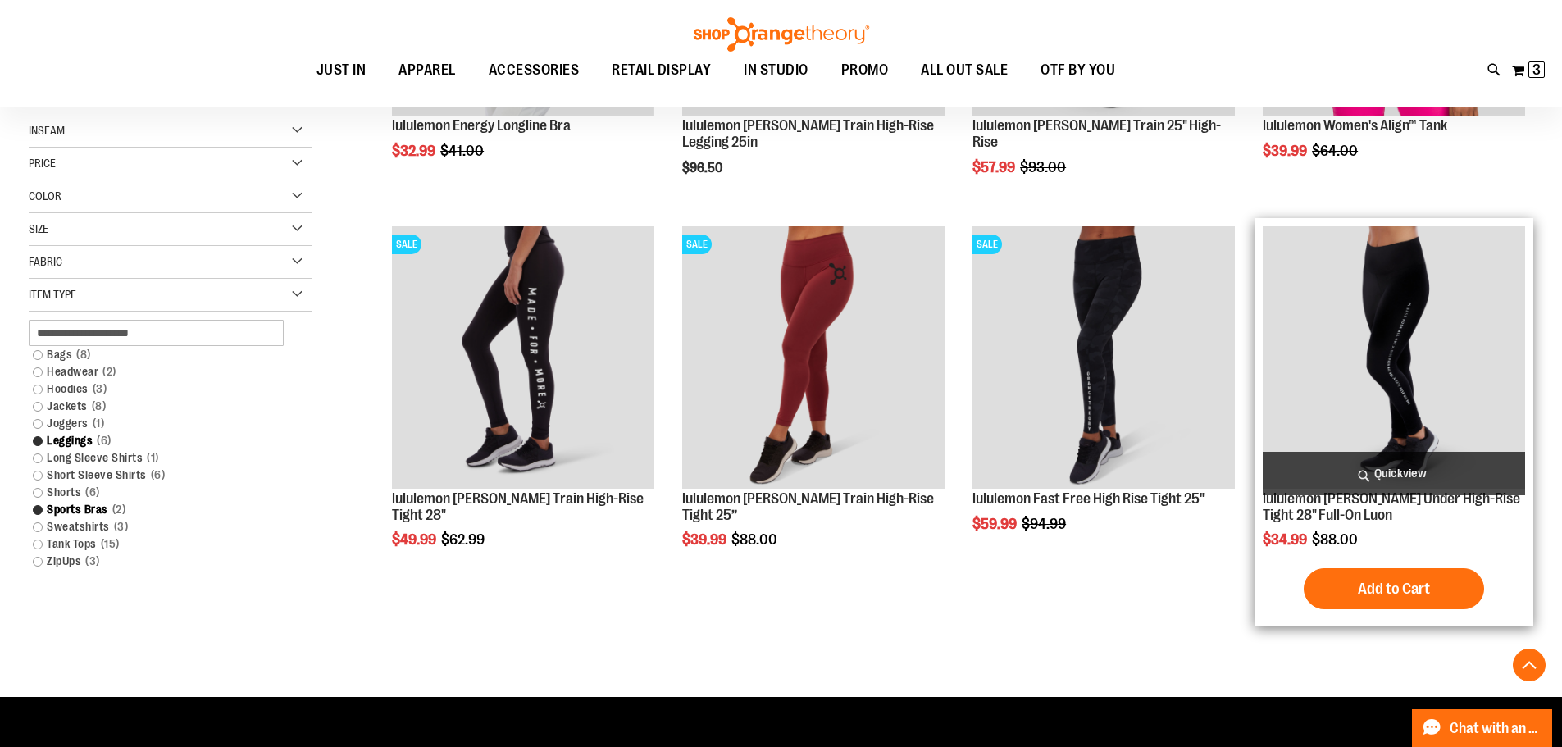
click at [1405, 474] on span "Quickview" at bounding box center [1393, 473] width 262 height 43
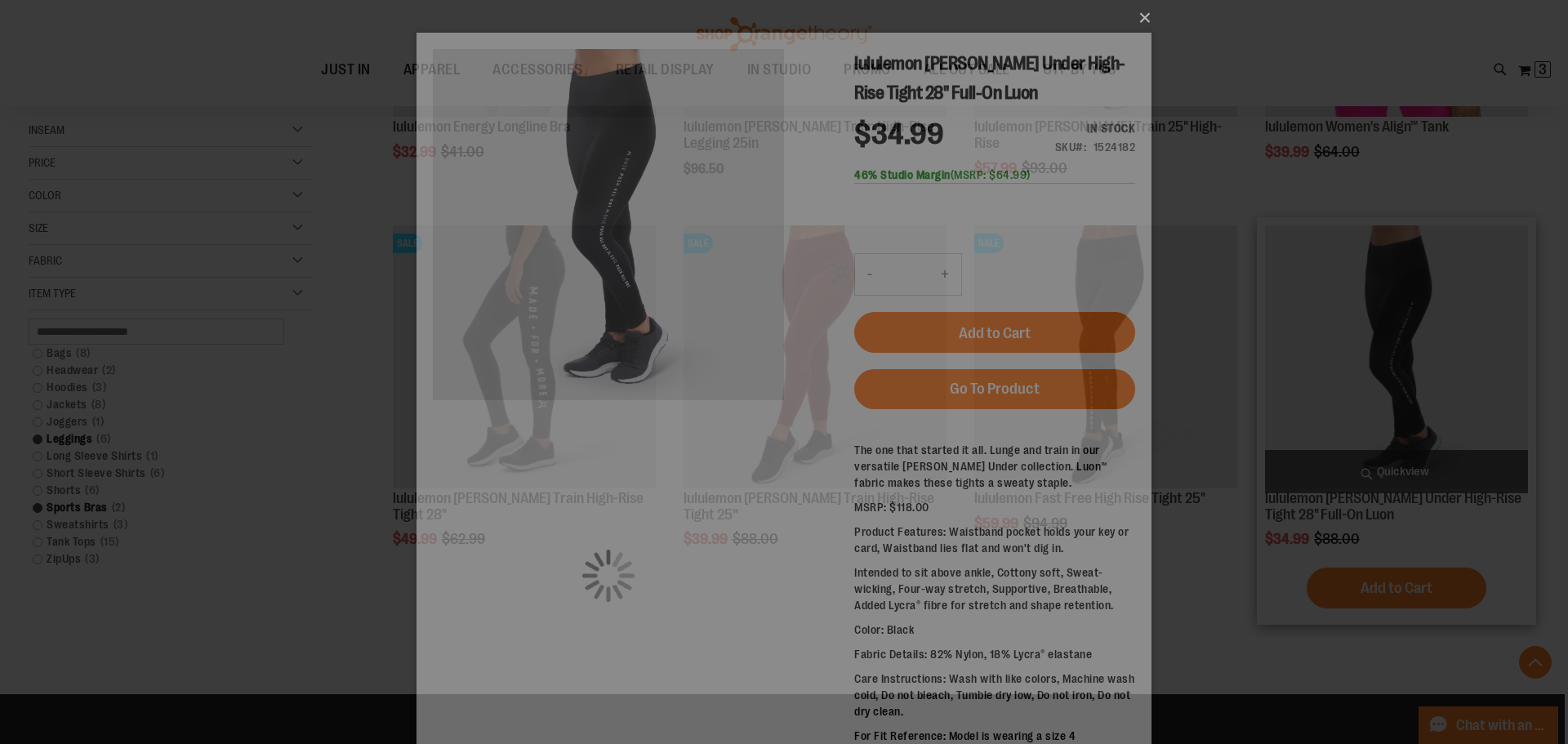
scroll to position [0, 0]
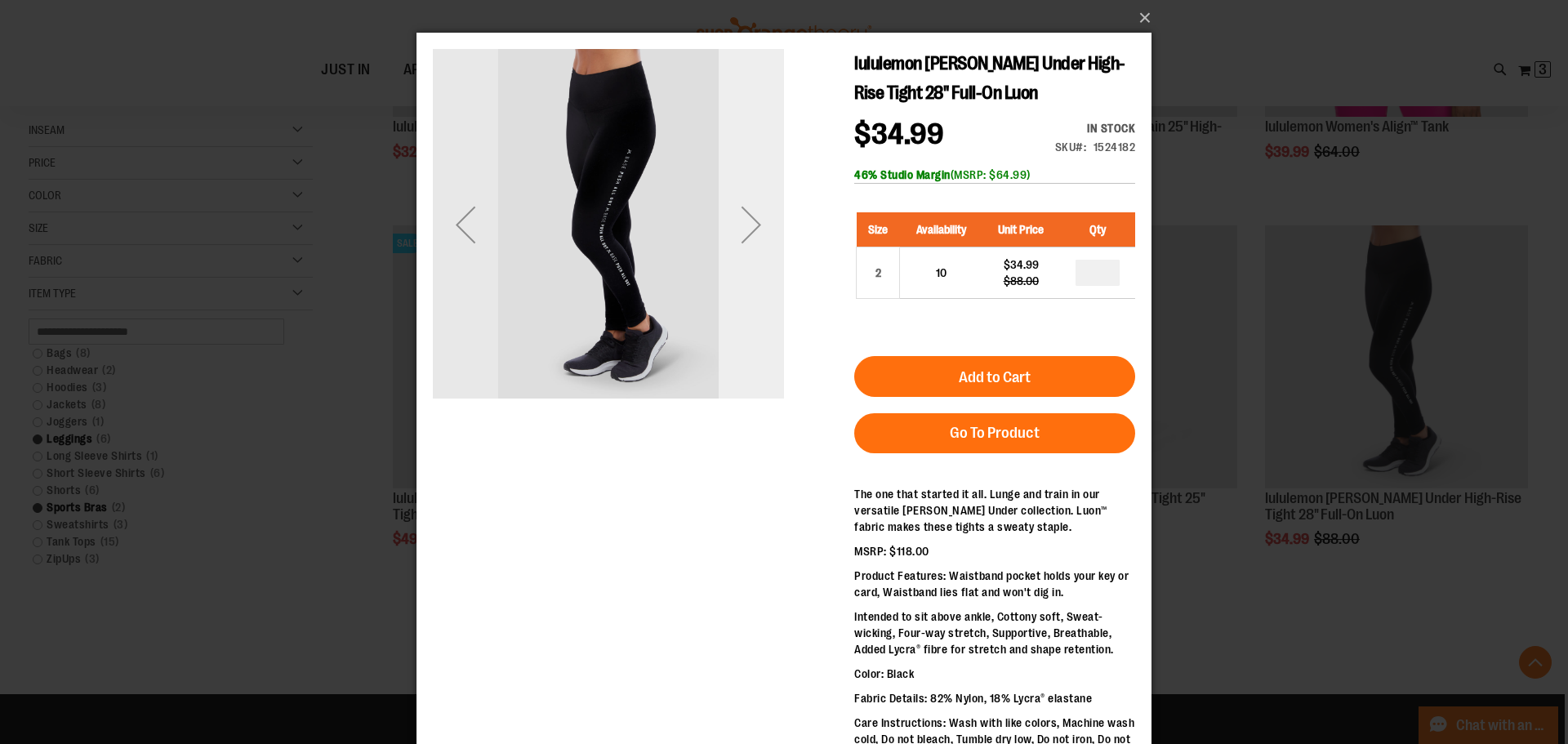
click at [745, 246] on div "Next" at bounding box center [751, 225] width 66 height 66
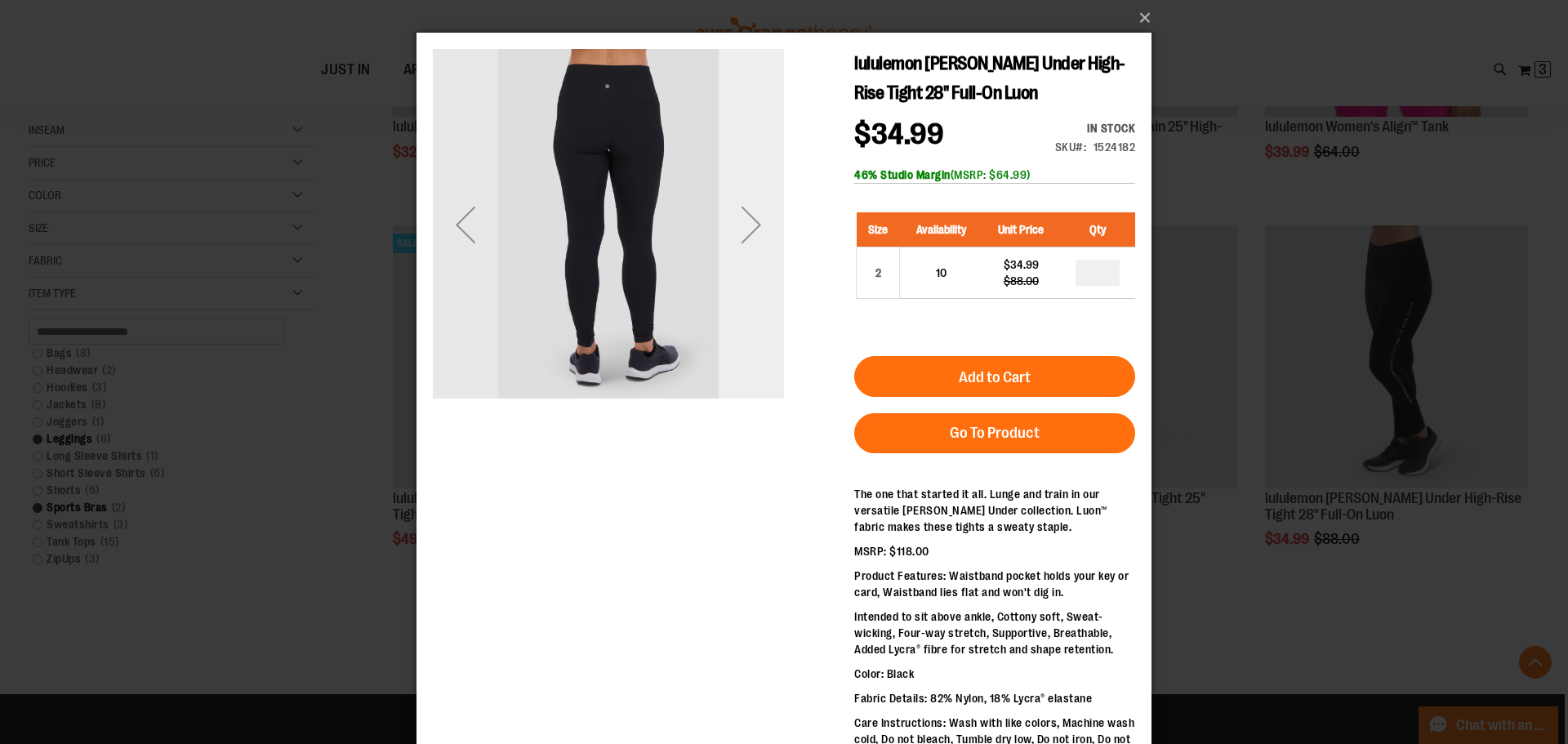
click at [745, 246] on div "Next" at bounding box center [751, 225] width 66 height 66
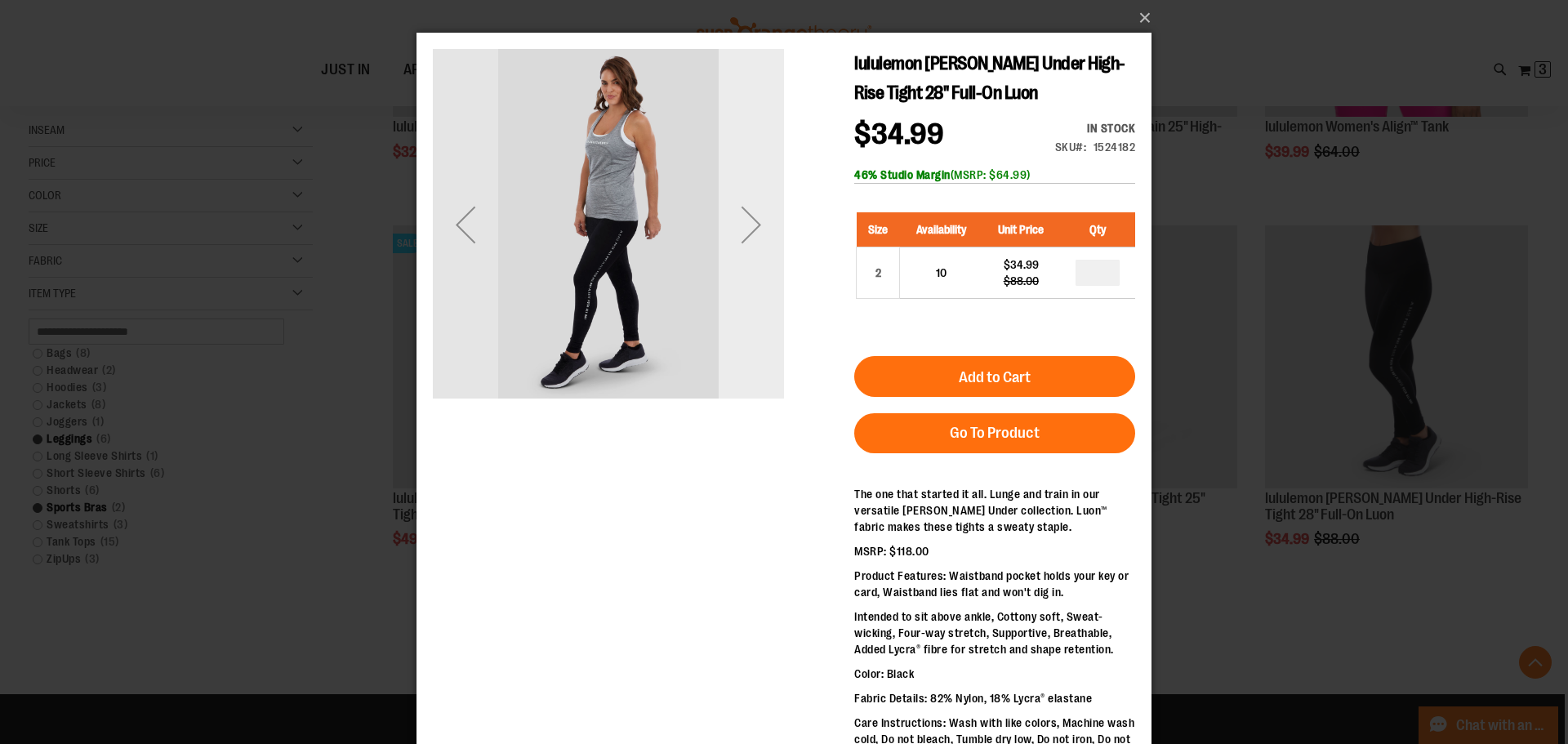
click at [745, 246] on div "Next" at bounding box center [751, 225] width 66 height 66
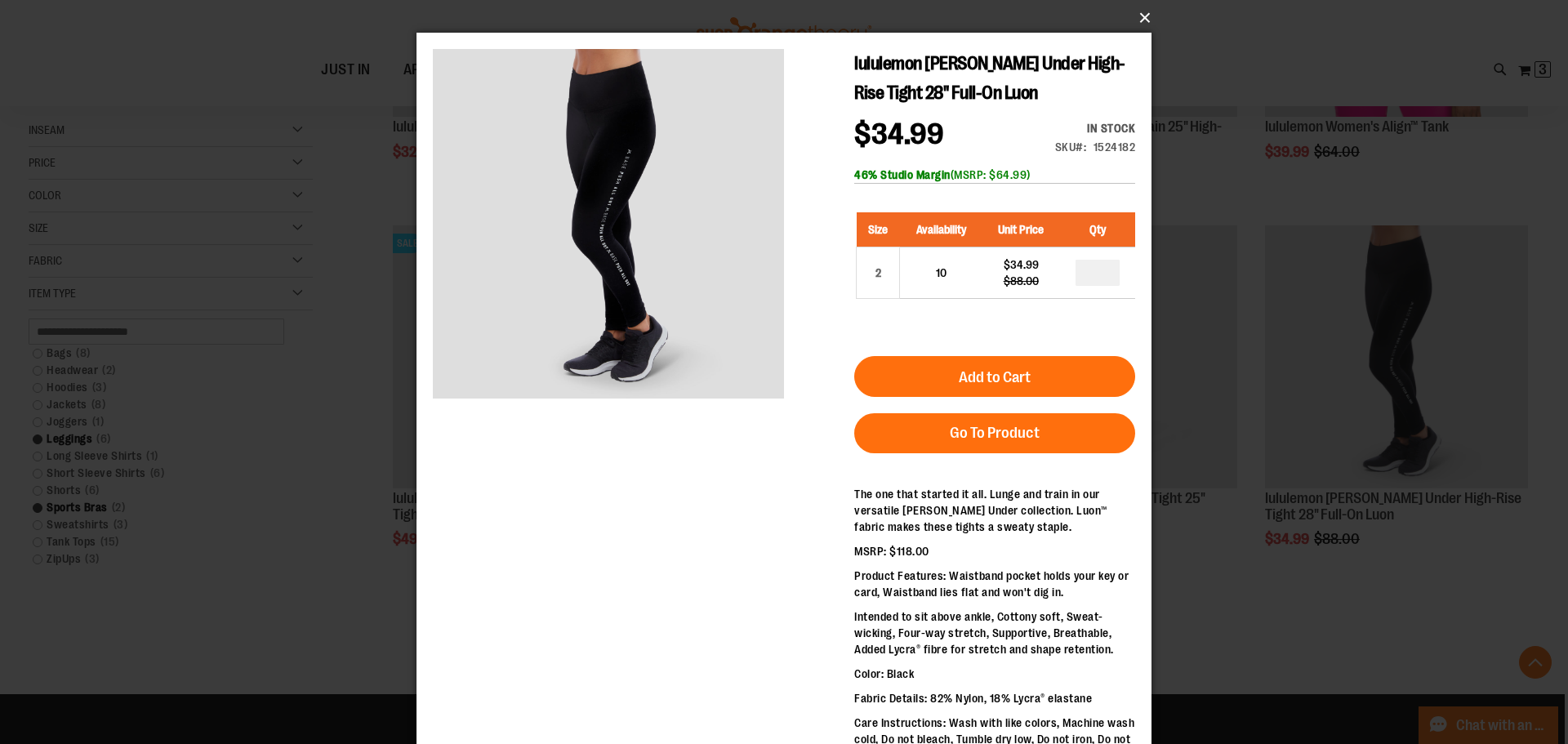
click at [1145, 22] on button "×" at bounding box center [789, 18] width 735 height 36
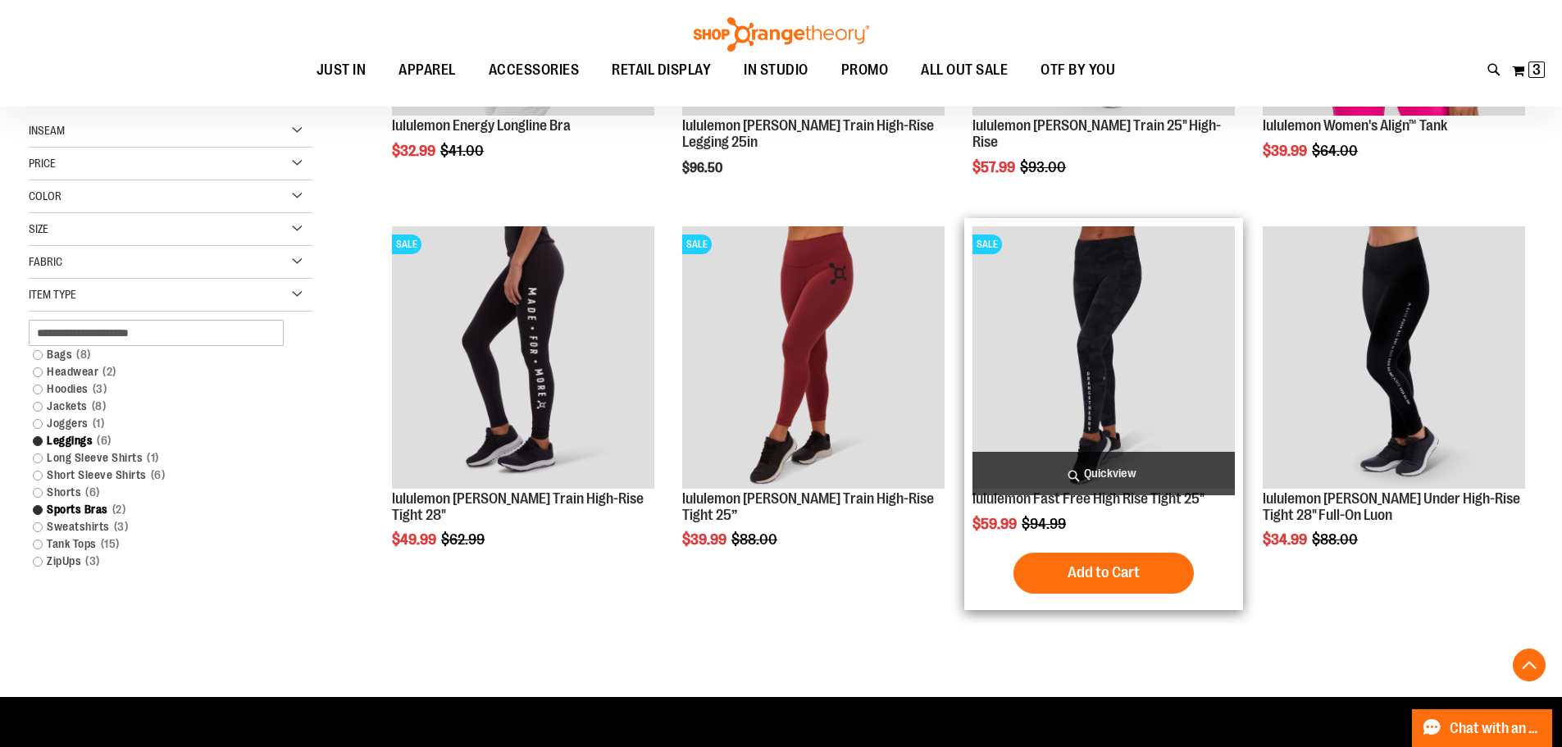
click at [1135, 464] on span "Quickview" at bounding box center [1103, 473] width 262 height 43
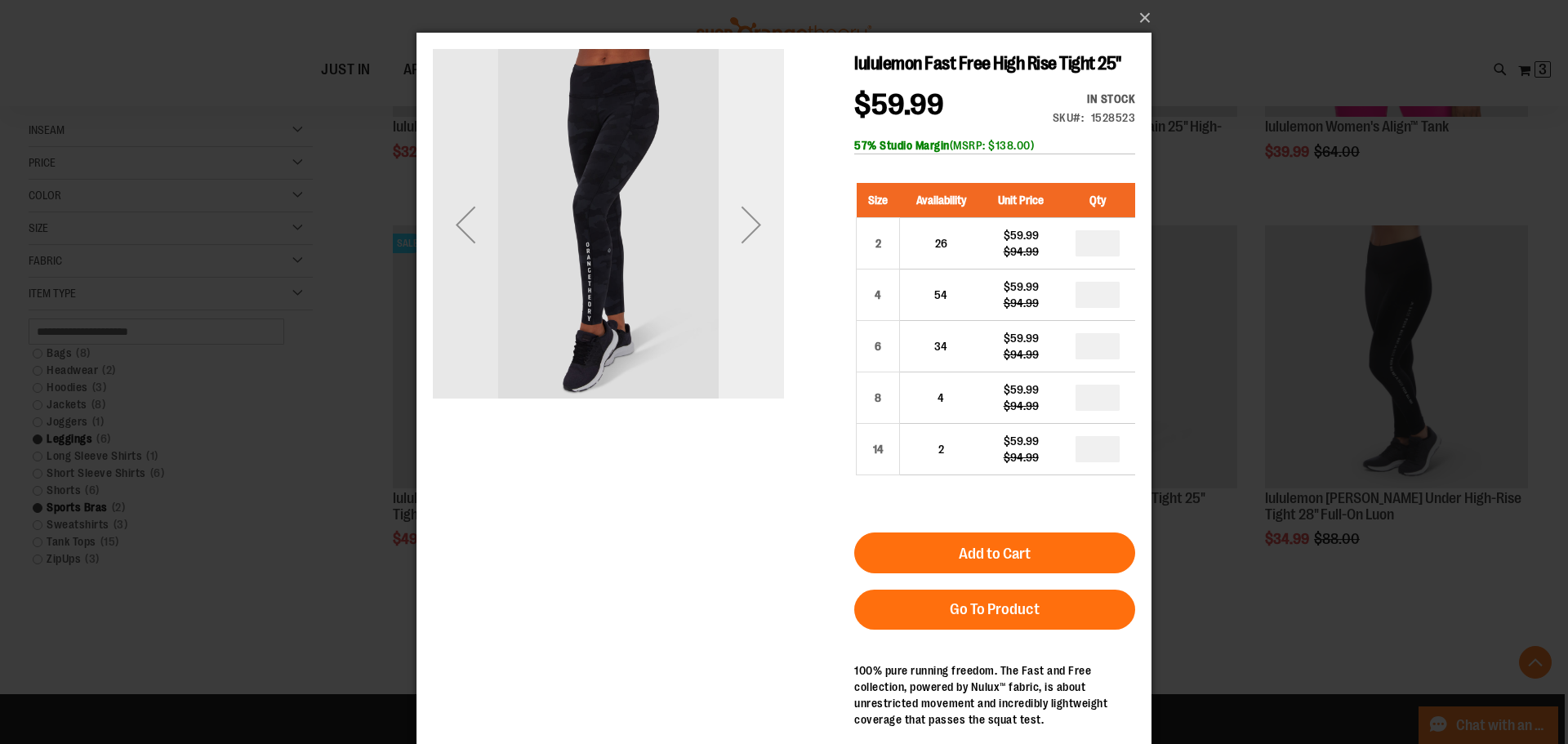
click at [760, 259] on div "Next" at bounding box center [751, 224] width 66 height 352
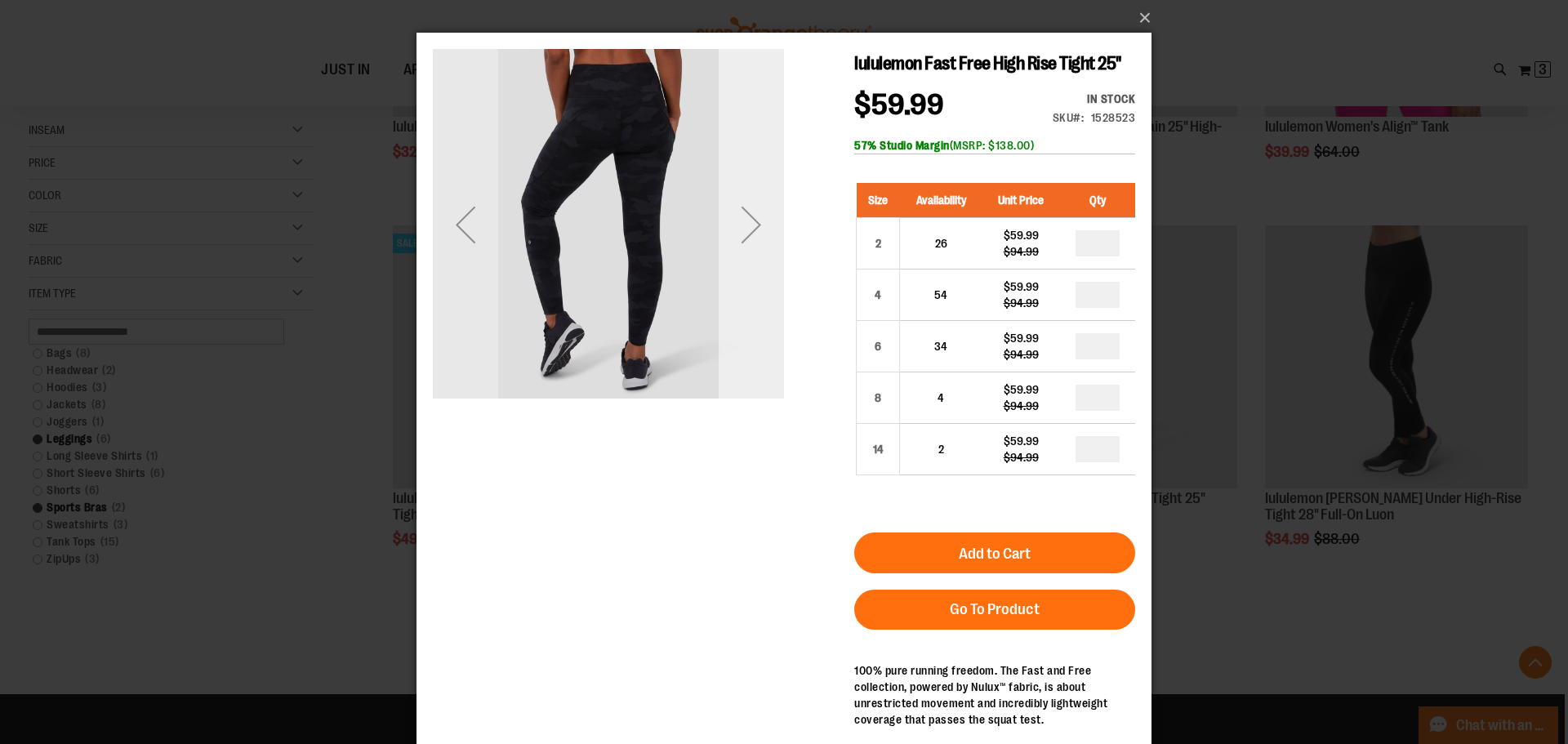
click at [760, 259] on div "Next" at bounding box center [751, 224] width 66 height 352
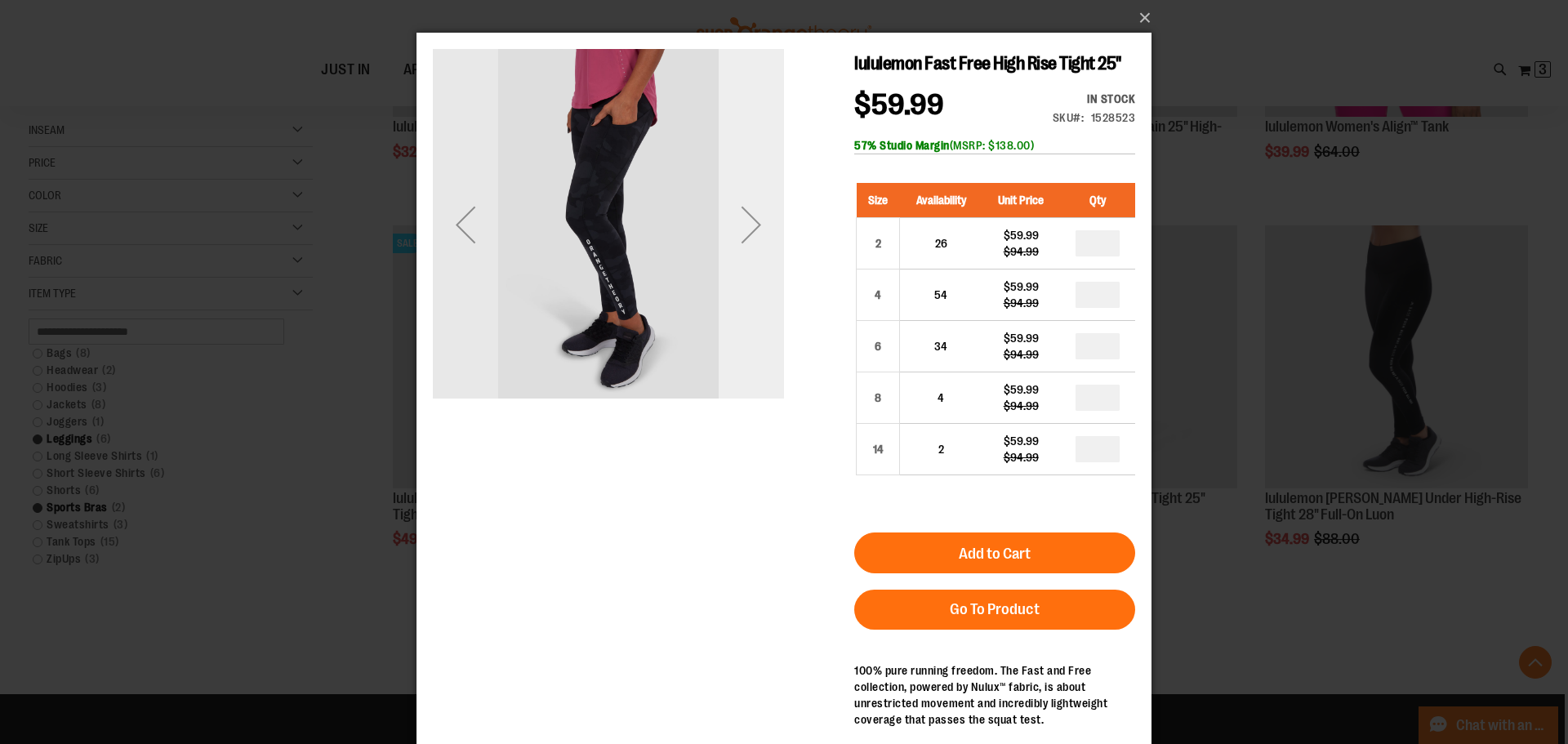
click at [760, 259] on div "Next" at bounding box center [751, 224] width 66 height 352
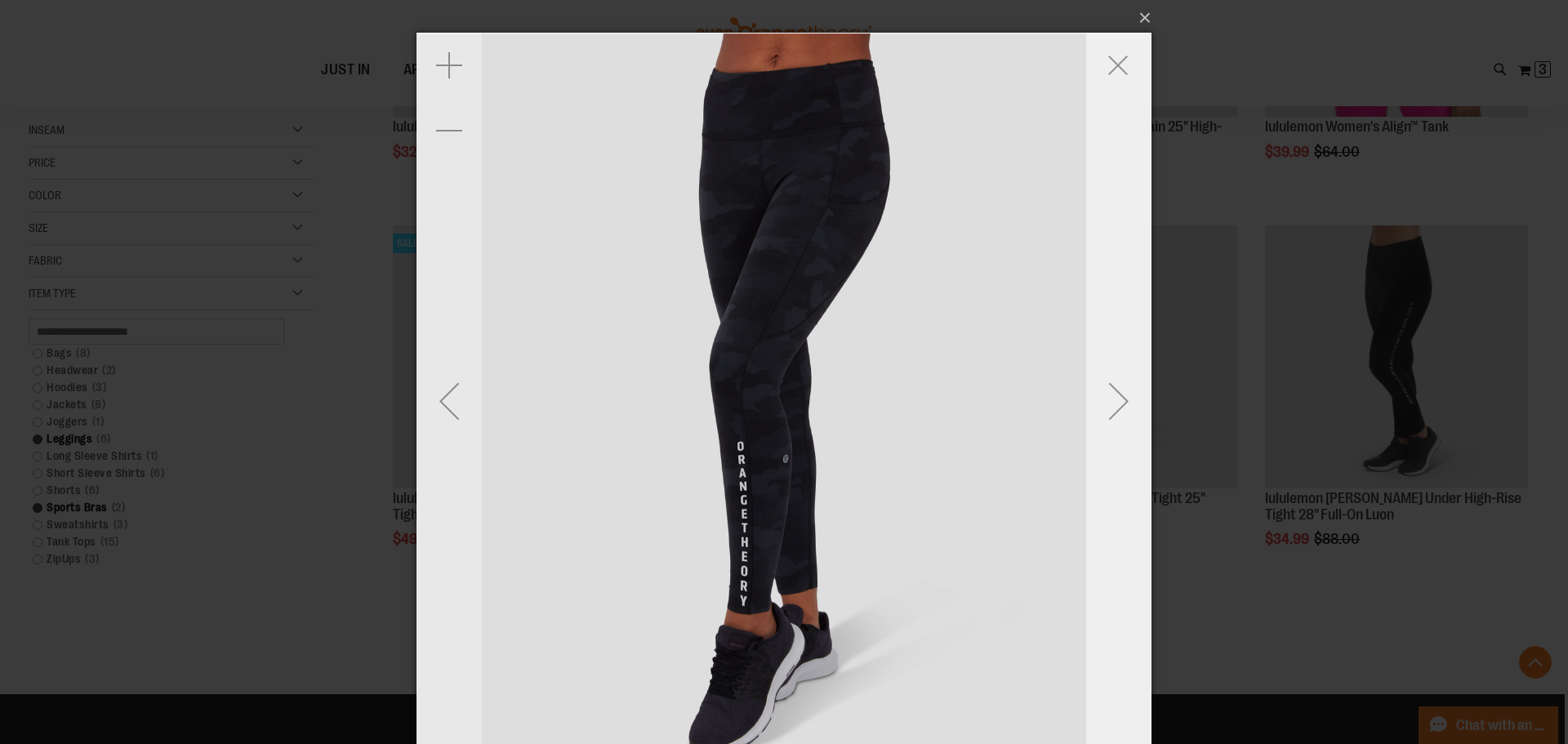
click at [1092, 398] on div "Next" at bounding box center [1119, 401] width 66 height 66
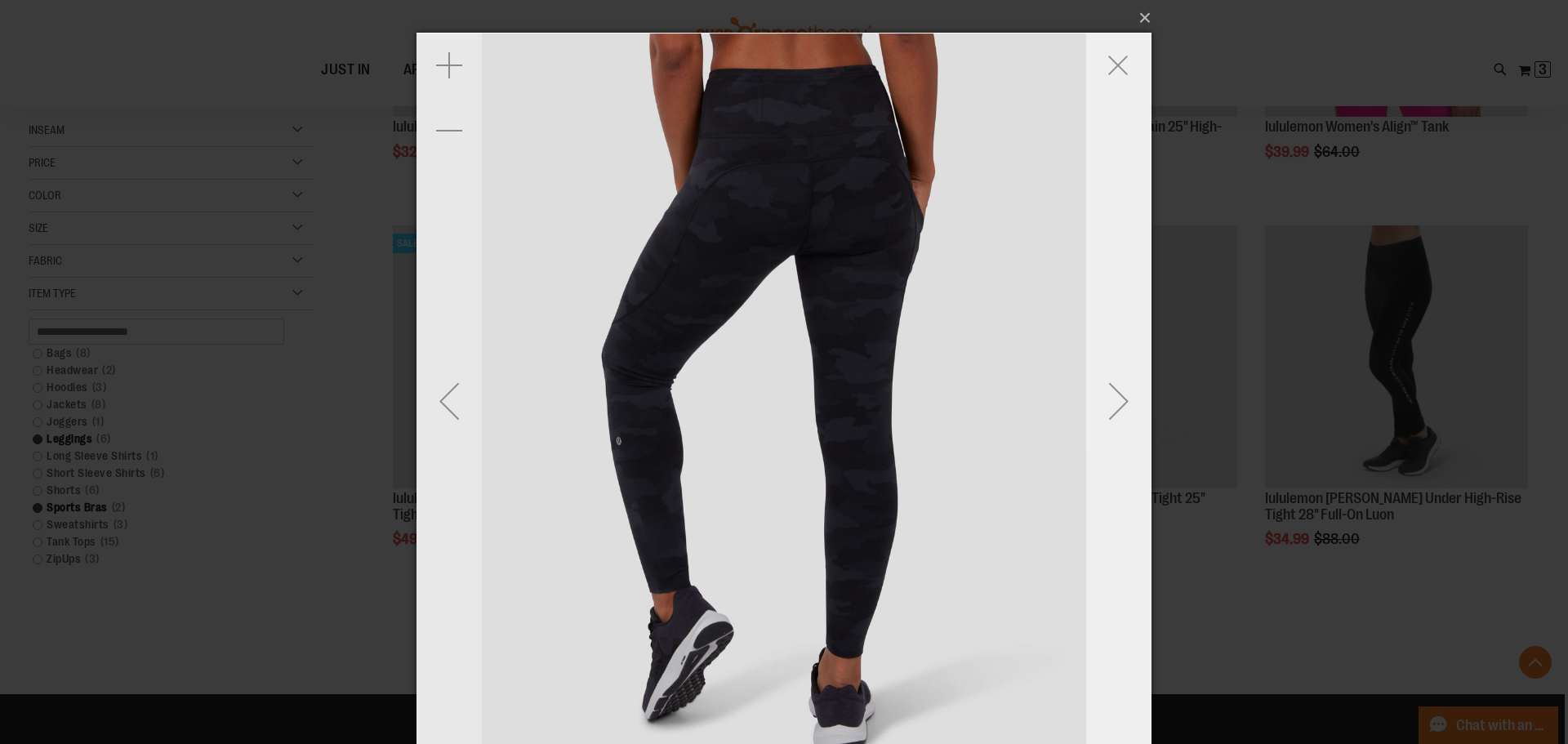
click at [1092, 398] on div "Next" at bounding box center [1119, 401] width 66 height 66
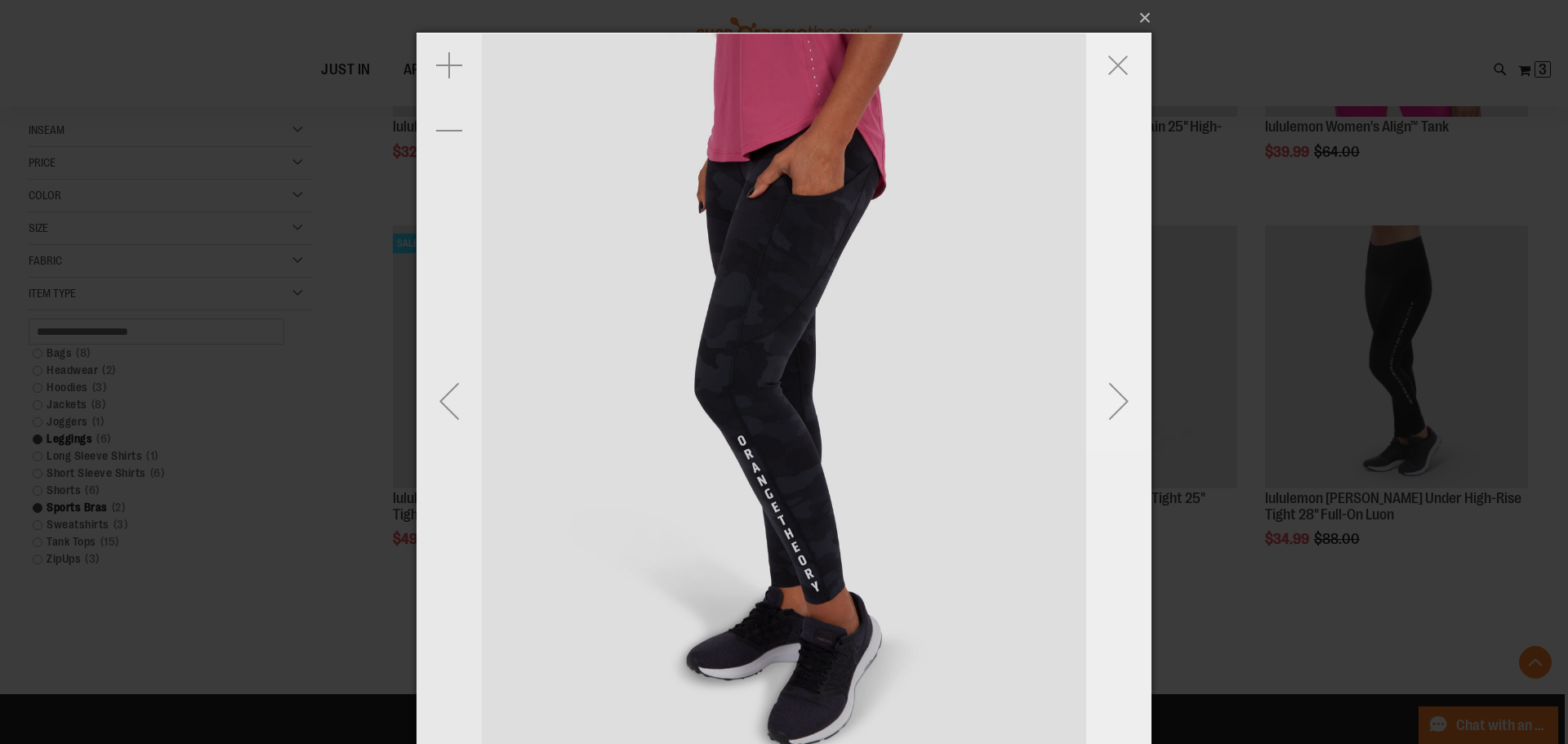
click at [1092, 398] on div "Next" at bounding box center [1119, 401] width 66 height 66
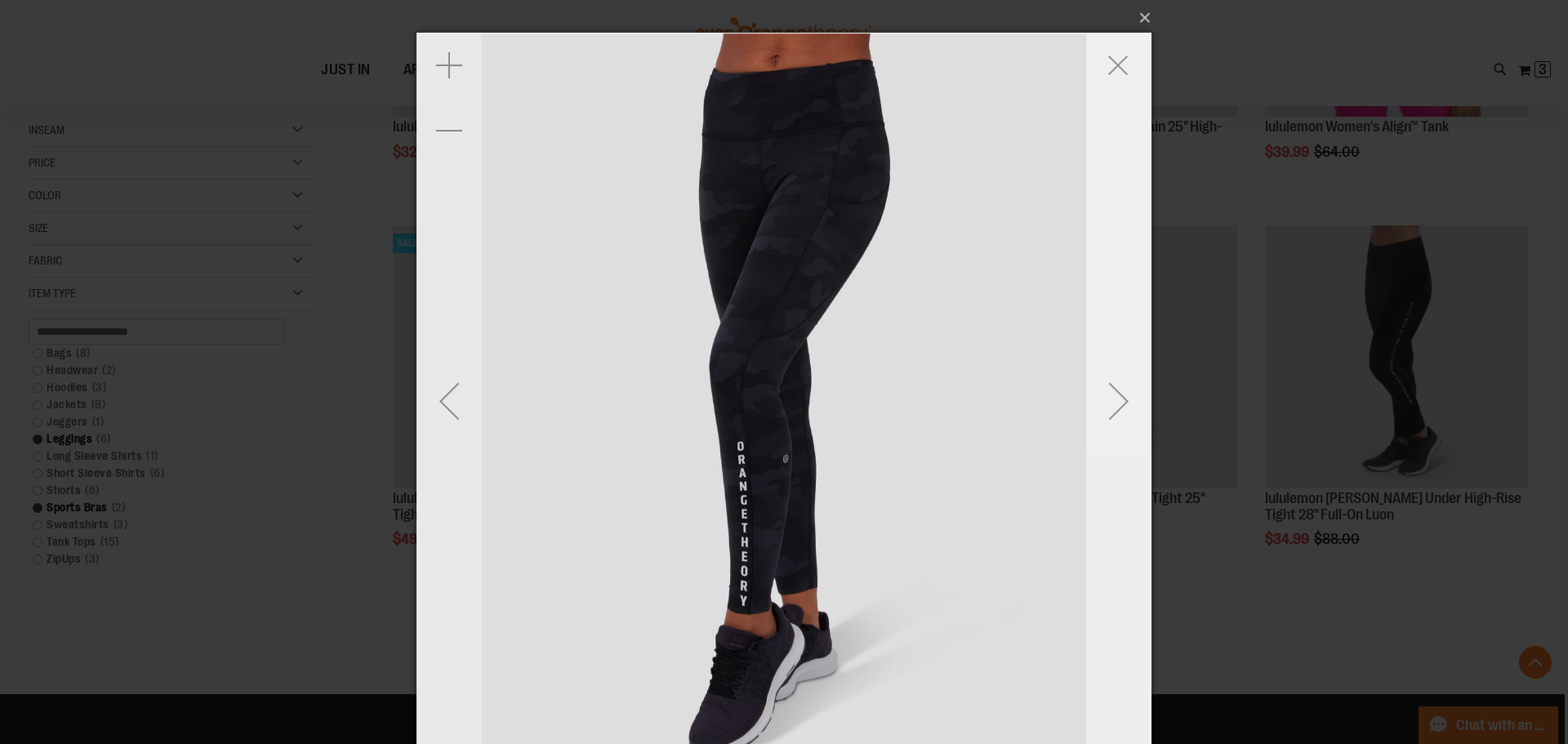
click at [1126, 99] on div "Next" at bounding box center [1119, 400] width 66 height 736
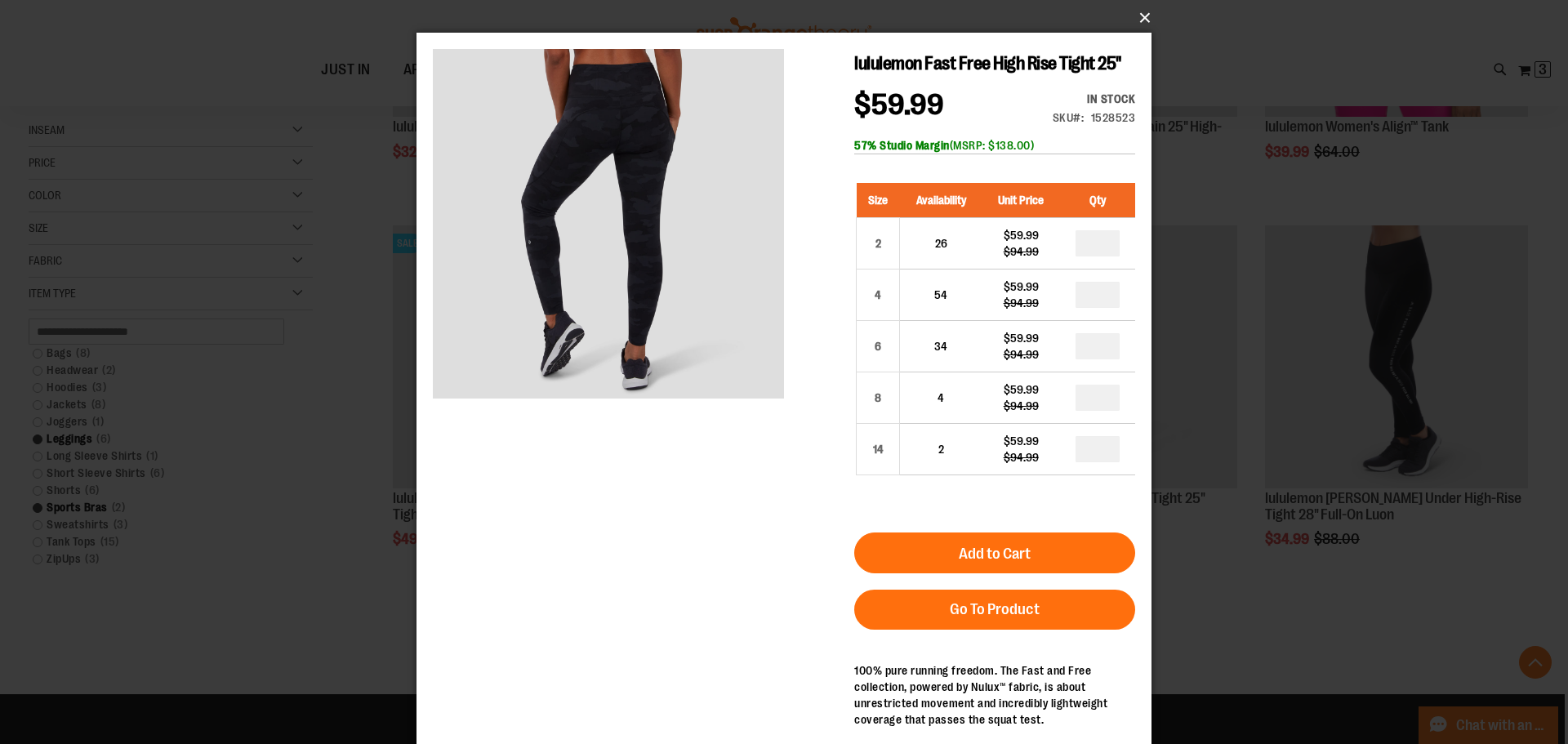
click at [1130, 25] on button "×" at bounding box center [789, 18] width 735 height 36
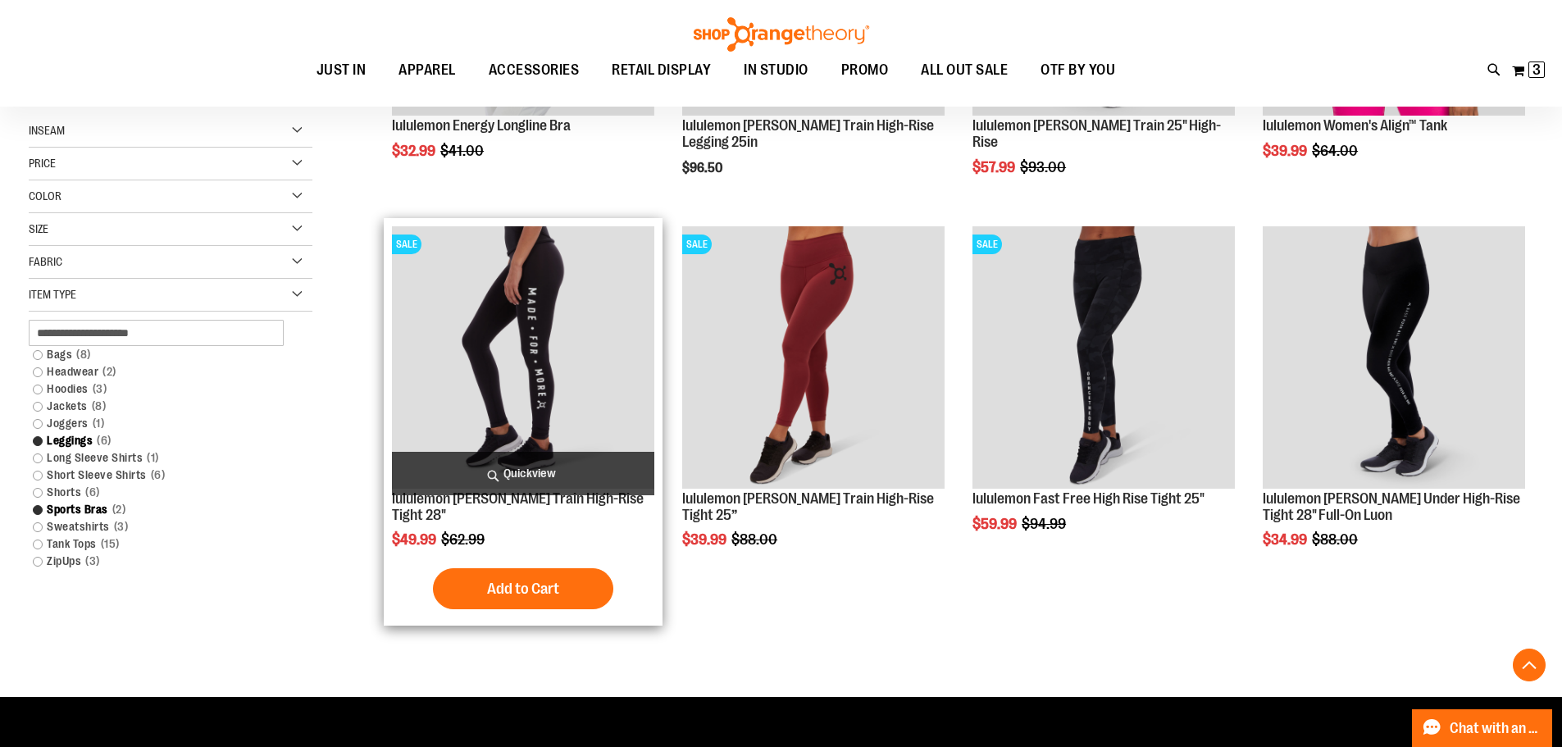
click at [537, 468] on span "Quickview" at bounding box center [523, 473] width 262 height 43
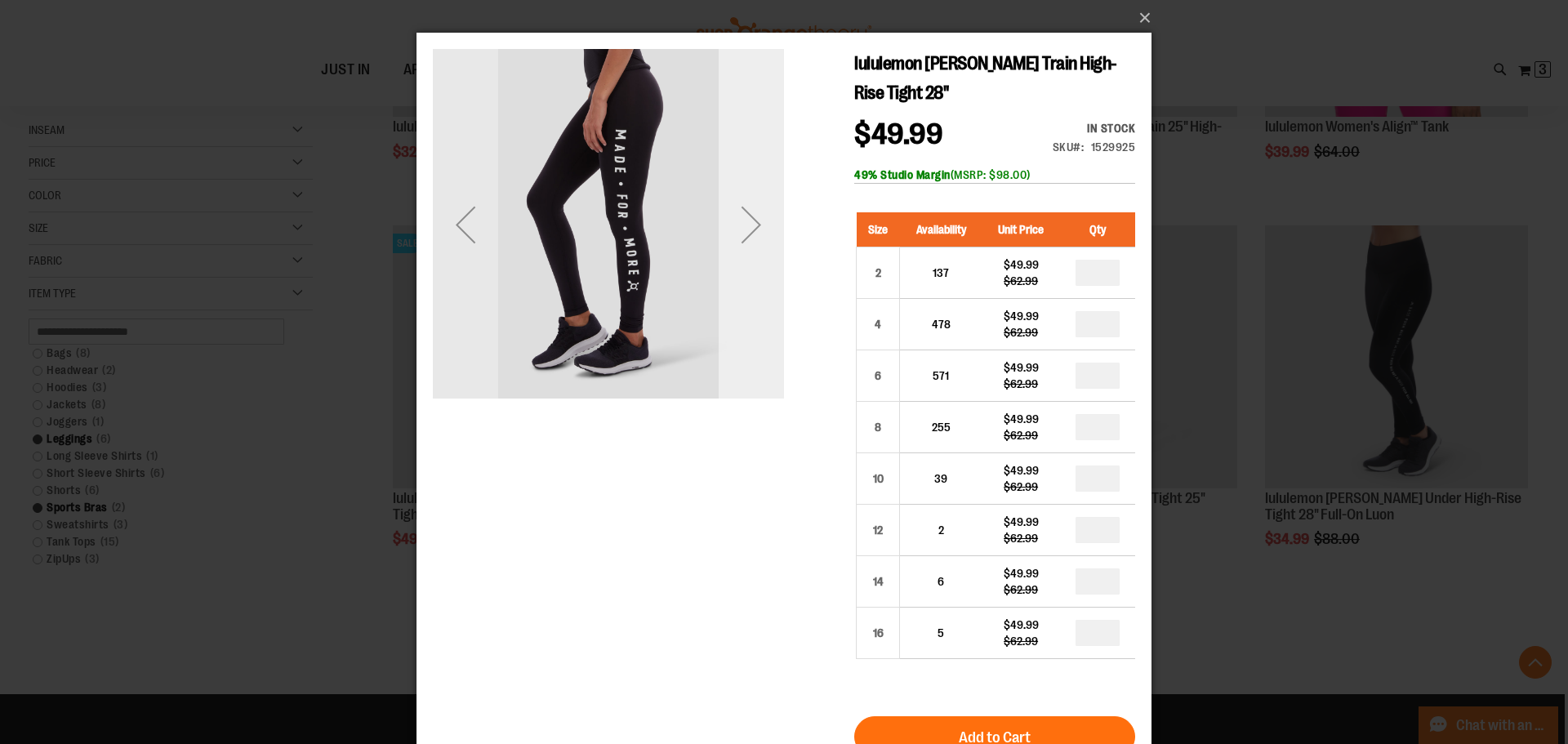
click at [752, 226] on div "Next" at bounding box center [751, 225] width 66 height 66
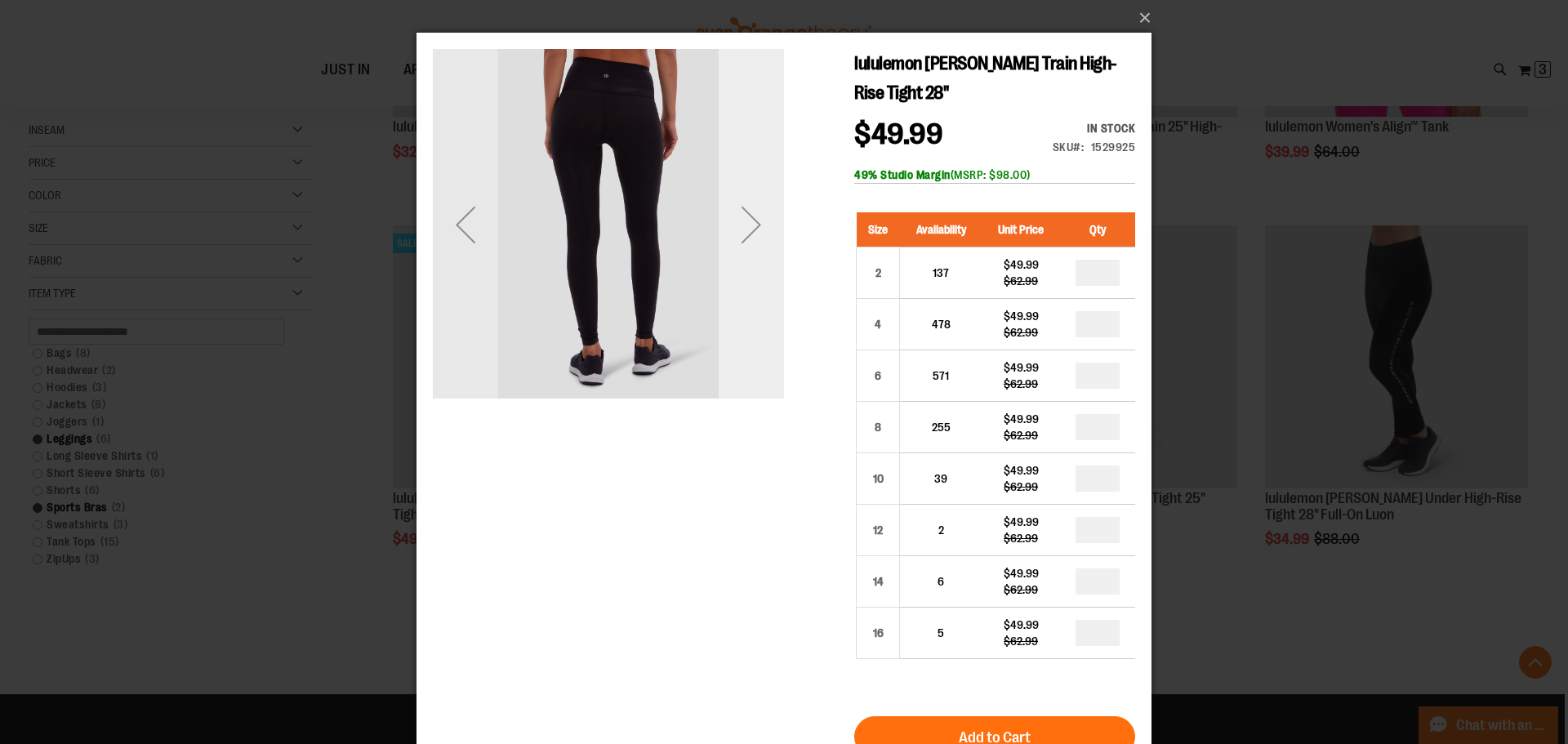
click at [752, 226] on div "Next" at bounding box center [751, 225] width 66 height 66
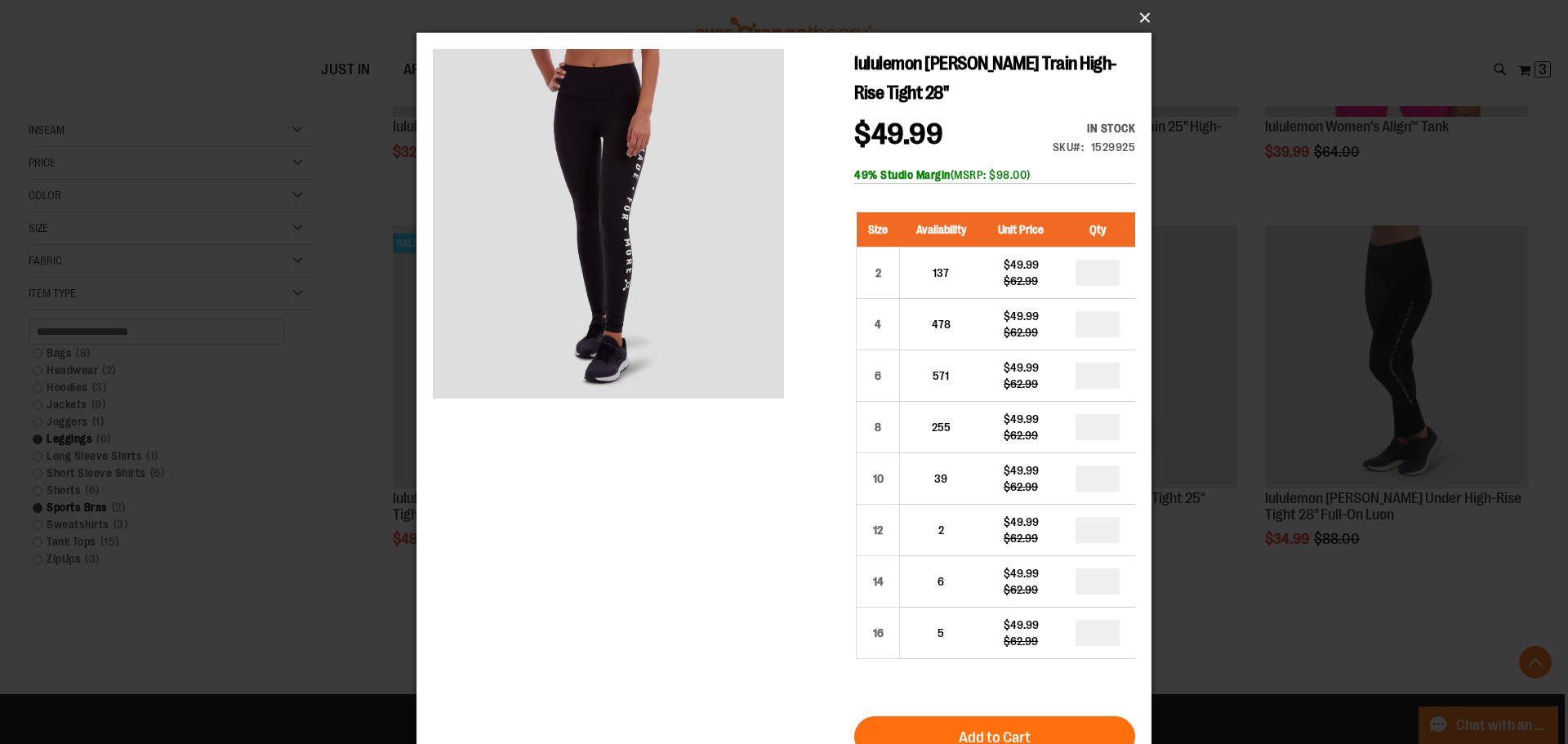
click at [1148, 20] on button "×" at bounding box center [789, 18] width 735 height 36
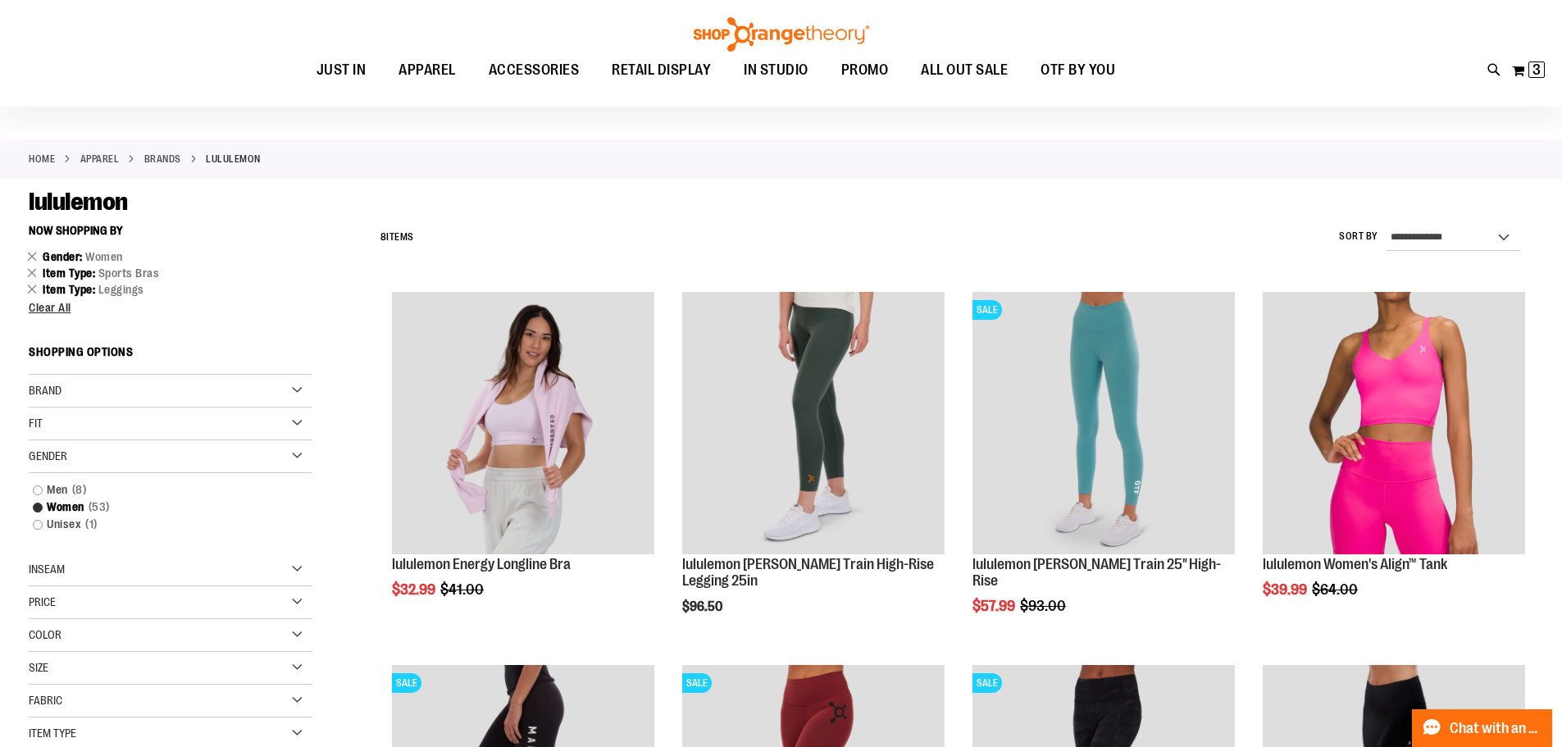
scroll to position [81, 0]
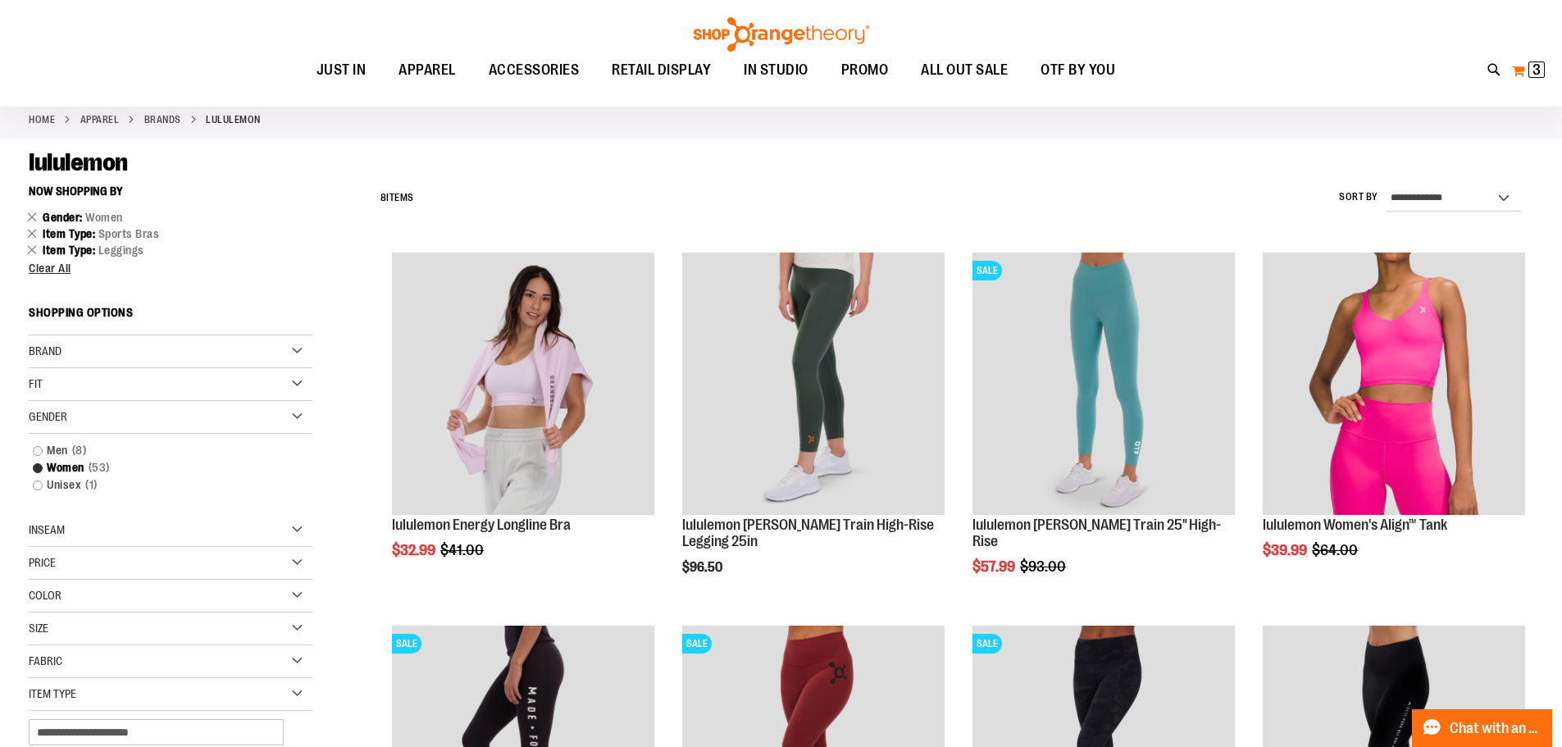
click at [1532, 63] on span "3" at bounding box center [1536, 69] width 8 height 16
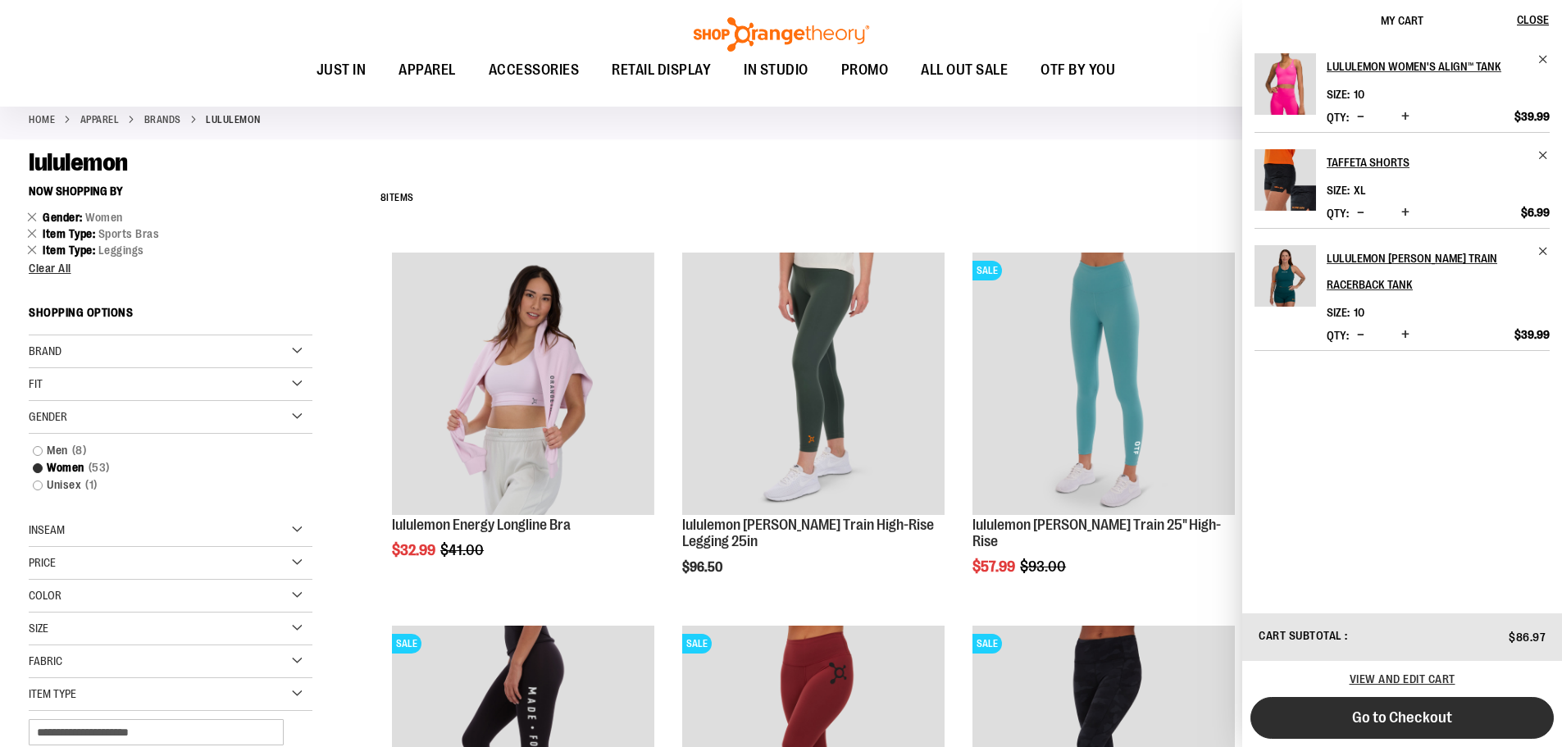
click at [1390, 721] on span "Go to Checkout" at bounding box center [1402, 717] width 100 height 18
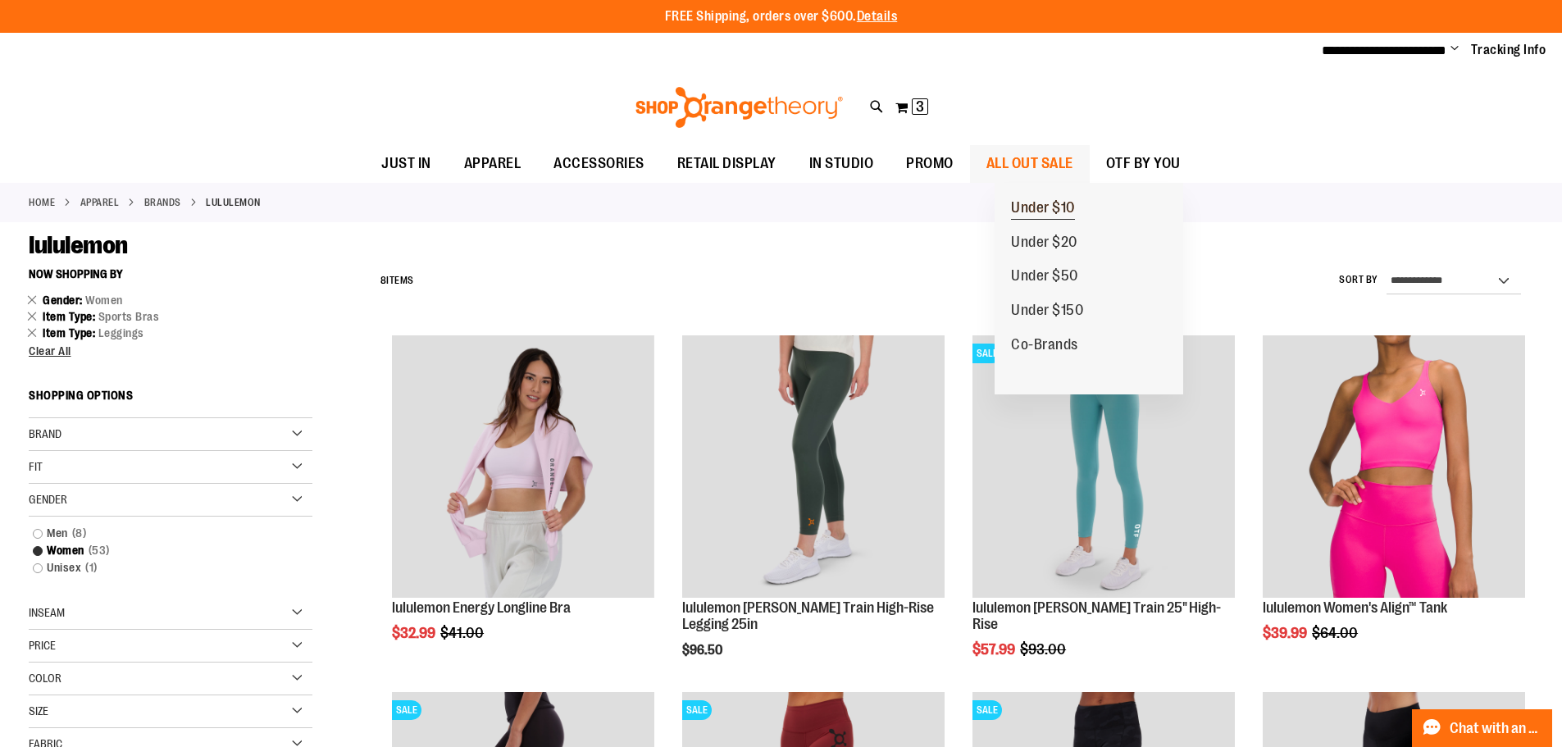
type input "**********"
click at [1039, 202] on span "Under $10" at bounding box center [1043, 209] width 64 height 20
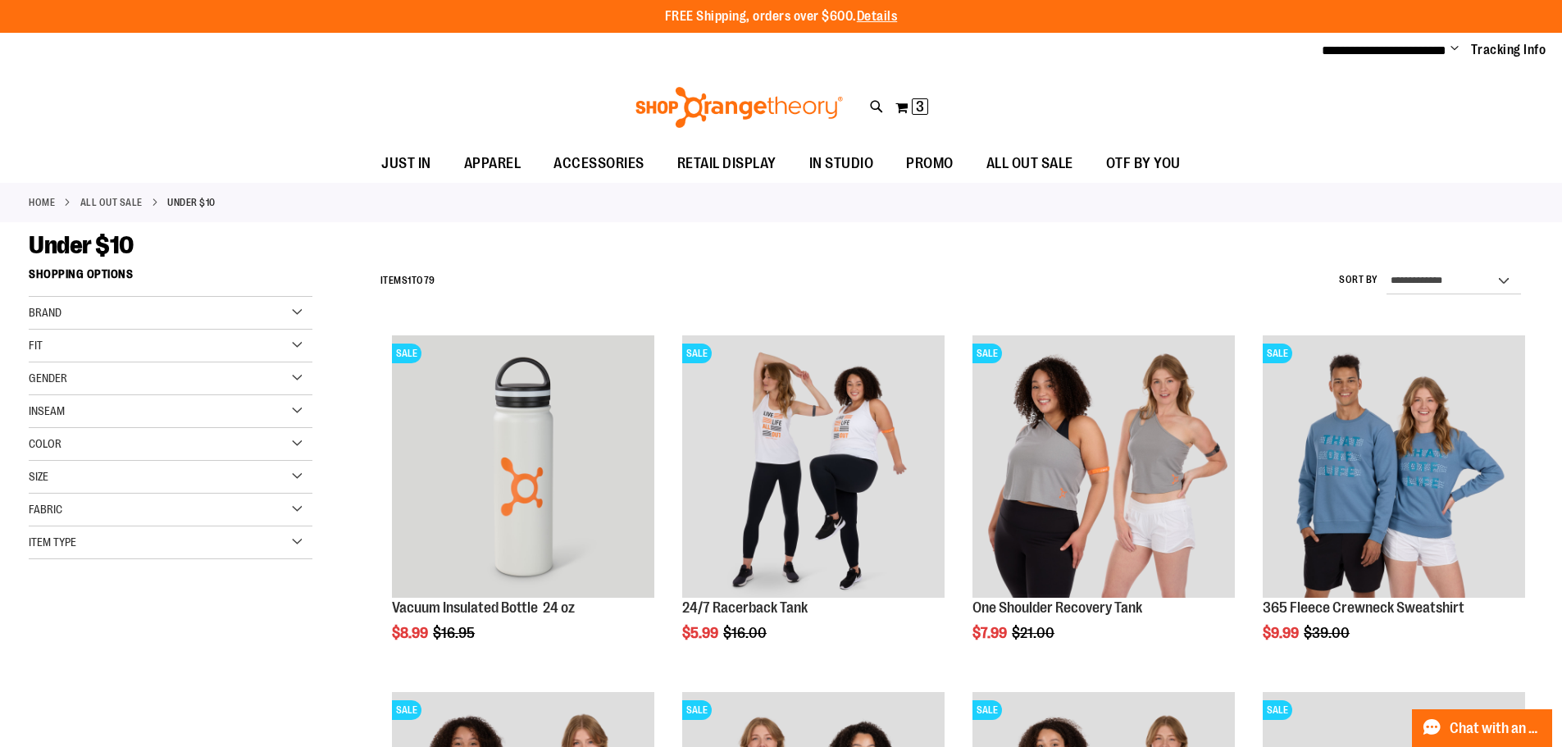
type input "**********"
click at [176, 543] on div "Item Type" at bounding box center [171, 542] width 284 height 33
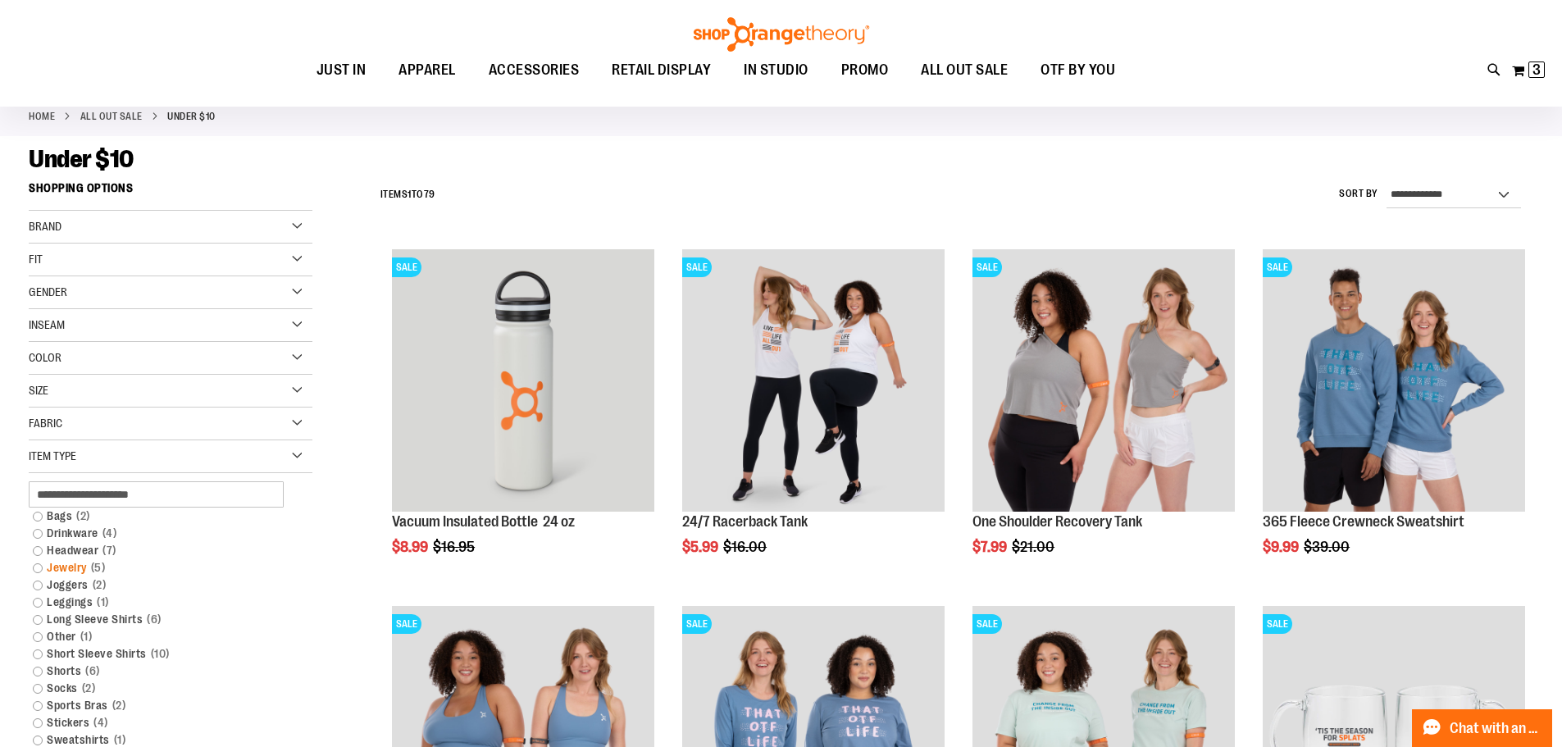
scroll to position [163, 0]
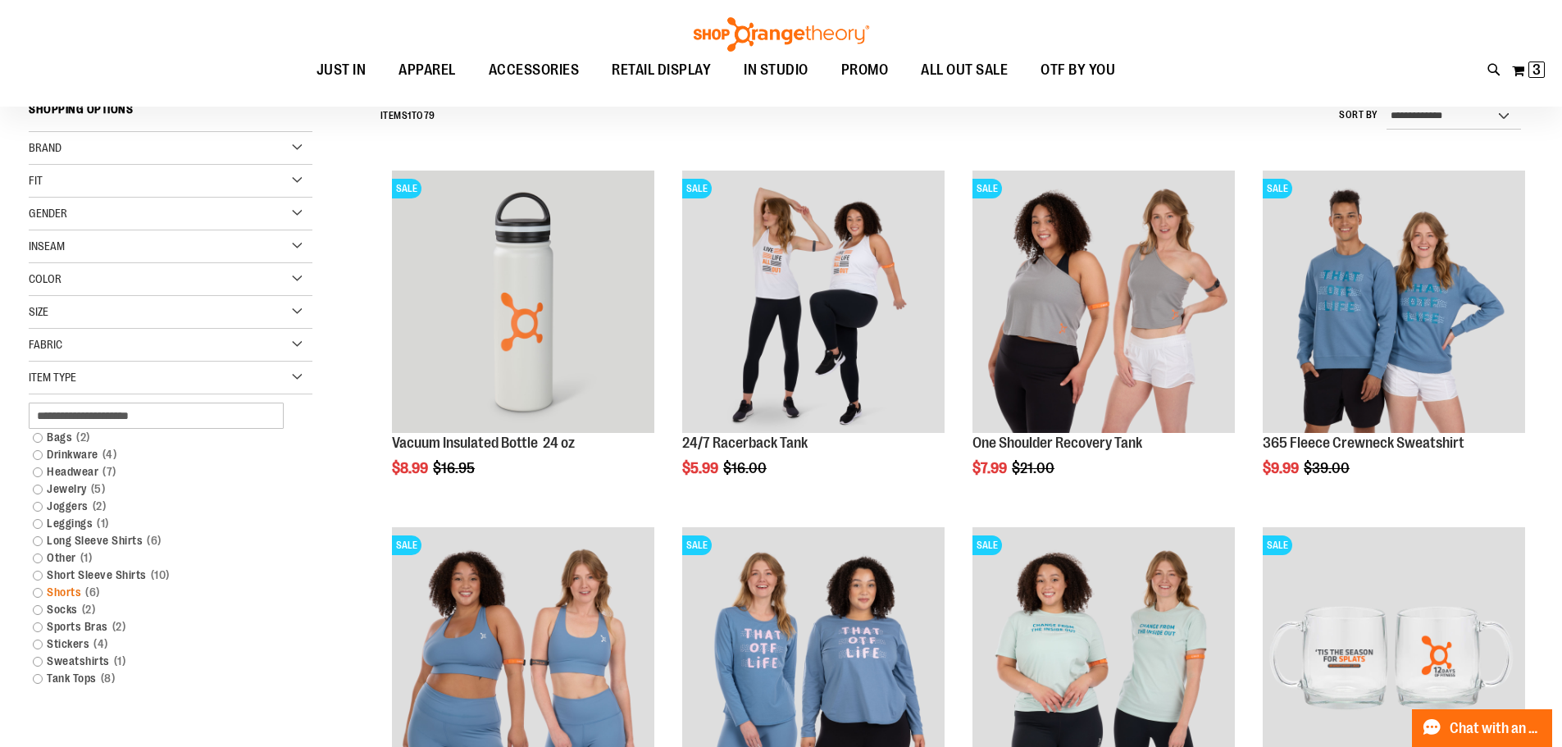
click at [66, 596] on link "Shorts 6 items" at bounding box center [161, 592] width 272 height 17
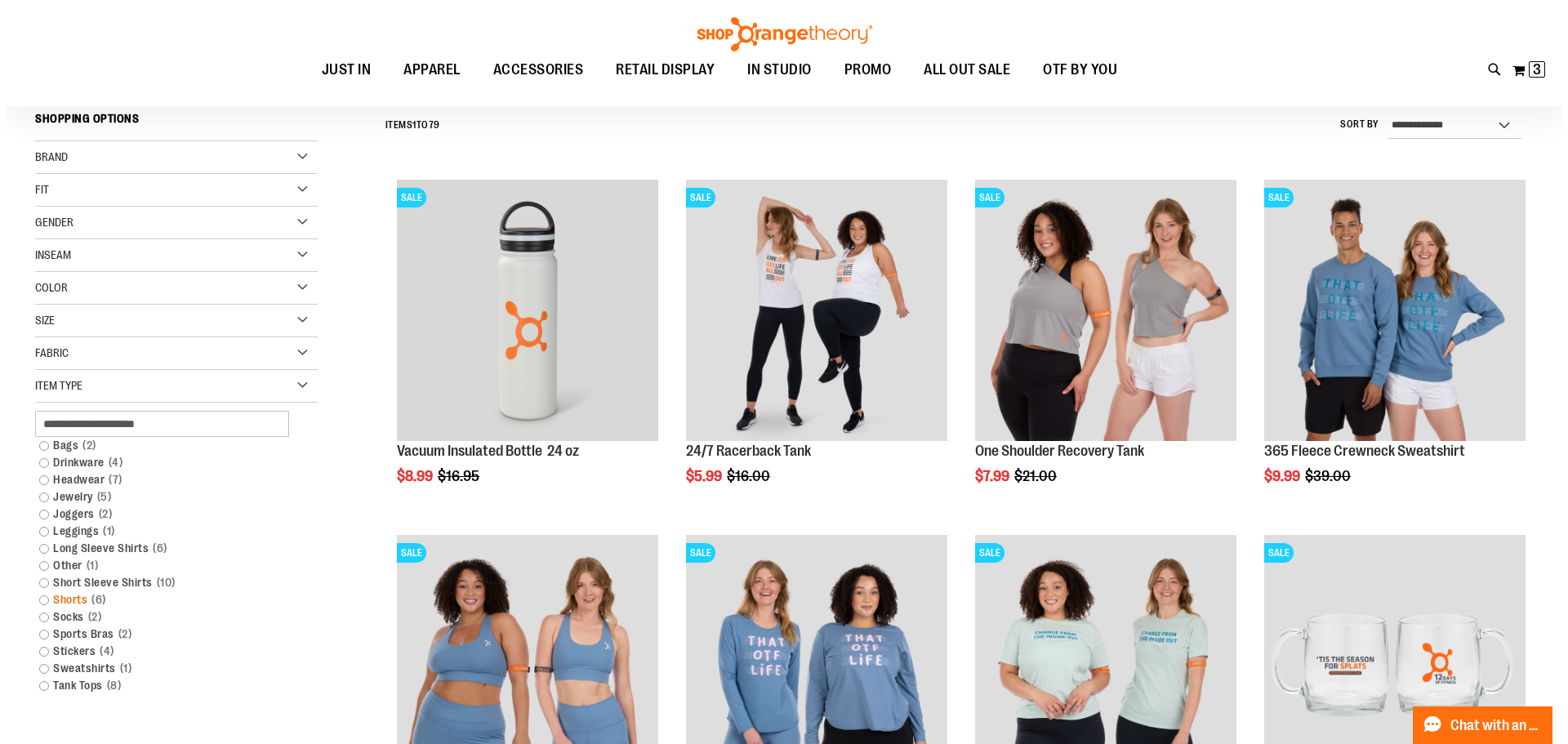
scroll to position [151, 0]
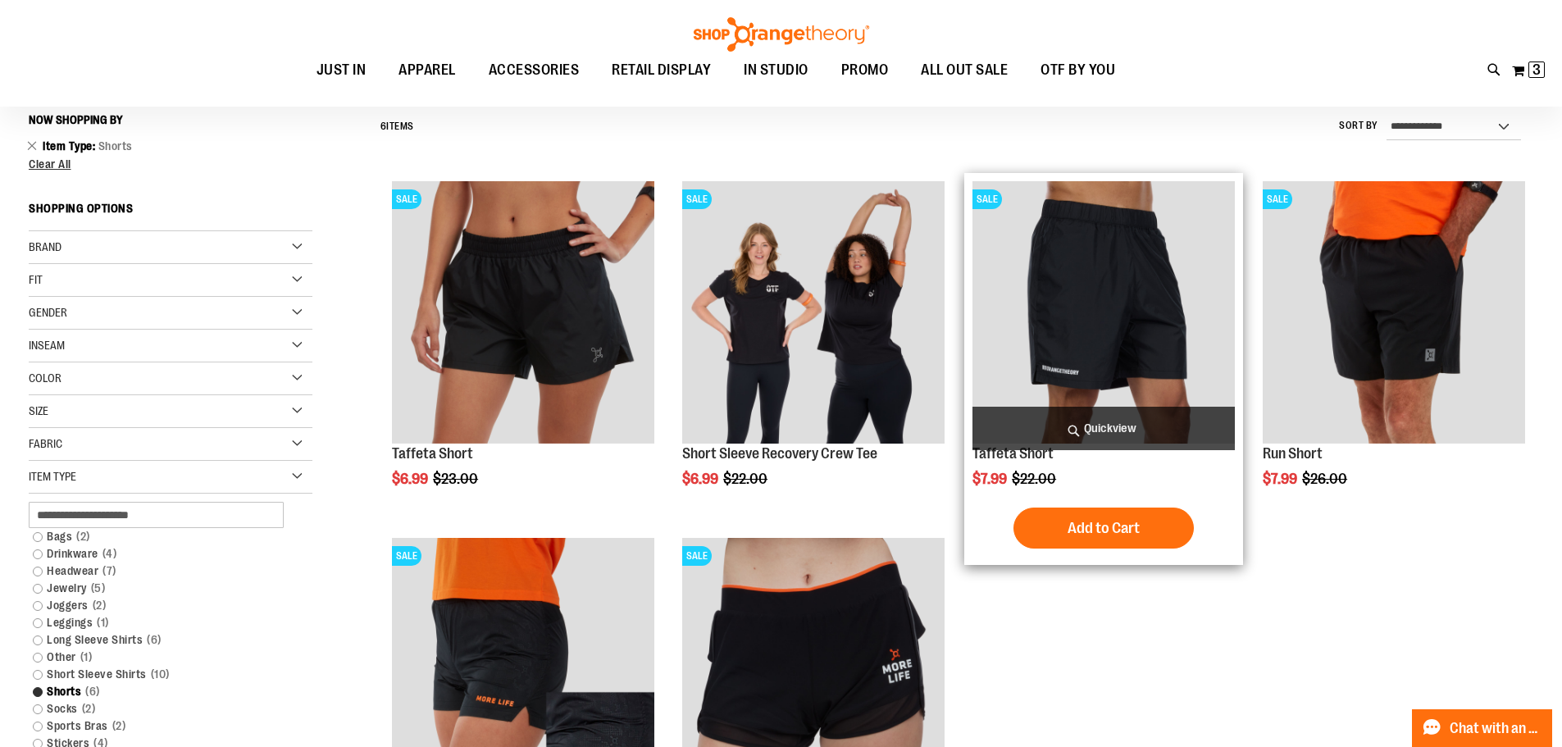
click at [1103, 423] on span "Quickview" at bounding box center [1103, 428] width 262 height 43
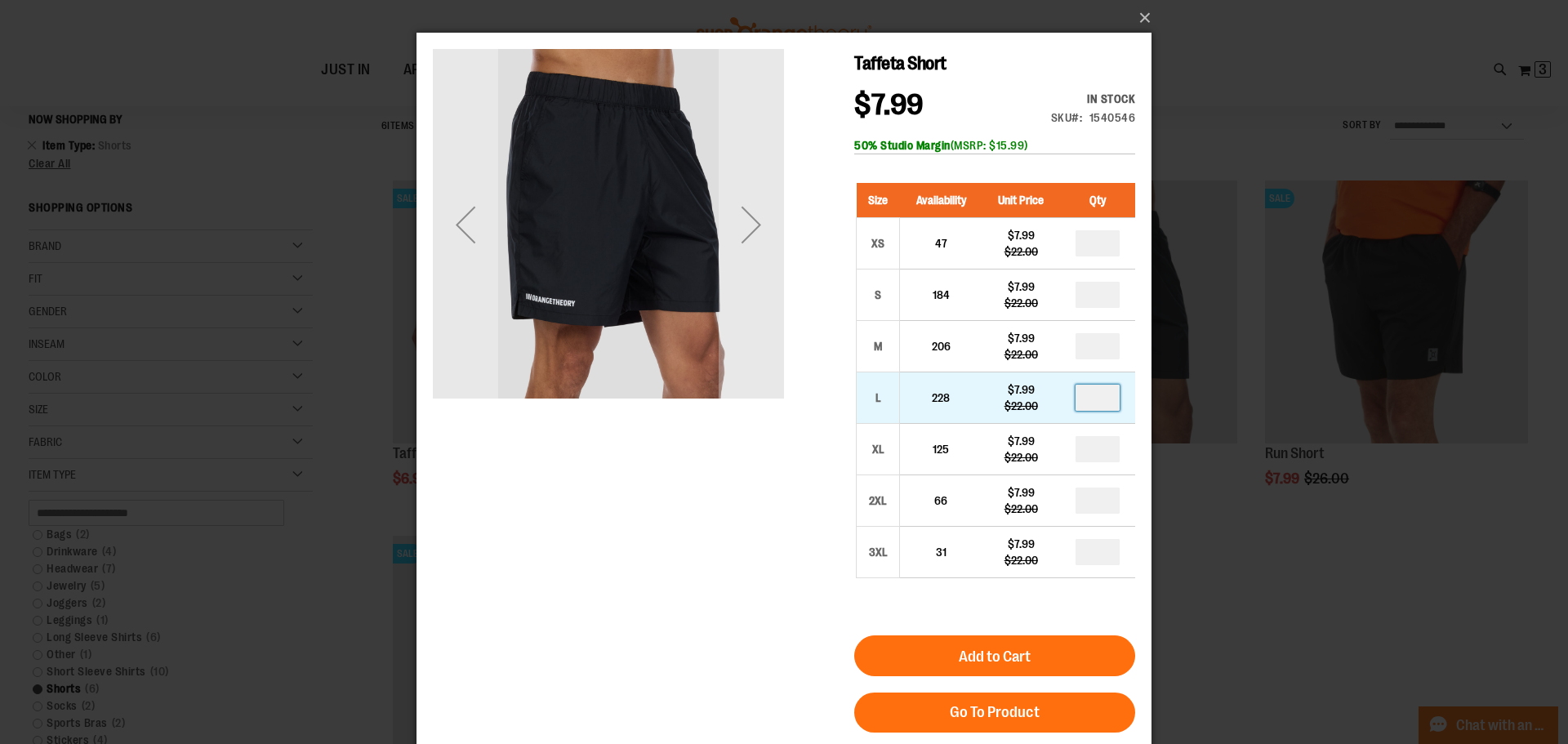
click at [1105, 402] on input "number" at bounding box center [1098, 397] width 44 height 26
type input "*"
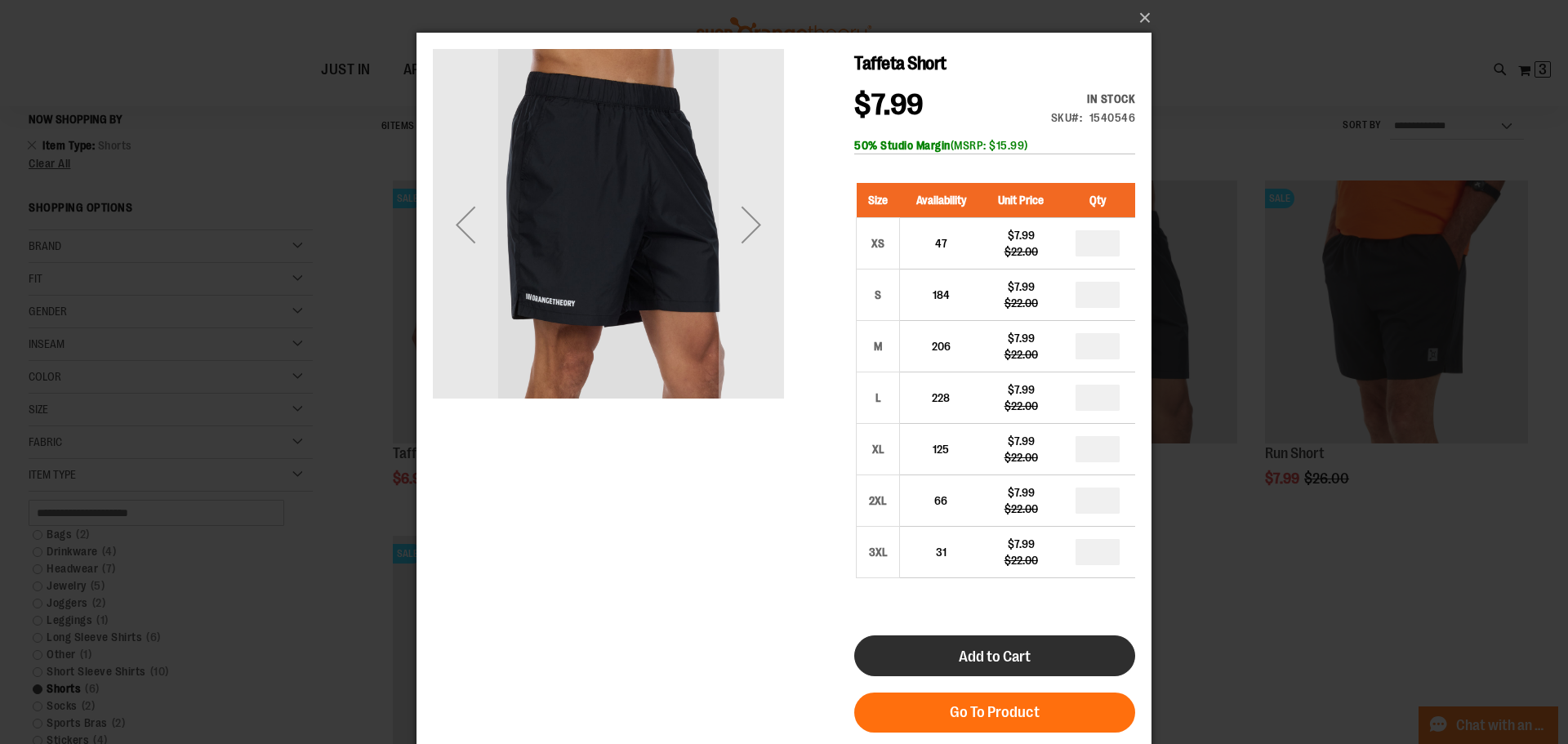
click at [1102, 660] on button "Add to Cart" at bounding box center [994, 655] width 281 height 41
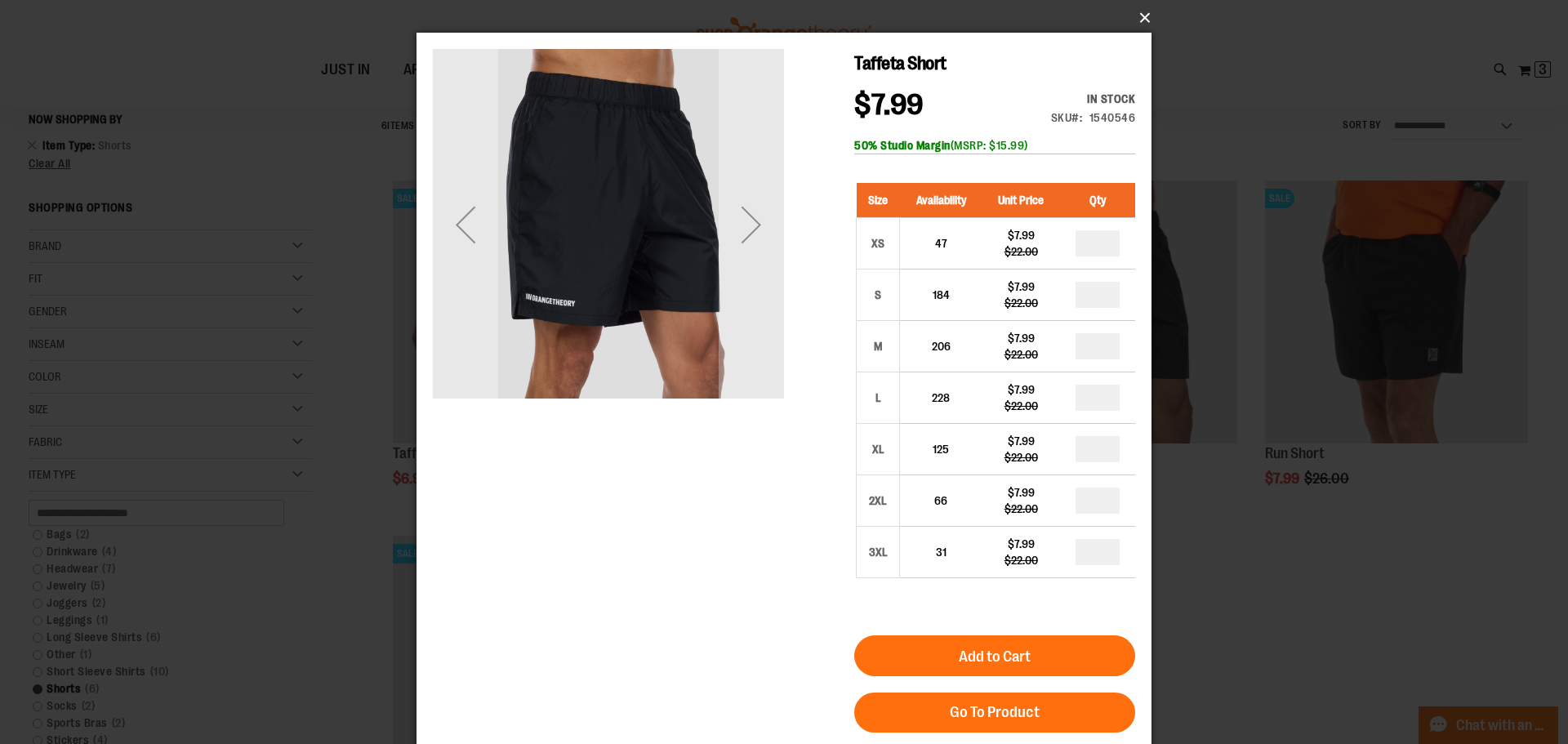
click at [1142, 18] on button "×" at bounding box center [789, 18] width 735 height 36
click at [1141, 14] on button "×" at bounding box center [789, 18] width 735 height 36
click at [1144, 14] on button "×" at bounding box center [789, 18] width 735 height 36
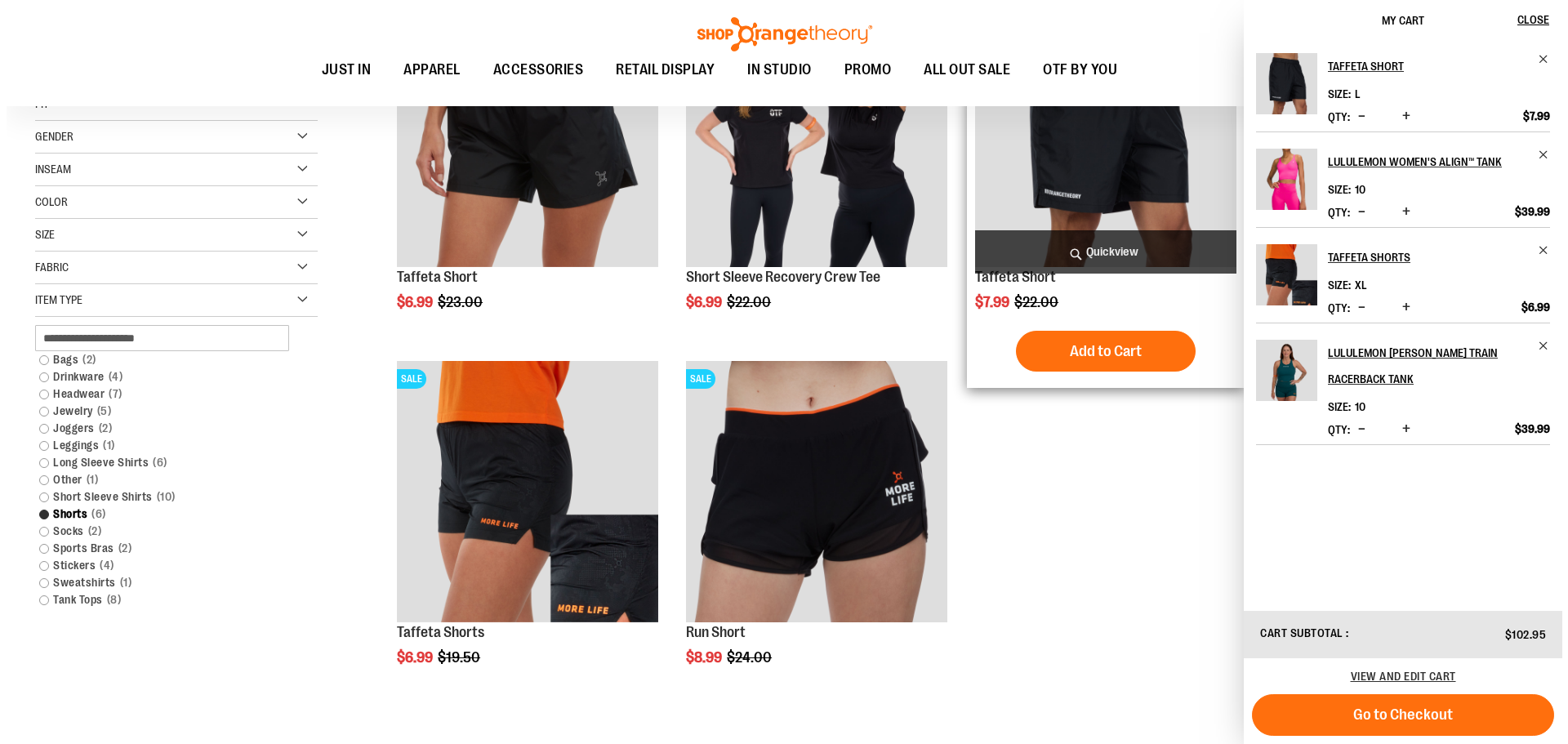
scroll to position [245, 0]
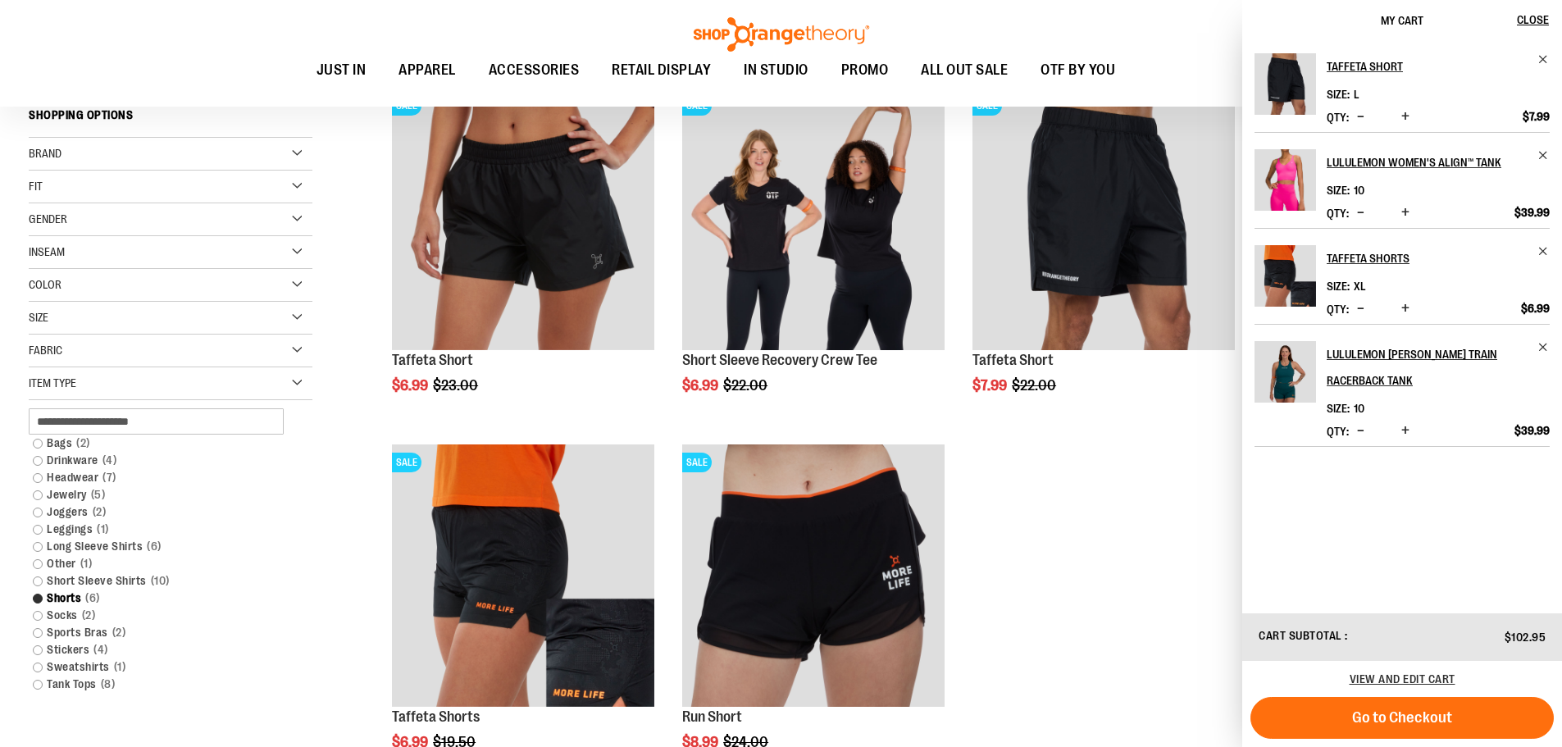
click at [1105, 630] on ol "SALE Taffeta Short $6.99 Regular Price $23.00 Quickview Add to Cart In stock" at bounding box center [952, 436] width 1161 height 712
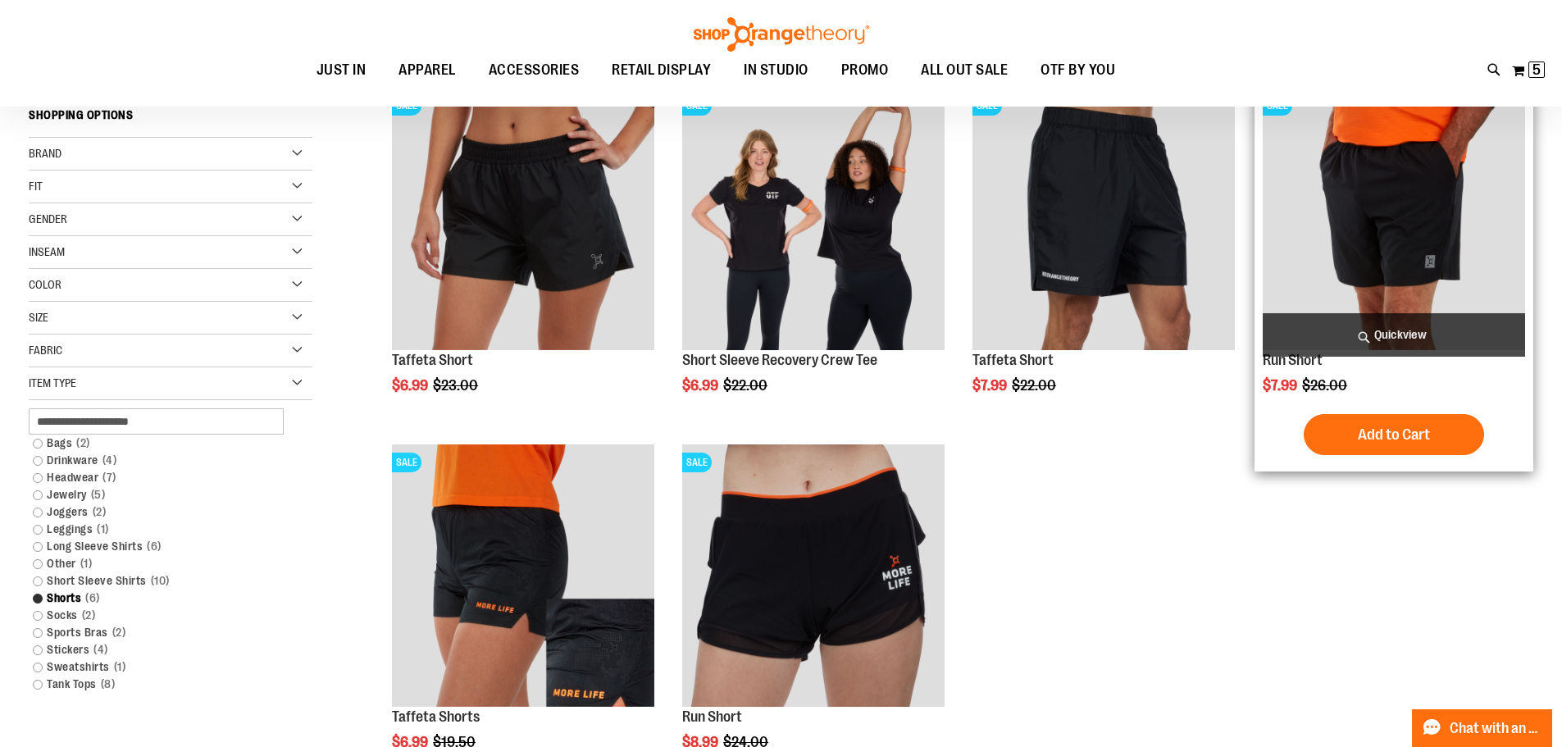
click at [1384, 333] on span "Quickview" at bounding box center [1393, 334] width 262 height 43
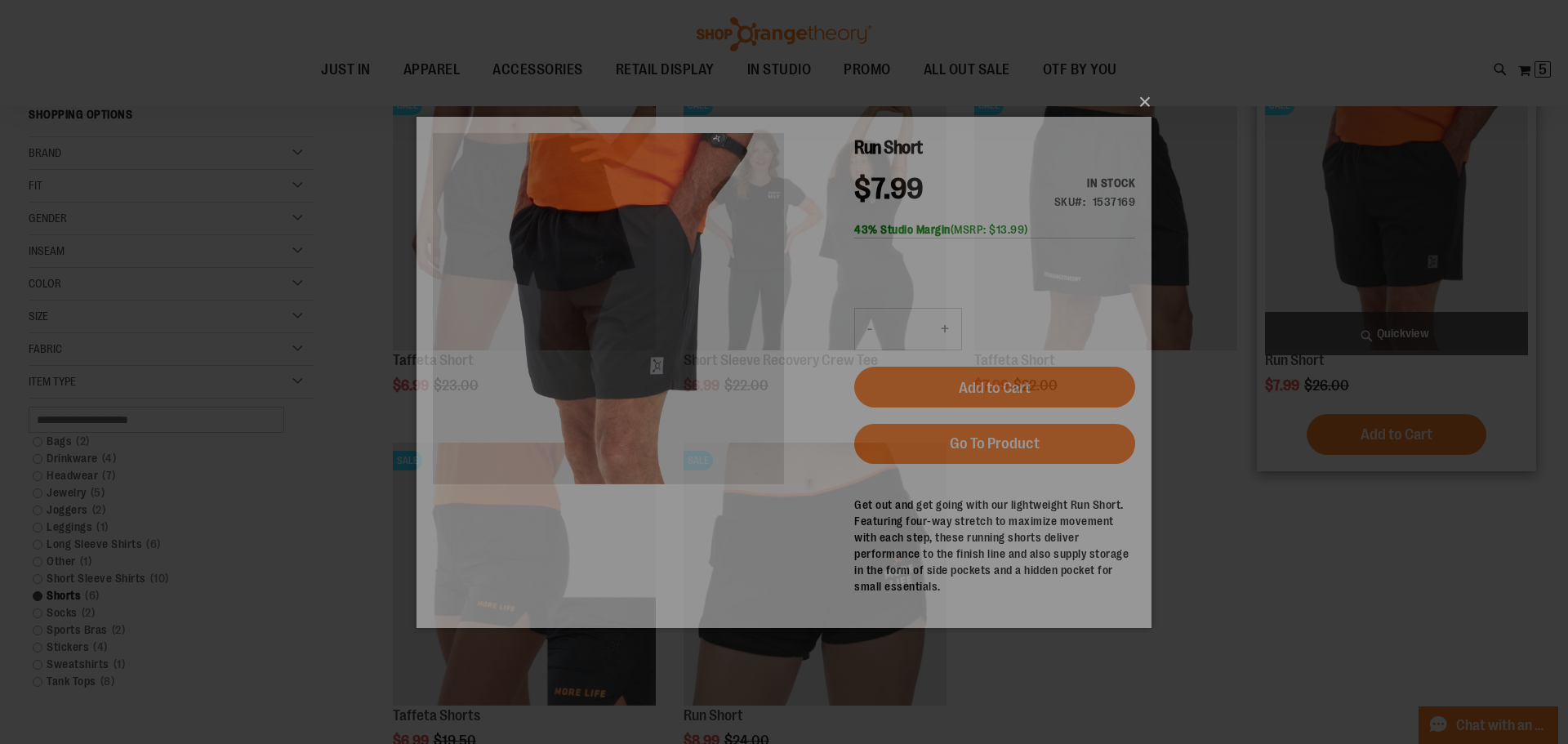
scroll to position [0, 0]
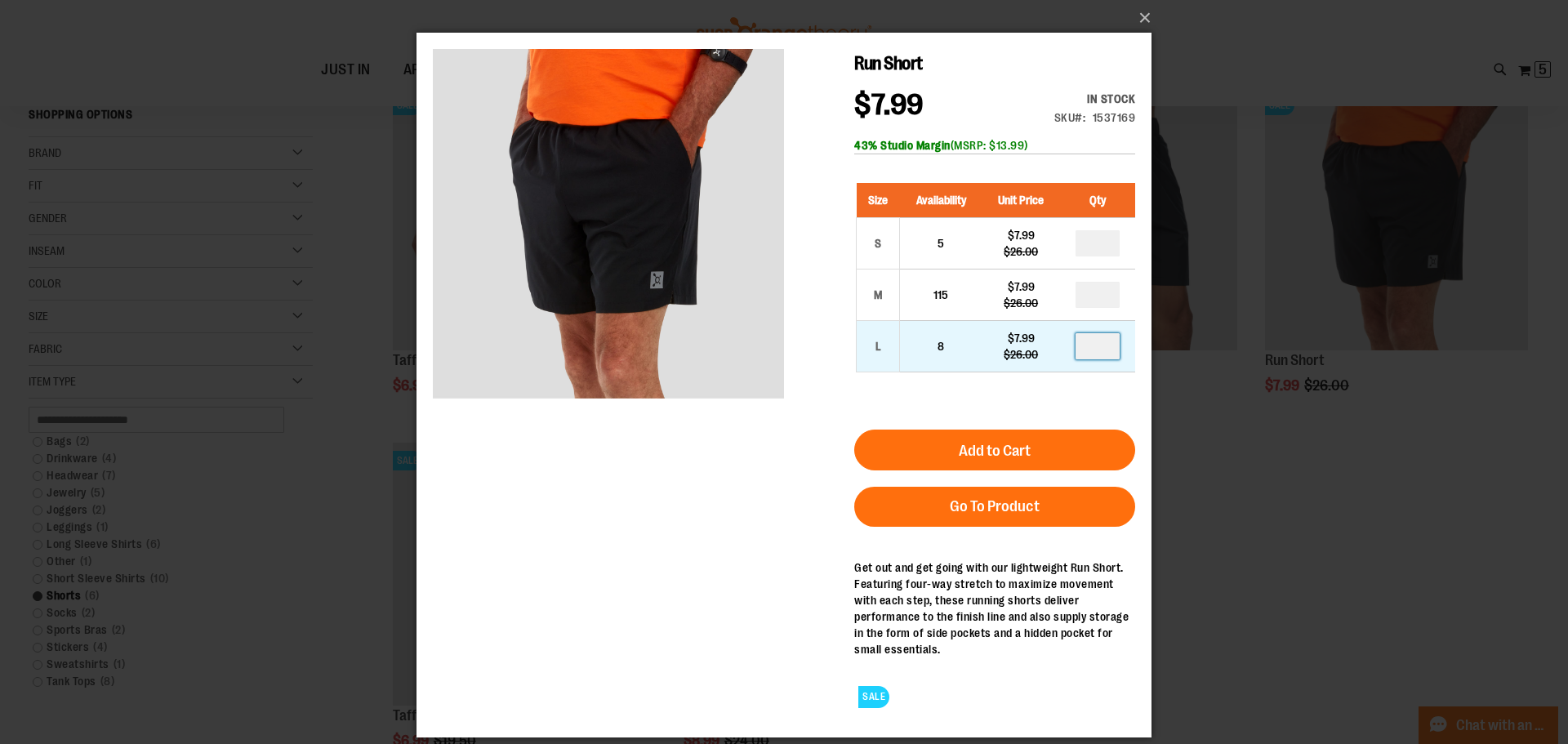
click at [1106, 347] on input "number" at bounding box center [1098, 346] width 44 height 26
type input "*"
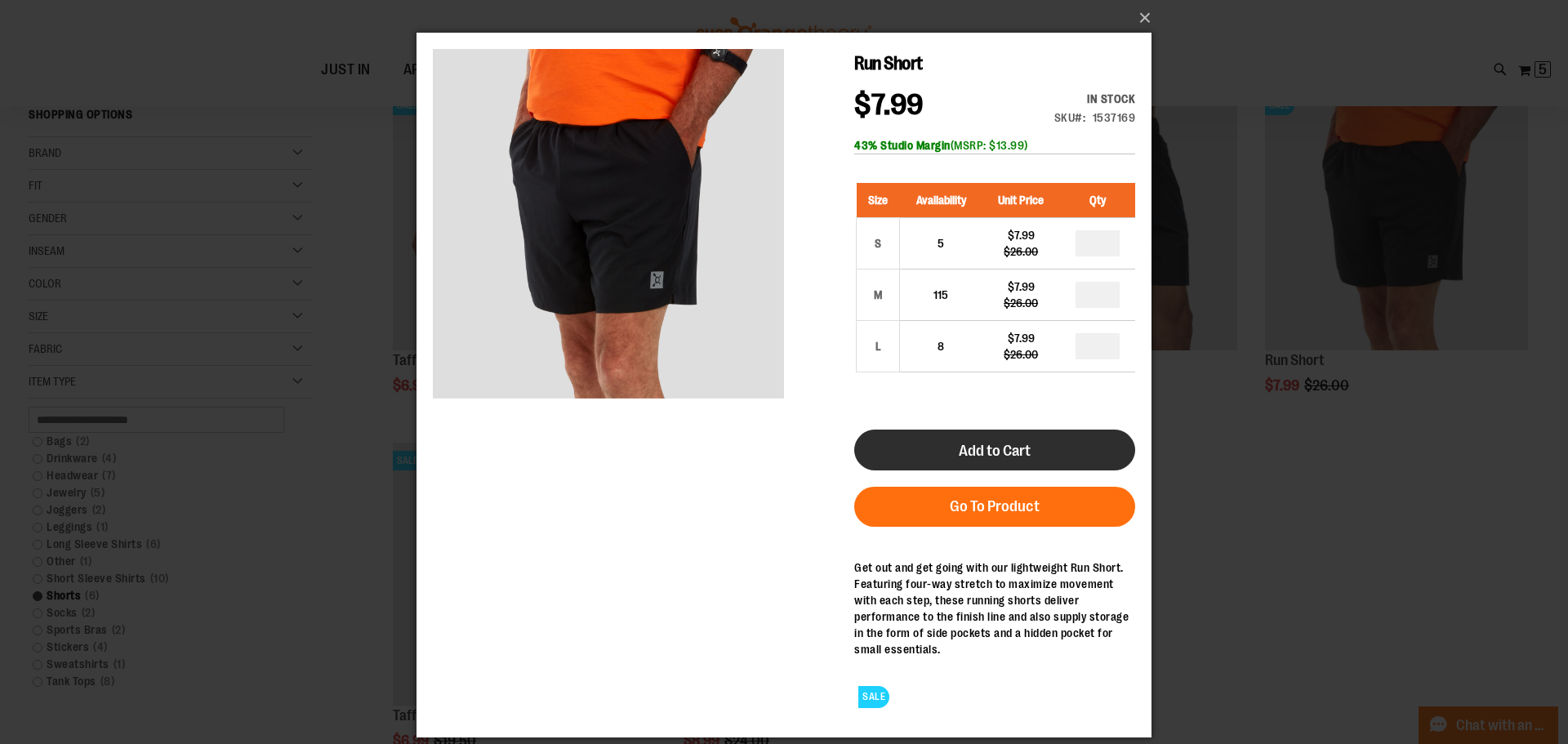
click at [1027, 457] on span "Add to Cart" at bounding box center [994, 450] width 72 height 18
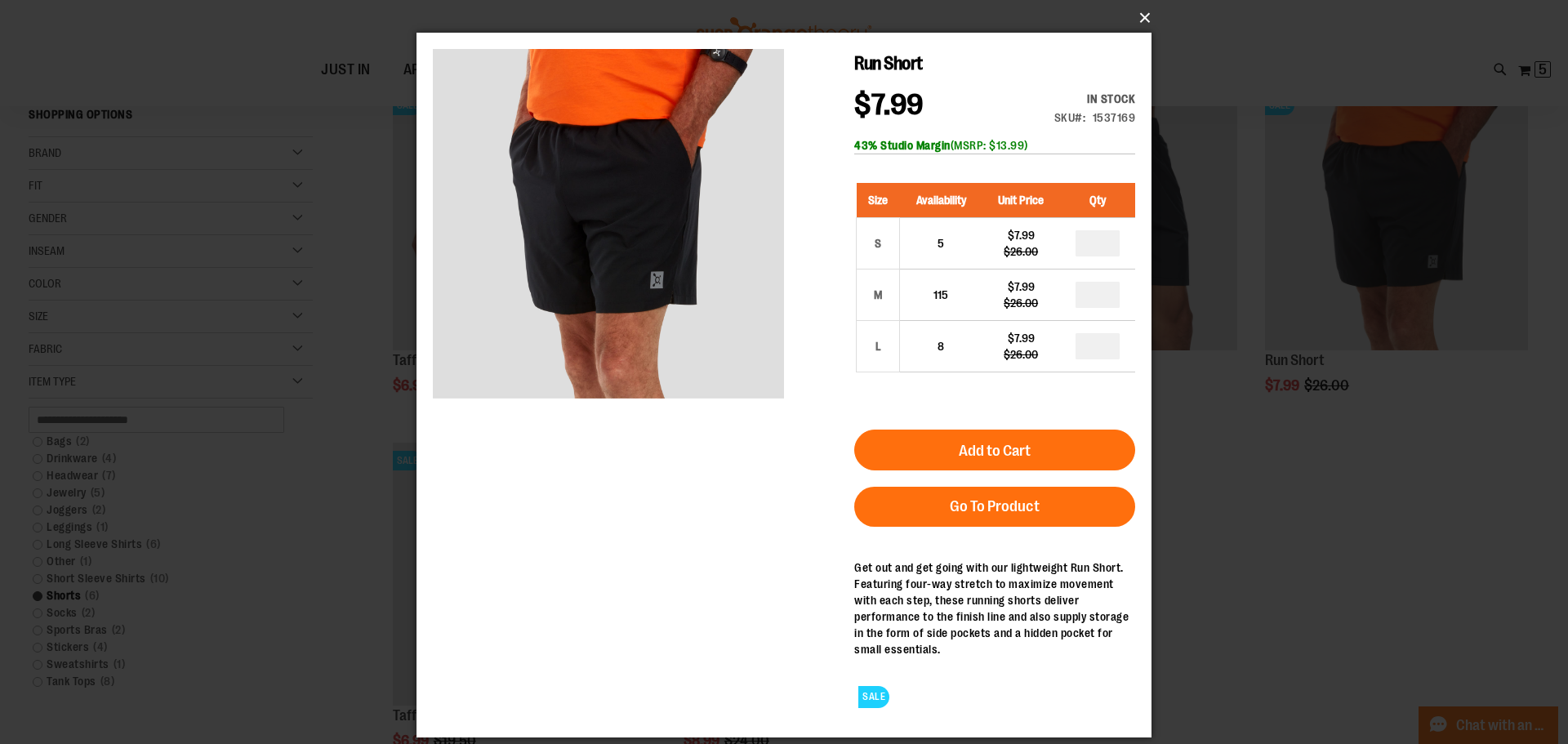
click at [1154, 16] on button "×" at bounding box center [789, 18] width 735 height 36
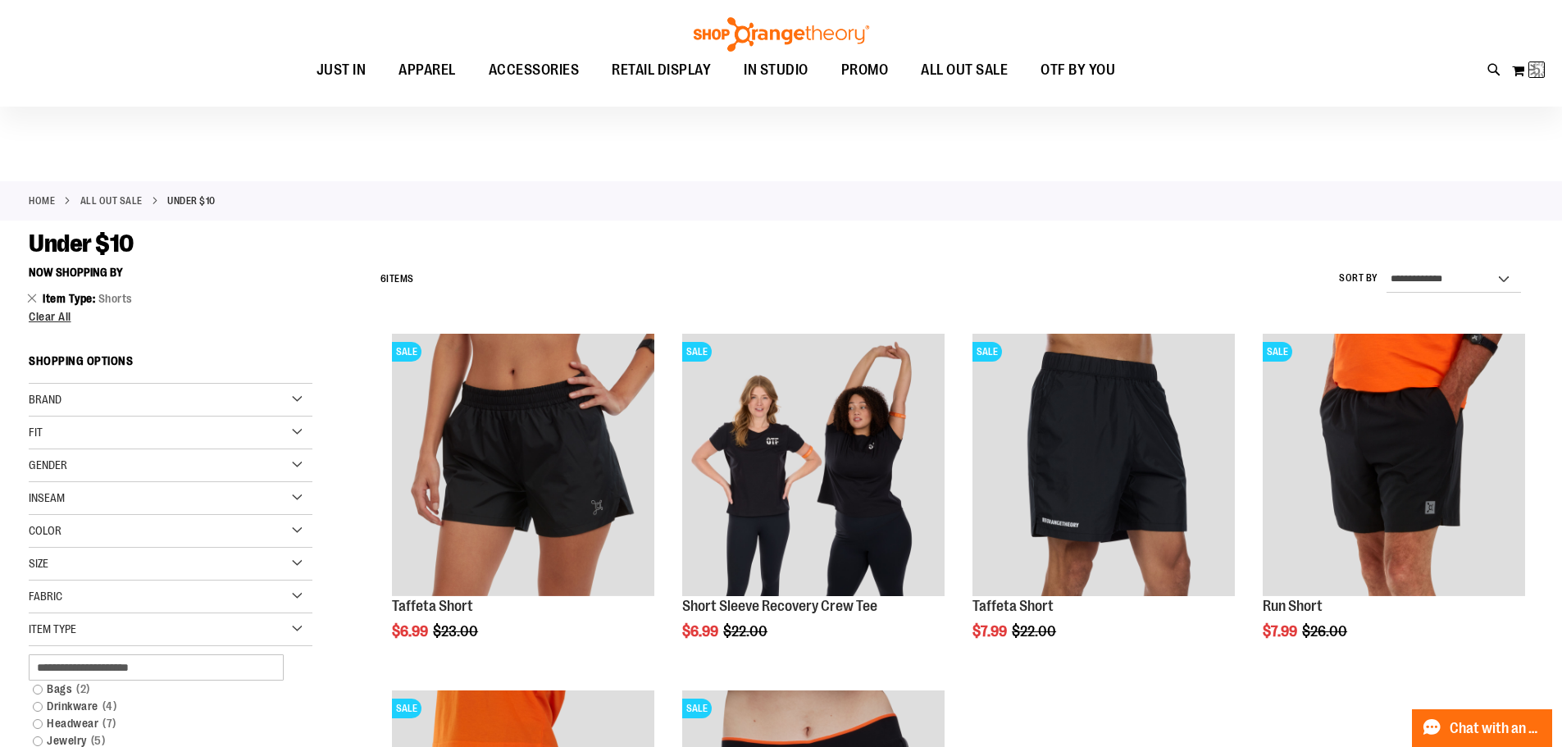
scroll to position [328, 0]
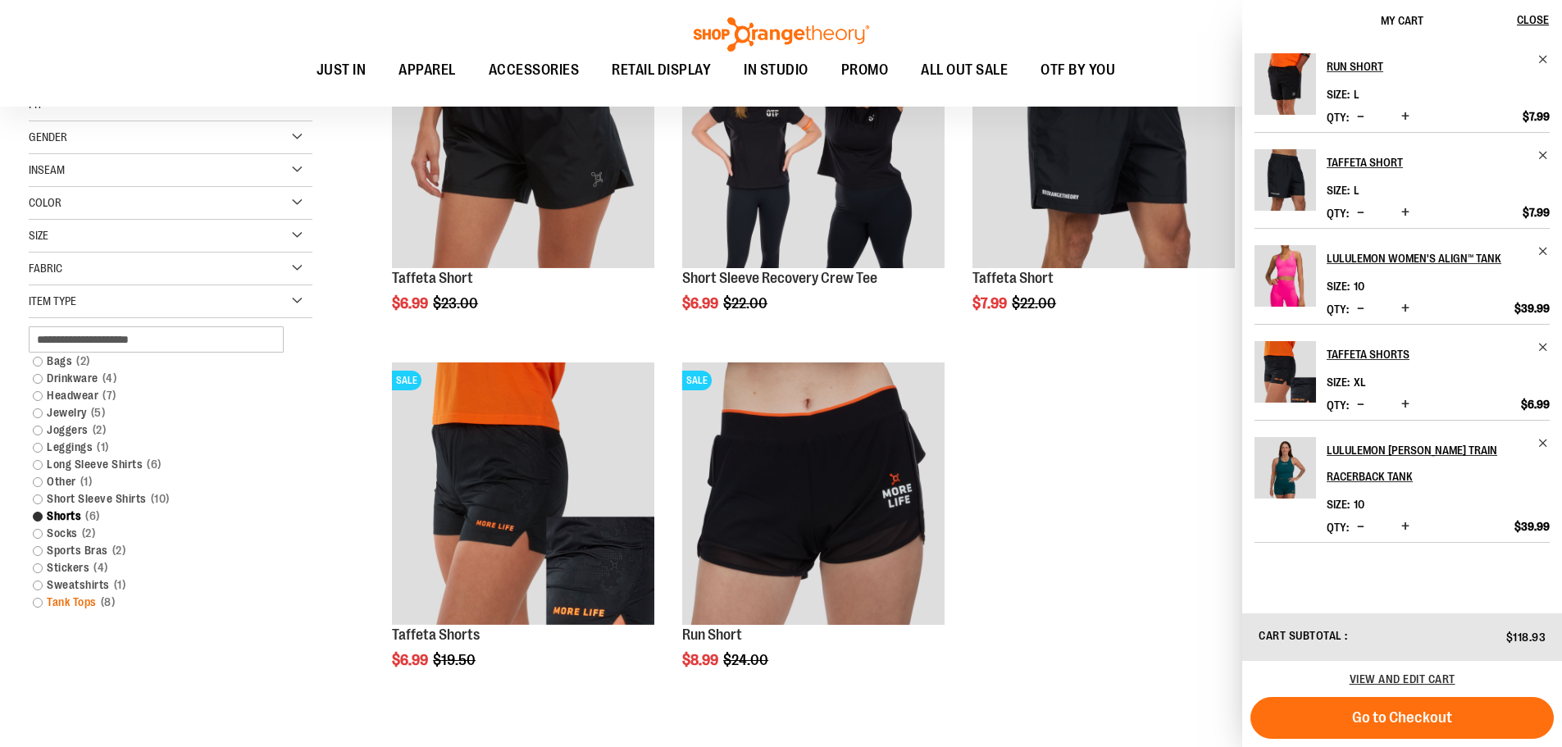
click at [57, 603] on link "Tank Tops 8 items" at bounding box center [161, 602] width 272 height 17
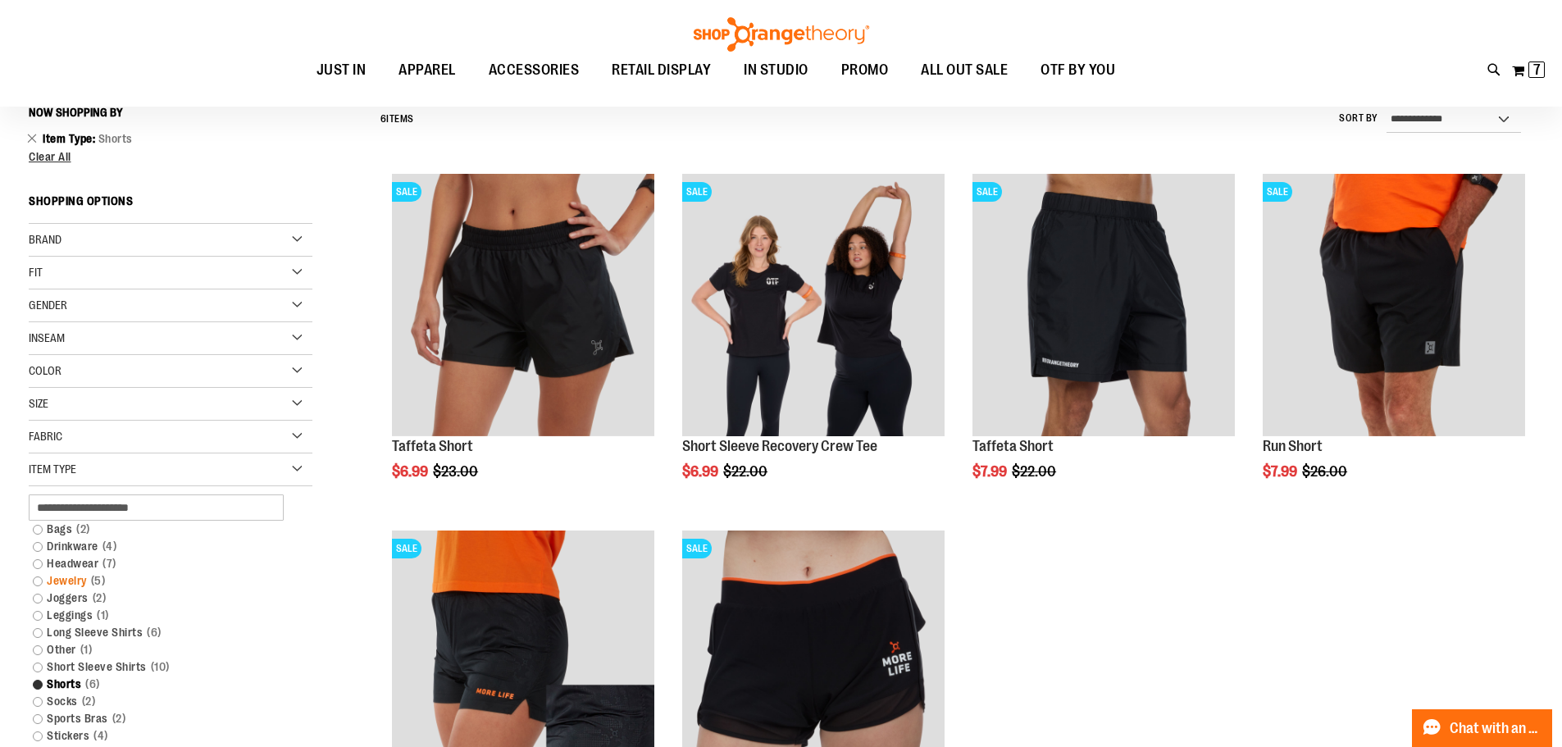
scroll to position [152, 0]
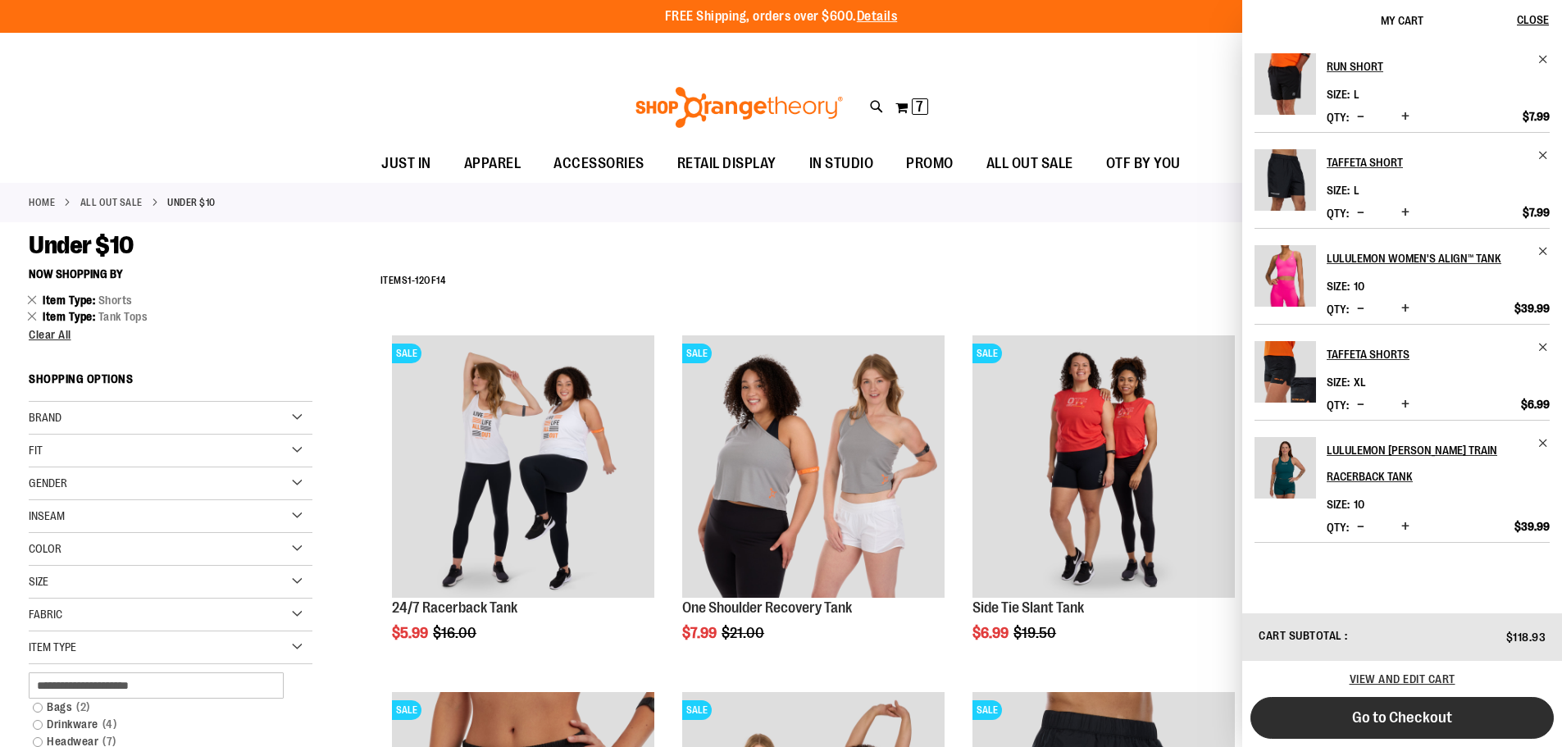
click at [1484, 709] on button "Go to Checkout" at bounding box center [1401, 718] width 303 height 42
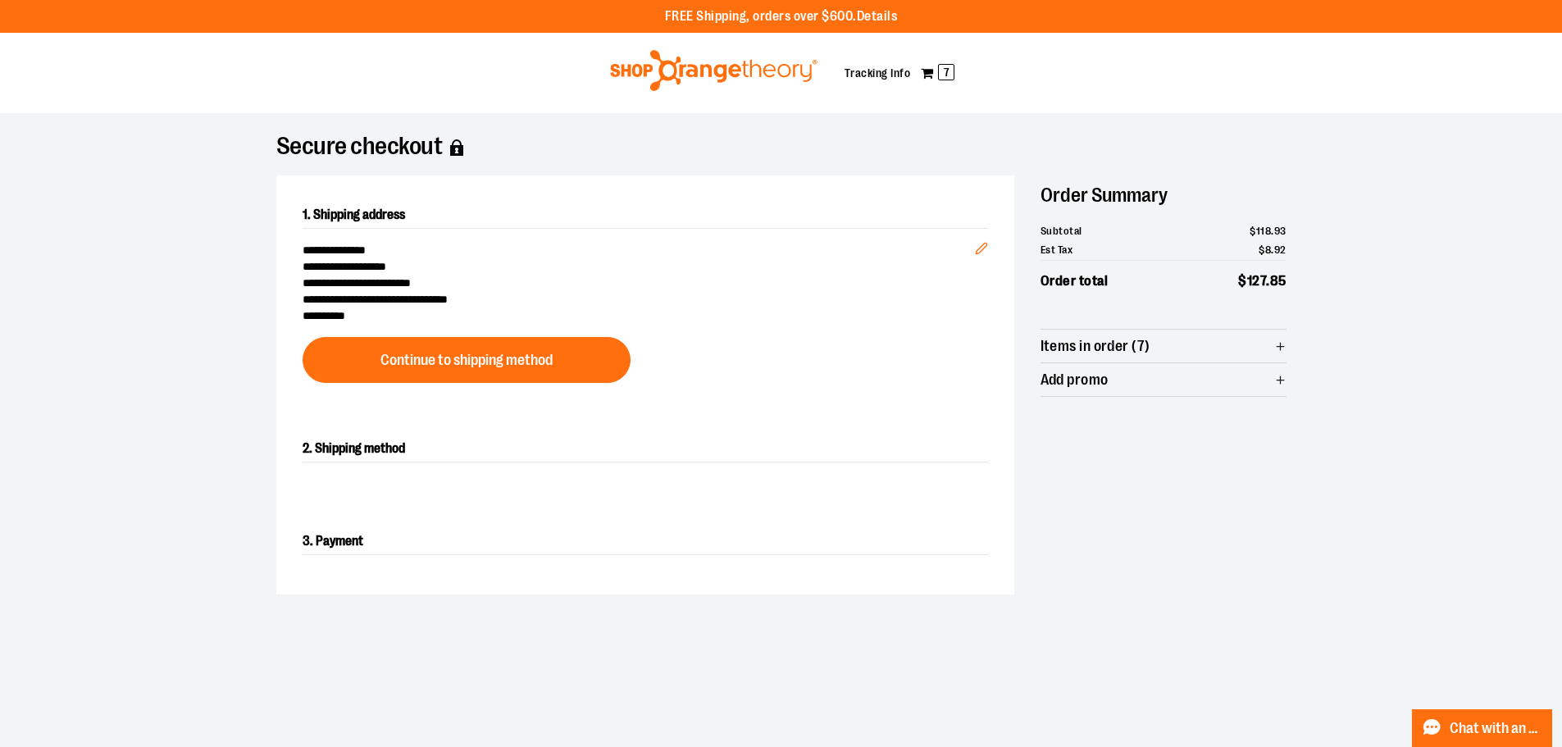
click at [1176, 571] on div "**********" at bounding box center [781, 384] width 1010 height 419
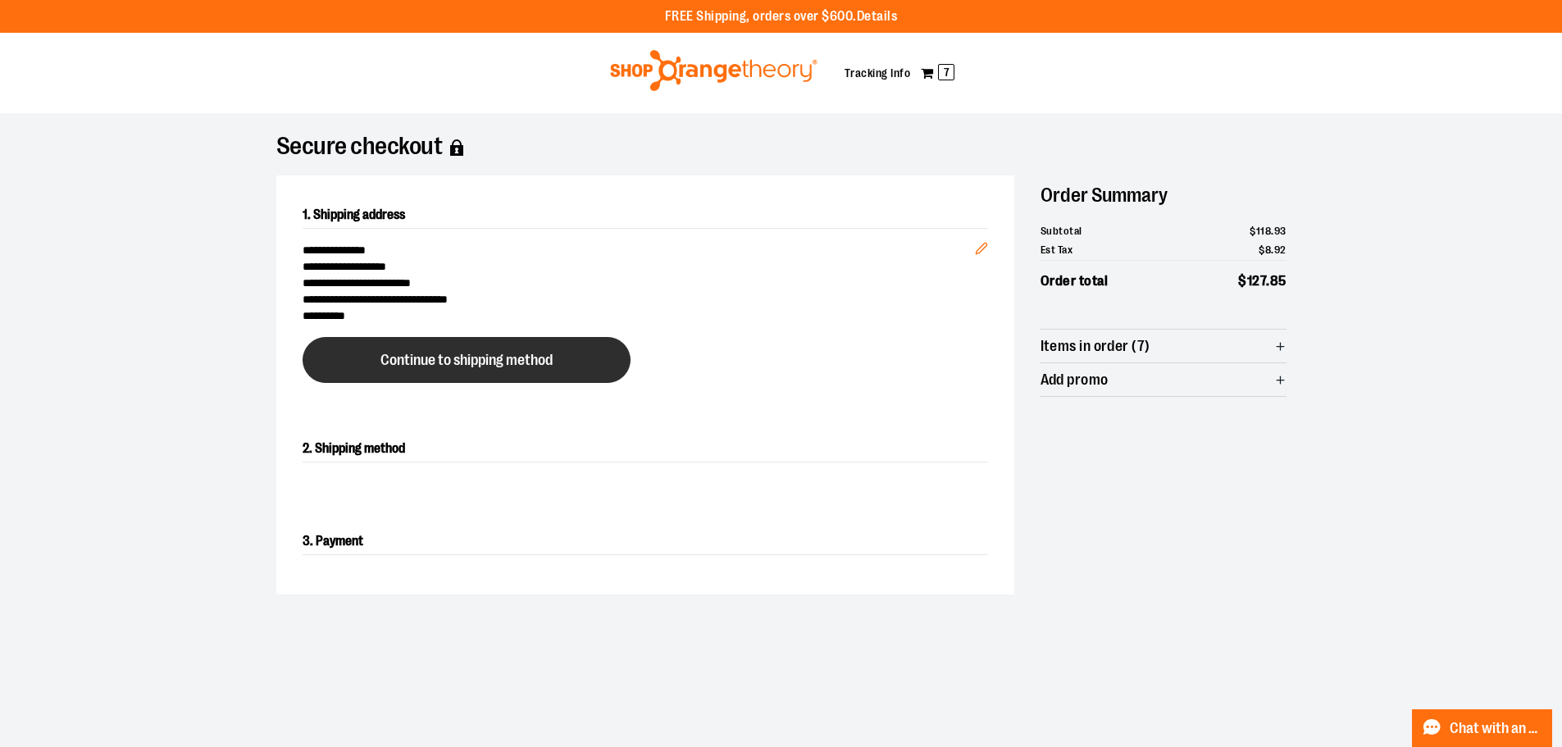
click at [430, 367] on span "Continue to shipping method" at bounding box center [466, 361] width 172 height 16
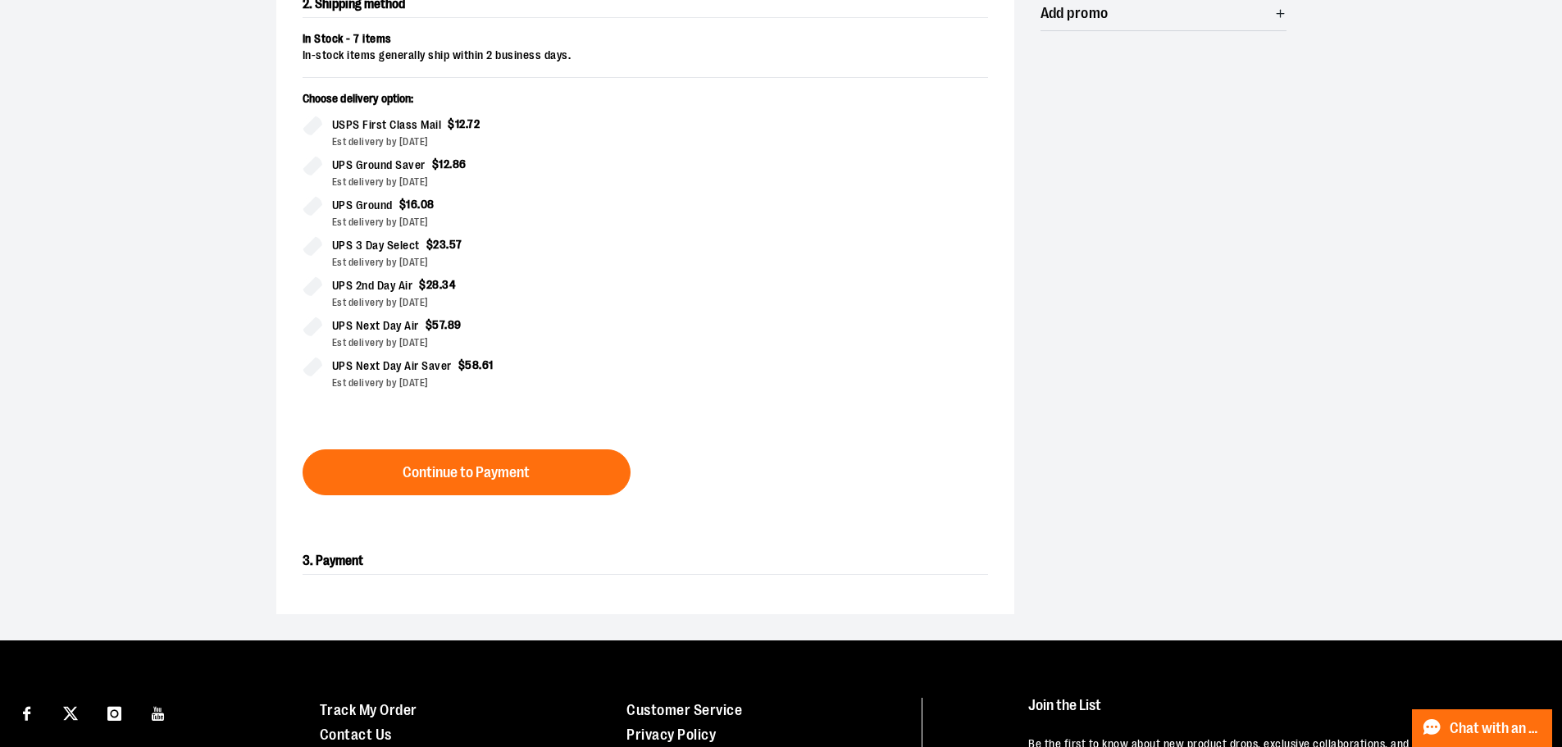
scroll to position [410, 0]
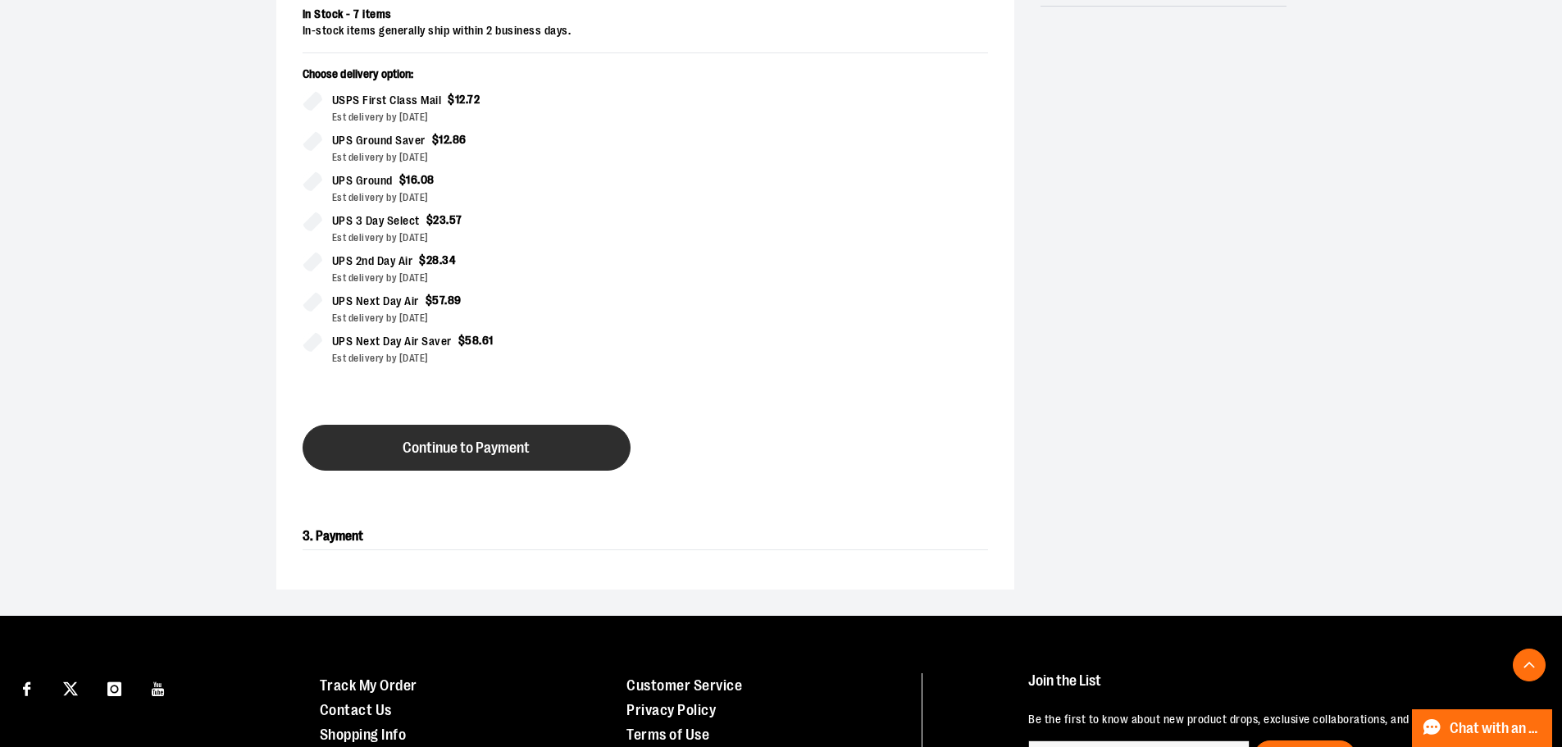
click at [486, 434] on button "Continue to Payment" at bounding box center [466, 448] width 328 height 46
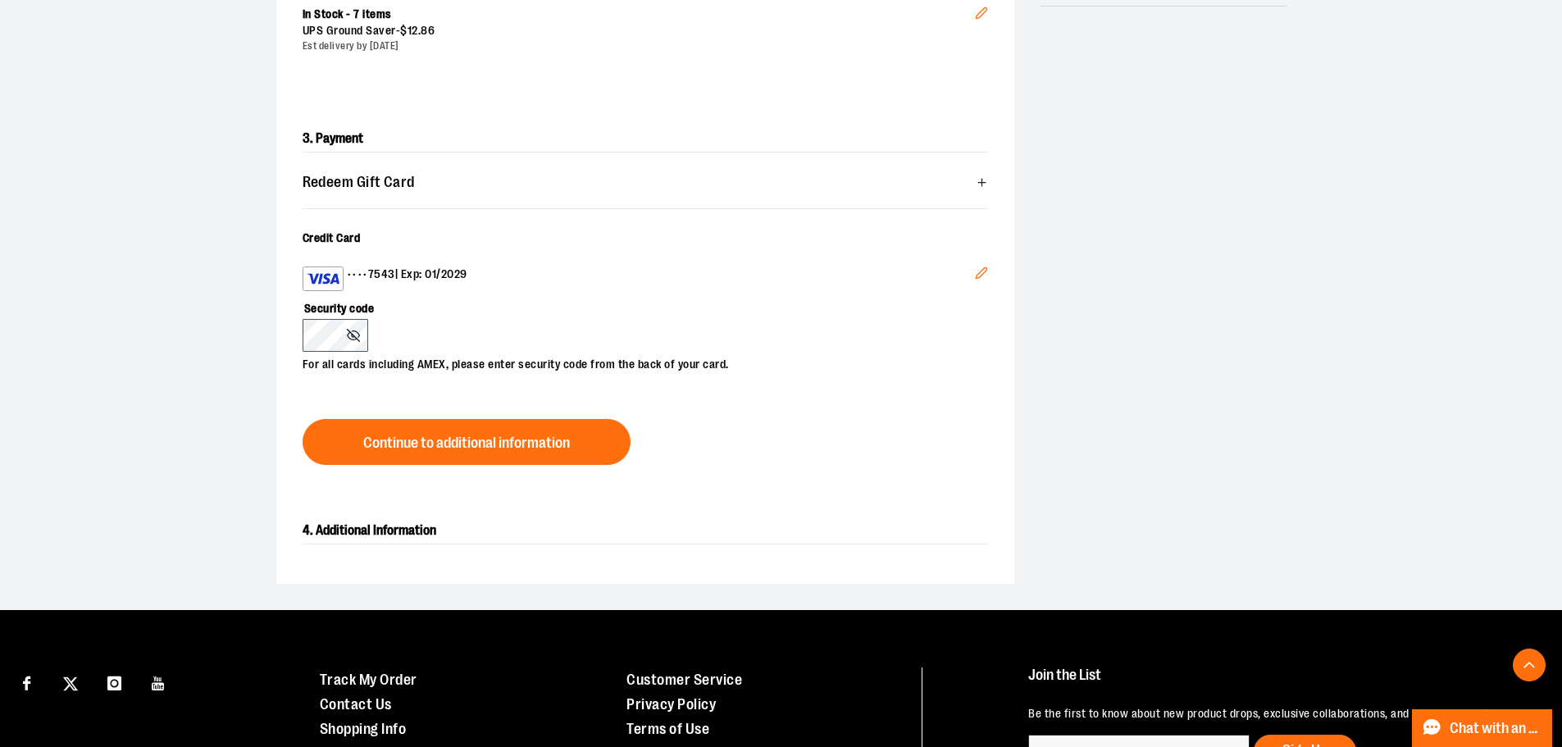
click at [990, 272] on button "Edit" at bounding box center [981, 275] width 39 height 44
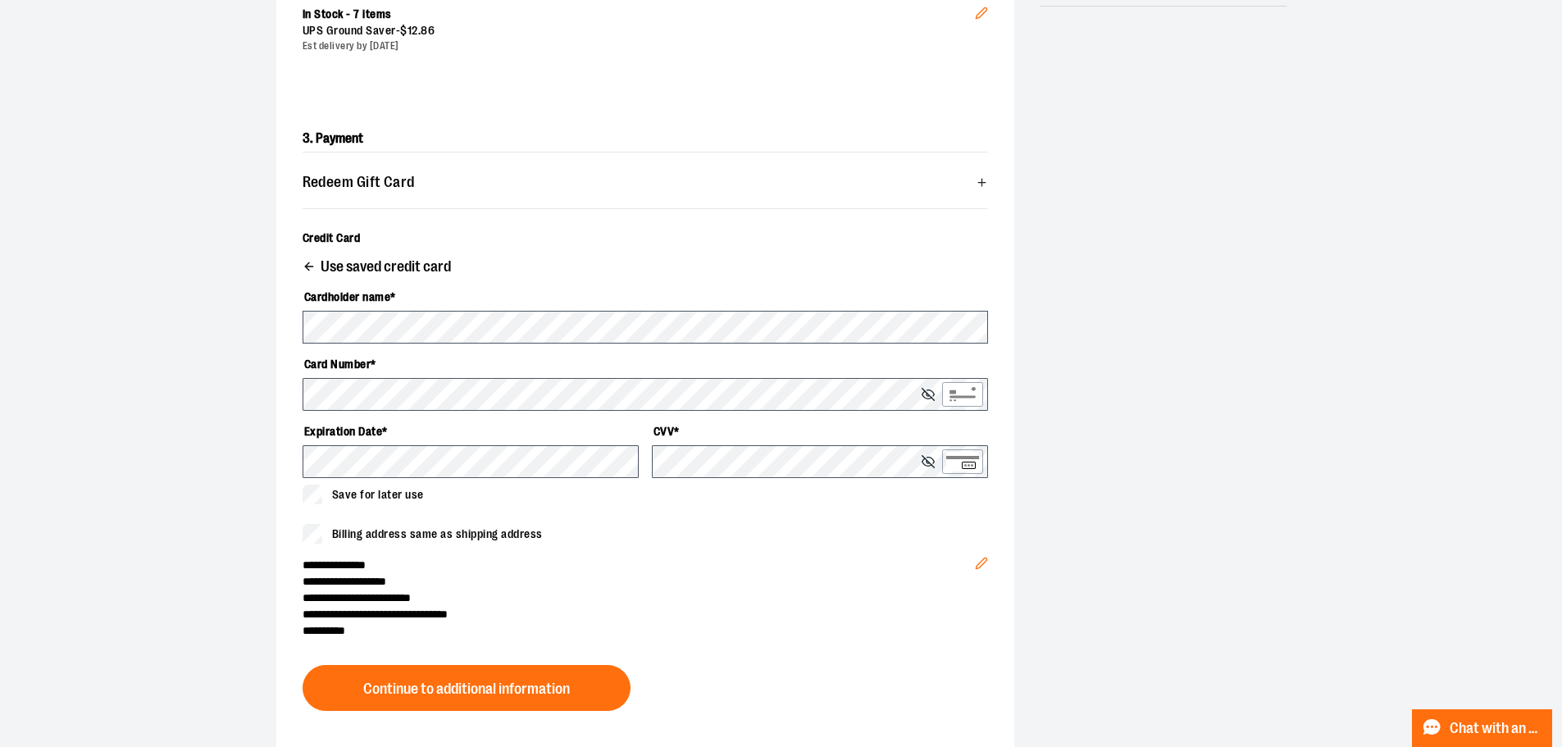
click at [419, 309] on label "Cardholder name *" at bounding box center [644, 297] width 685 height 28
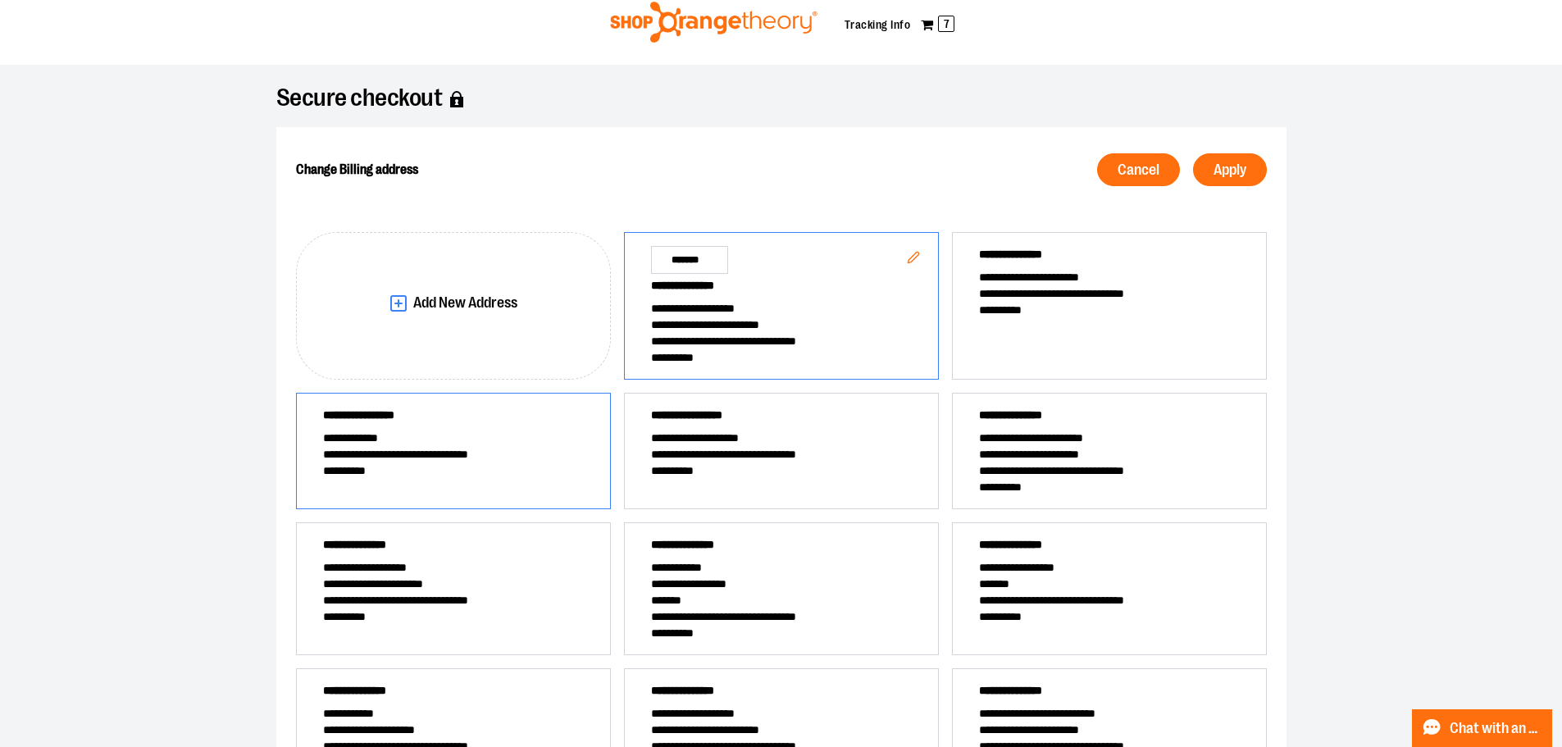
scroll to position [43, 0]
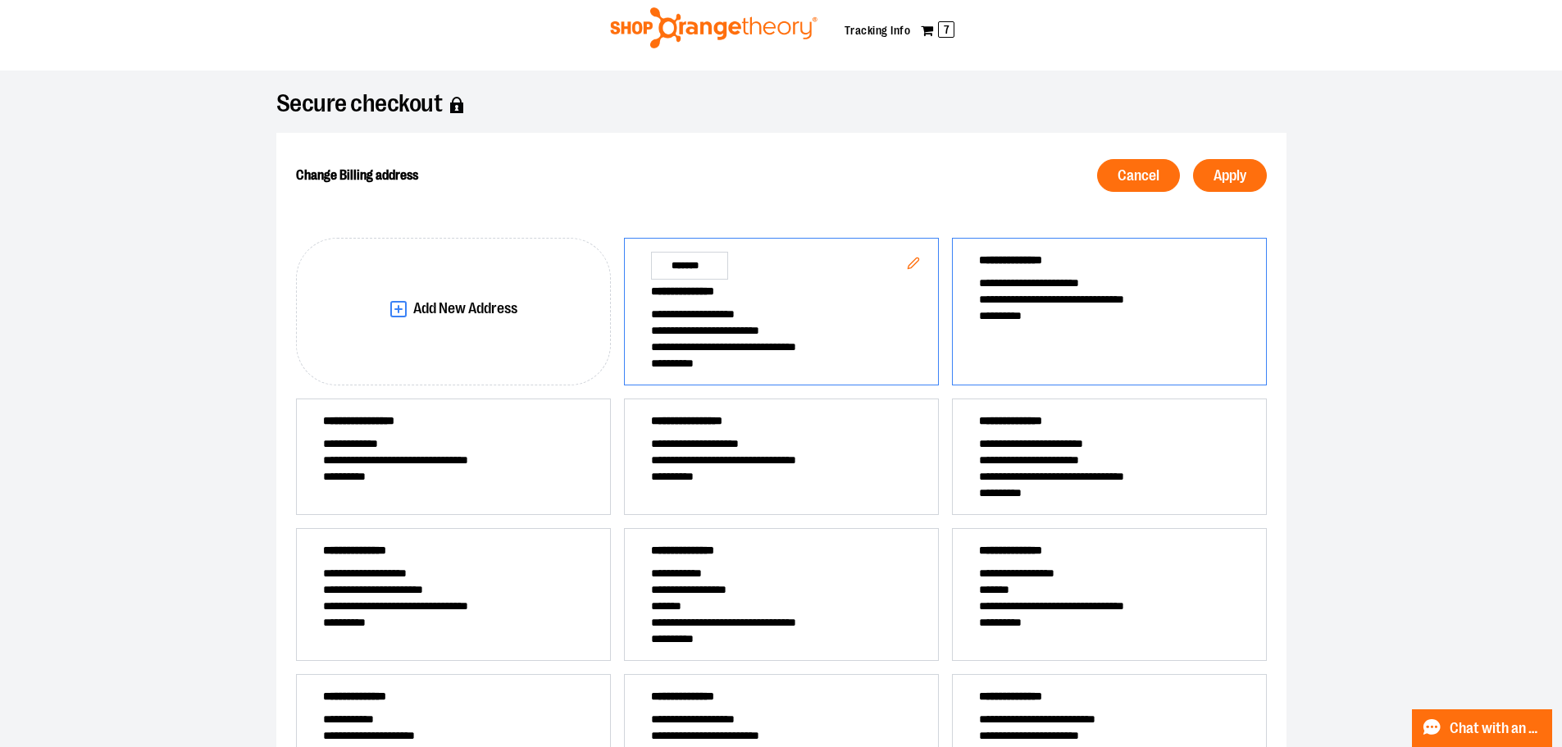
click at [995, 334] on div "**********" at bounding box center [1109, 312] width 315 height 148
click at [1229, 181] on span "Apply" at bounding box center [1229, 176] width 33 height 16
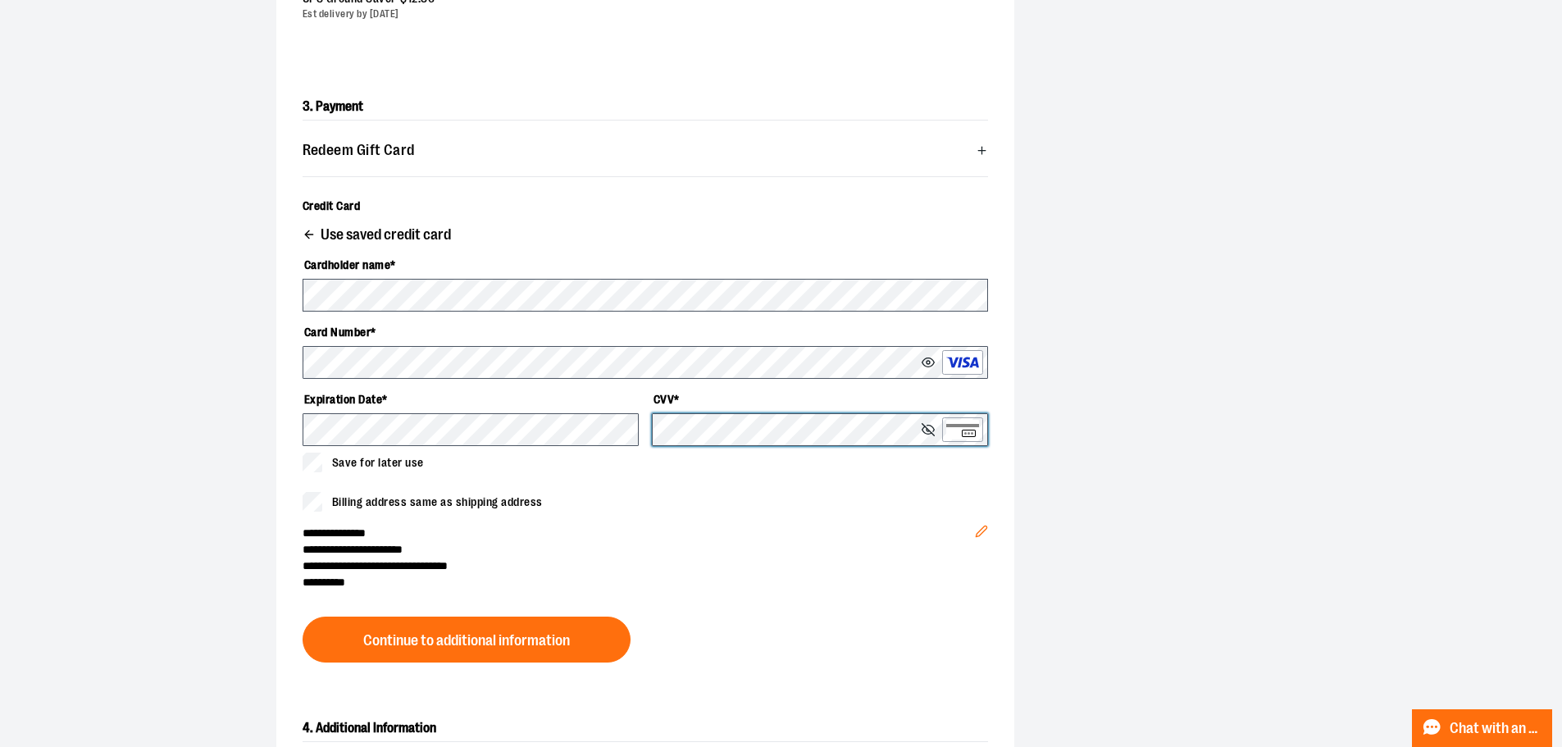
scroll to position [453, 0]
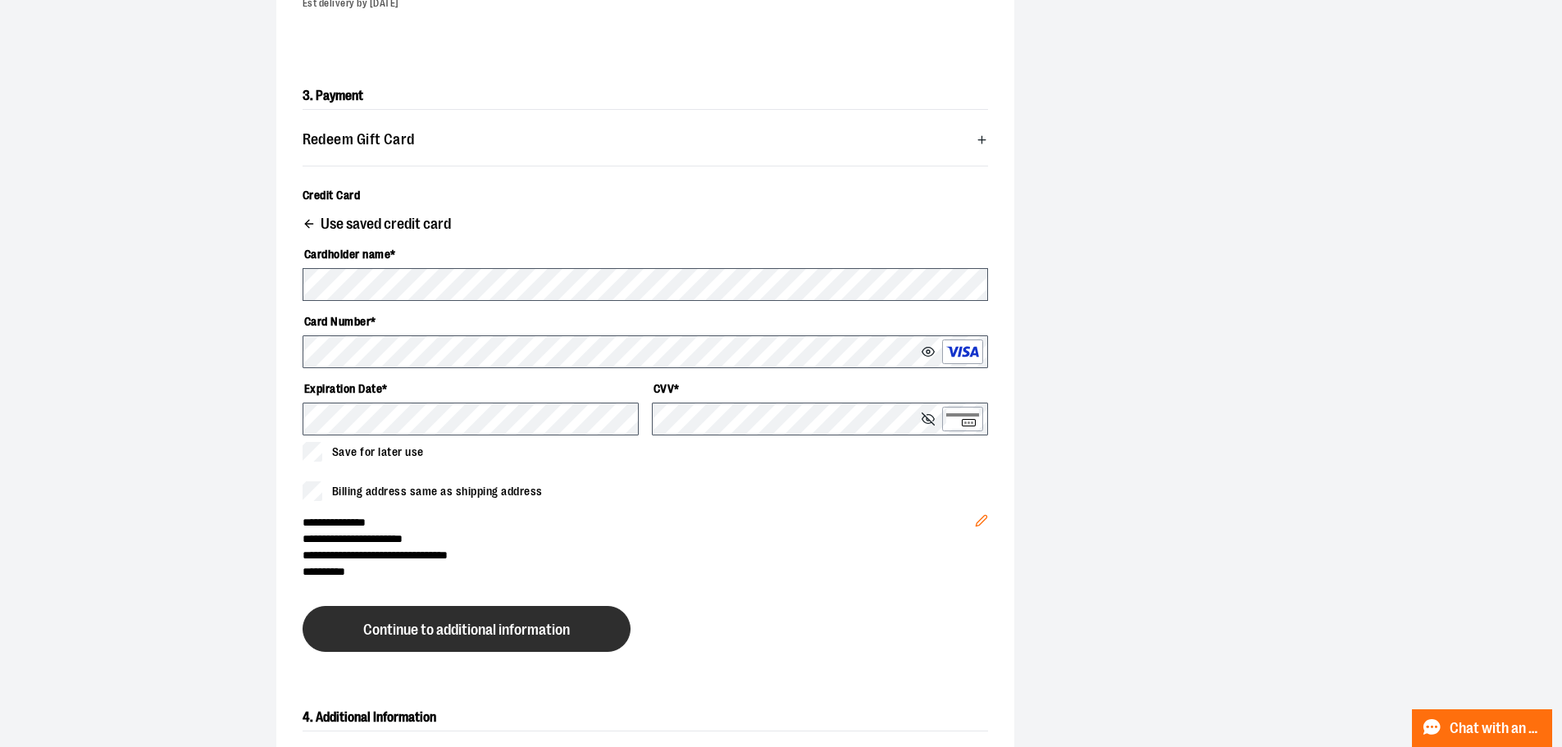
click at [489, 629] on span "Continue to additional information" at bounding box center [466, 630] width 207 height 16
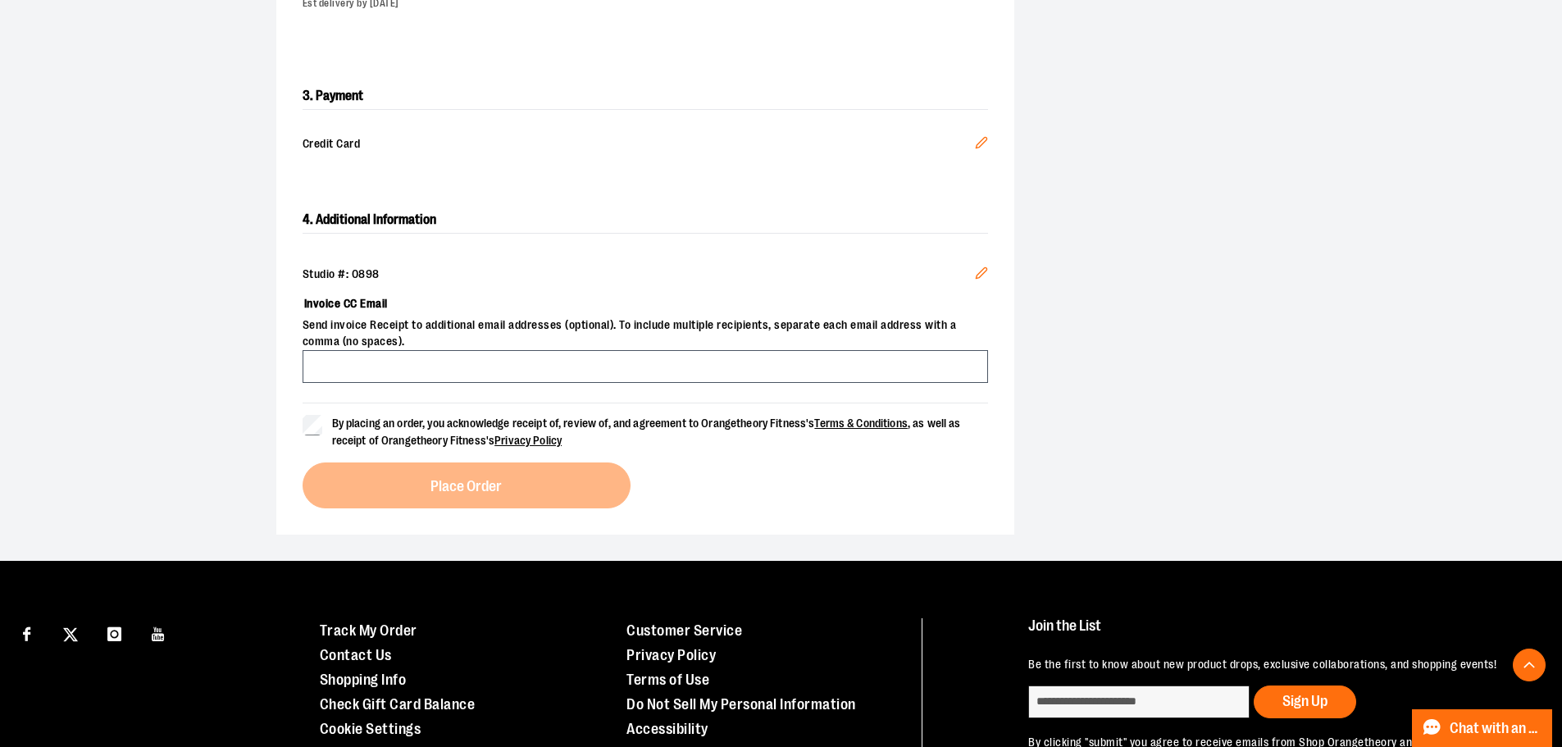
click at [330, 423] on label "By placing an order, you acknowledge receipt of, review of, and agreement to Or…" at bounding box center [644, 432] width 685 height 34
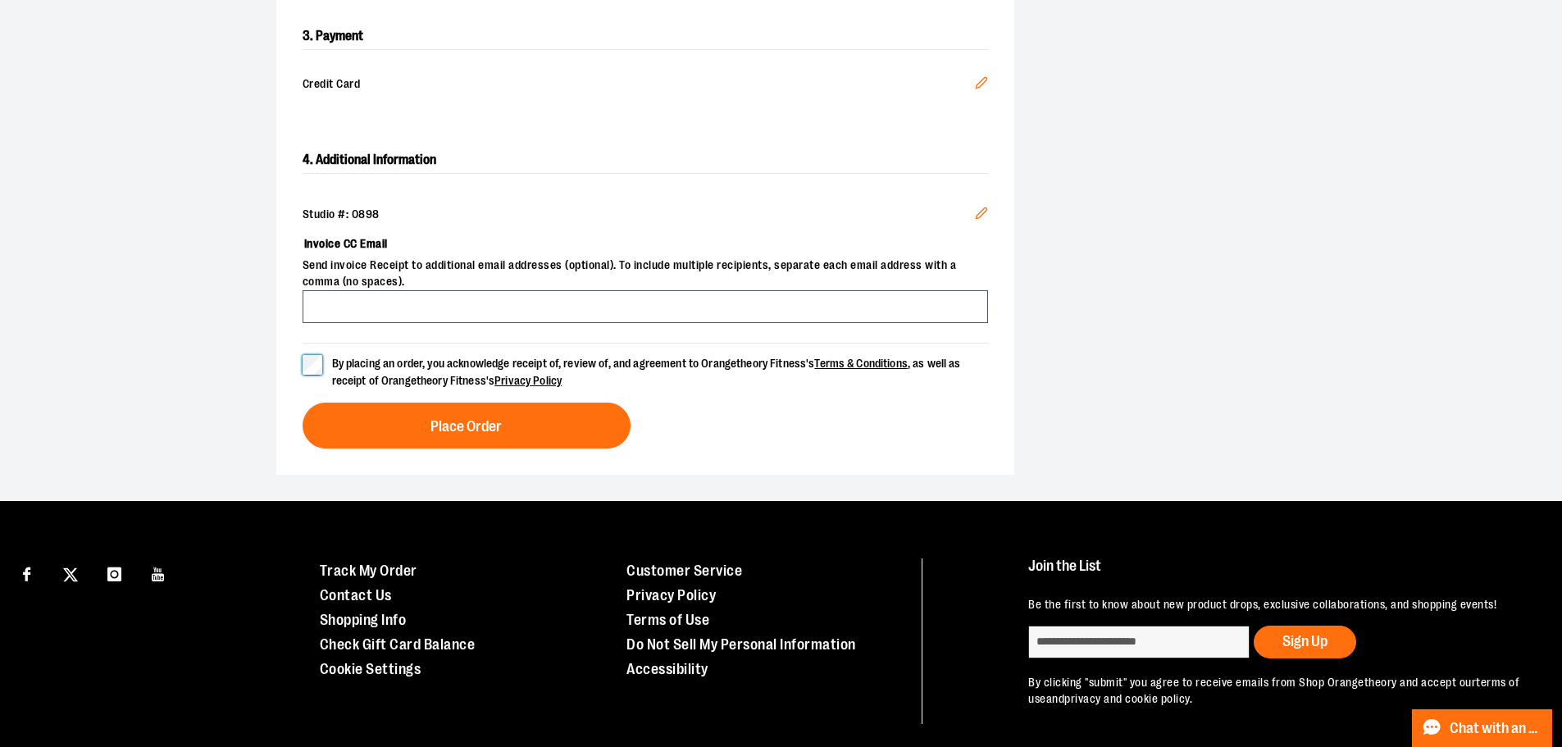
scroll to position [534, 0]
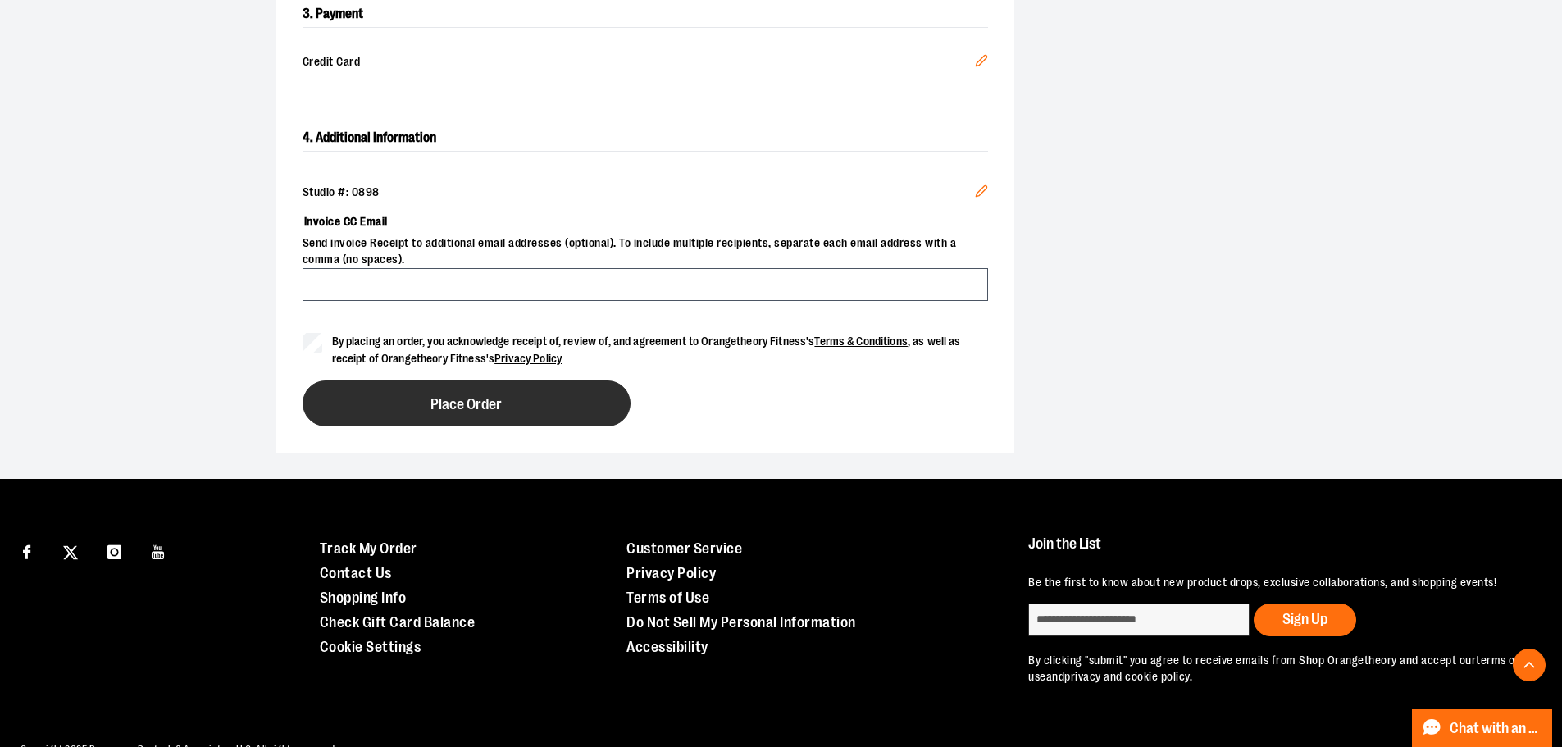
click at [385, 389] on button "Place Order" at bounding box center [466, 403] width 328 height 46
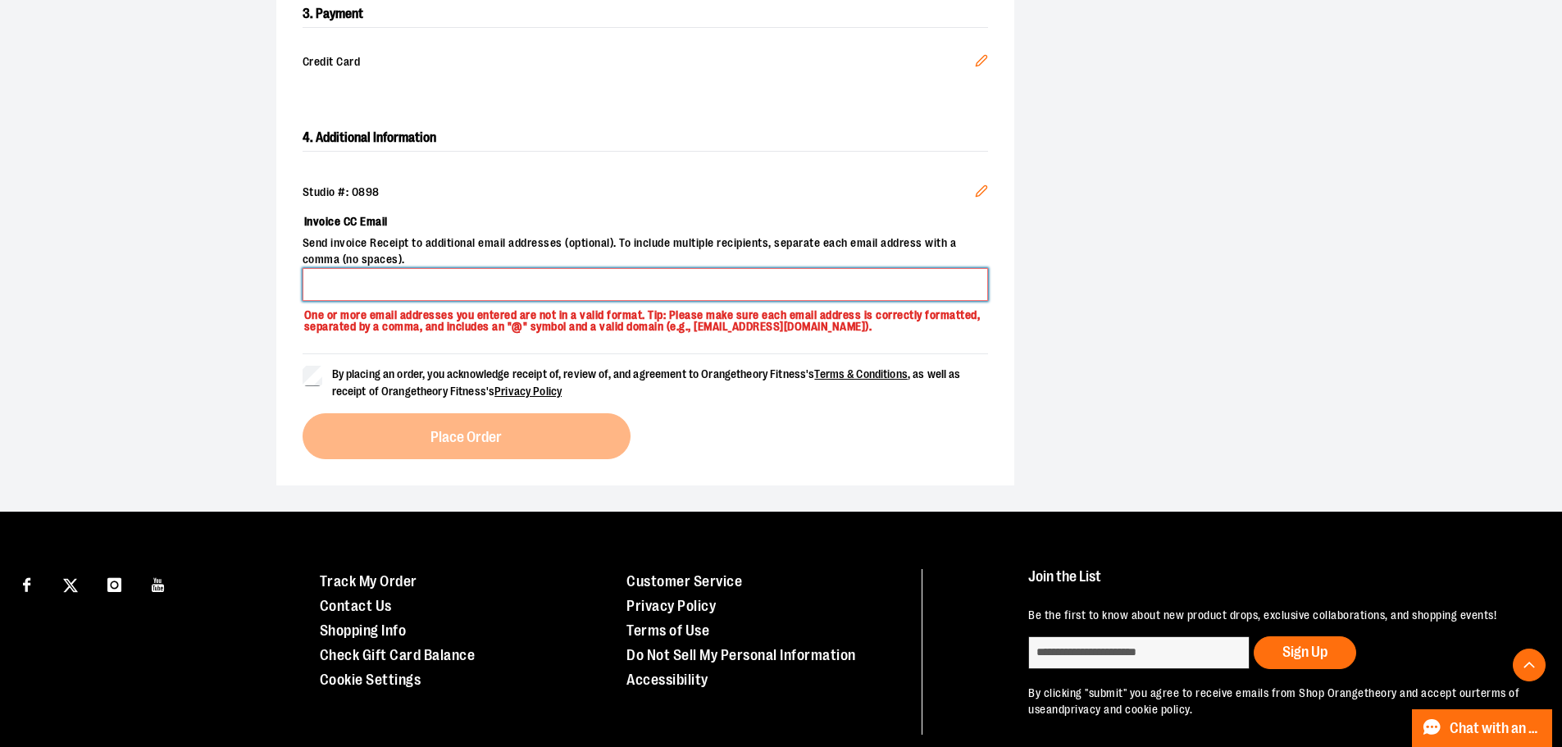
click at [321, 277] on input "Invoice CC Email" at bounding box center [644, 284] width 685 height 33
type input "*"
type input "**********"
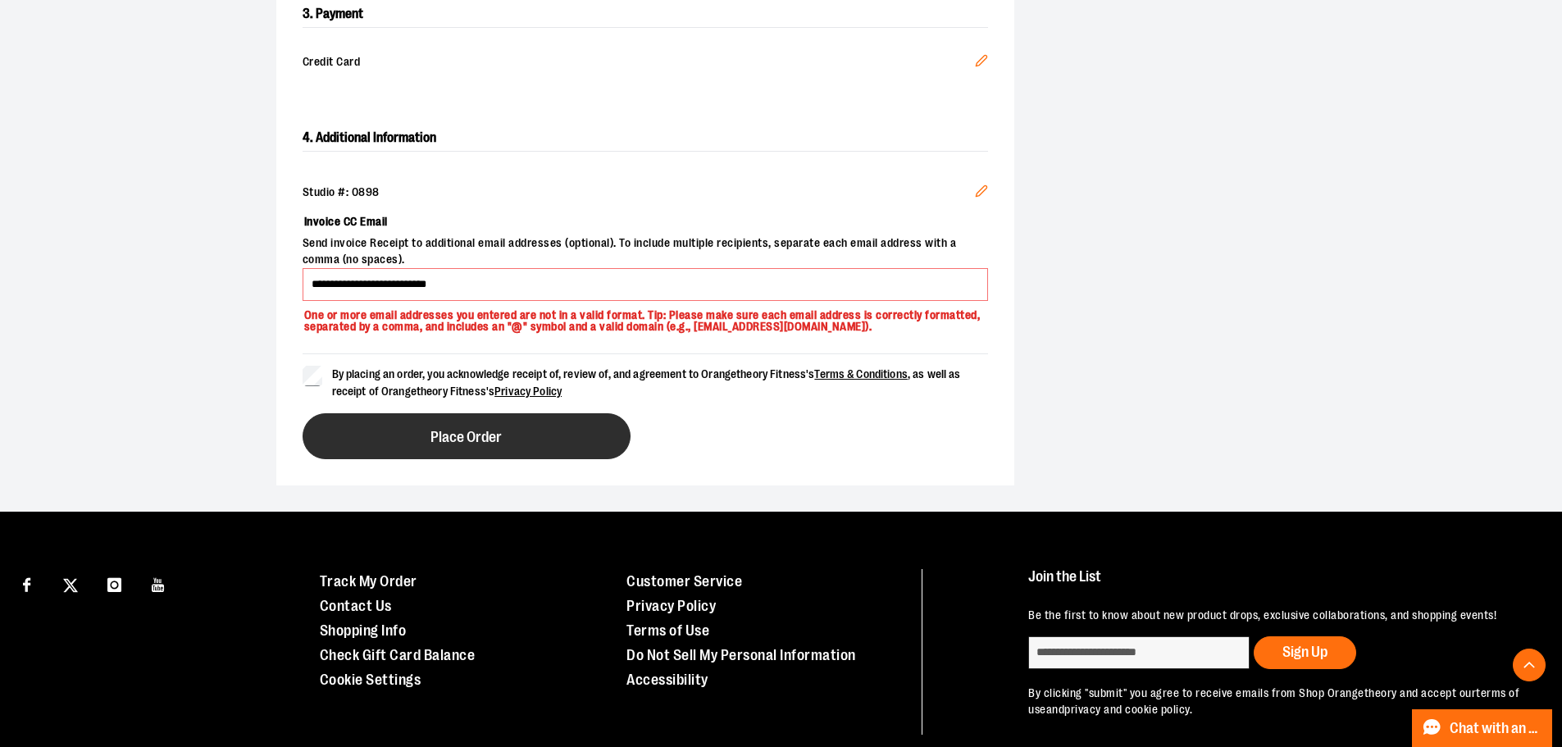
click at [347, 446] on button "Place Order" at bounding box center [466, 436] width 328 height 46
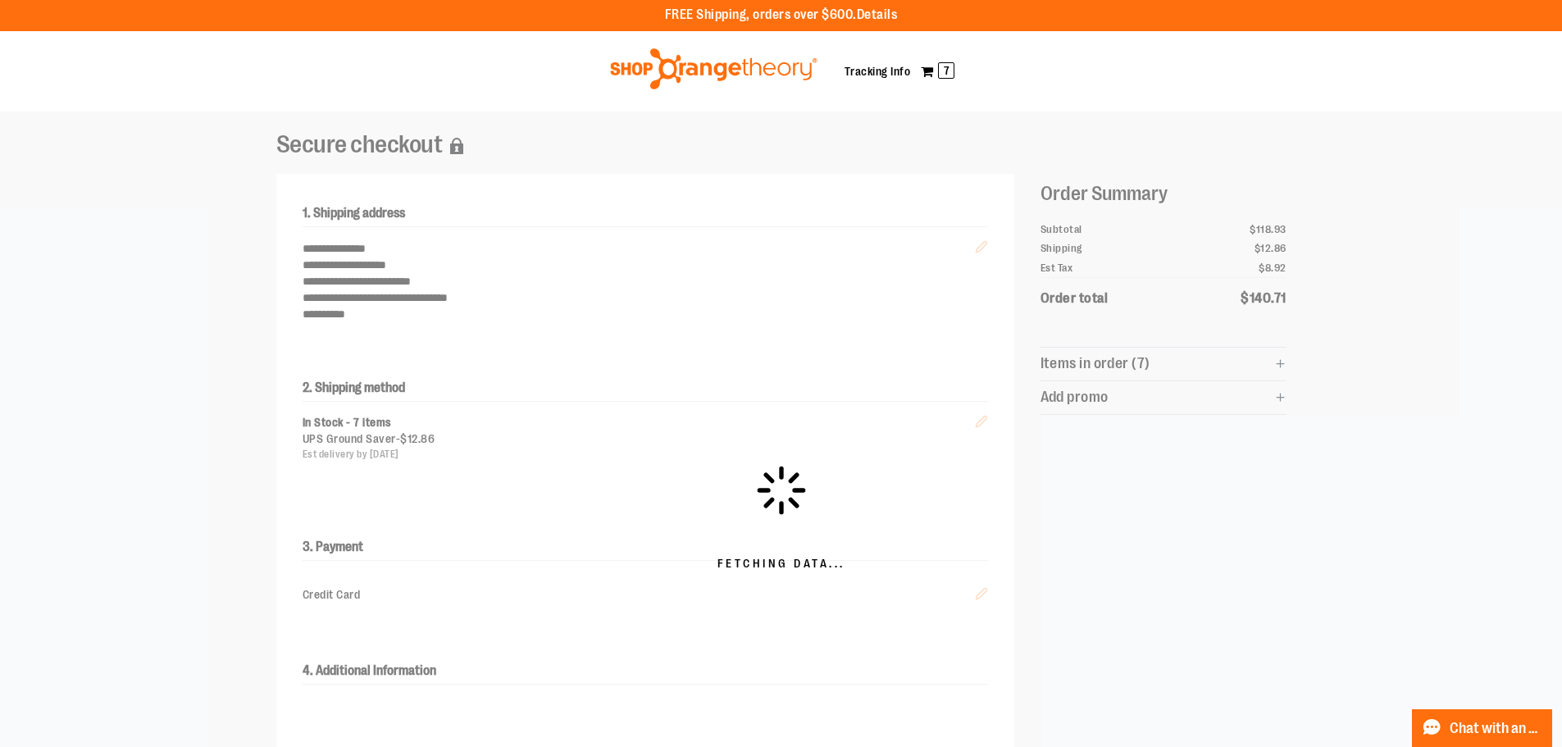
scroll to position [0, 0]
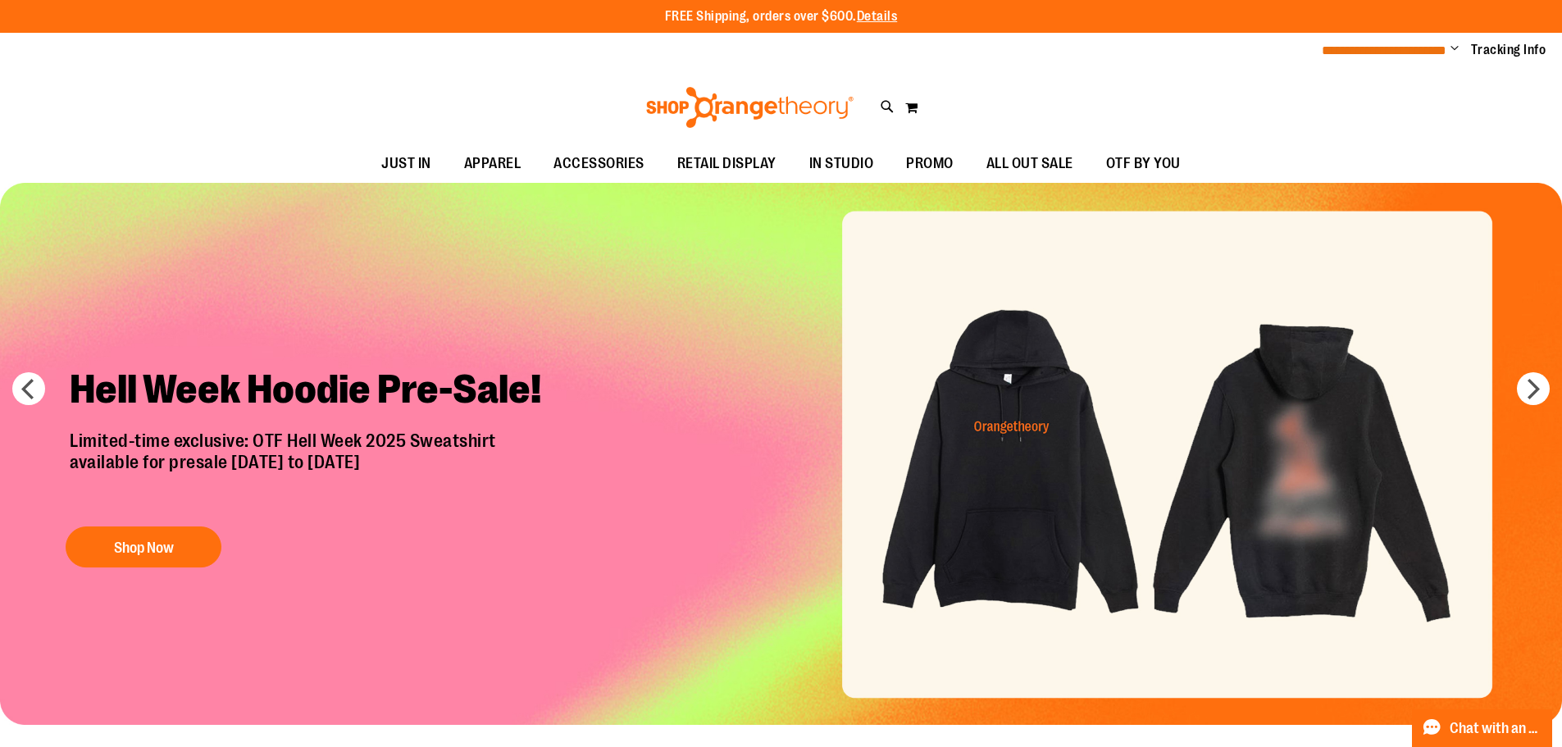
type input "**********"
click at [1418, 49] on span "**********" at bounding box center [1383, 50] width 125 height 12
click at [1450, 46] on span "Change" at bounding box center [1454, 50] width 8 height 16
click at [1429, 76] on link "My Account" at bounding box center [1395, 79] width 143 height 31
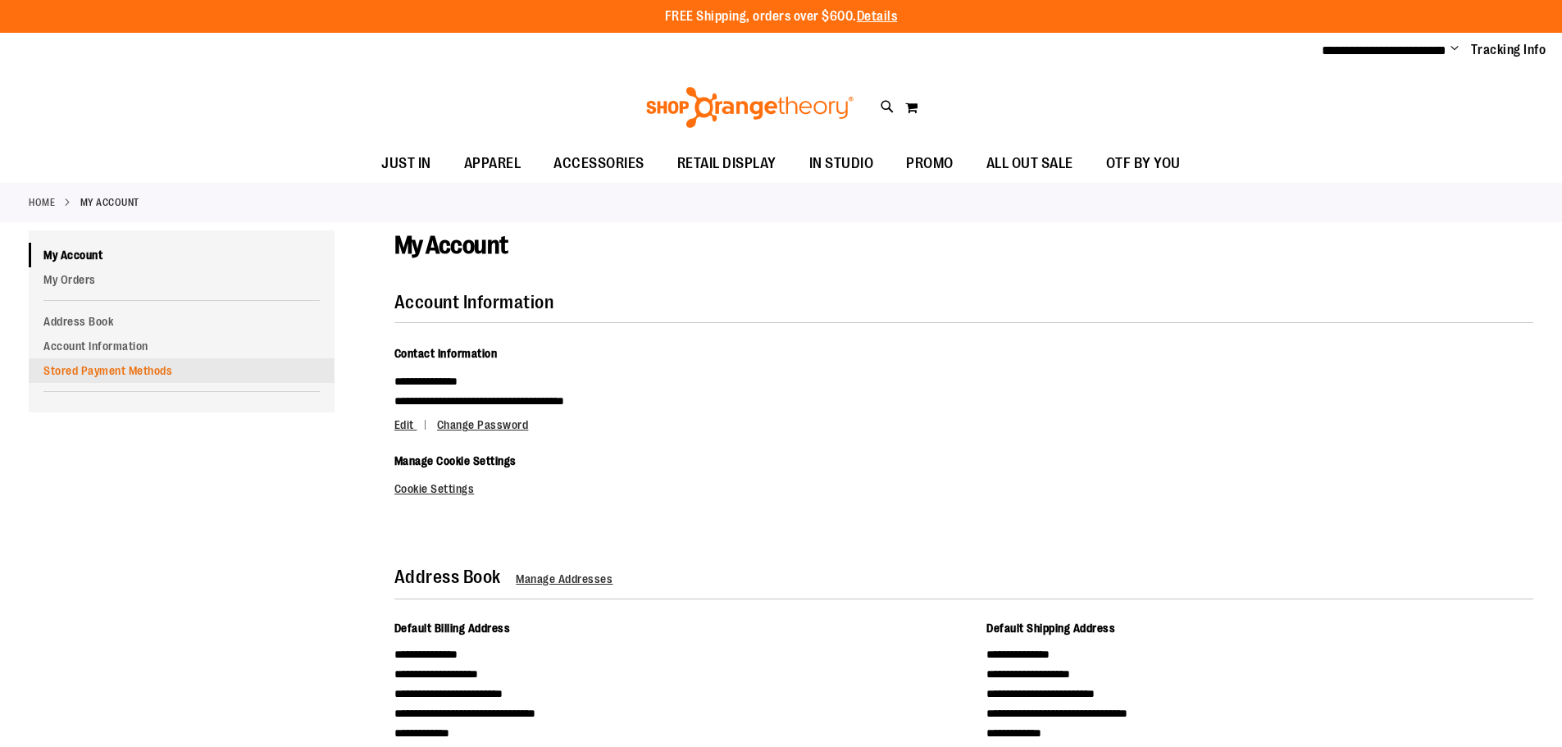
type input "**********"
click at [87, 366] on link "Stored Payment Methods" at bounding box center [182, 370] width 306 height 25
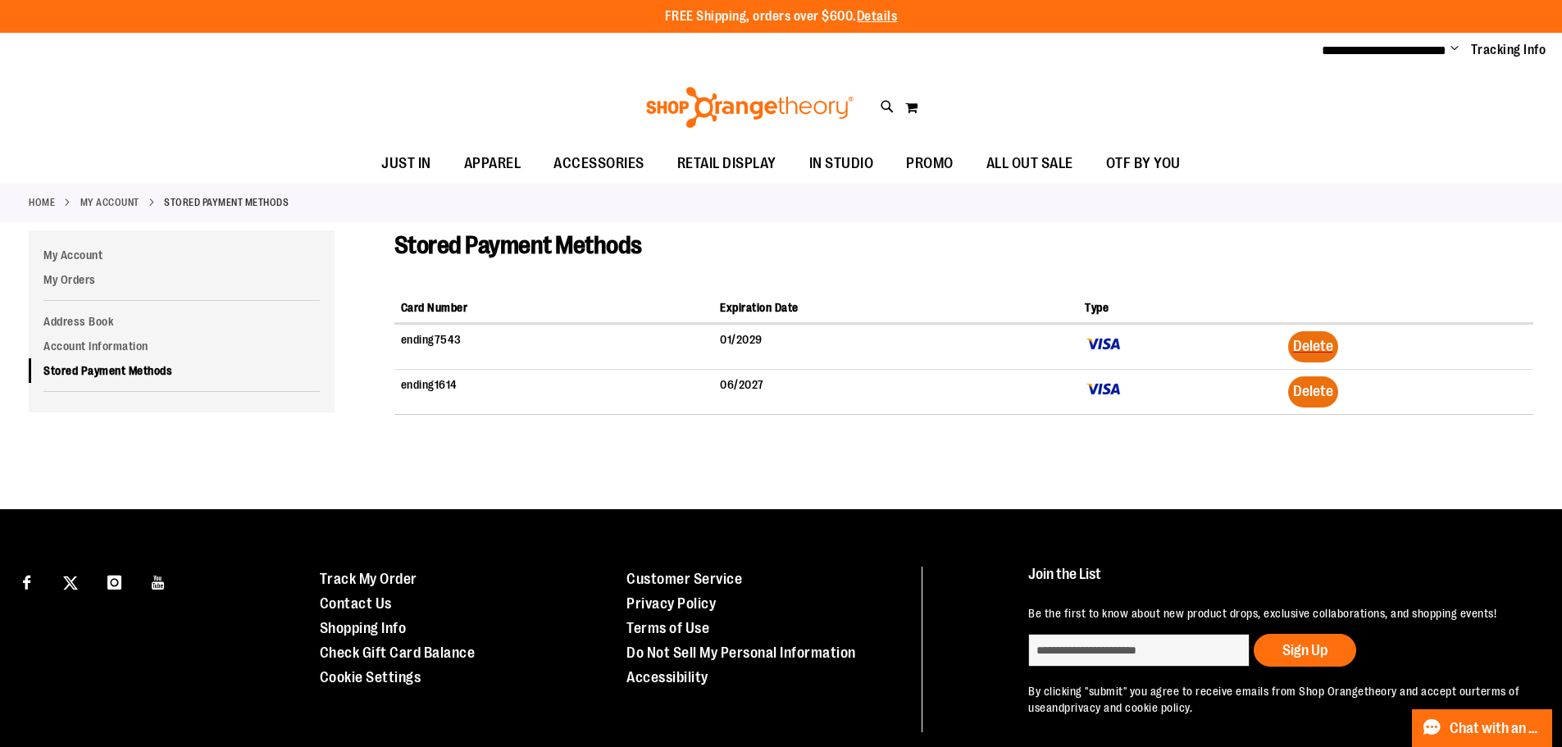
type input "**********"
click at [1333, 398] on span "Delete" at bounding box center [1313, 391] width 40 height 16
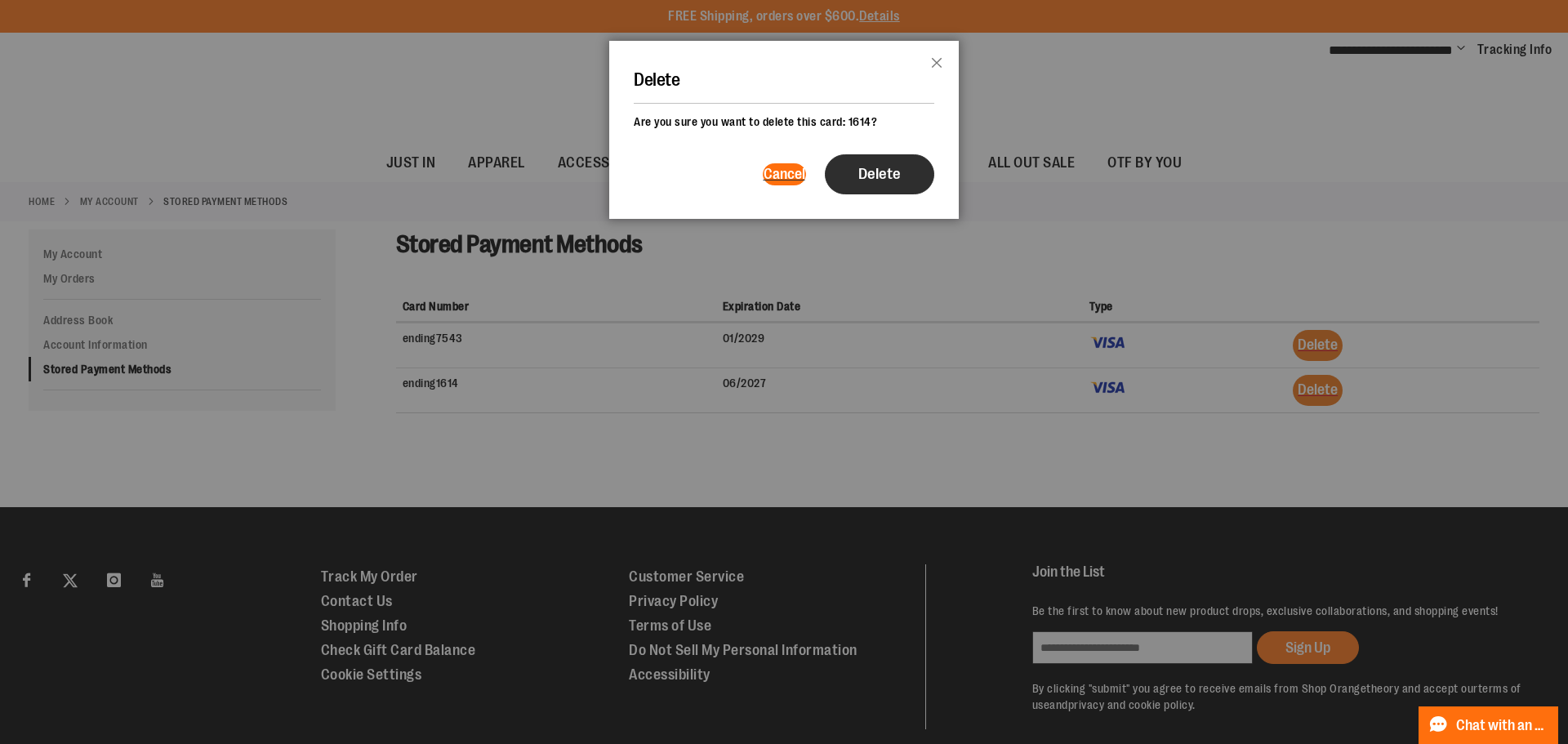
click at [882, 179] on span "Delete" at bounding box center [880, 174] width 43 height 18
